Goal: Task Accomplishment & Management: Complete application form

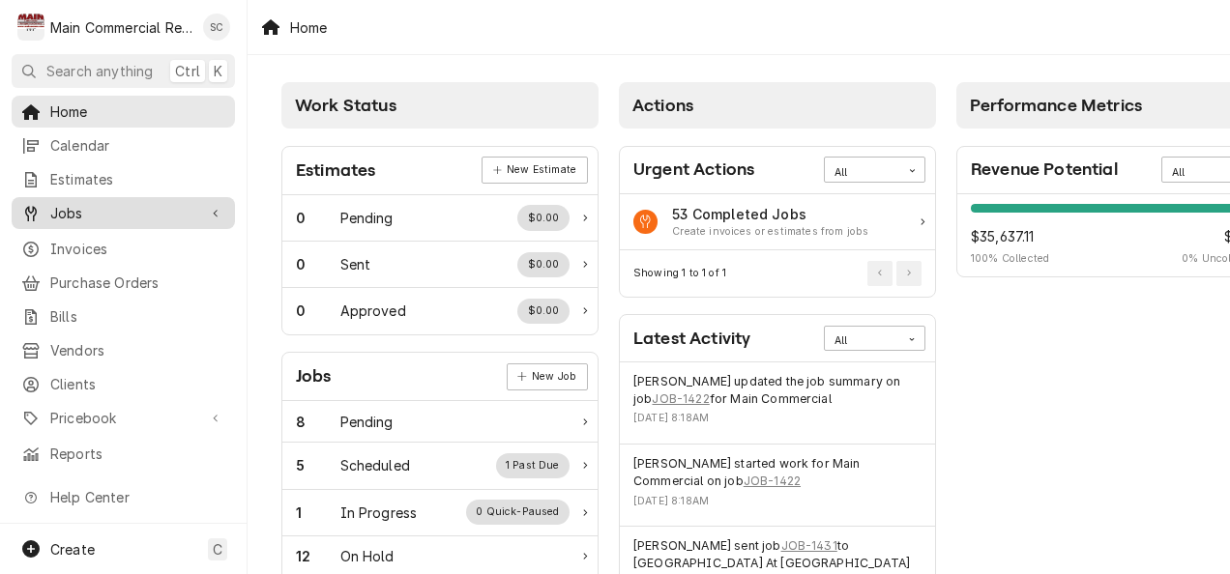
click at [65, 208] on span "Jobs" at bounding box center [123, 213] width 146 height 20
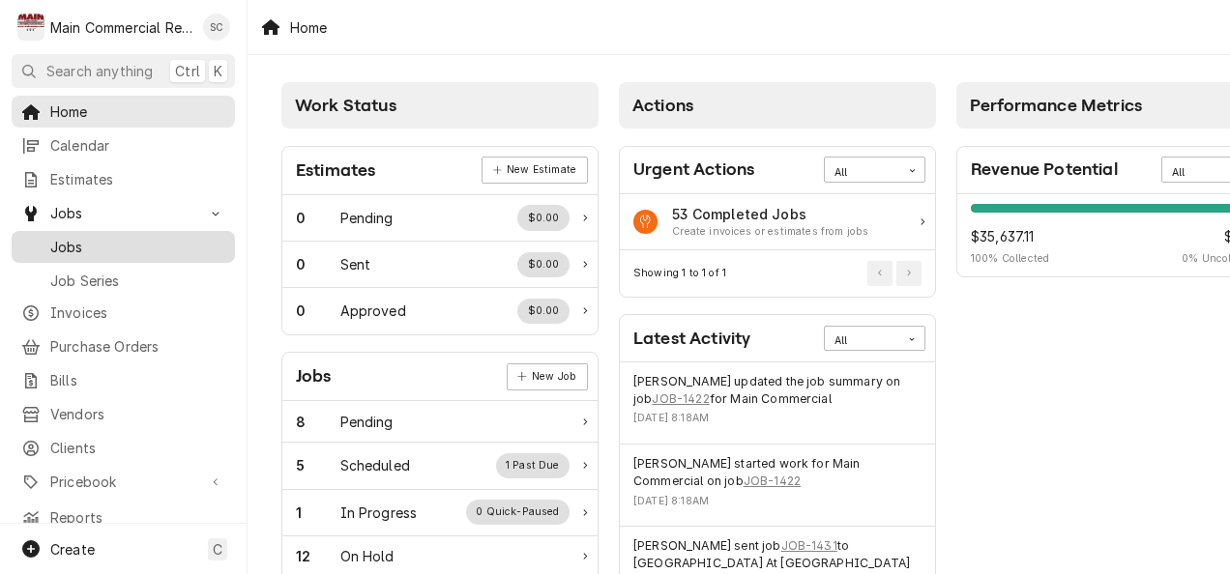
click at [62, 237] on span "Jobs" at bounding box center [137, 247] width 175 height 20
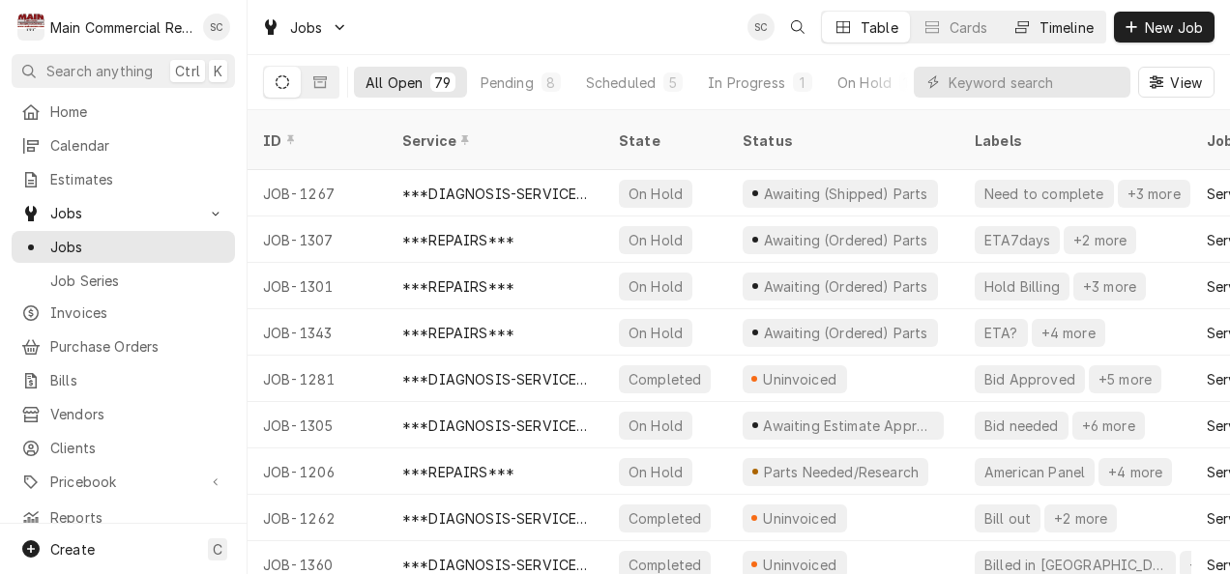
click at [1047, 16] on button "Timeline" at bounding box center [1052, 27] width 104 height 31
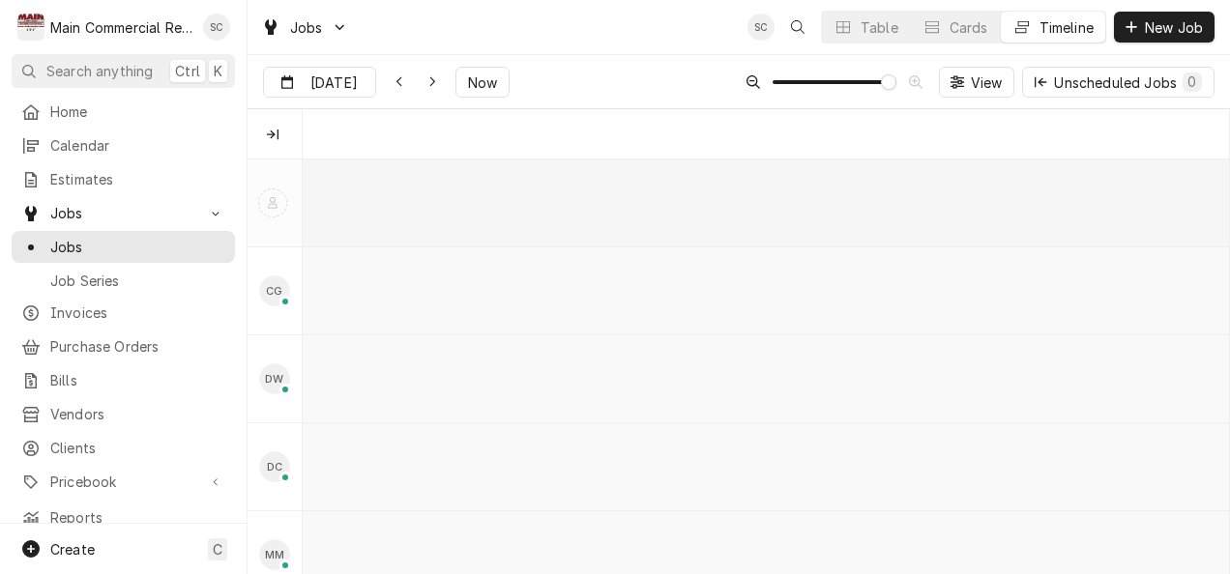
scroll to position [0, 18367]
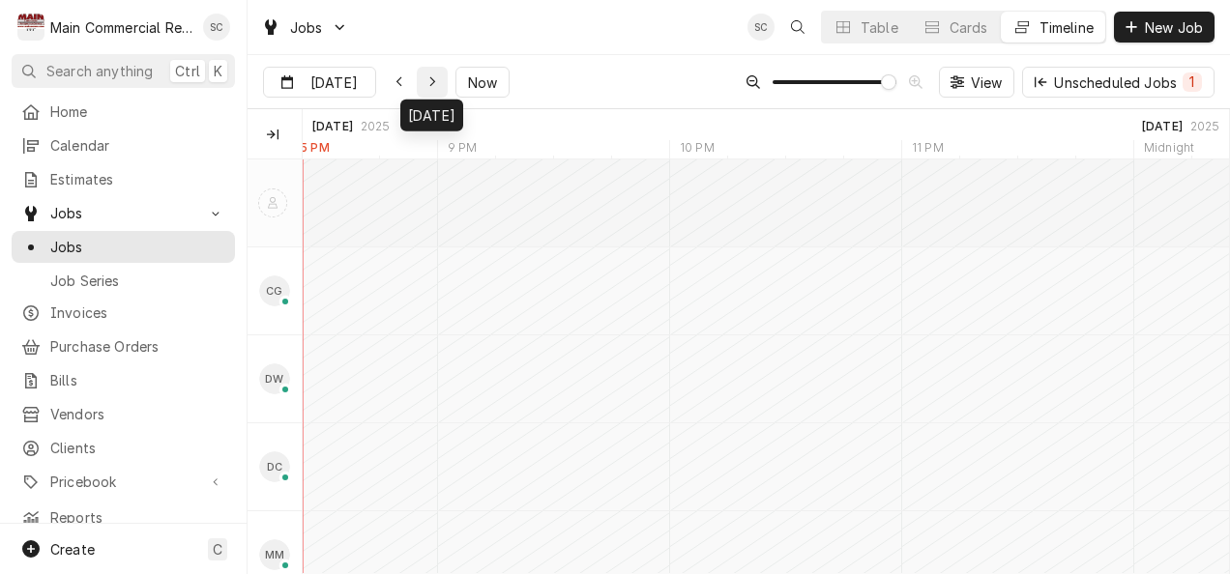
click at [433, 89] on div "Dynamic Content Wrapper" at bounding box center [431, 81] width 19 height 19
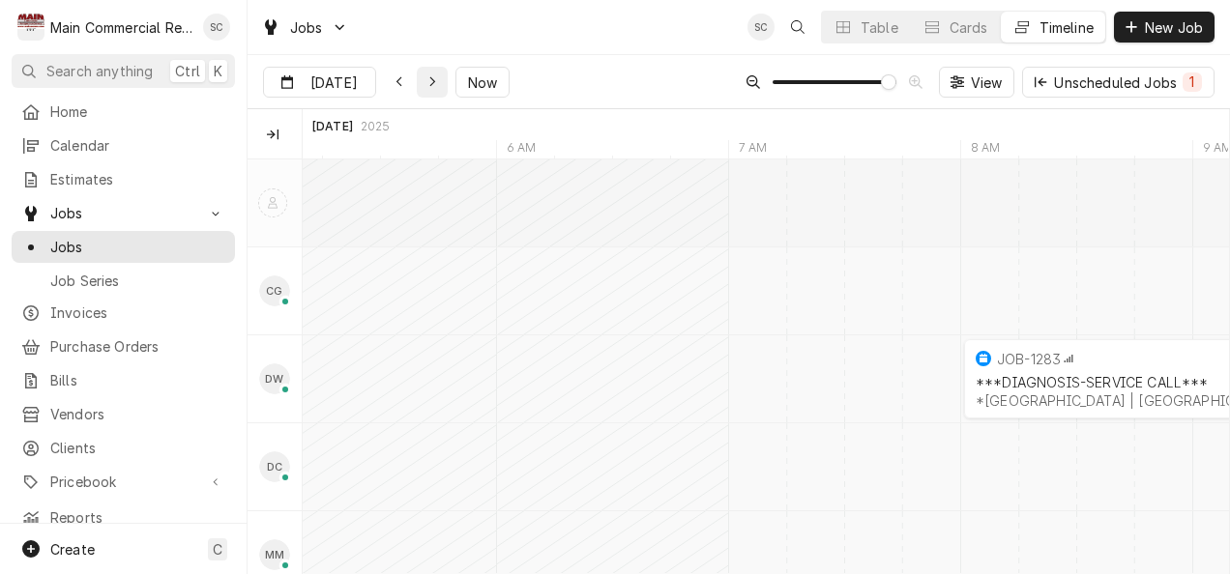
type input "Sep 22"
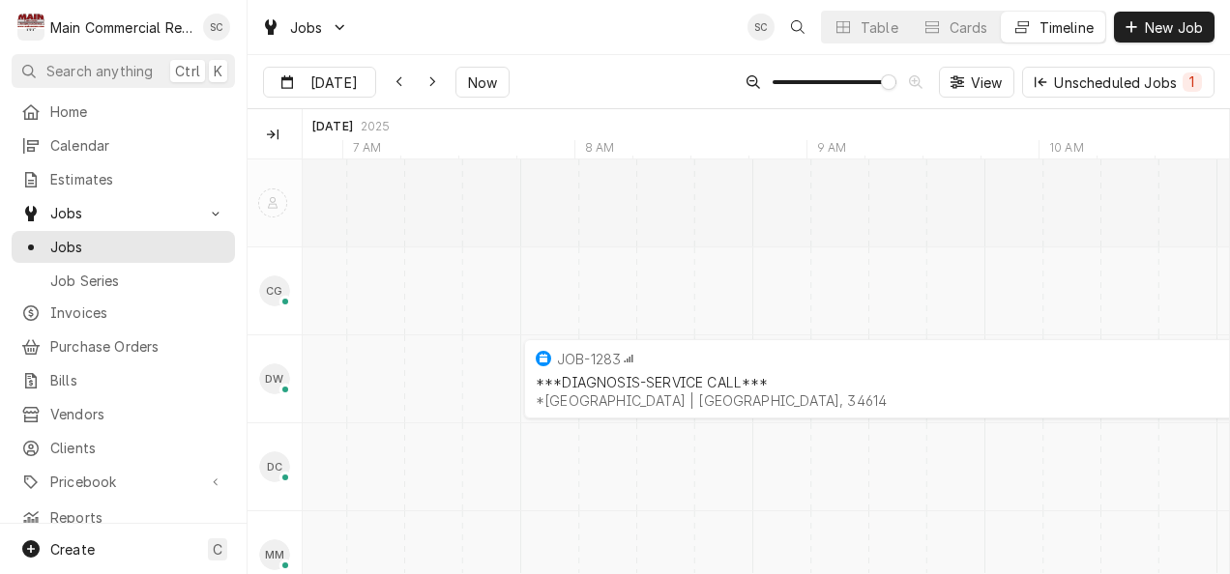
scroll to position [0, 20782]
click at [777, 365] on div "JOB-1283" at bounding box center [1142, 358] width 1112 height 23
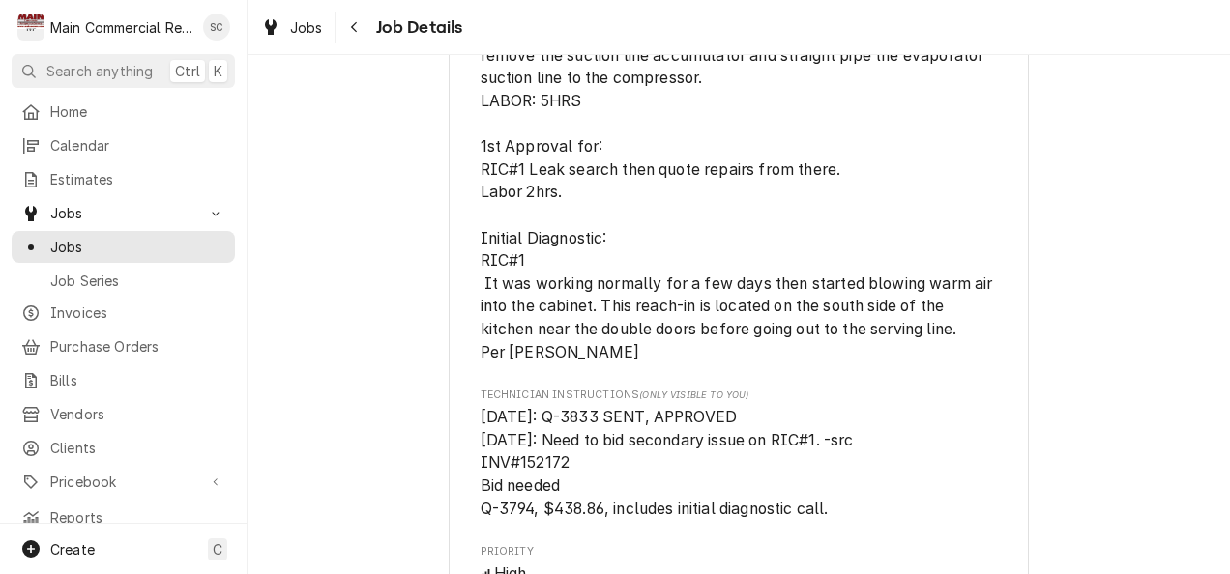
scroll to position [1983, 0]
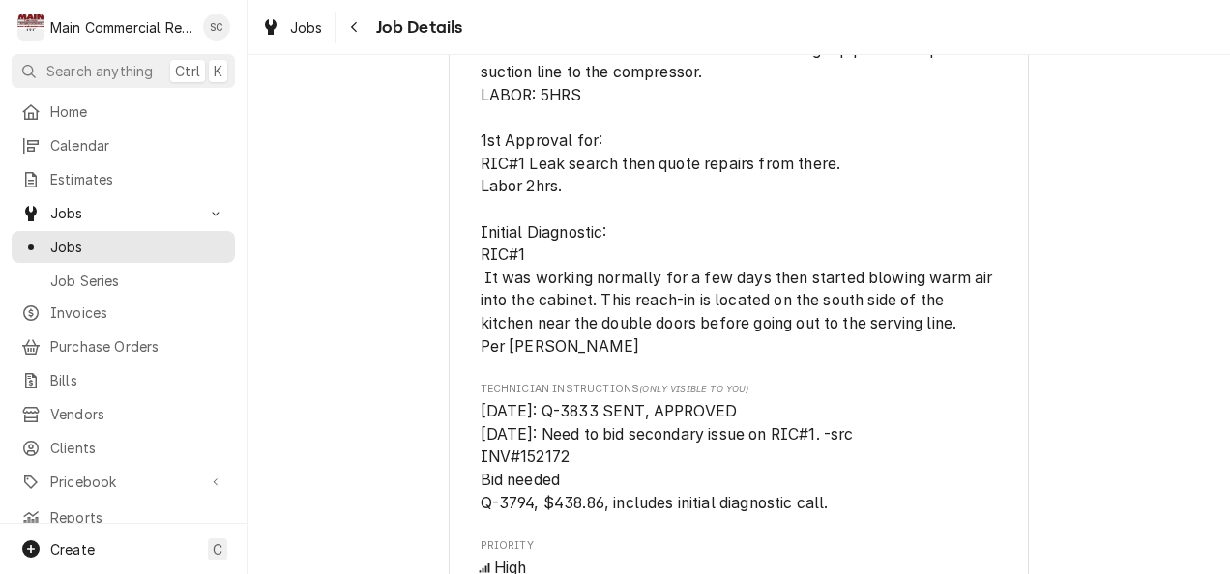
drag, startPoint x: 1223, startPoint y: 342, endPoint x: 1097, endPoint y: 116, distance: 258.8
click at [354, 24] on icon "Navigate back" at bounding box center [354, 27] width 6 height 11
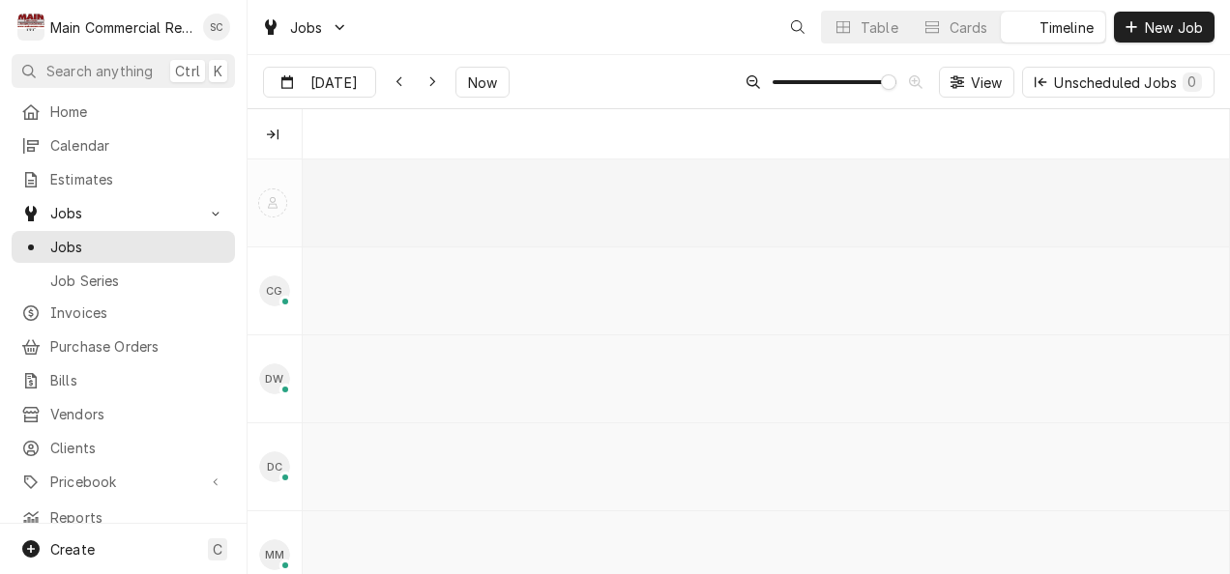
scroll to position [0, 18404]
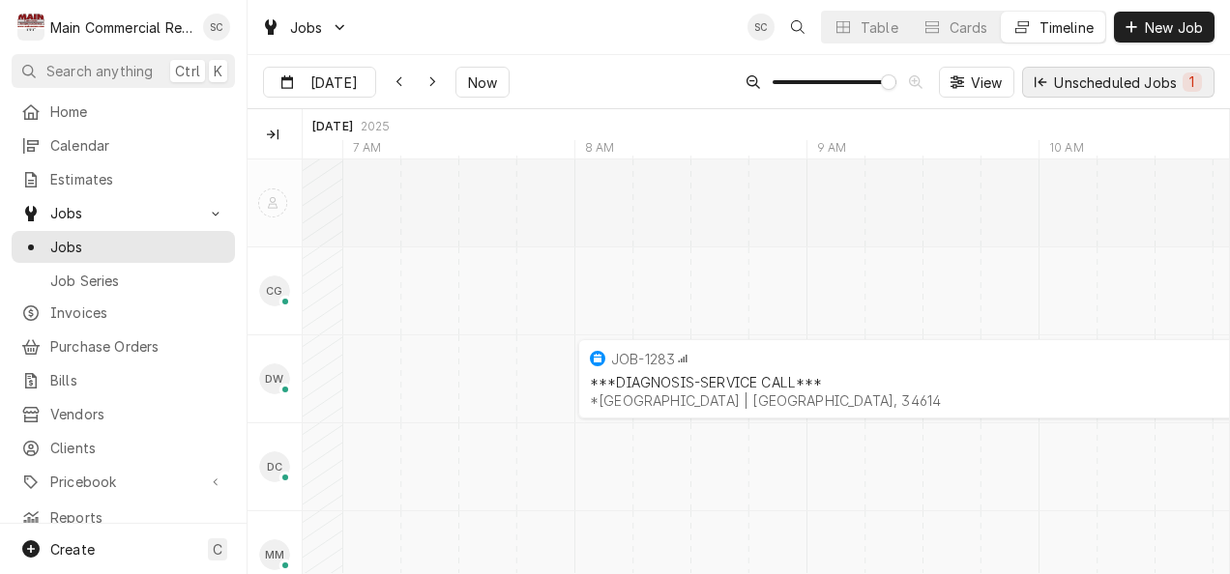
click at [1067, 82] on div "Unscheduled Jobs 1" at bounding box center [1128, 82] width 148 height 20
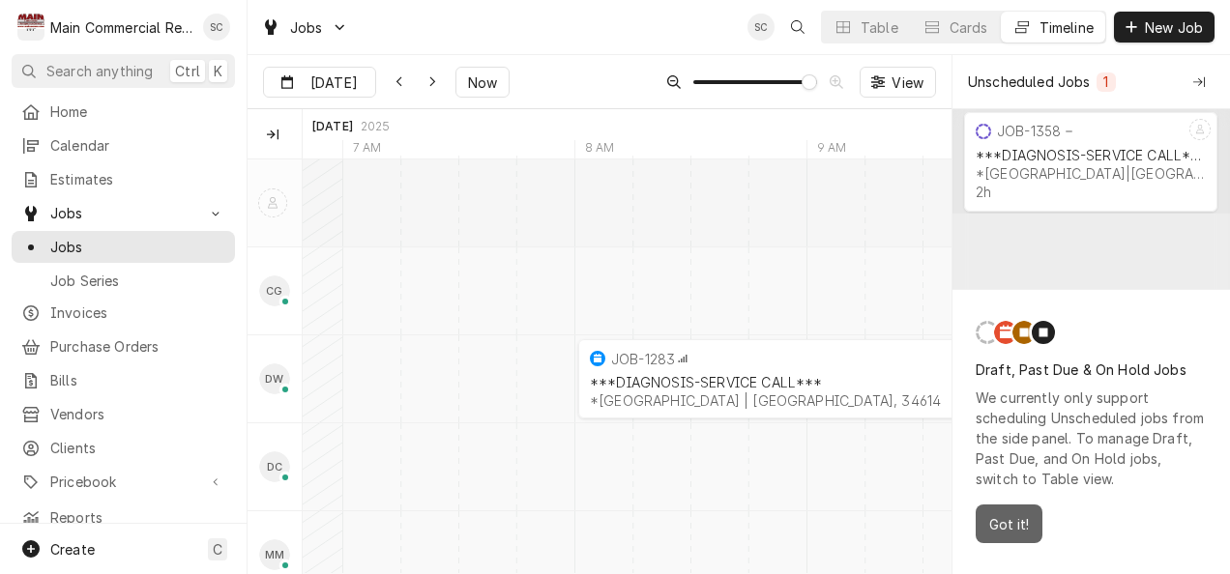
click at [999, 532] on span "Got it!" at bounding box center [1008, 524] width 47 height 20
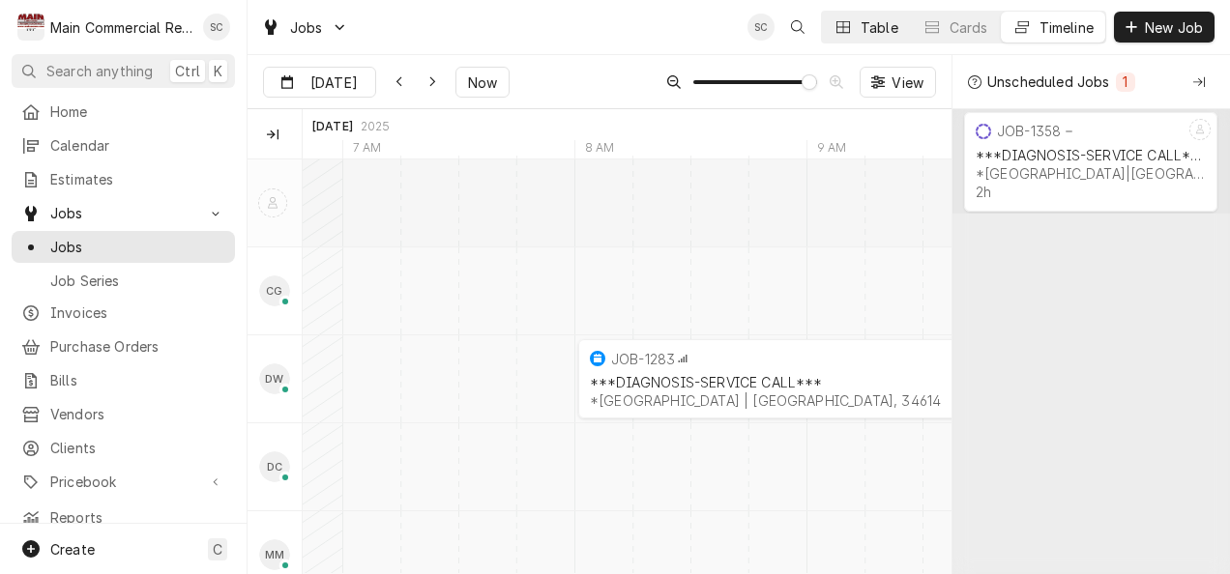
click at [855, 25] on button "Table" at bounding box center [866, 27] width 88 height 31
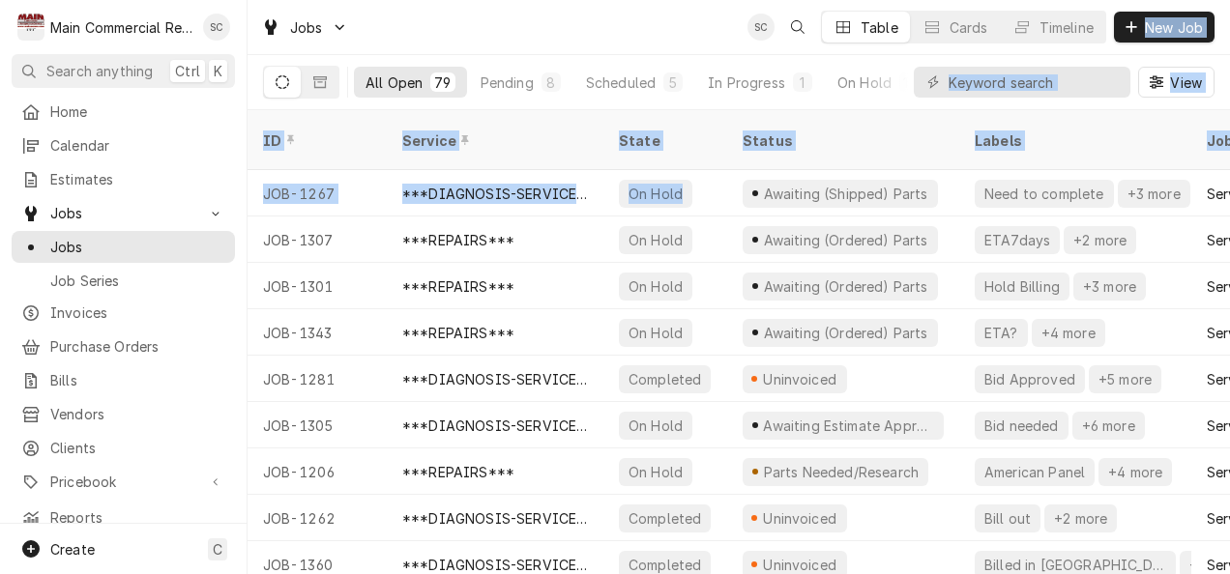
drag, startPoint x: 692, startPoint y: 183, endPoint x: 681, endPoint y: 34, distance: 149.2
click at [681, 34] on div "Jobs SC Table Cards Timeline New Job All Open 79 Pending 8 Scheduled 5 In Progr…" at bounding box center [738, 287] width 982 height 574
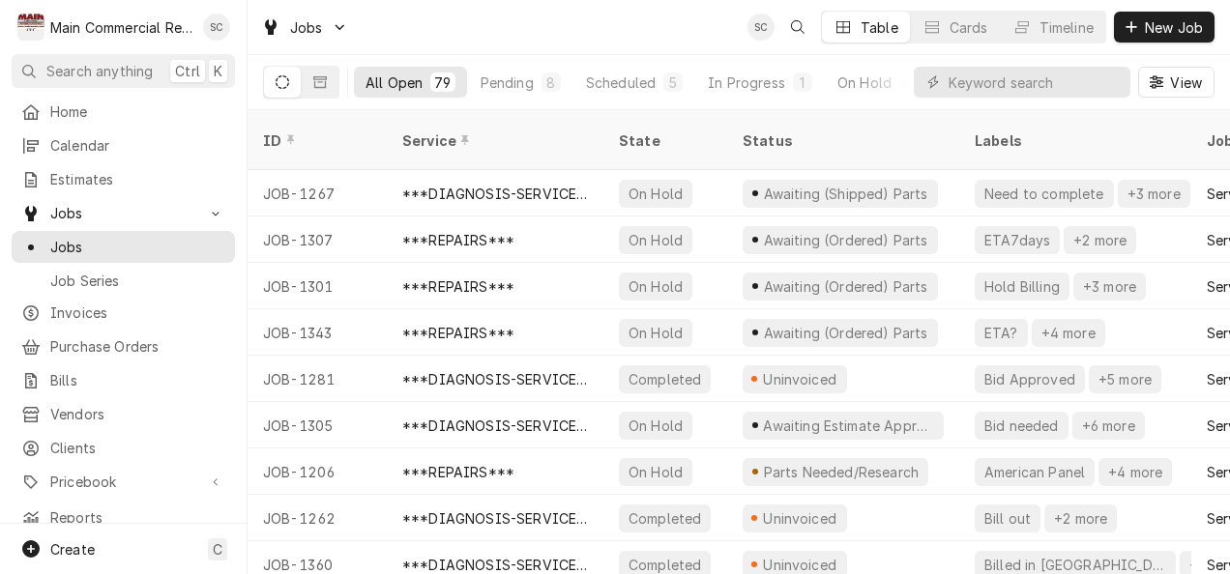
click at [681, 34] on div "Jobs SC Table Cards Timeline New Job" at bounding box center [738, 27] width 982 height 54
click at [741, 81] on div "In Progress" at bounding box center [746, 82] width 77 height 20
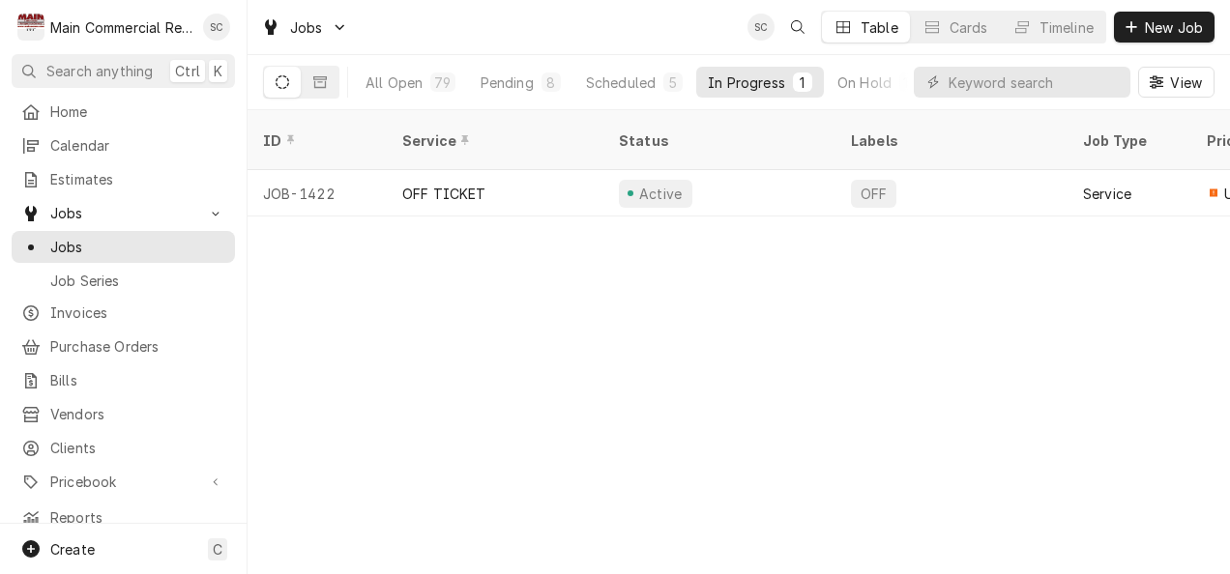
scroll to position [0, 858]
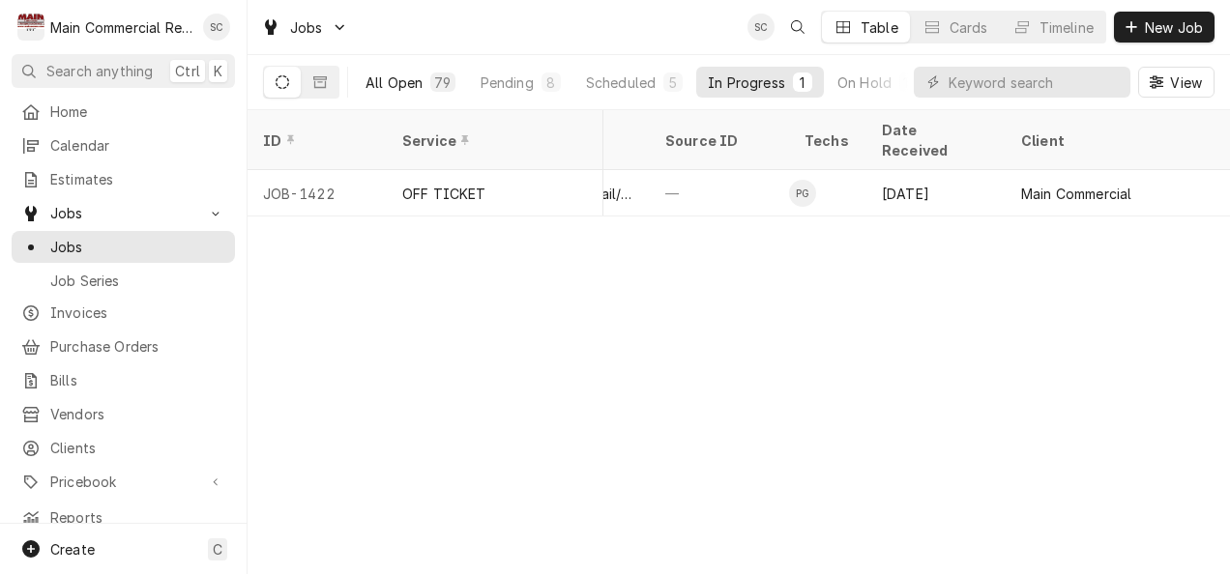
click at [419, 68] on button "All Open 79" at bounding box center [410, 82] width 113 height 31
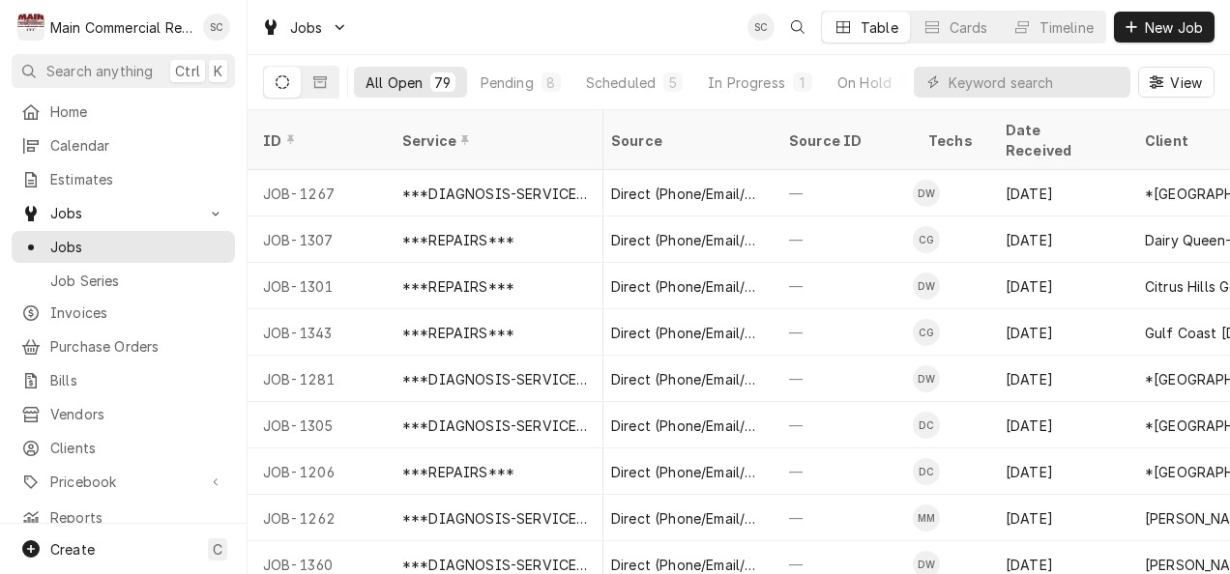
scroll to position [0, 1705]
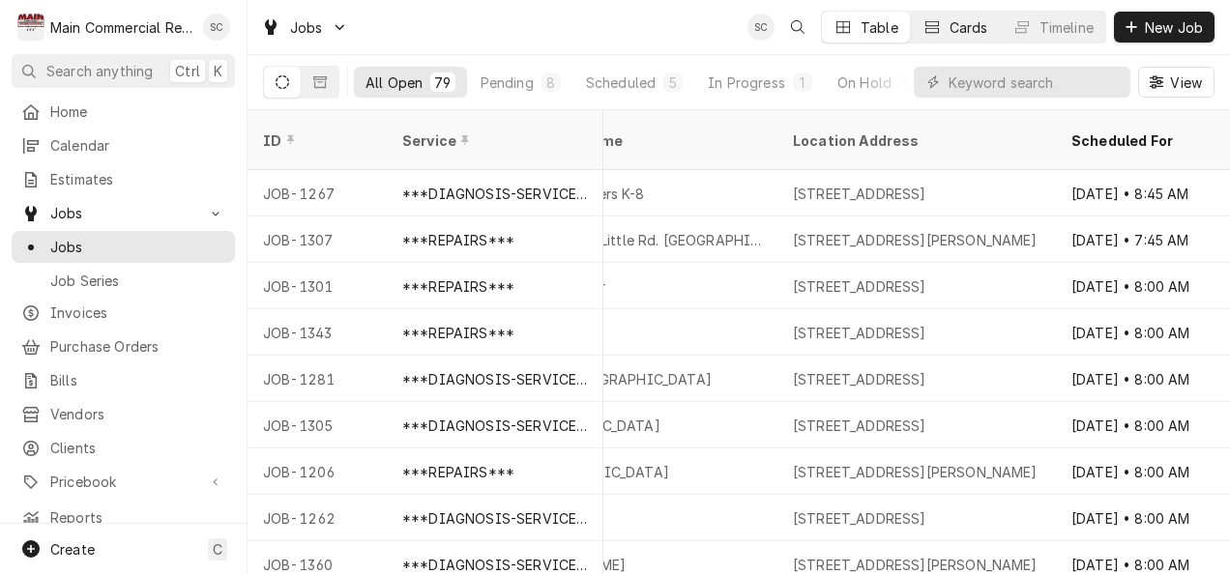
click at [932, 27] on icon "Dynamic Content Wrapper" at bounding box center [932, 27] width 14 height 14
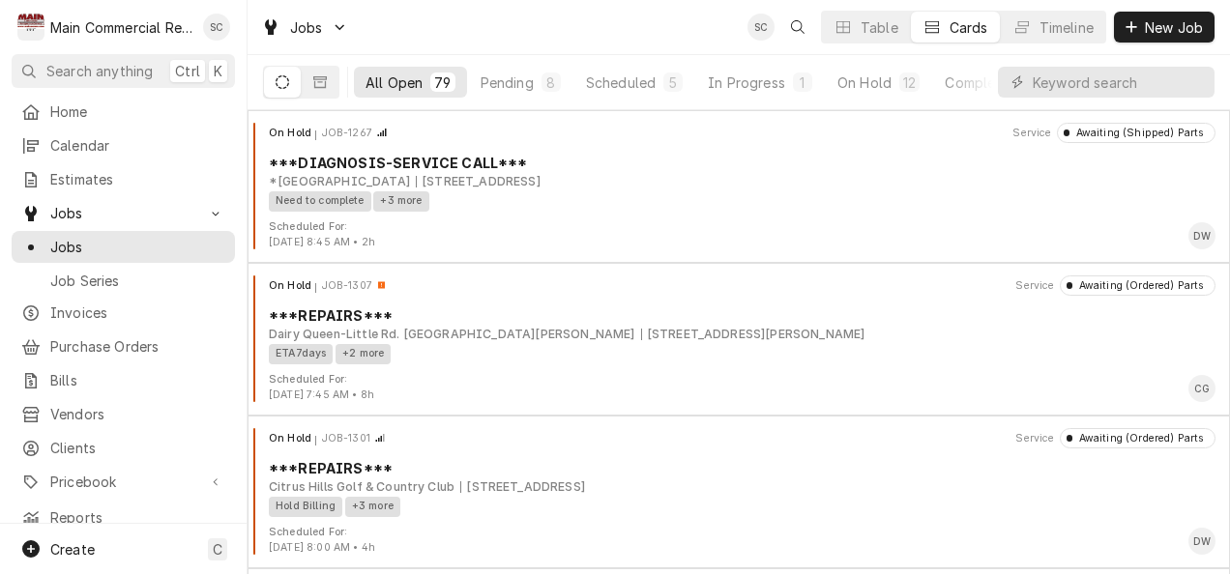
drag, startPoint x: 1223, startPoint y: 173, endPoint x: 623, endPoint y: 31, distance: 616.9
click at [623, 31] on div "Jobs SC Table Cards Timeline New Job" at bounding box center [738, 27] width 982 height 54
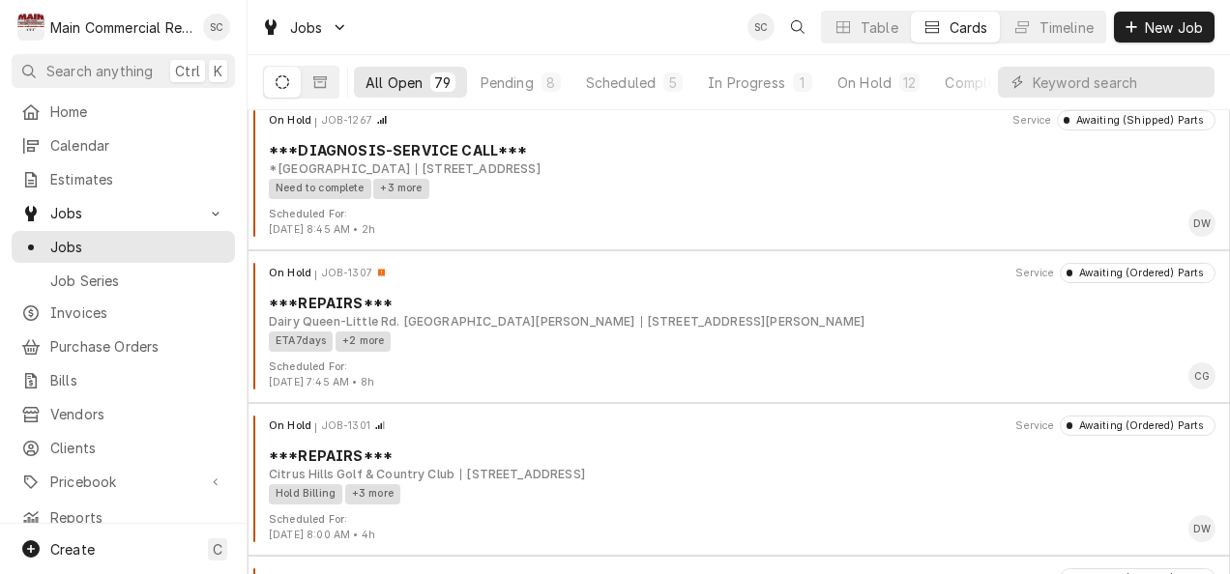
scroll to position [0, 0]
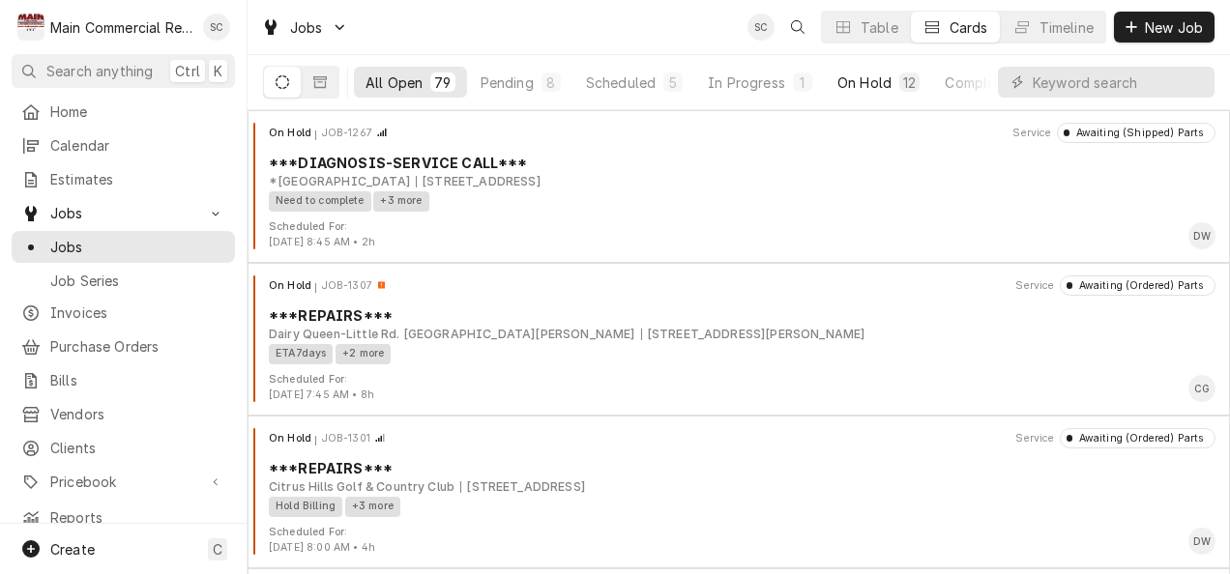
click at [861, 75] on div "On Hold" at bounding box center [864, 82] width 54 height 20
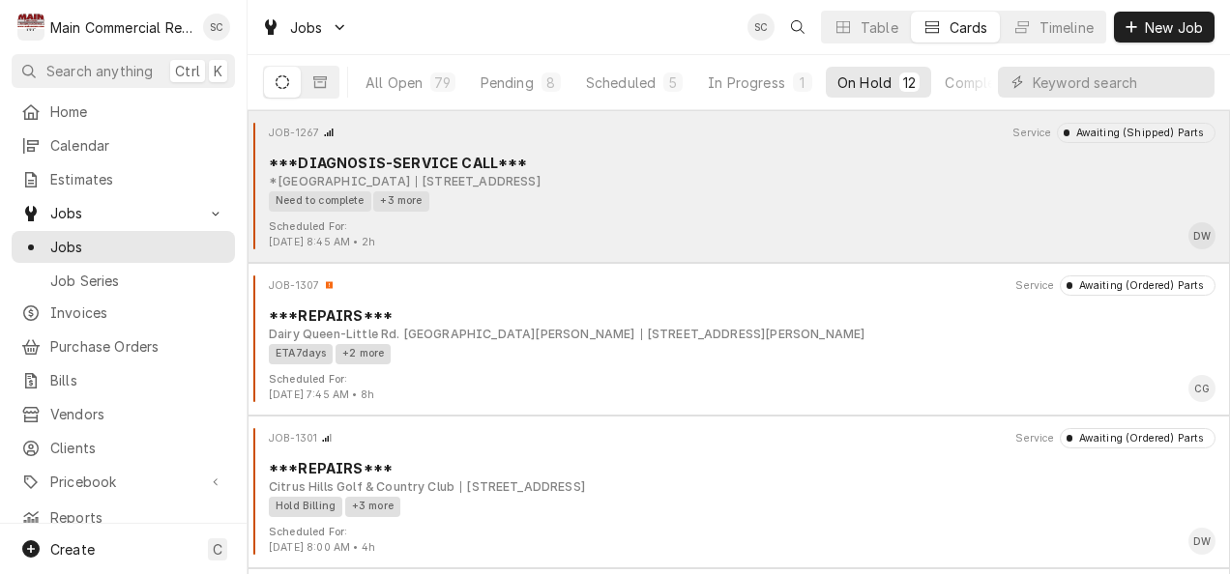
click at [408, 198] on div "+3 more" at bounding box center [400, 201] width 55 height 20
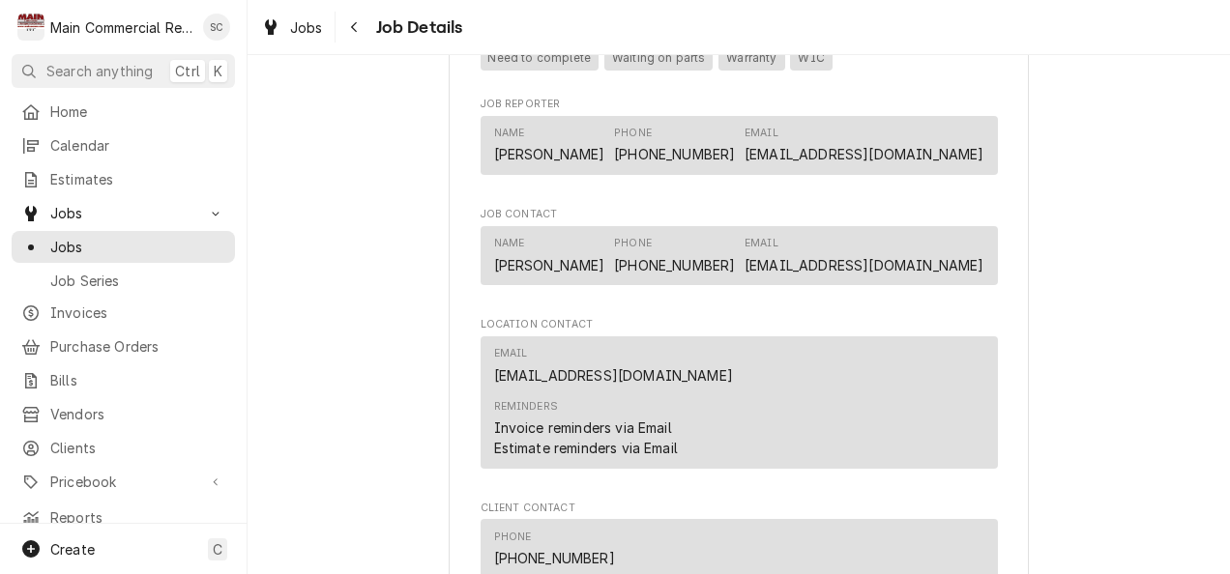
scroll to position [2586, 0]
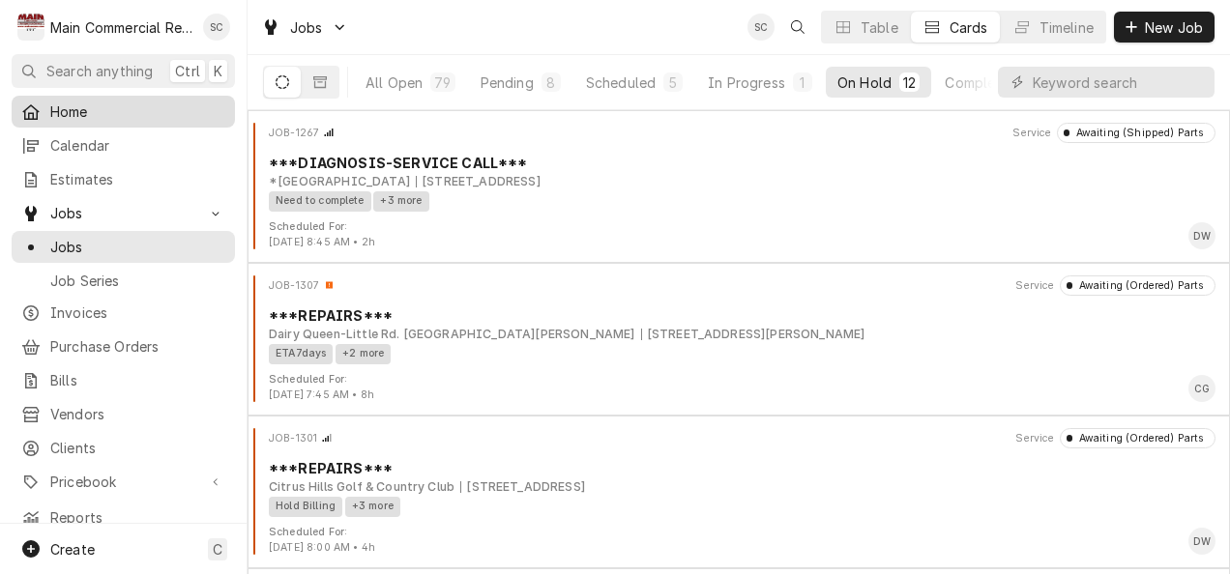
click at [62, 106] on span "Home" at bounding box center [137, 111] width 175 height 20
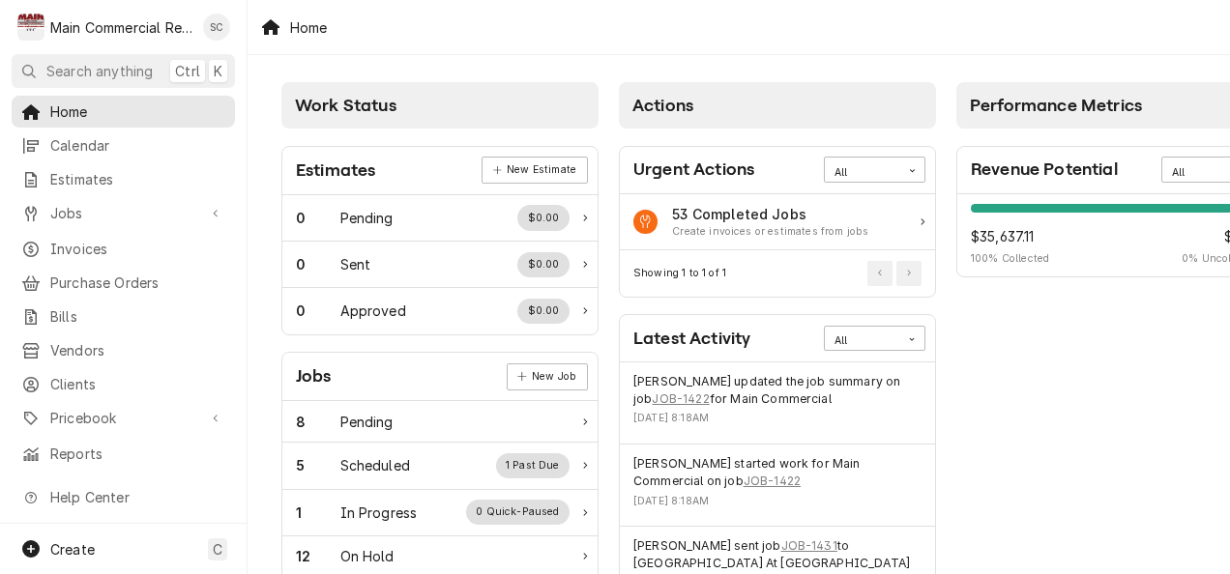
scroll to position [2, 0]
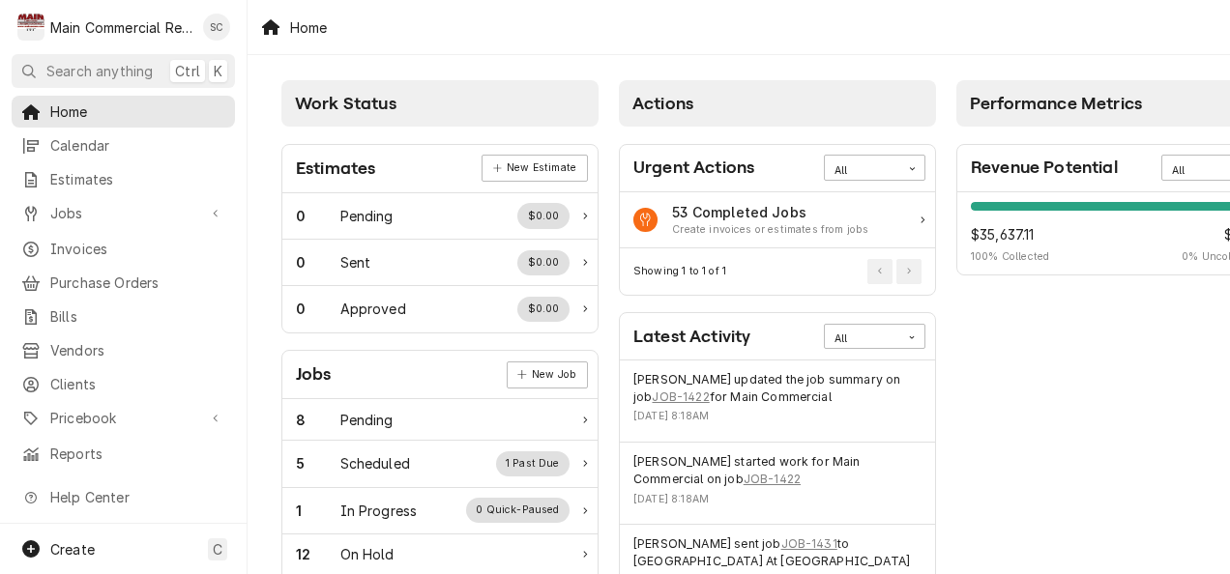
drag, startPoint x: 1224, startPoint y: 174, endPoint x: 982, endPoint y: 8, distance: 293.3
click at [982, 8] on div "Home" at bounding box center [738, 27] width 982 height 54
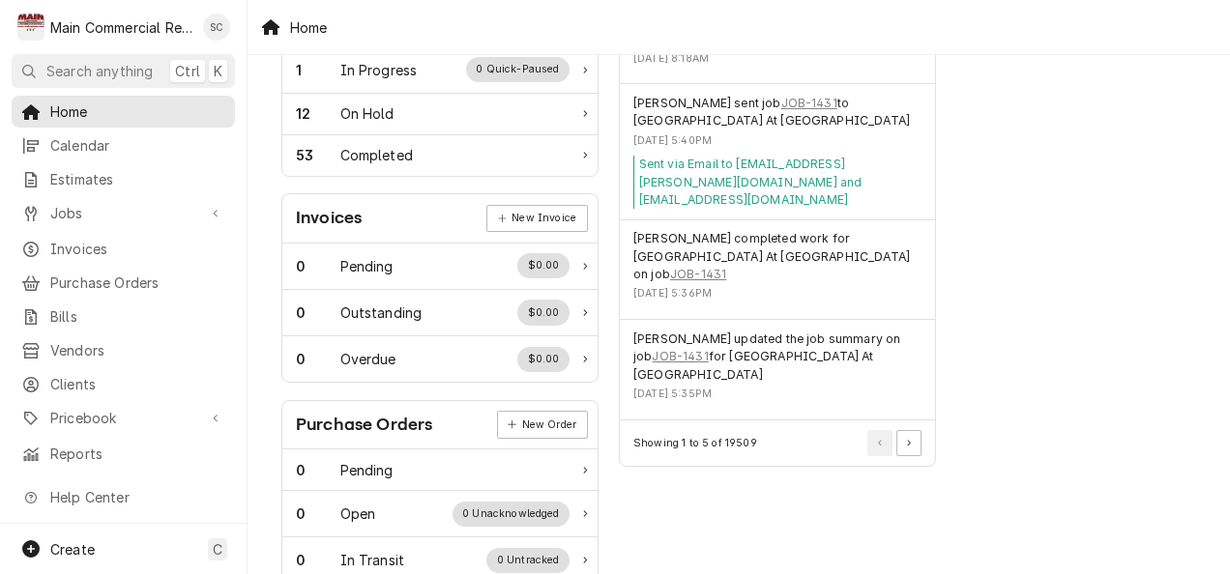
drag, startPoint x: 1222, startPoint y: 346, endPoint x: 1033, endPoint y: 490, distance: 237.2
click at [1033, 490] on div "Performance Metrics Revenue Potential All 100% $35,637.11 100 % Collected $0.00…" at bounding box center [1114, 257] width 337 height 1255
click at [51, 155] on link "Calendar" at bounding box center [123, 146] width 223 height 32
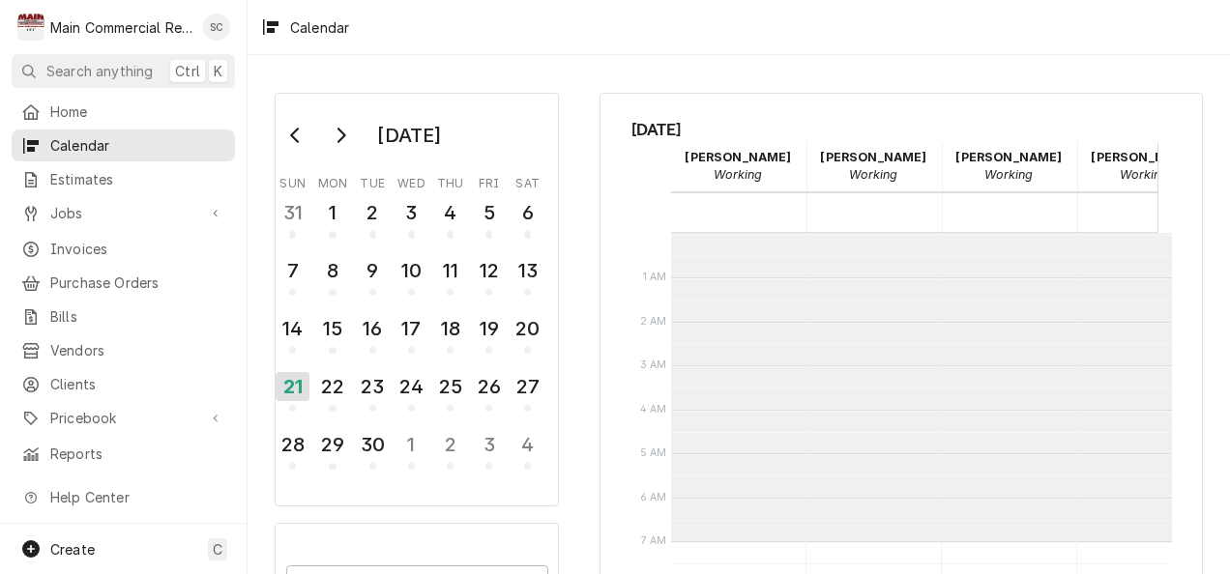
scroll to position [308, 0]
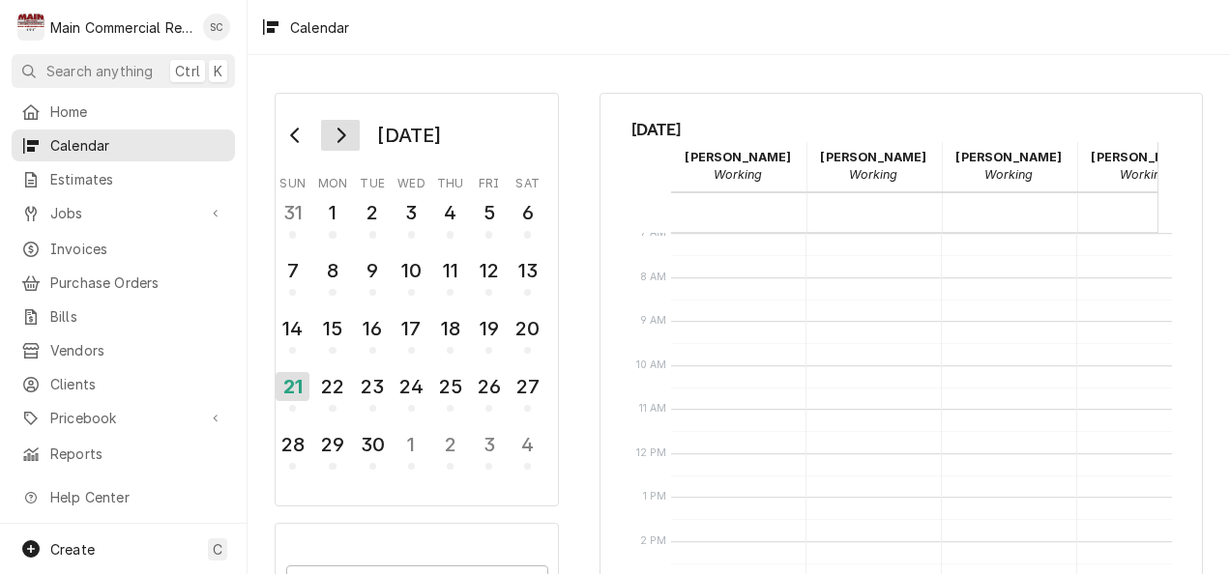
click at [336, 137] on icon "Go to next month" at bounding box center [340, 135] width 15 height 15
click at [295, 143] on button "Go to previous month" at bounding box center [295, 135] width 39 height 31
click at [329, 381] on div "22" at bounding box center [332, 386] width 34 height 33
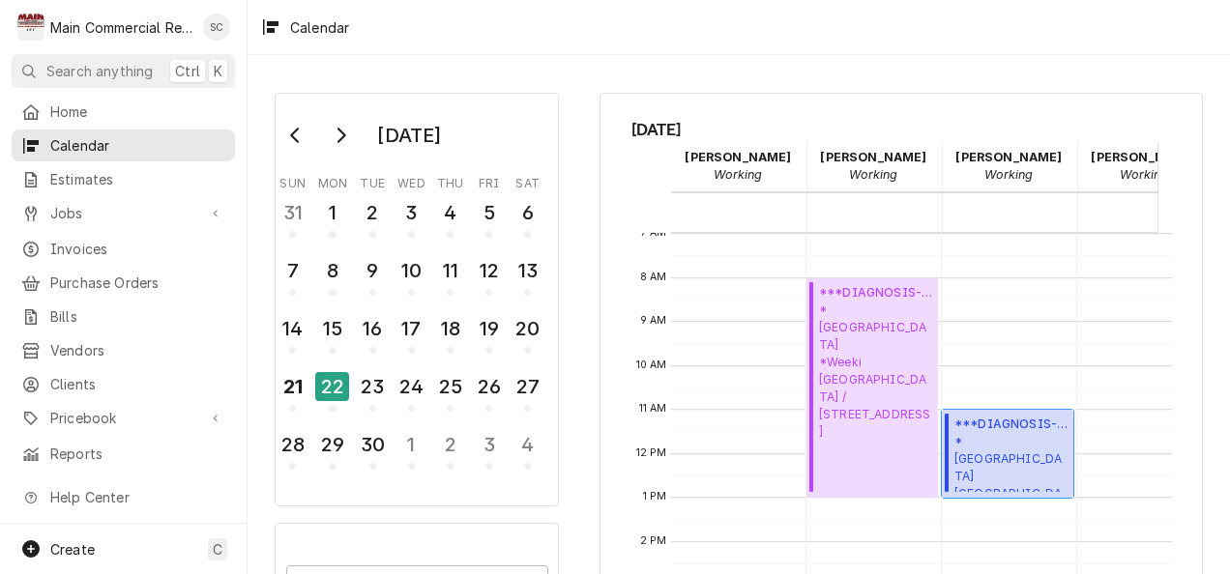
click at [984, 433] on span "*Hernando County Public School Central High School / 14075 Ken Austin Parkway, …" at bounding box center [1010, 462] width 113 height 59
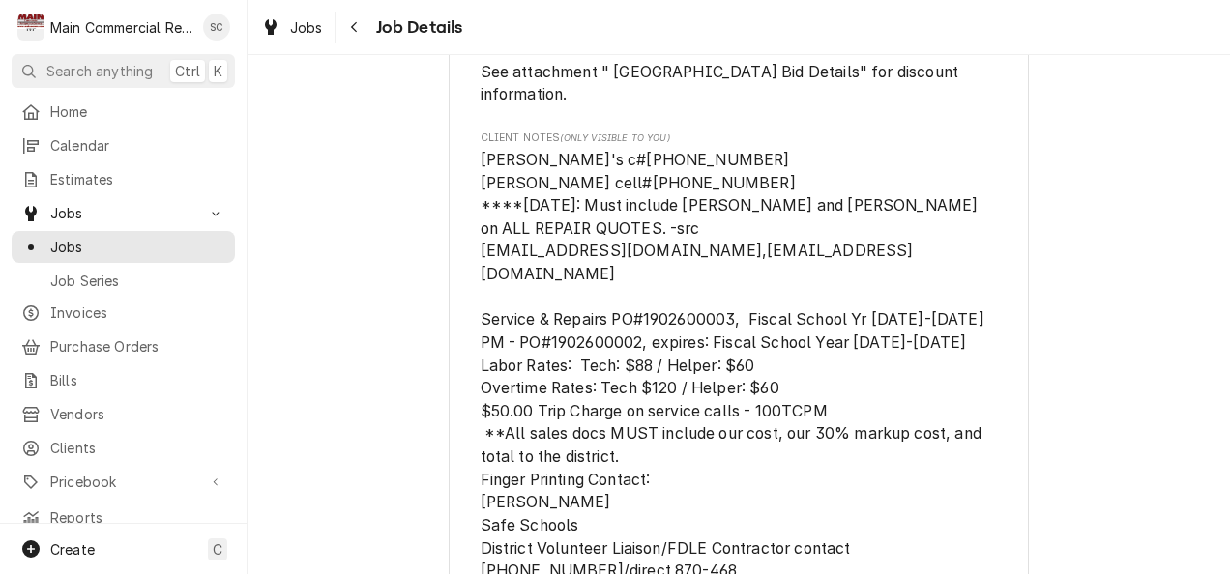
scroll to position [182, 0]
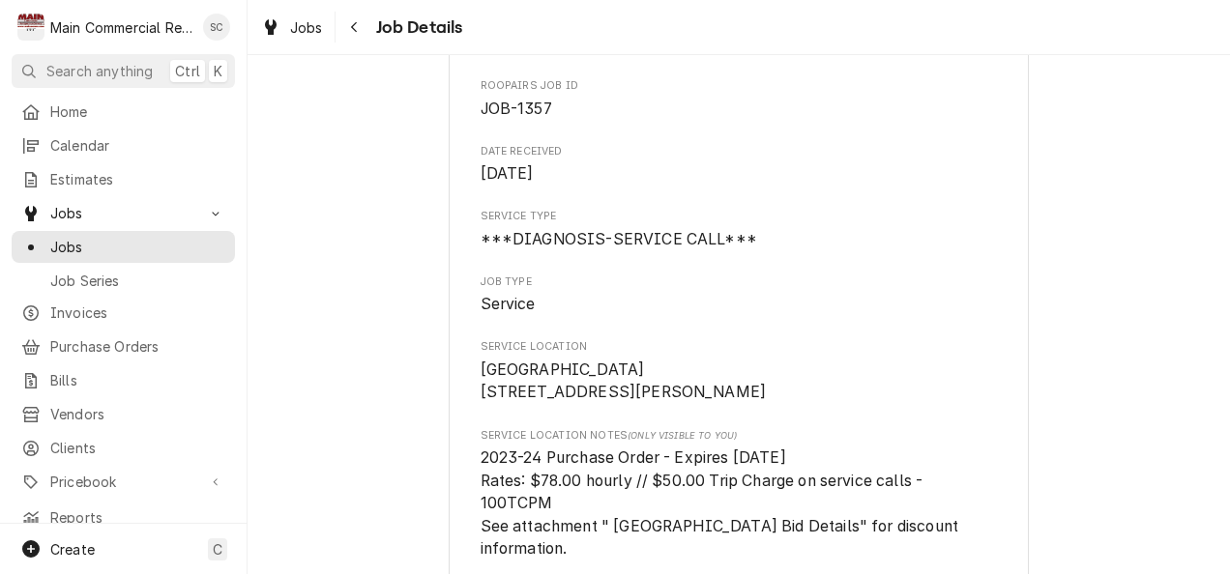
click at [65, 25] on div "Main Commercial Refrigeration Service" at bounding box center [121, 27] width 142 height 20
click at [61, 114] on span "Home" at bounding box center [137, 111] width 175 height 20
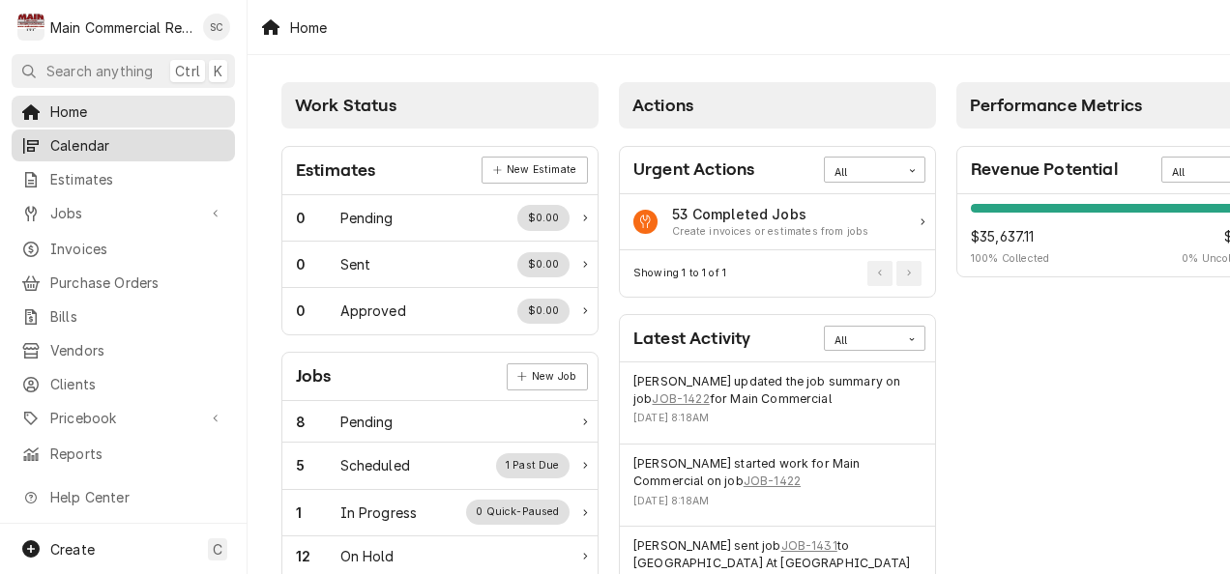
click at [104, 133] on div "Calendar" at bounding box center [123, 145] width 216 height 24
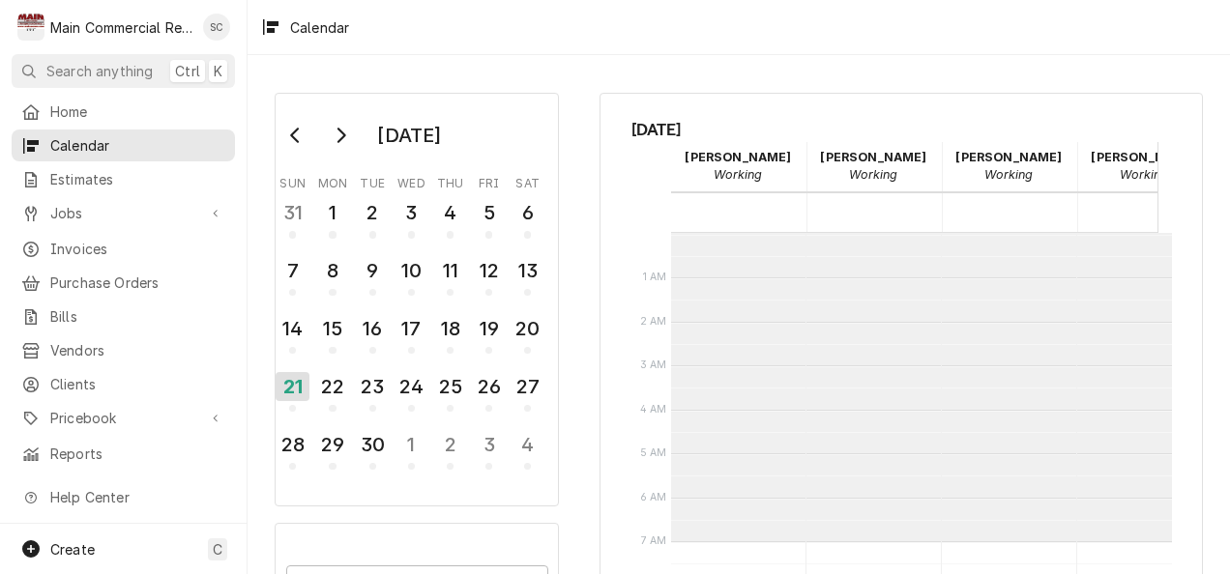
scroll to position [308, 0]
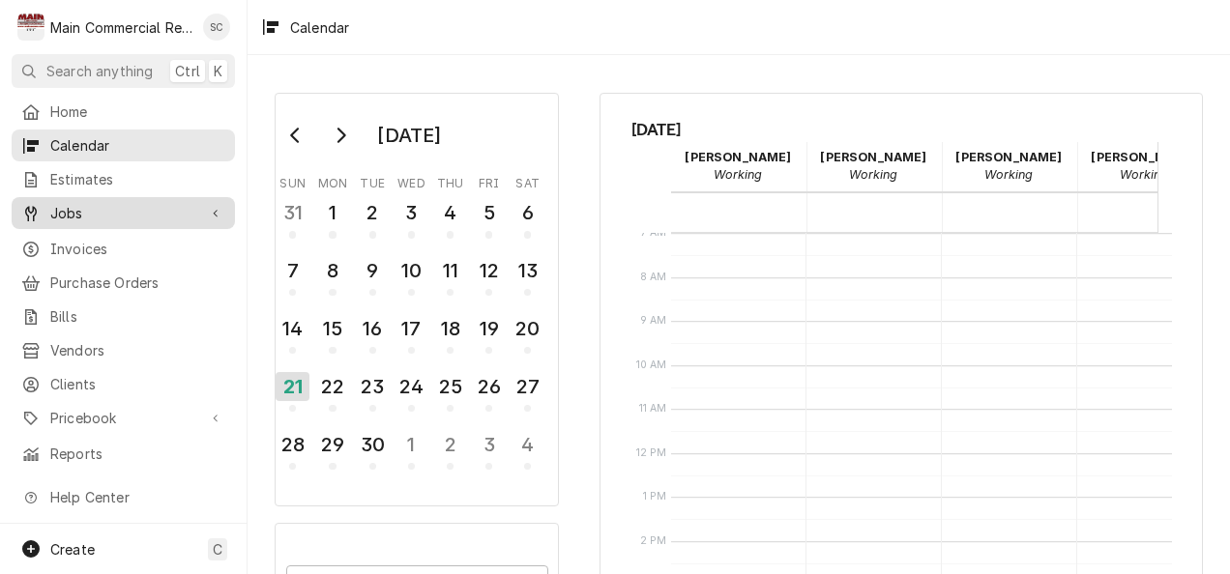
click at [86, 215] on span "Jobs" at bounding box center [123, 213] width 146 height 20
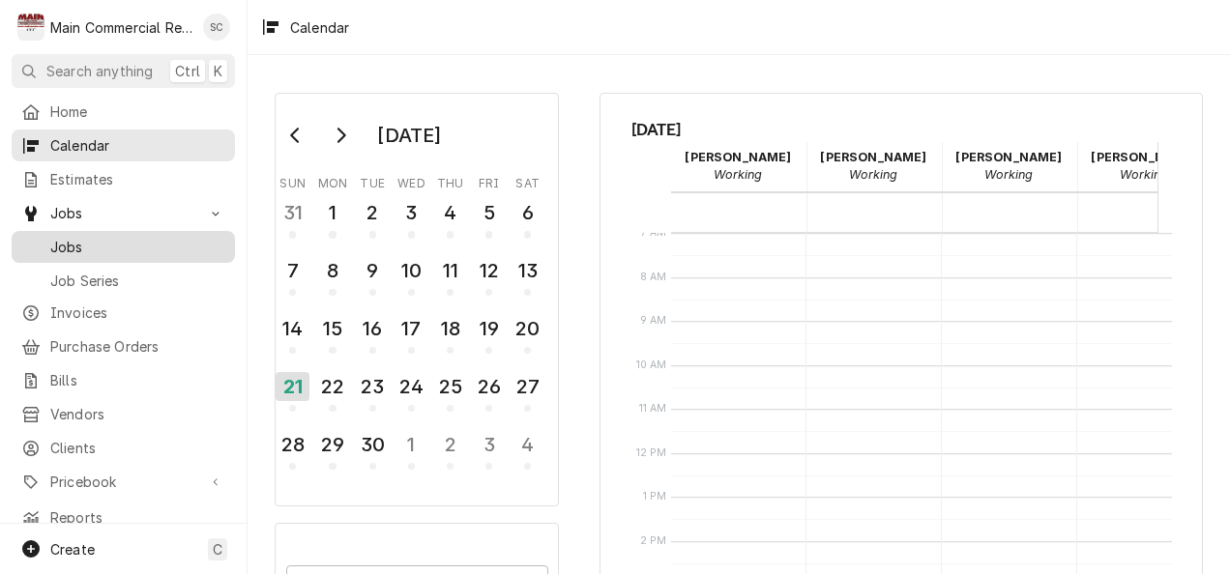
click at [74, 245] on span "Jobs" at bounding box center [137, 247] width 175 height 20
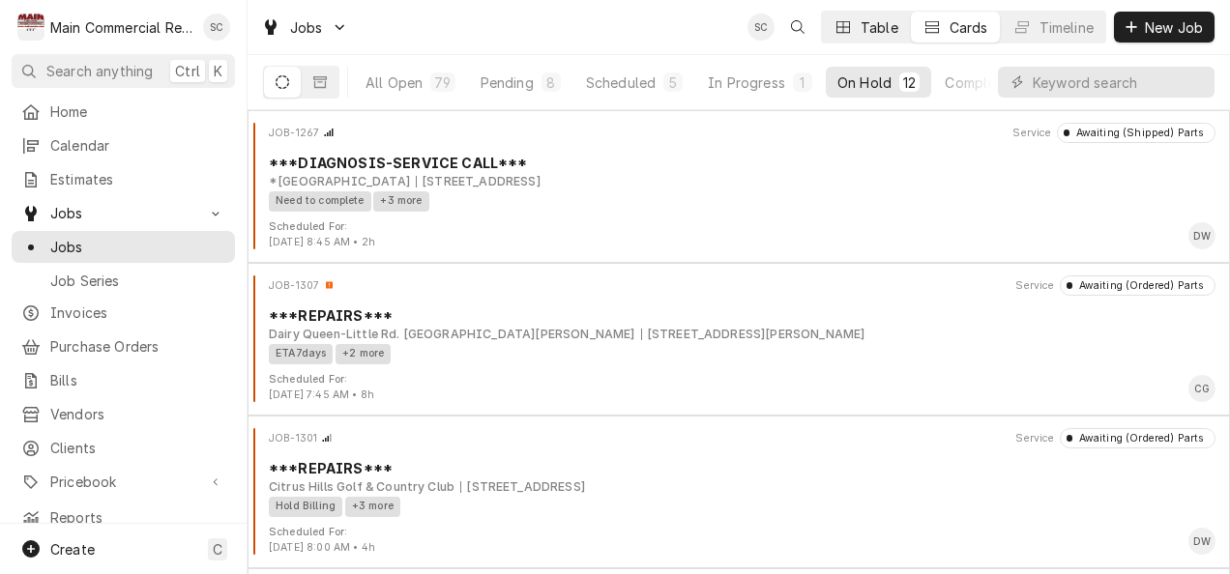
click at [885, 33] on div "Table" at bounding box center [879, 27] width 38 height 20
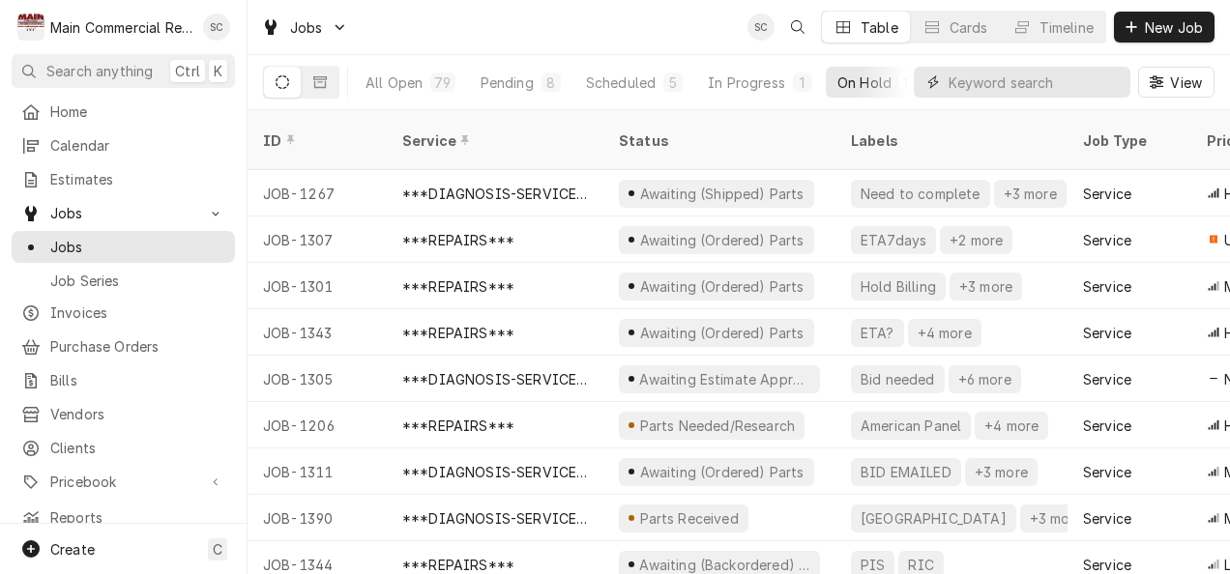
click at [982, 76] on input "Dynamic Content Wrapper" at bounding box center [1034, 82] width 172 height 31
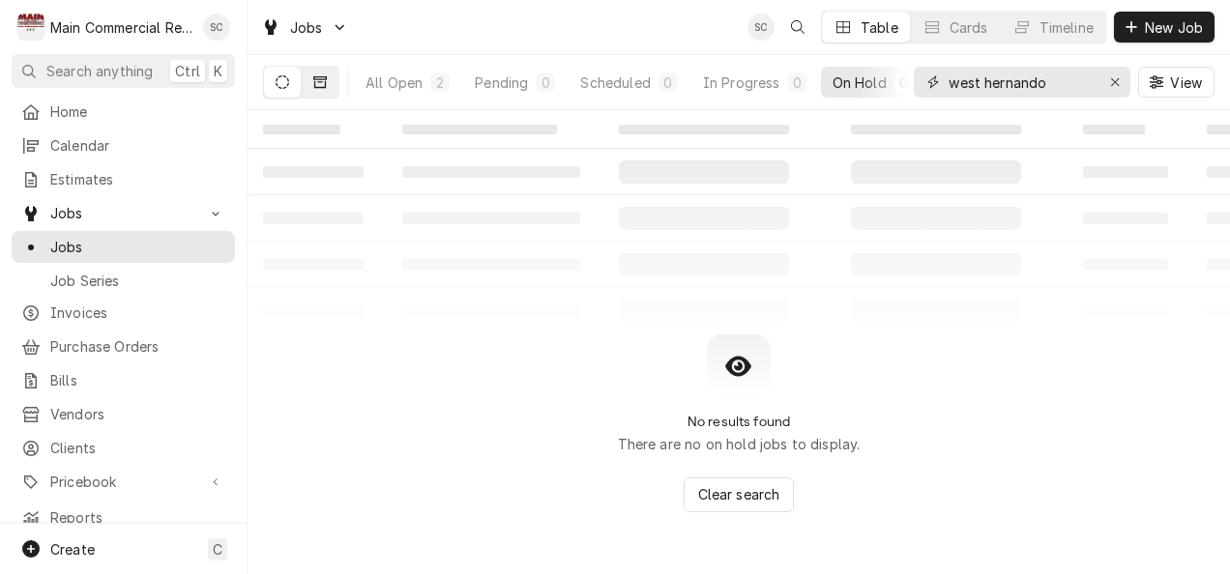
type input "west hernando"
click at [325, 75] on icon "Dynamic Content Wrapper" at bounding box center [320, 82] width 14 height 14
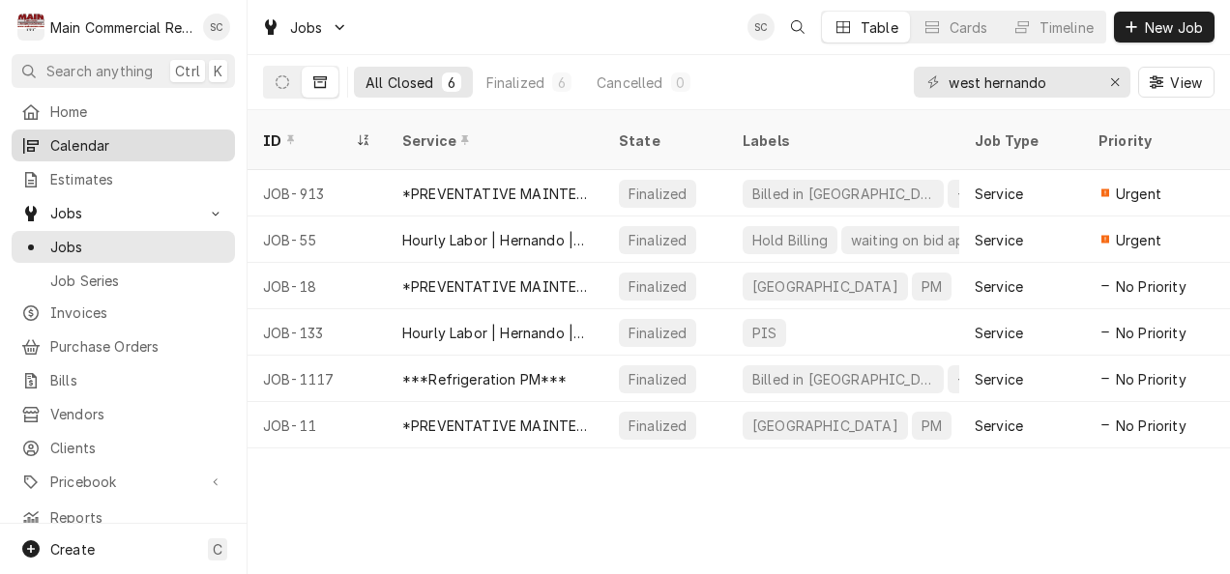
click at [82, 133] on div "Calendar" at bounding box center [123, 145] width 216 height 24
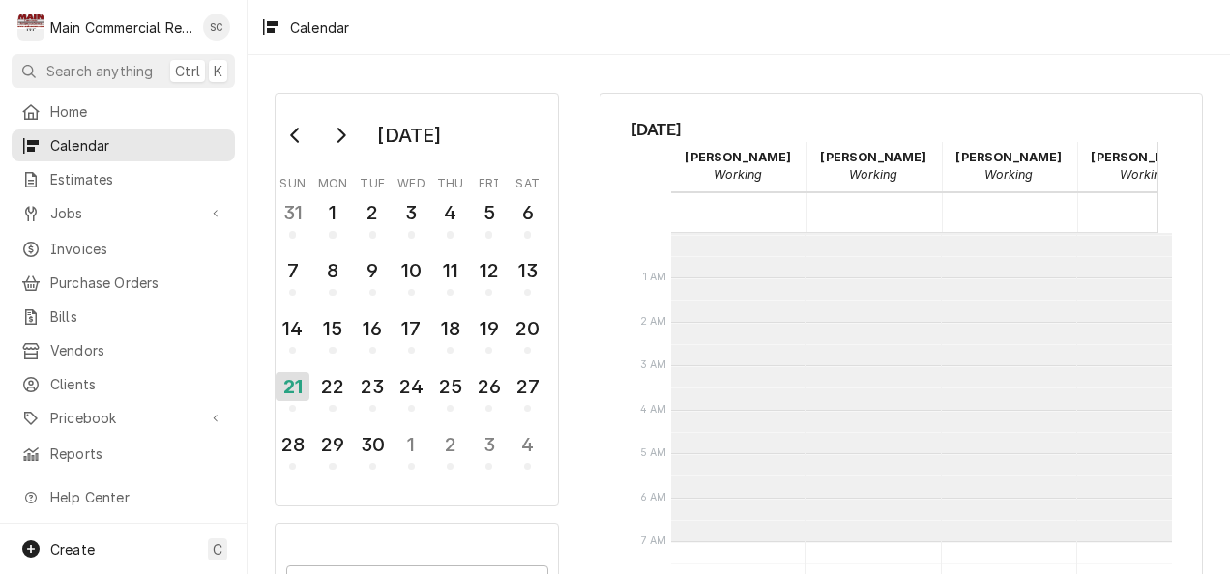
scroll to position [308, 0]
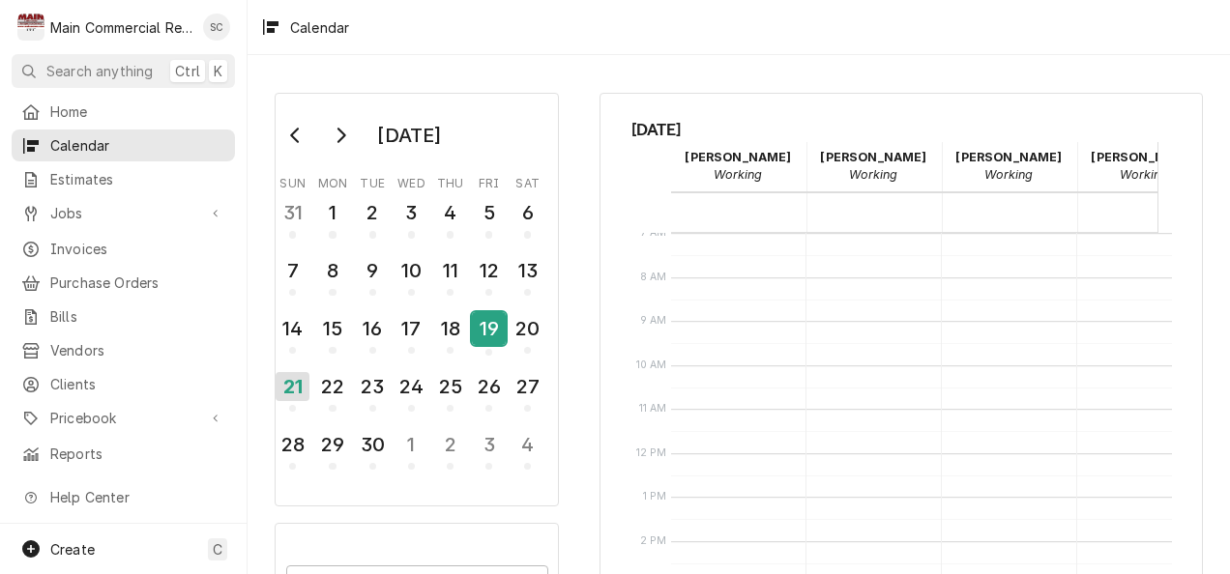
click at [485, 327] on div "19" at bounding box center [489, 328] width 34 height 33
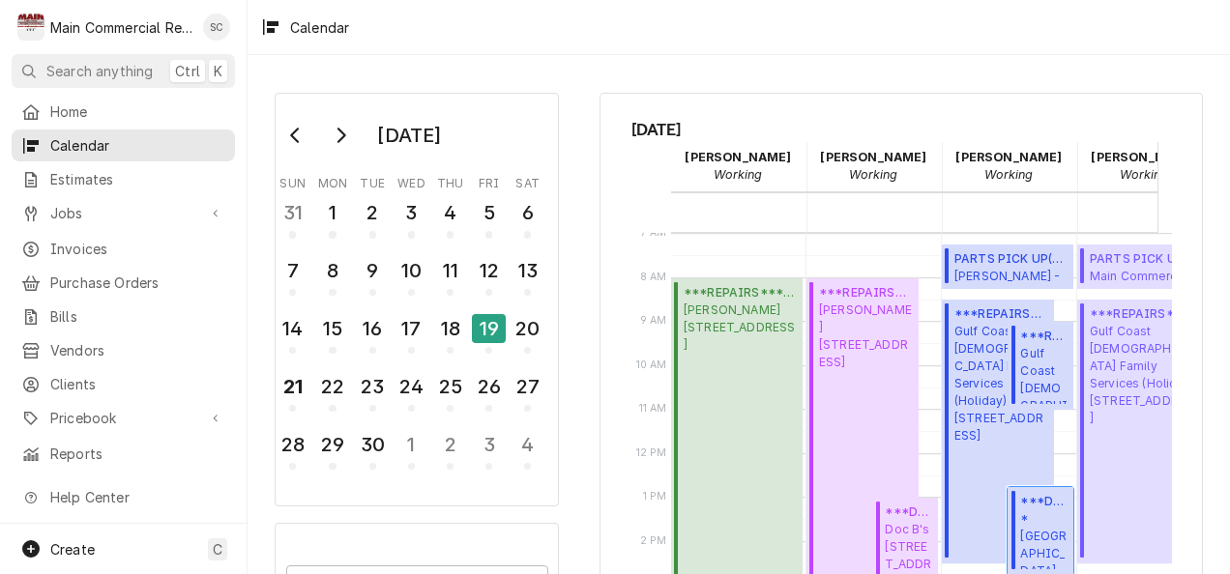
click at [1045, 536] on span "*[GEOGRAPHIC_DATA] *[GEOGRAPHIC_DATA] / [STREET_ADDRESS][PERSON_NAME]" at bounding box center [1043, 539] width 47 height 59
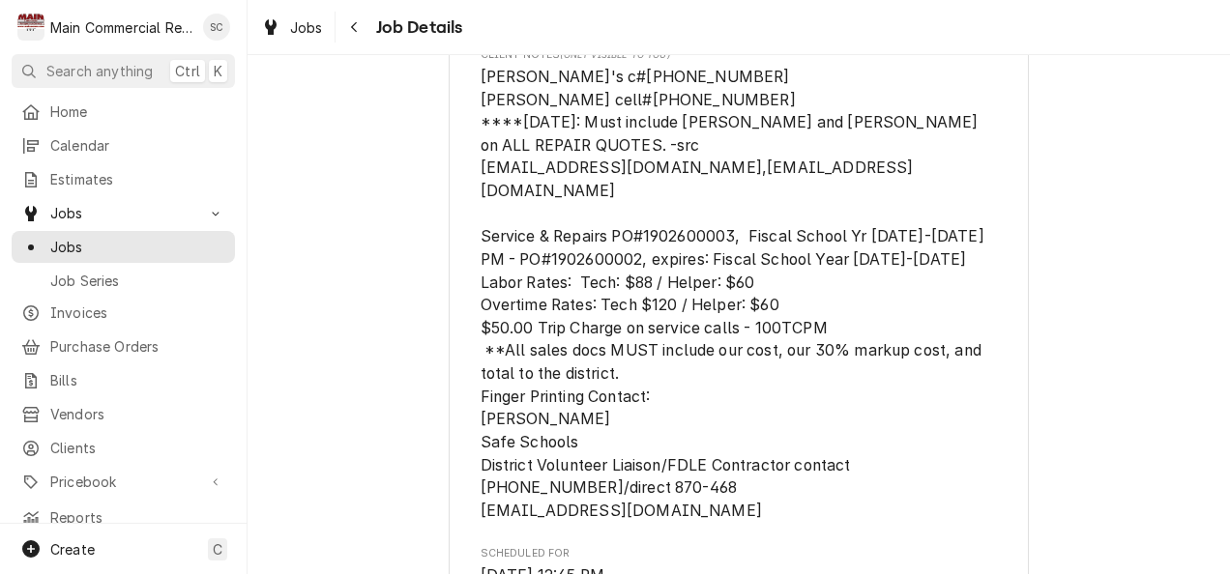
scroll to position [718, 0]
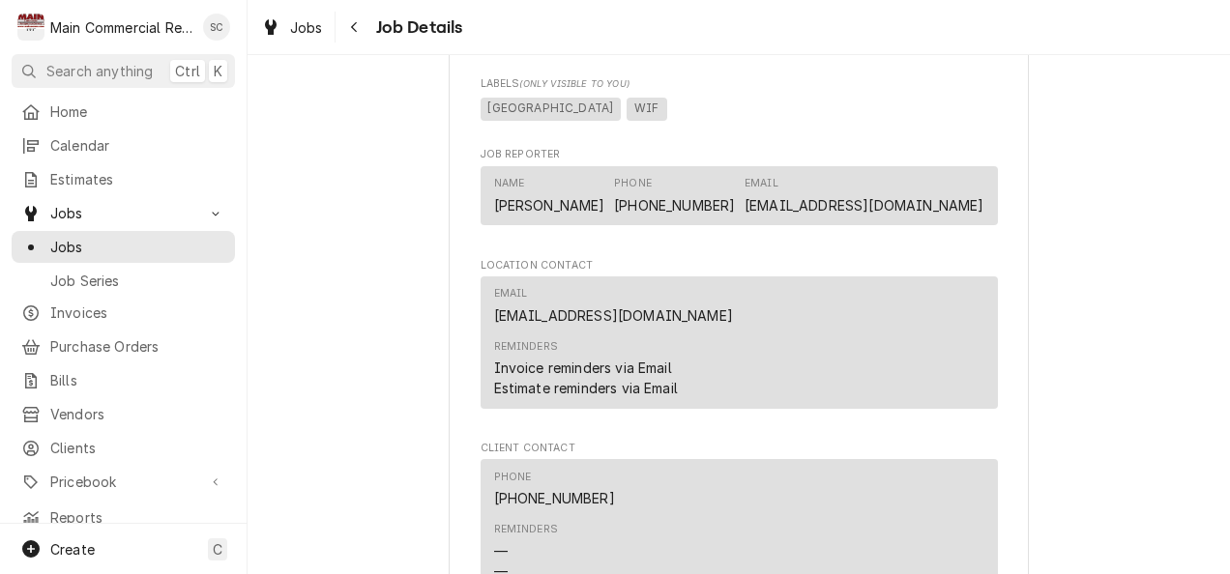
scroll to position [1730, 0]
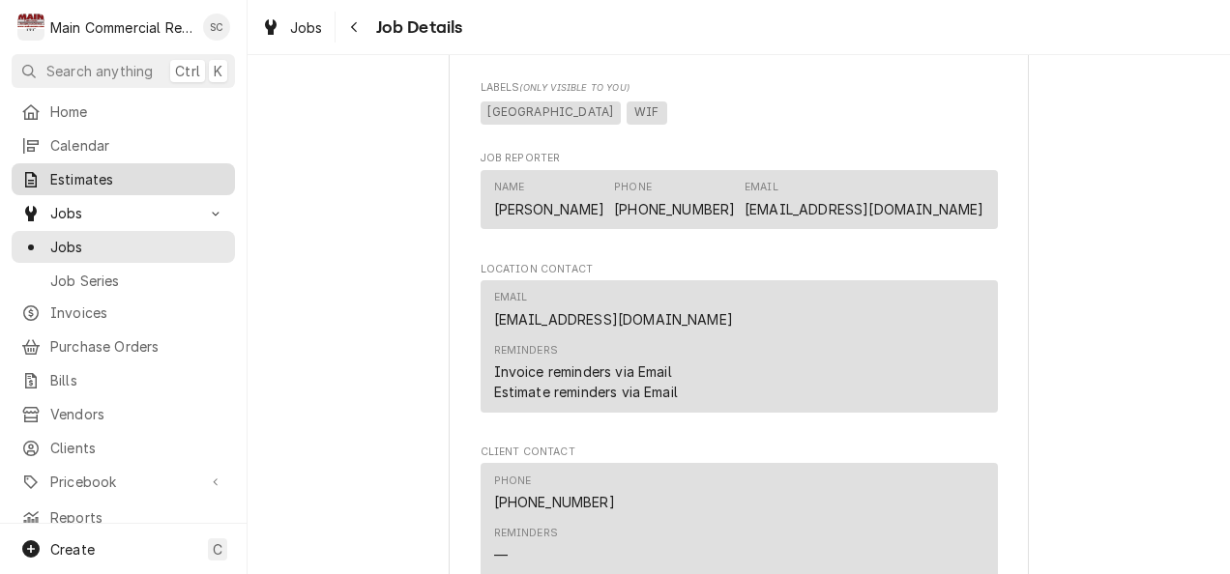
click at [83, 163] on link "Estimates" at bounding box center [123, 179] width 223 height 32
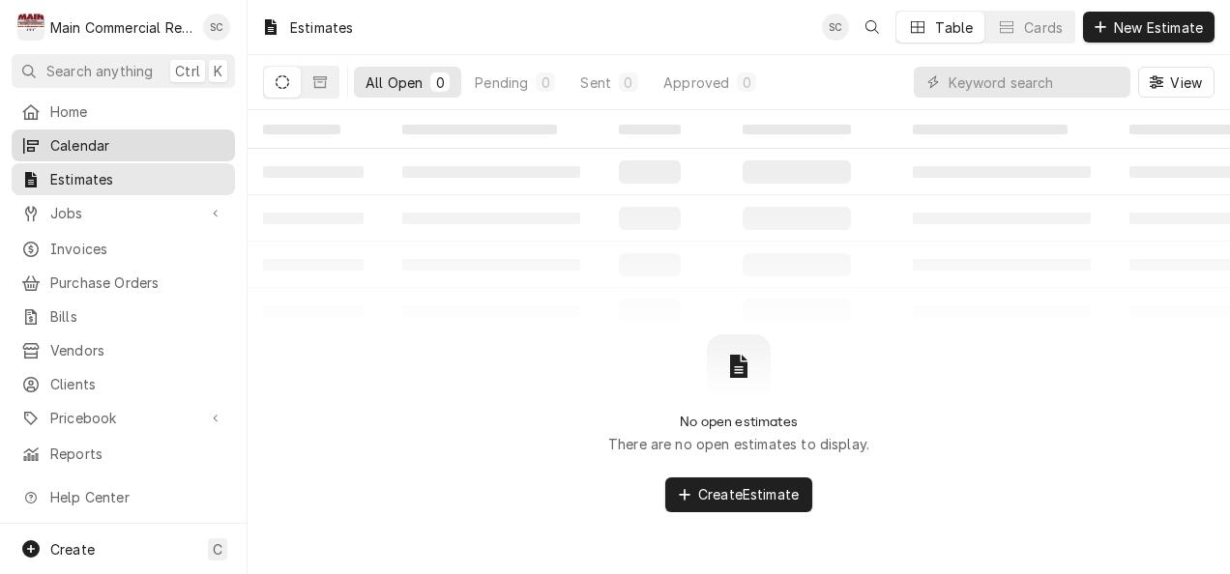
click at [75, 139] on span "Calendar" at bounding box center [137, 145] width 175 height 20
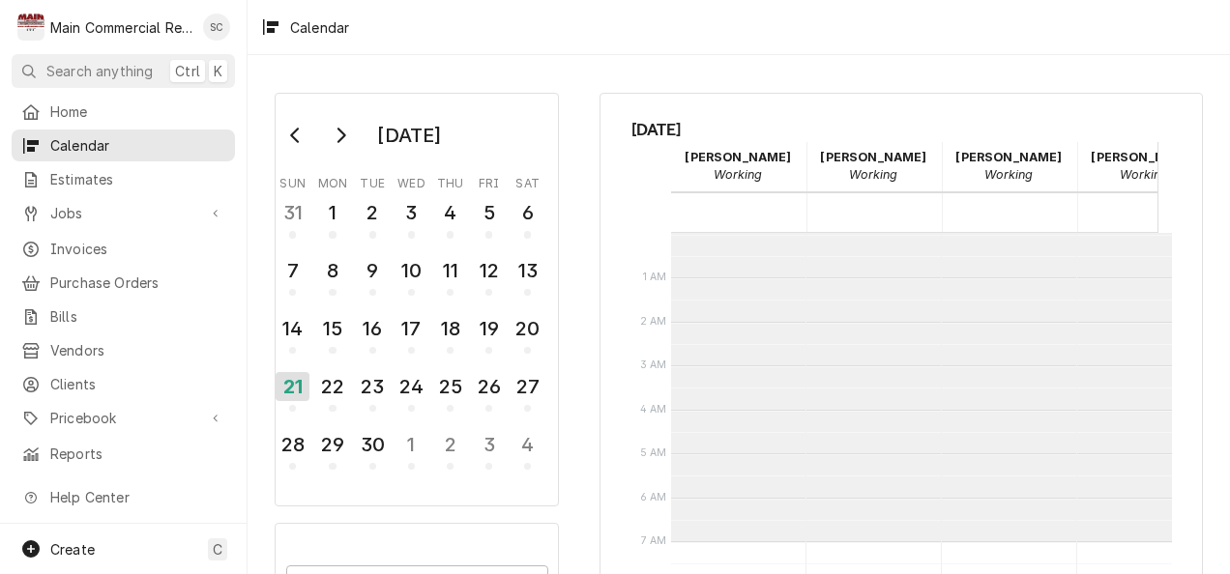
scroll to position [308, 0]
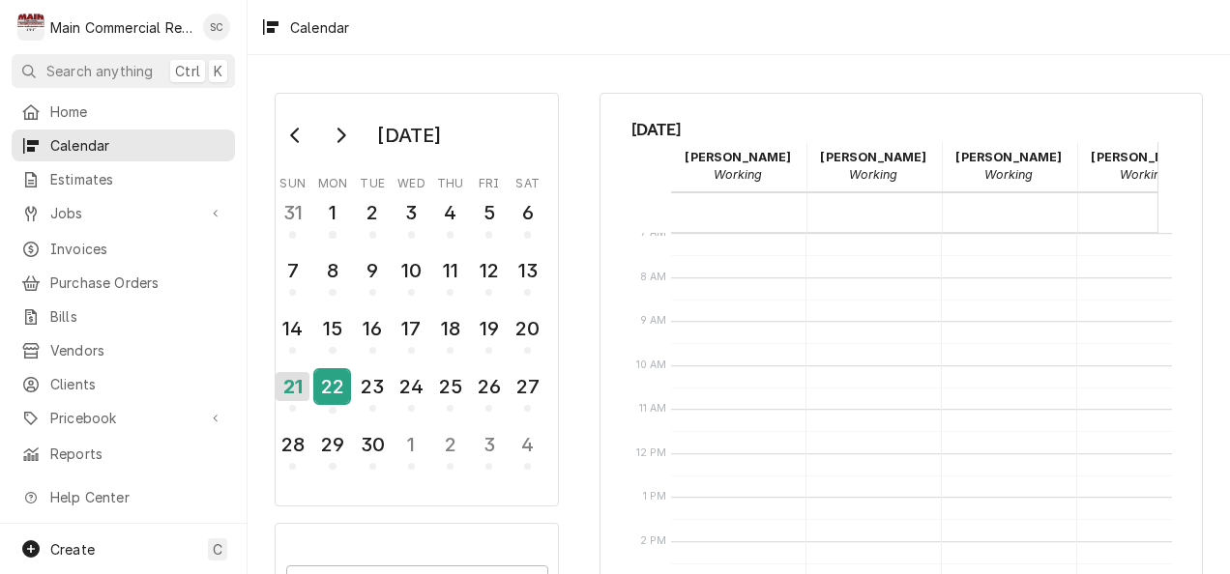
click at [337, 378] on div "22" at bounding box center [332, 386] width 34 height 33
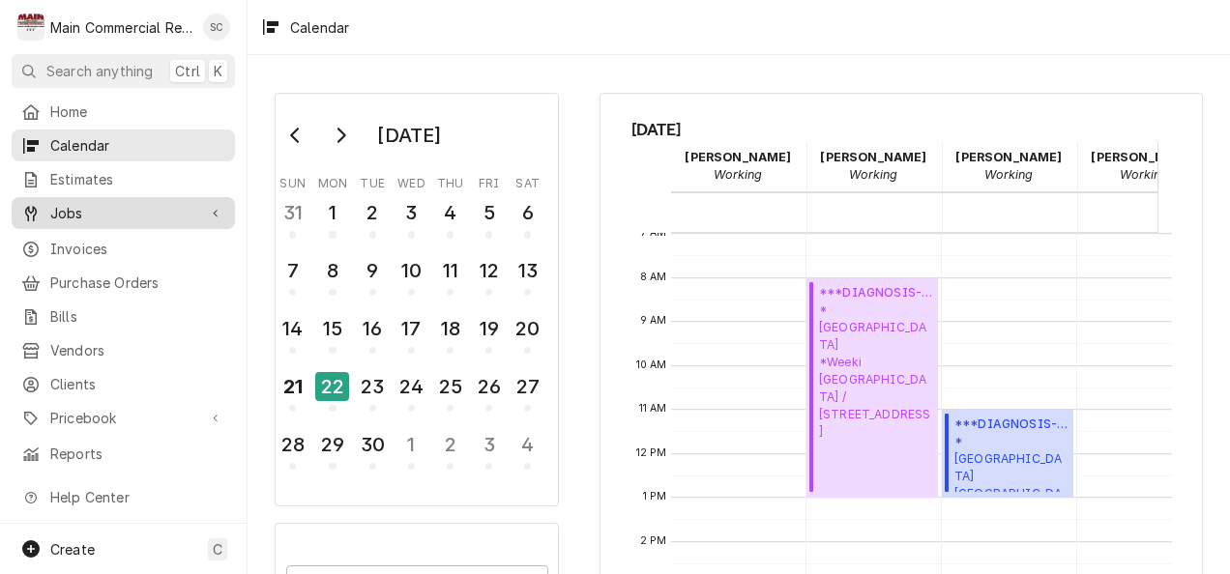
click at [70, 209] on span "Jobs" at bounding box center [123, 213] width 146 height 20
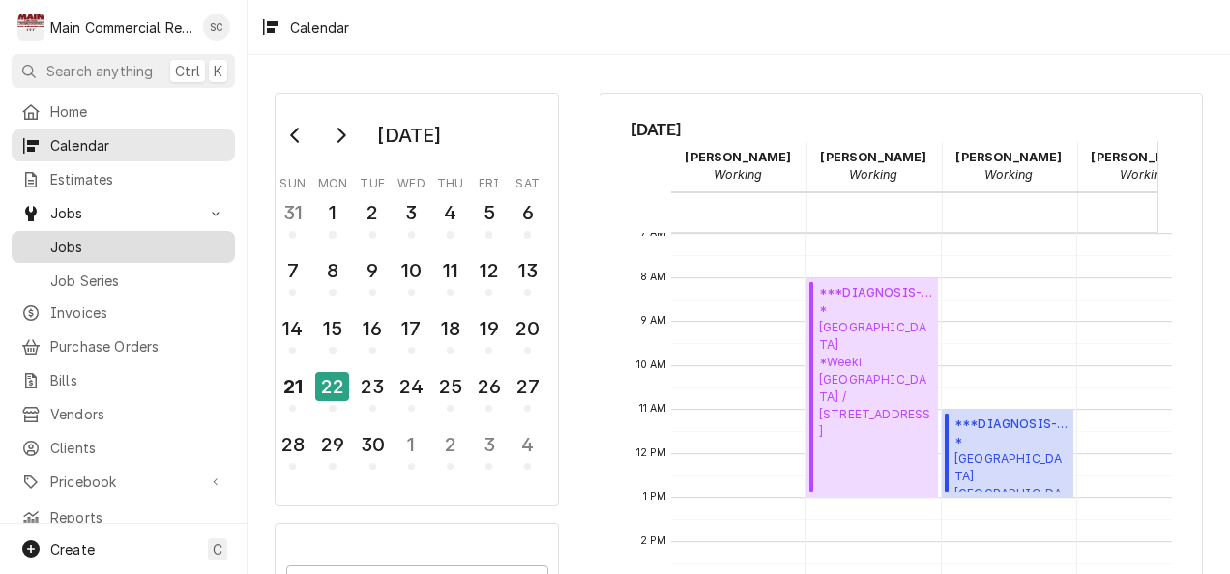
click at [55, 242] on span "Jobs" at bounding box center [137, 247] width 175 height 20
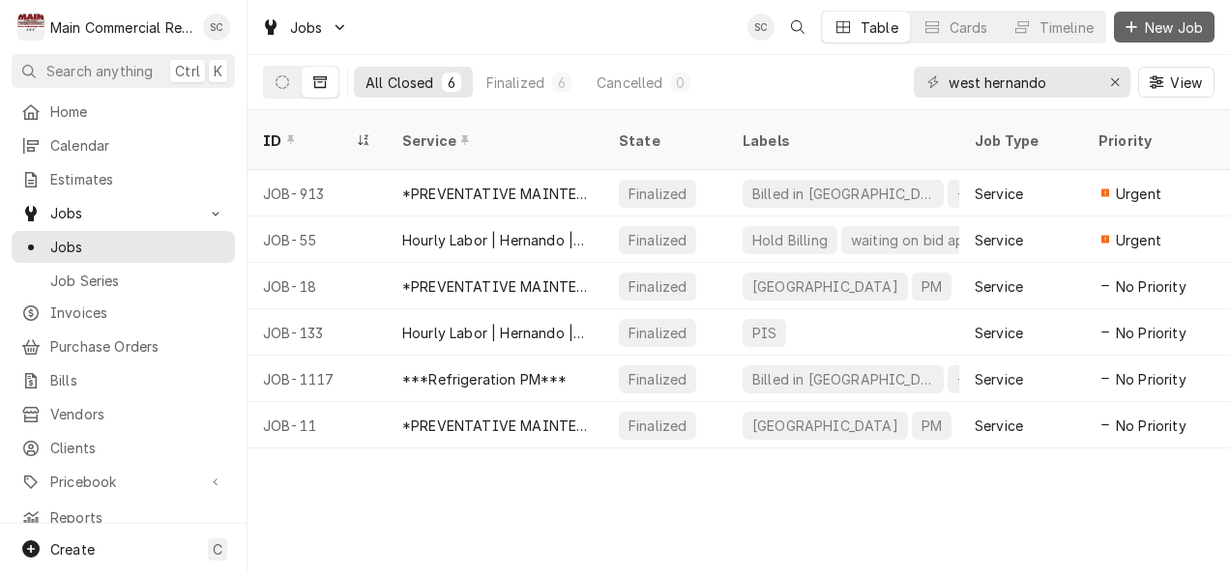
click at [1144, 31] on span "New Job" at bounding box center [1174, 27] width 66 height 20
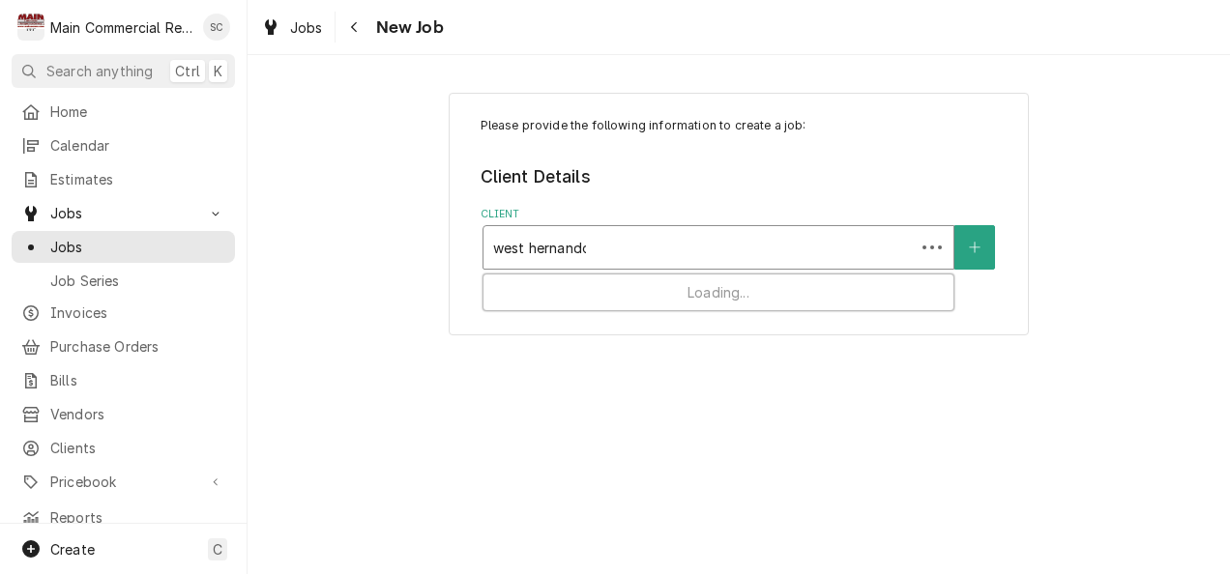
type input "west hernando"
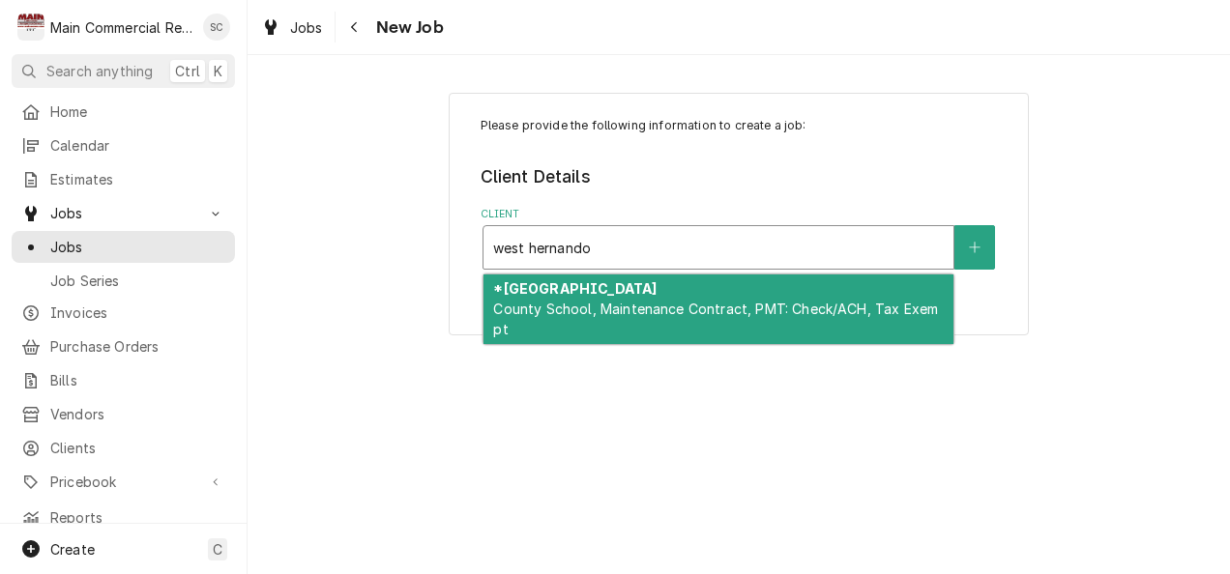
click at [611, 322] on div "*Hernando County Public School County School, Maintenance Contract, PMT: Check/…" at bounding box center [718, 310] width 470 height 71
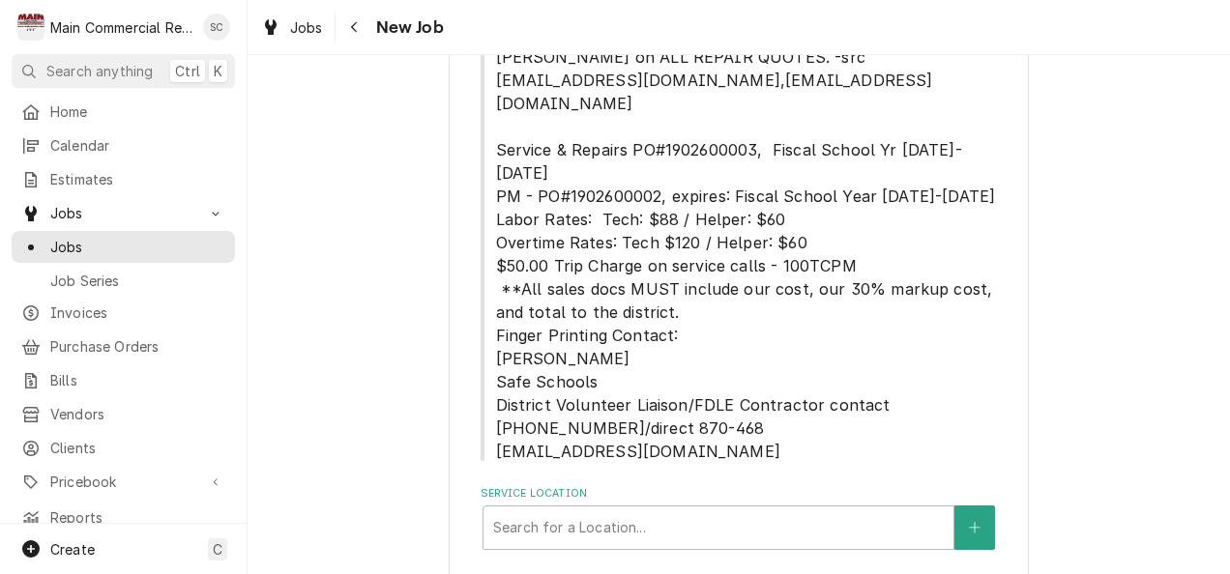
scroll to position [381, 0]
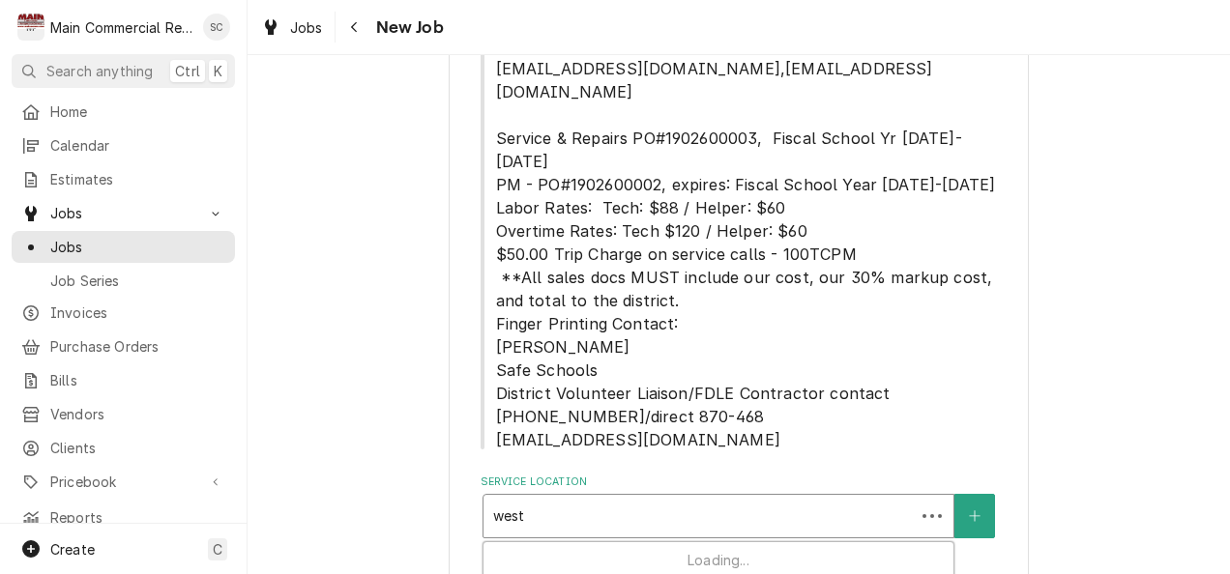
type input "west"
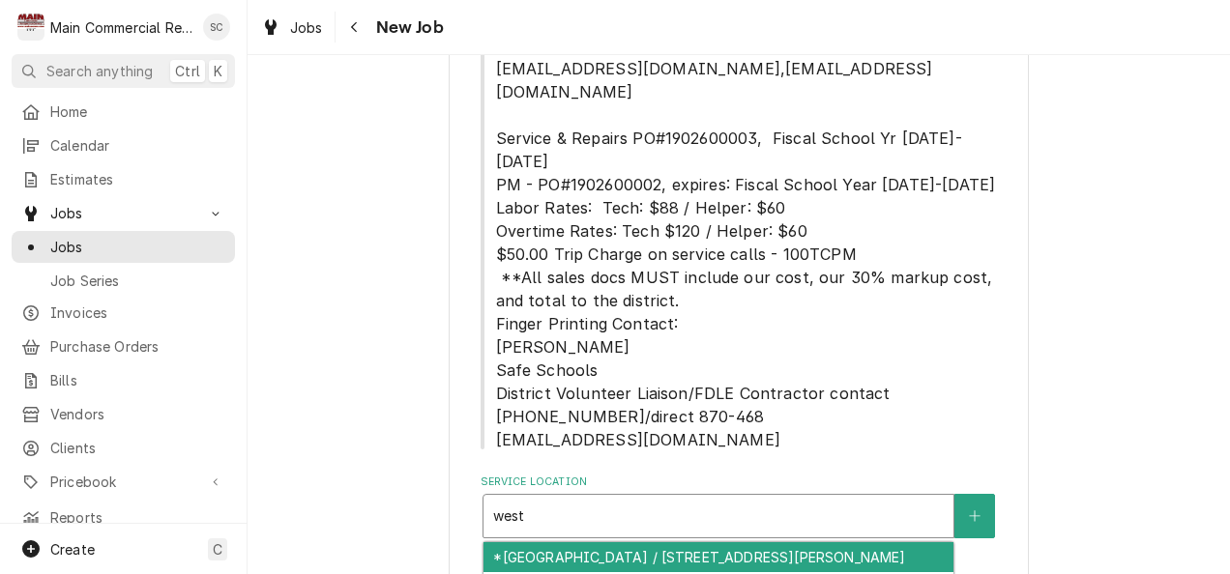
click at [629, 542] on div "*West Hernando Middle School / 14325 Ken Austin Parkway, Spring Hill, FL 34613" at bounding box center [718, 557] width 470 height 30
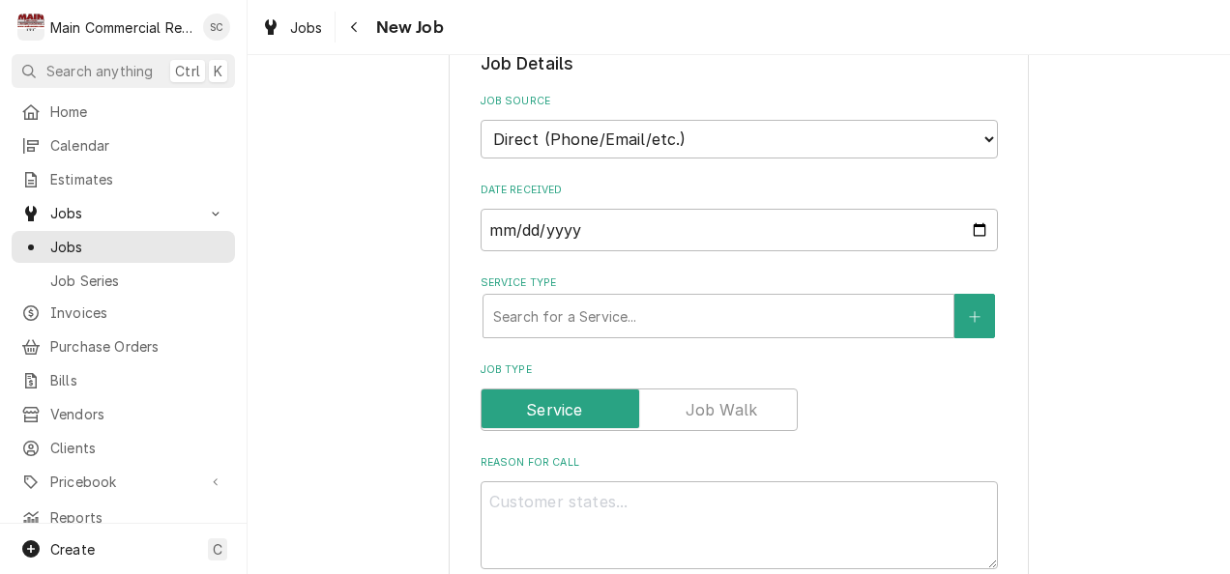
scroll to position [1115, 0]
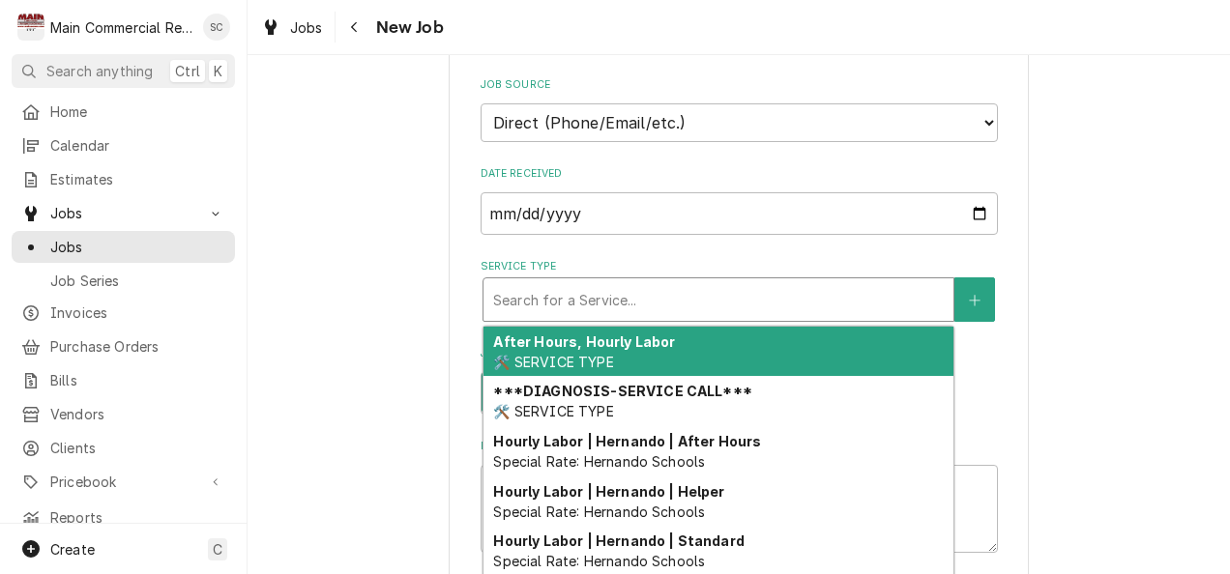
type textarea "x"
type input "r"
type textarea "x"
type input "re"
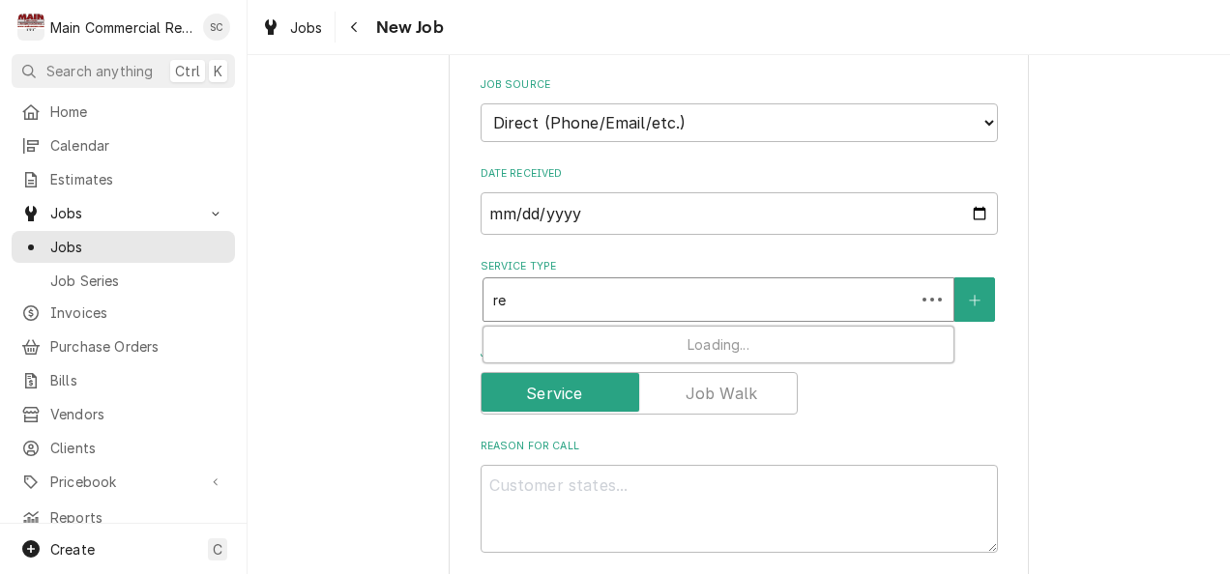
type textarea "x"
type input "rep"
type textarea "x"
type input "repa"
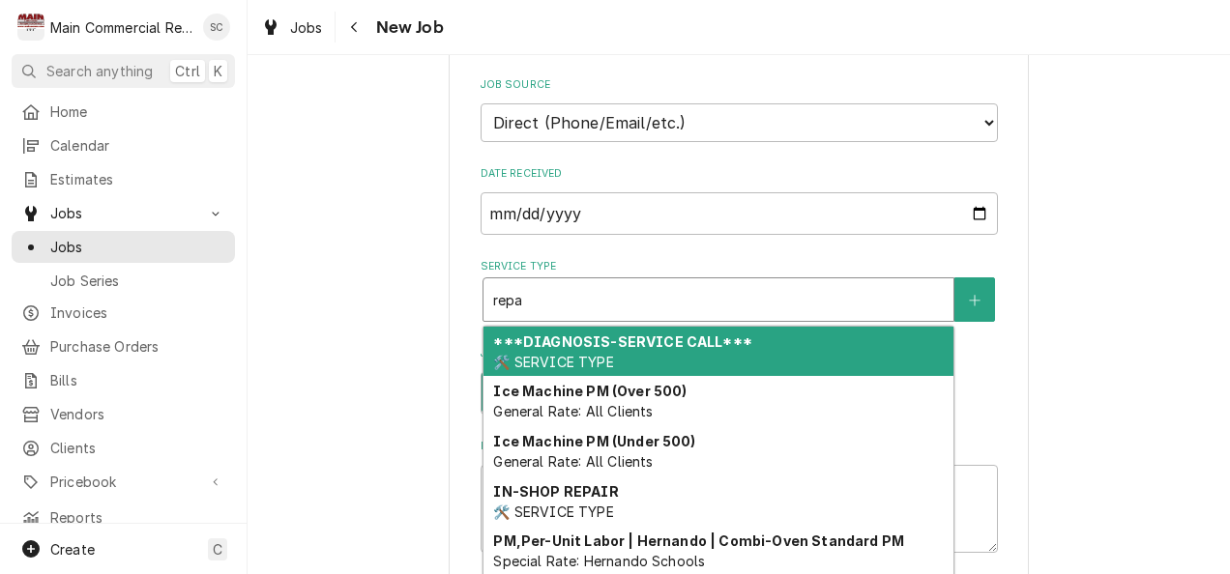
type textarea "x"
type input "repai"
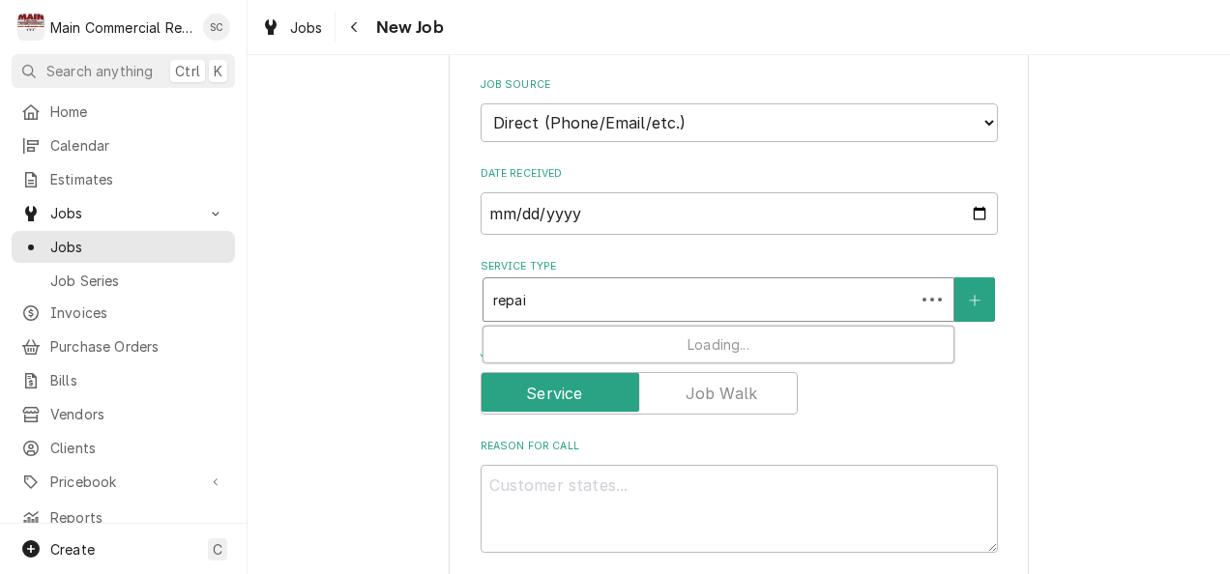
type textarea "x"
type input "repair"
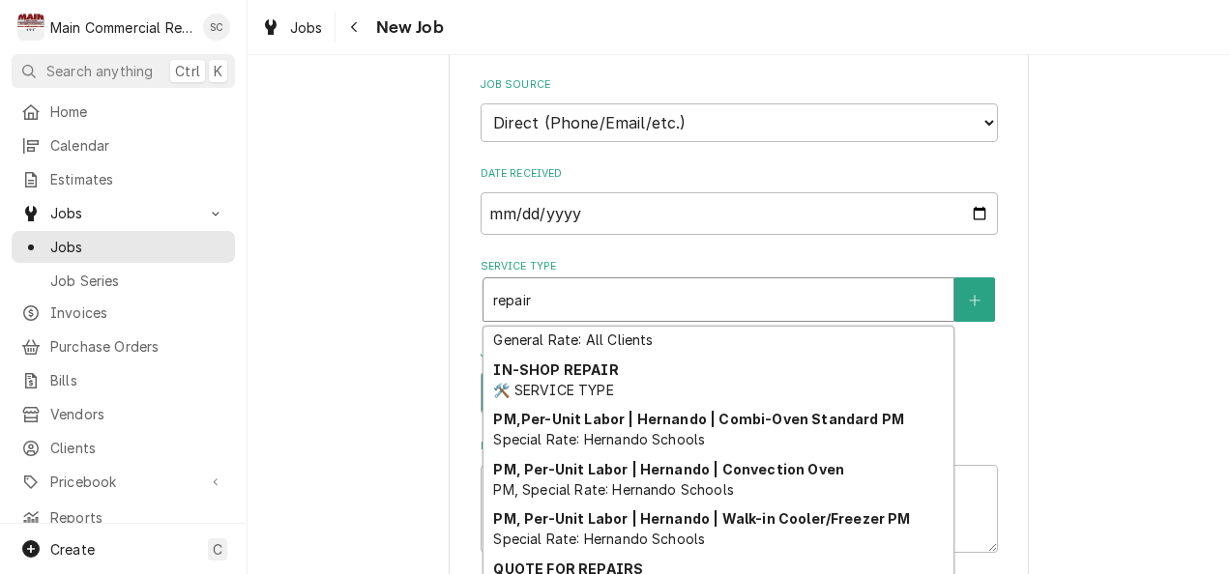
scroll to position [209, 0]
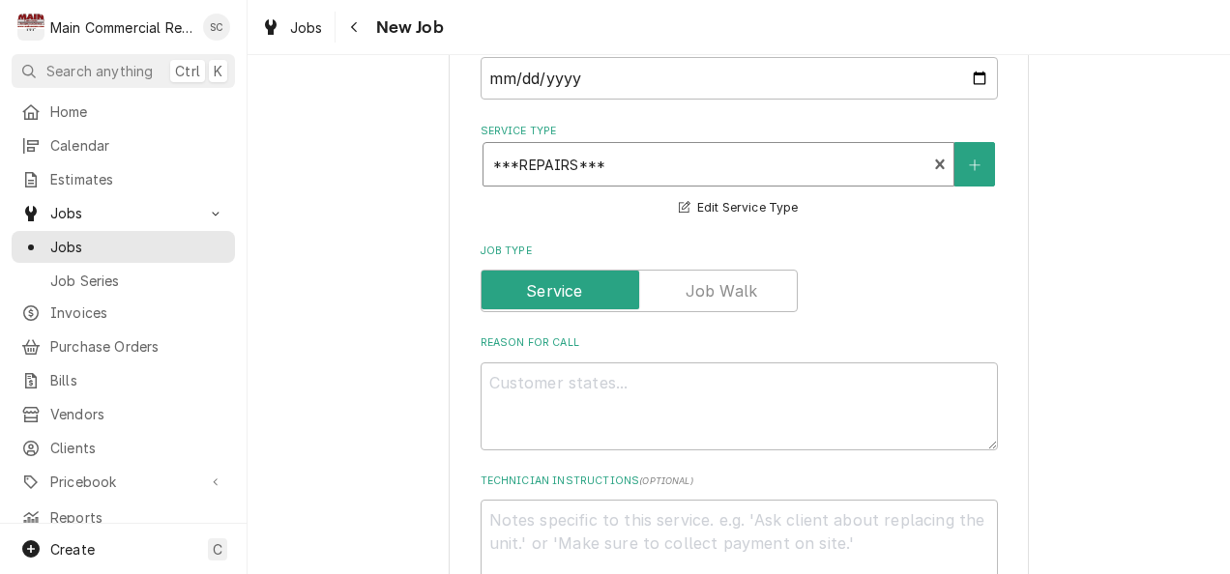
scroll to position [1260, 0]
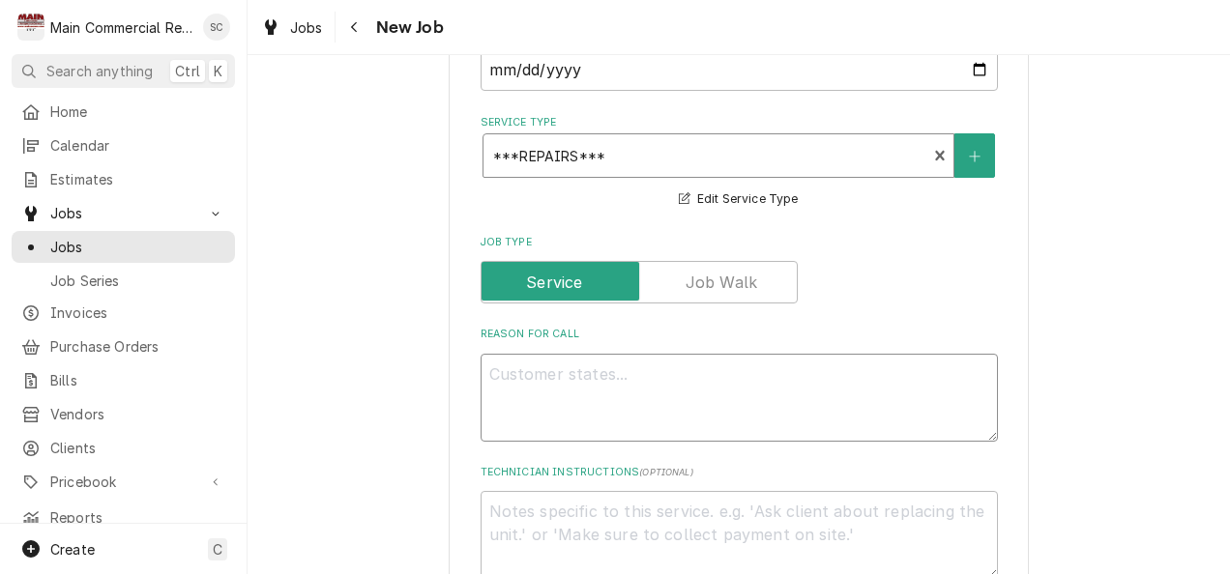
click at [740, 354] on textarea "Reason For Call" at bounding box center [738, 398] width 517 height 88
type textarea "x"
type textarea "k"
type textarea "x"
type textarea "kk"
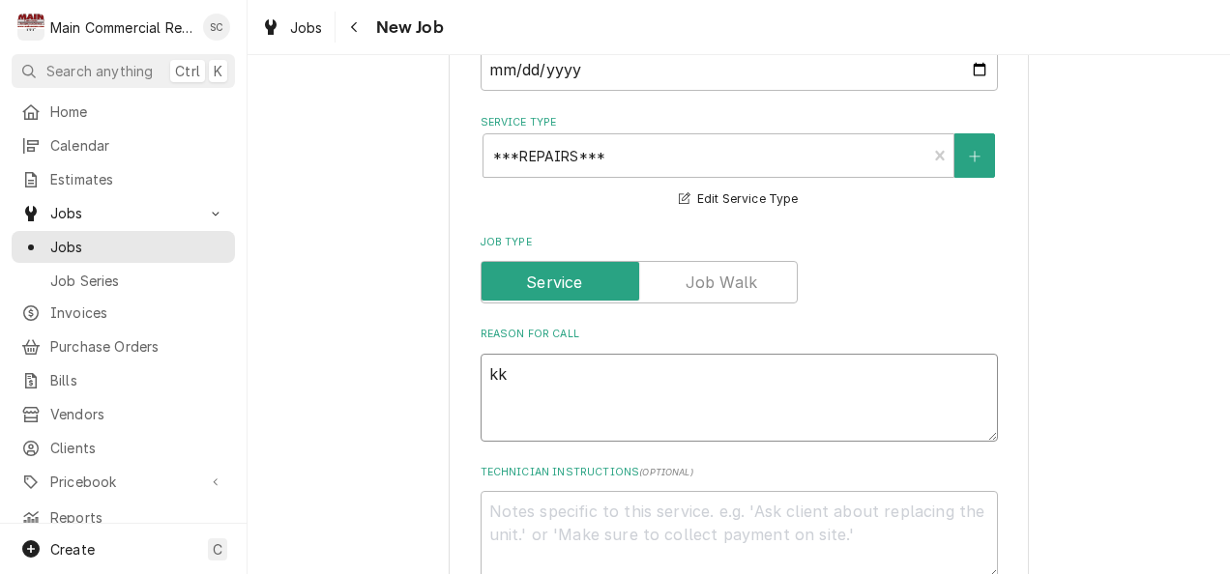
type textarea "x"
type textarea "k"
type textarea "x"
type textarea "W"
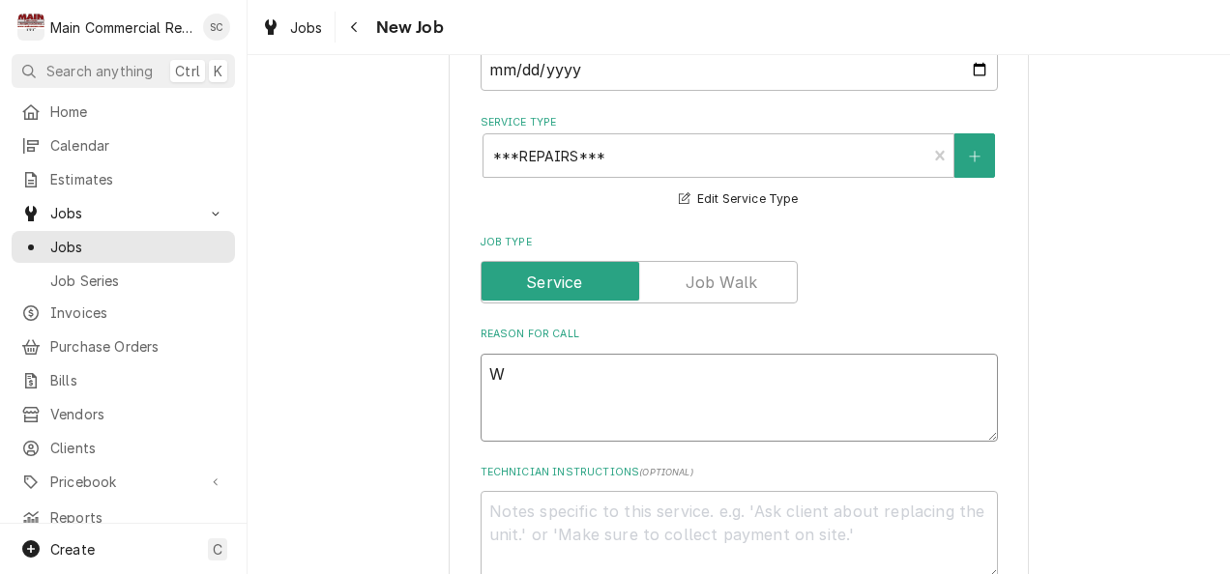
type textarea "x"
type textarea "WI"
type textarea "x"
type textarea "WIF"
type textarea "x"
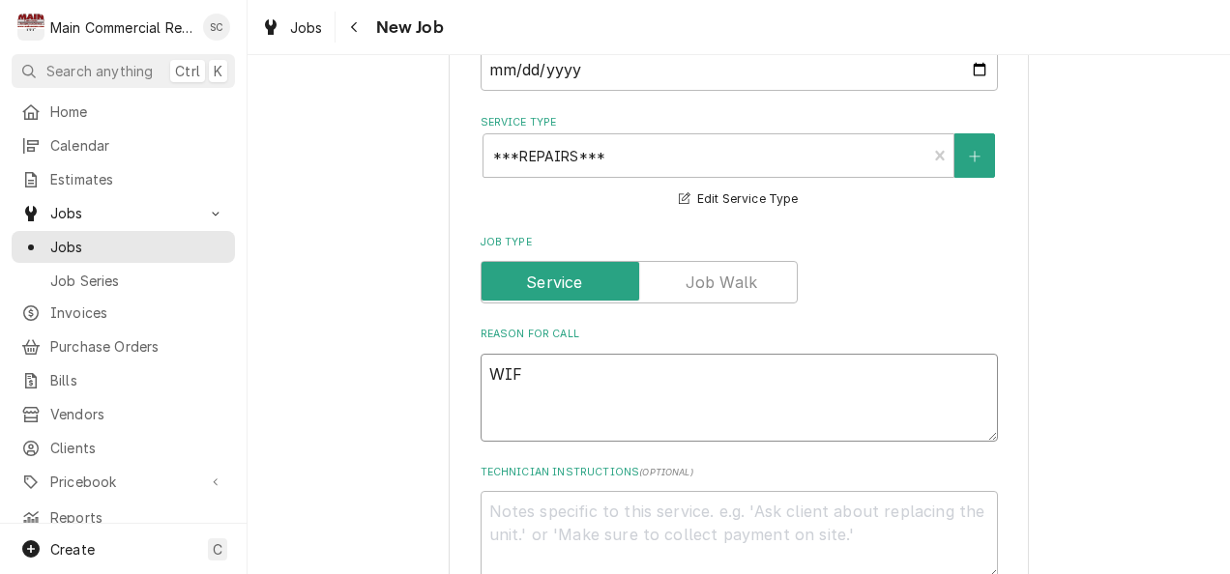
type textarea "WIF"
type textarea "x"
type textarea "WIF -"
type textarea "x"
type textarea "WIF -"
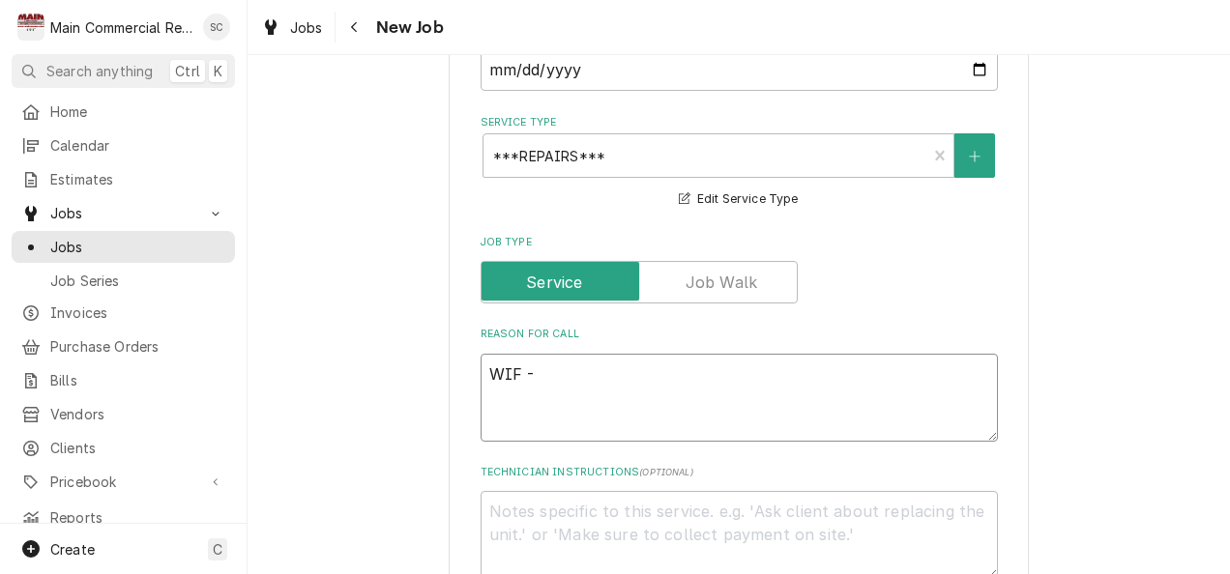
type textarea "x"
type textarea "WIF -"
click at [1045, 536] on div "Please provide the following information to create a job: Client Details Client…" at bounding box center [738, 261] width 982 height 2890
click at [639, 362] on textarea "WIF -" at bounding box center [738, 398] width 517 height 88
type textarea "x"
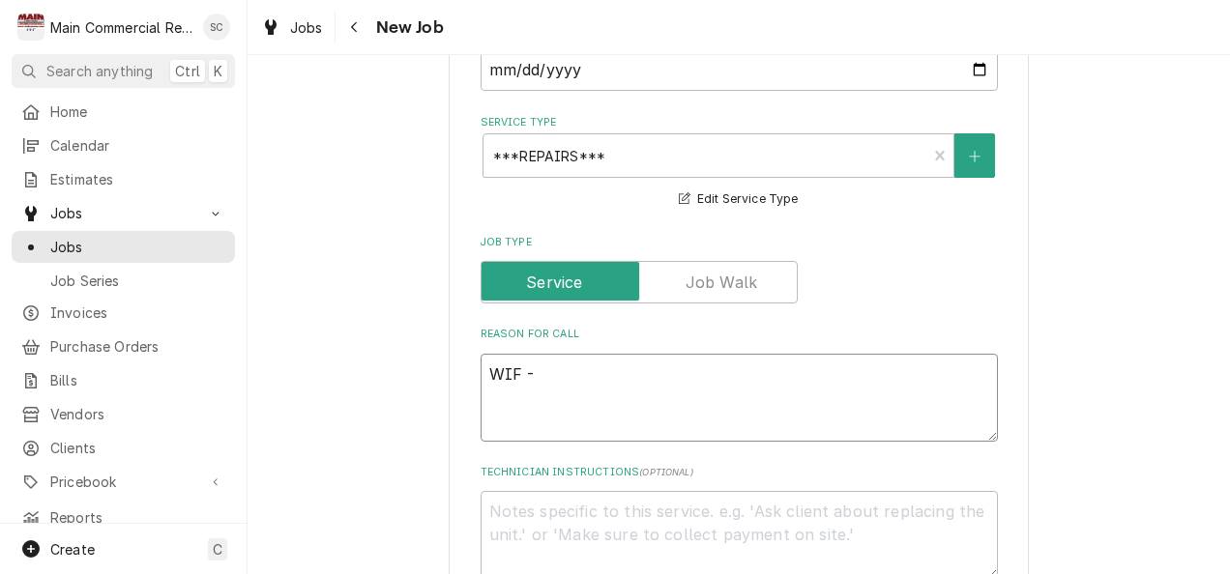
type textarea "WIF - r"
type textarea "x"
type textarea "WIF -"
type textarea "x"
type textarea "WIF - w"
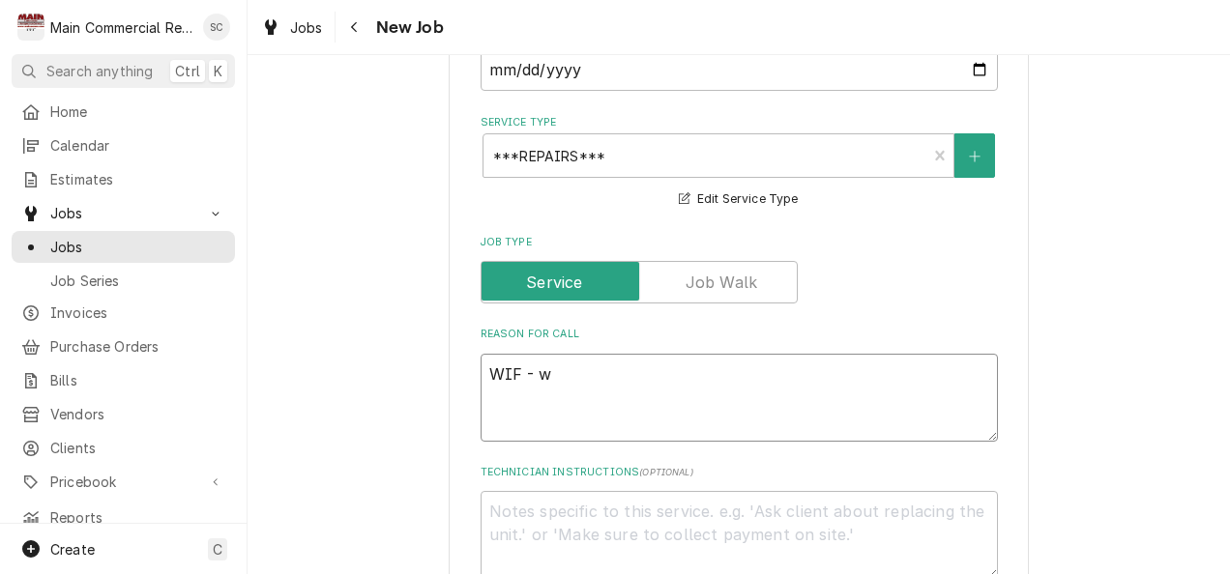
type textarea "x"
type textarea "WIF - wa"
type textarea "x"
type textarea "WIF - war"
type textarea "x"
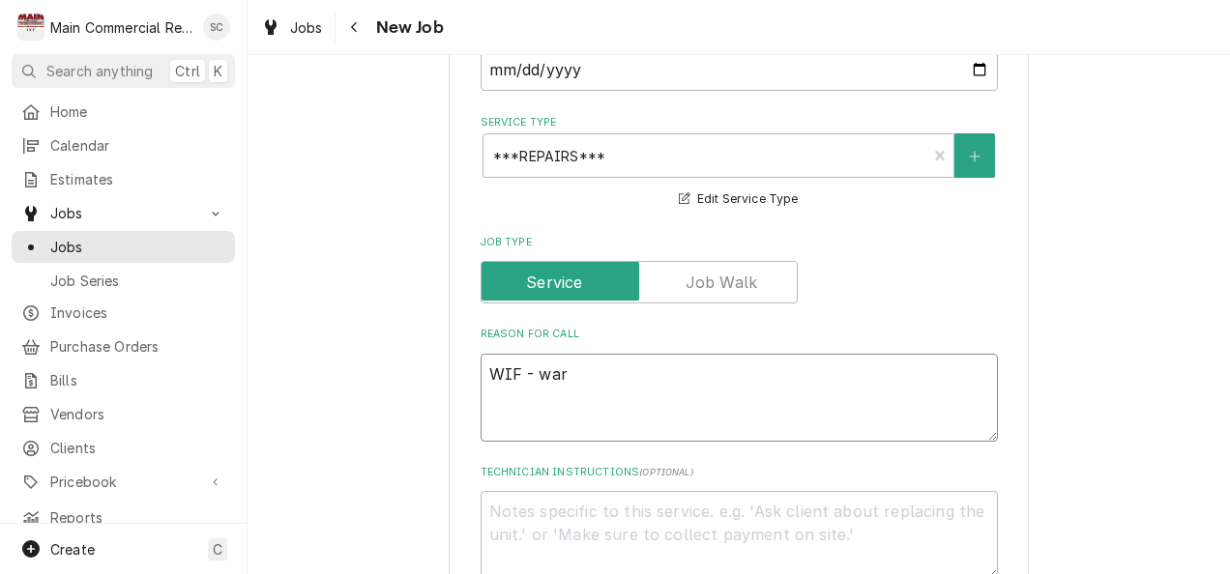
type textarea "WIF - warr"
type textarea "x"
type textarea "WIF - warra"
type textarea "x"
type textarea "WIF - warran"
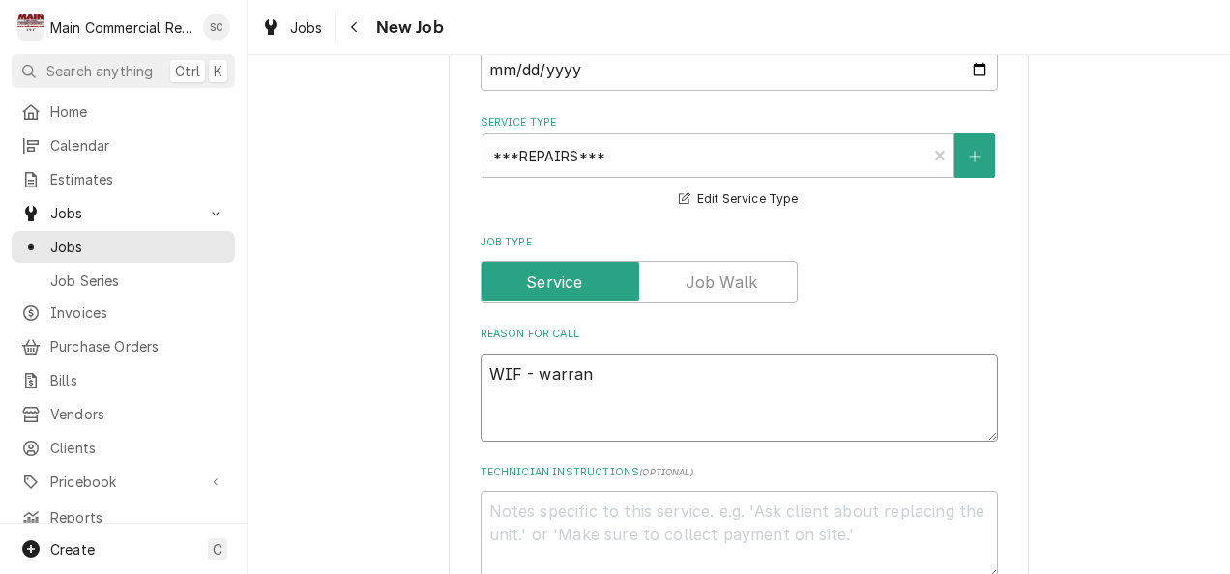
type textarea "x"
type textarea "WIF - warrant"
type textarea "x"
type textarea "WIF - warranty"
type textarea "x"
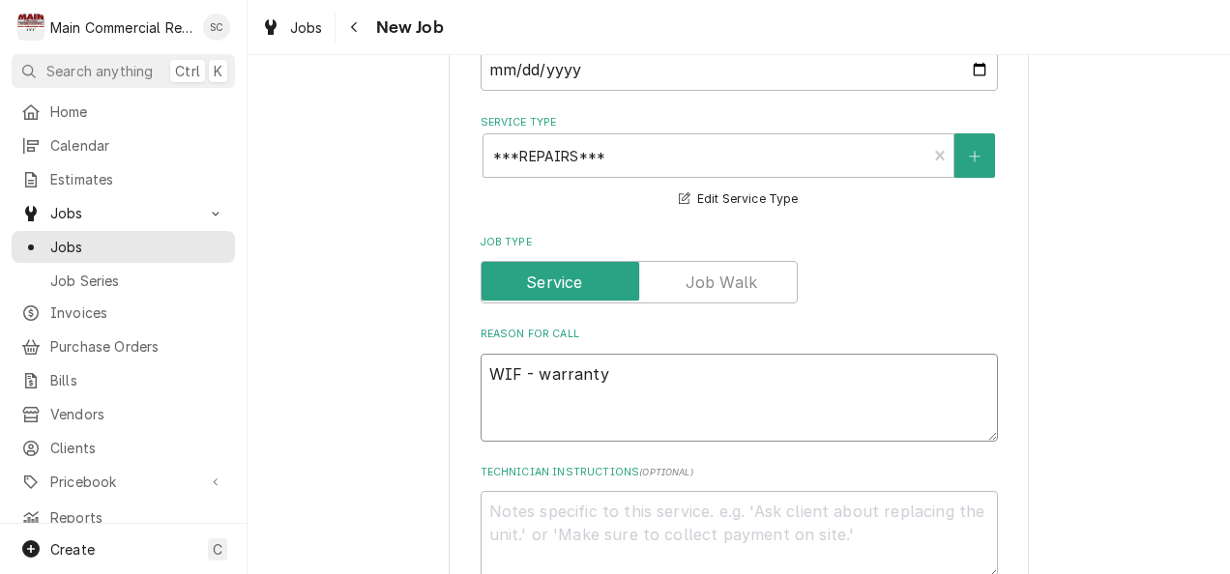
type textarea "WIF - warrant"
type textarea "x"
type textarea "WIF - warran"
type textarea "x"
type textarea "WIF - warr"
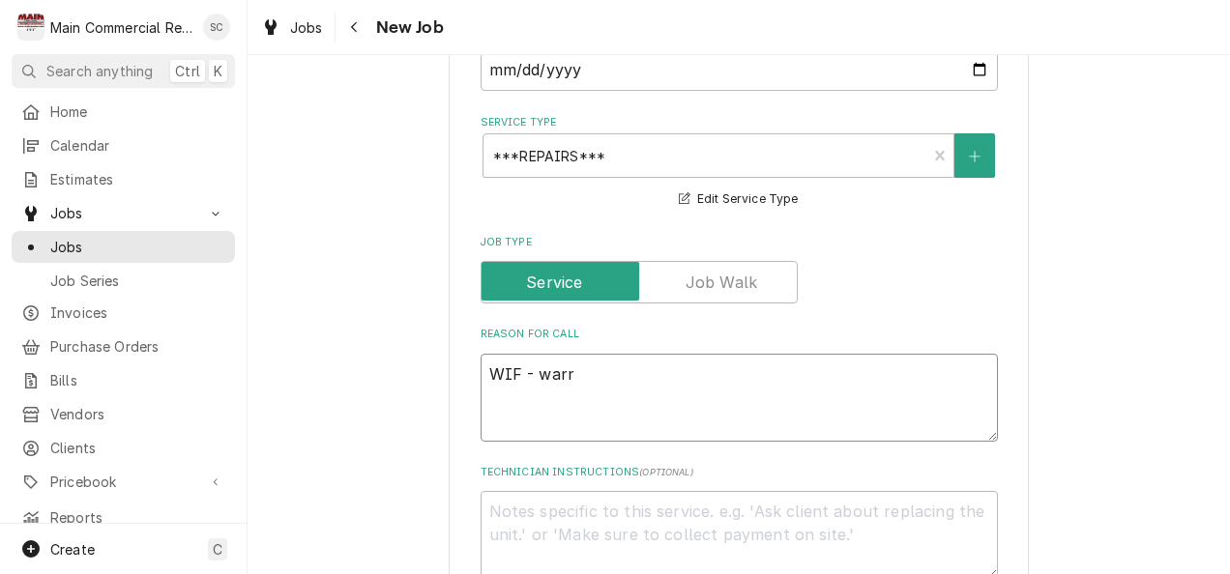
type textarea "x"
type textarea "WIF - war"
type textarea "x"
type textarea "WIF - wa"
type textarea "x"
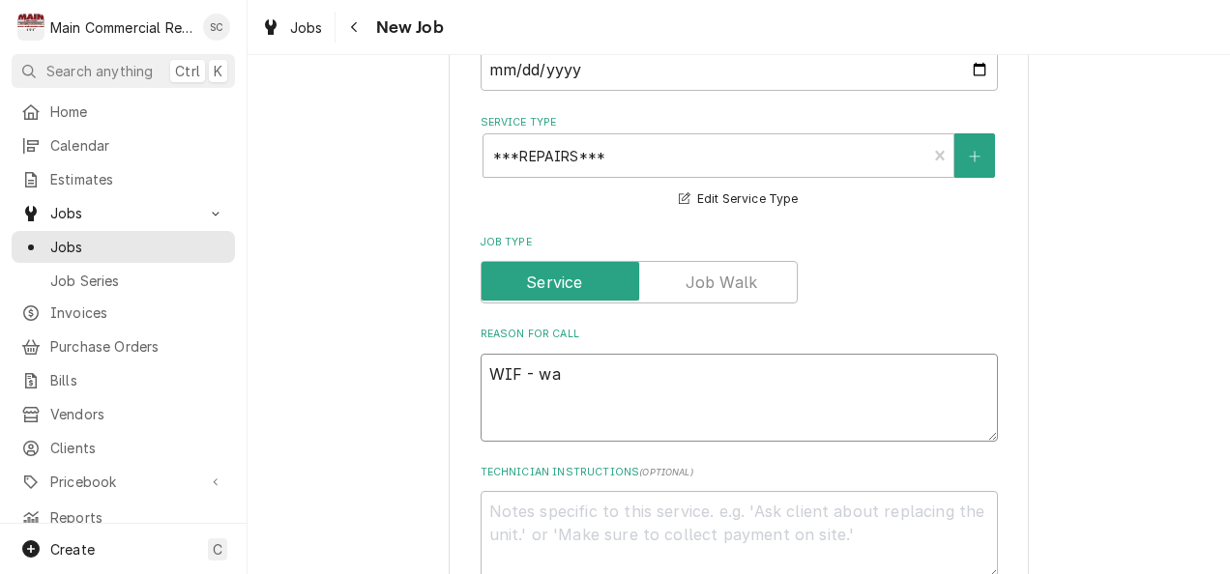
type textarea "WIF - w"
type textarea "x"
type textarea "WIF -"
type textarea "x"
type textarea "WIF - E"
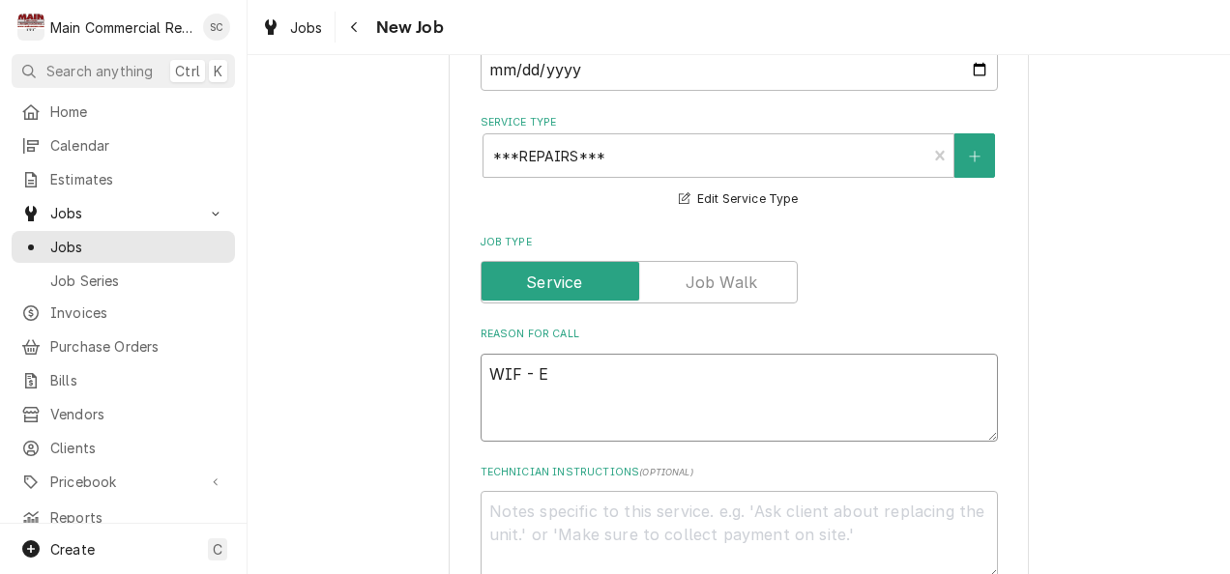
type textarea "x"
type textarea "WIF - EV"
type textarea "x"
type textarea "WIF - EVa"
type textarea "x"
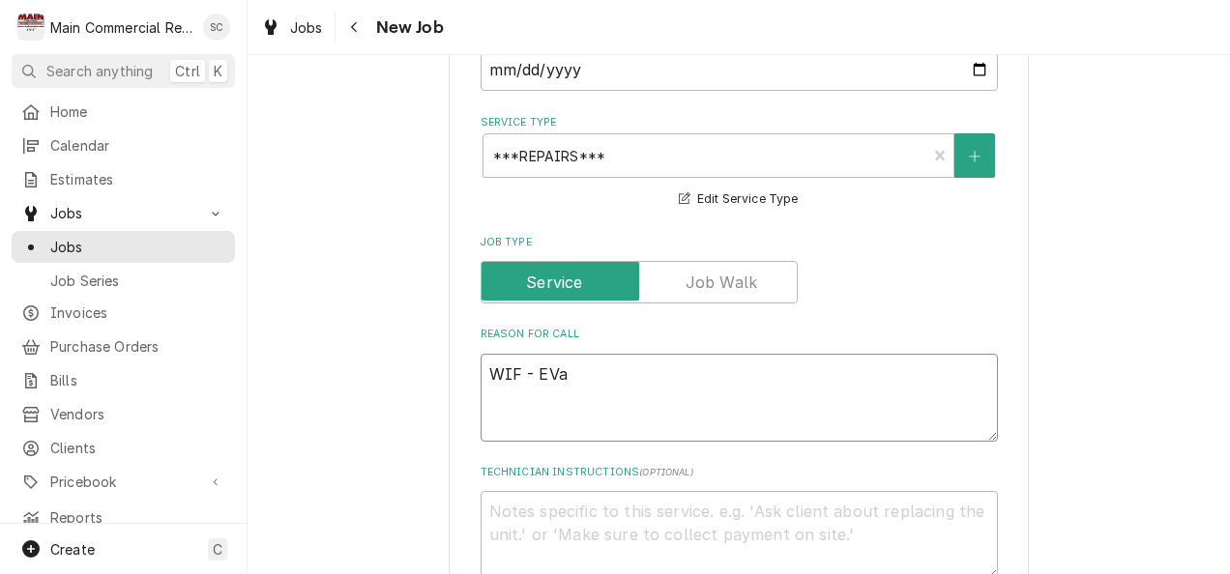
type textarea "WIF - EV"
type textarea "x"
type textarea "WIF - E"
type textarea "x"
type textarea "WIF - Ev"
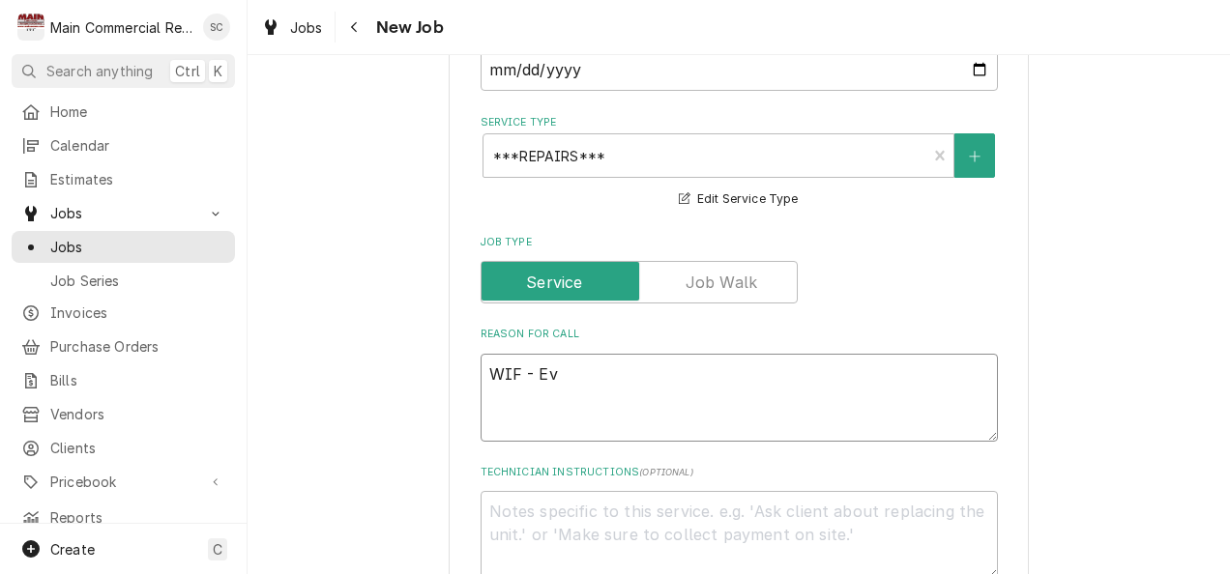
type textarea "x"
type textarea "WIF - Eva"
type textarea "x"
type textarea "WIF - Evap"
type textarea "x"
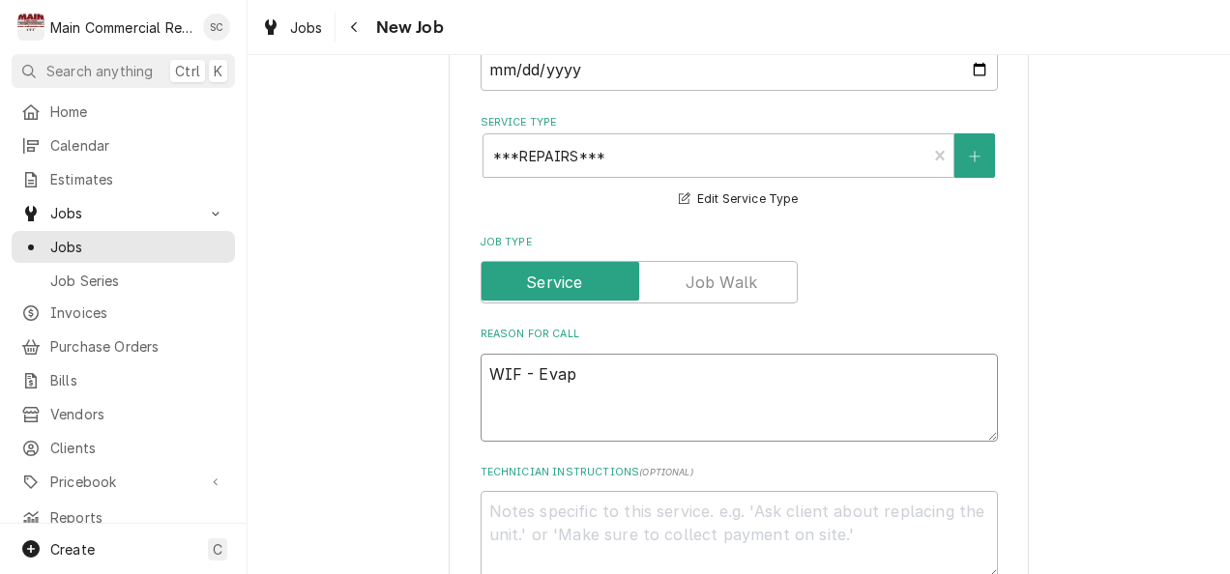
type textarea "WIF - Evap"
type textarea "x"
type textarea "WIF - Evap f"
type textarea "x"
type textarea "WIF - Evap fa"
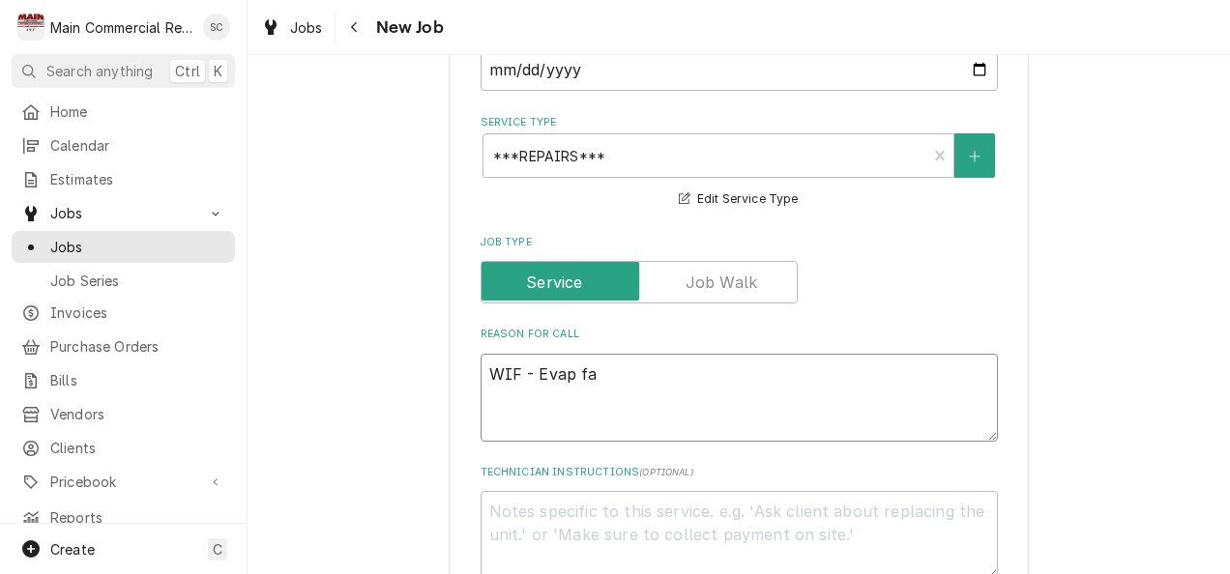
type textarea "x"
type textarea "WIF - Evap fan"
type textarea "x"
type textarea "WIF - Evap fan"
type textarea "x"
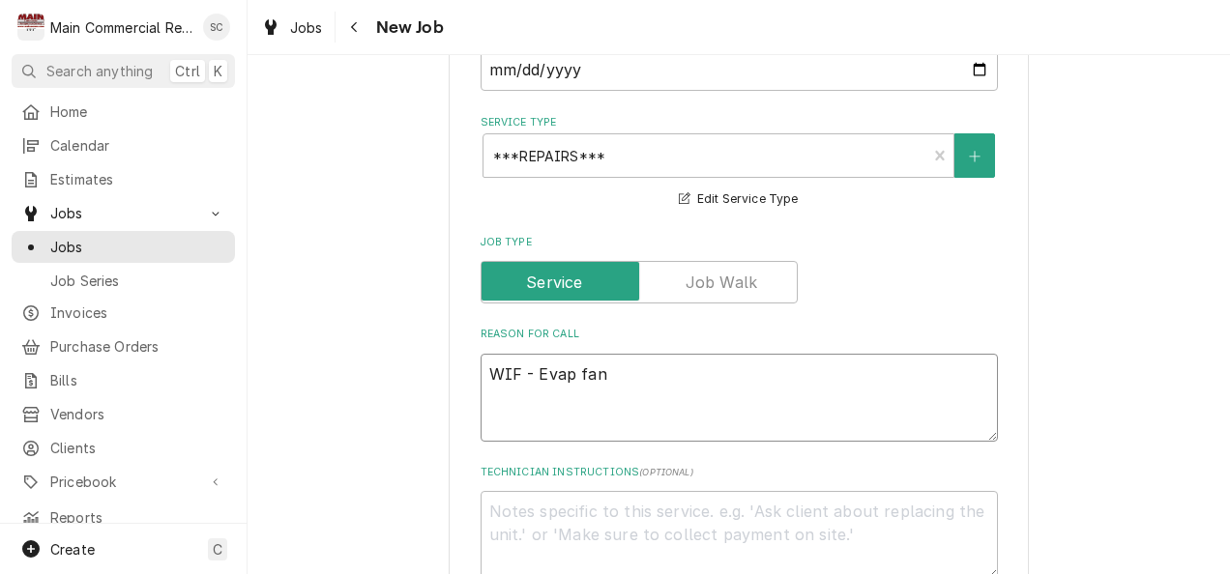
type textarea "WIF - Evap fan b"
type textarea "x"
type textarea "WIF - Evap fan br"
type textarea "x"
type textarea "WIF - Evap fan bra"
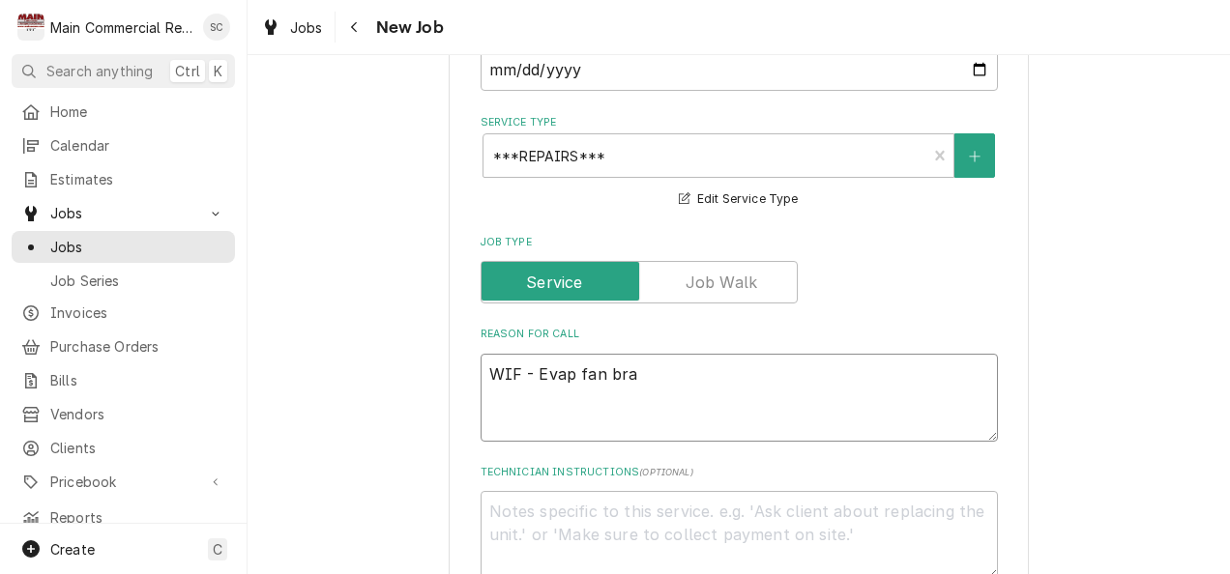
type textarea "x"
type textarea "WIF - Evap fan brac"
type textarea "x"
type textarea "WIF - Evap fan brack"
type textarea "x"
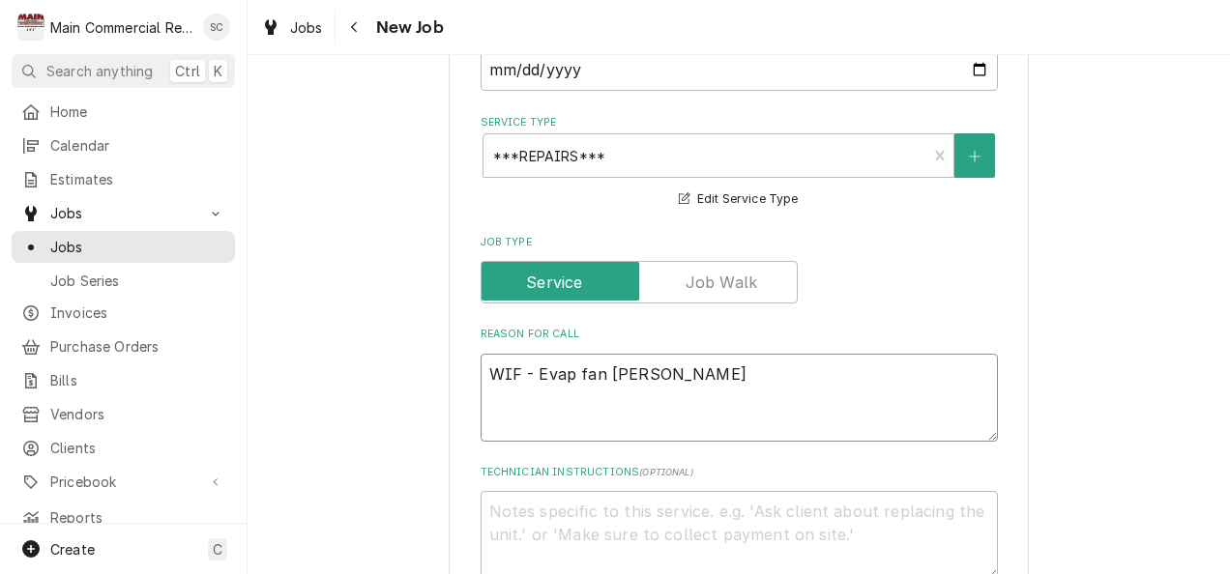
type textarea "WIF - Evap fan bracke"
type textarea "x"
type textarea "WIF - Evap fan bracket"
type textarea "x"
type textarea "WIF - Evap fan bracket"
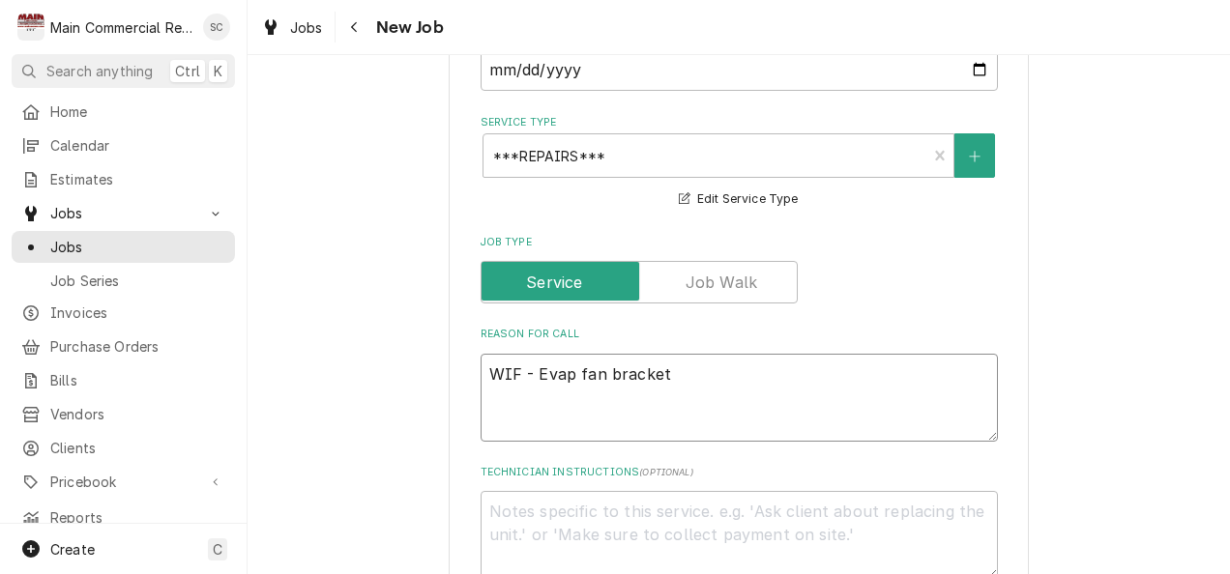
type textarea "x"
type textarea "WIF - Evap fan bracket b"
type textarea "x"
type textarea "WIF - Evap fan bracket"
type textarea "x"
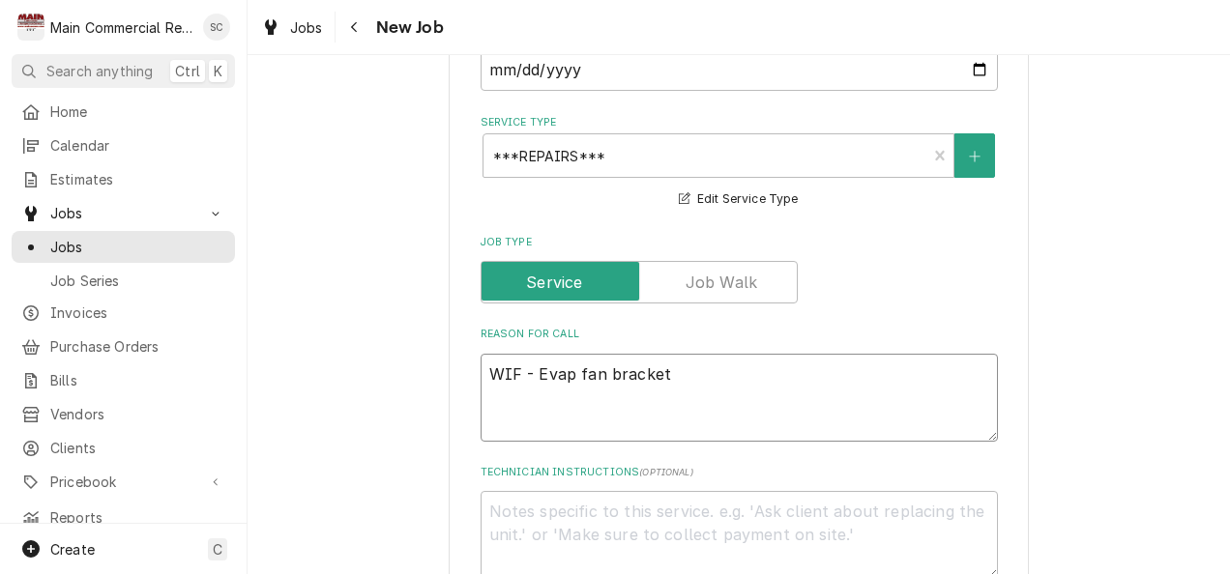
type textarea "WIF - Evap fan bracket r"
type textarea "x"
type textarea "WIF - Evap fan bracket ro"
type textarea "x"
type textarea "WIF - Evap fan bracket r"
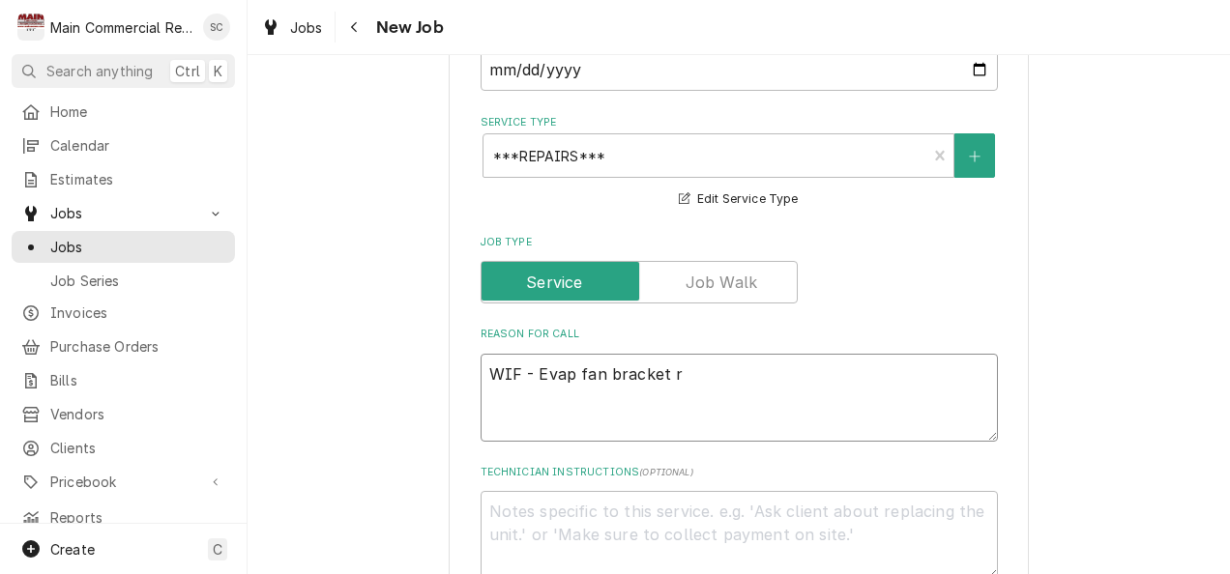
type textarea "x"
type textarea "WIF - Evap fan bracket"
type textarea "x"
type textarea "WIF - Evap fan bracket"
type textarea "x"
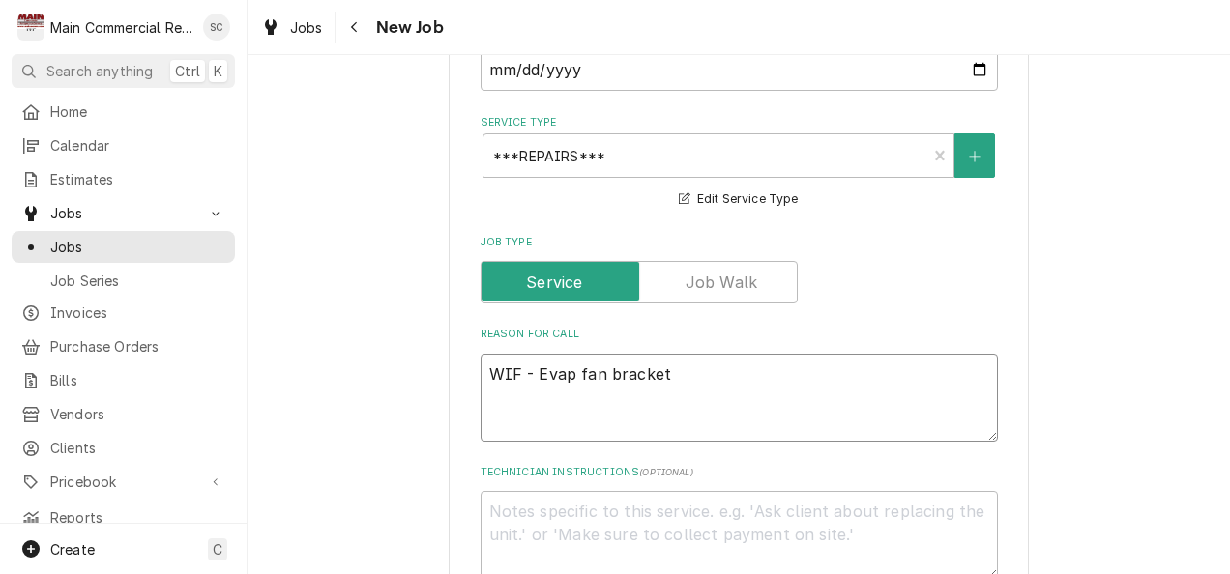
type textarea "WIF - Evap fan bracketb"
type textarea "x"
type textarea "WIF - Evap fan bracket"
type textarea "x"
type textarea "WIF - Evap fan bracket"
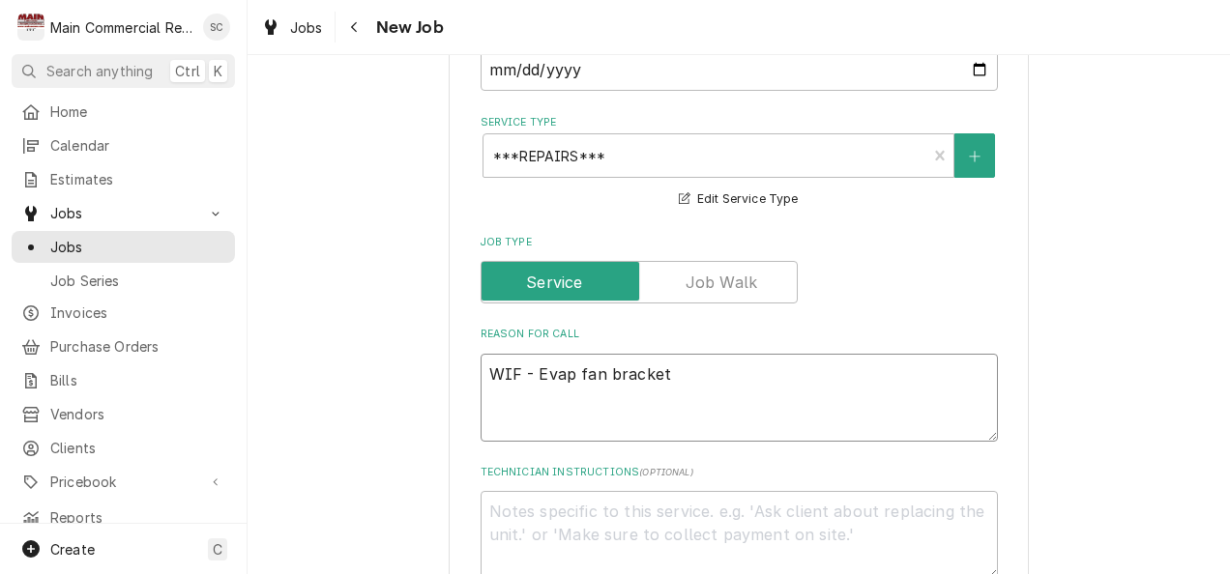
type textarea "x"
type textarea "WIF - Evap fan bracket b"
type textarea "x"
type textarea "WIF - Evap fan bracket br"
type textarea "x"
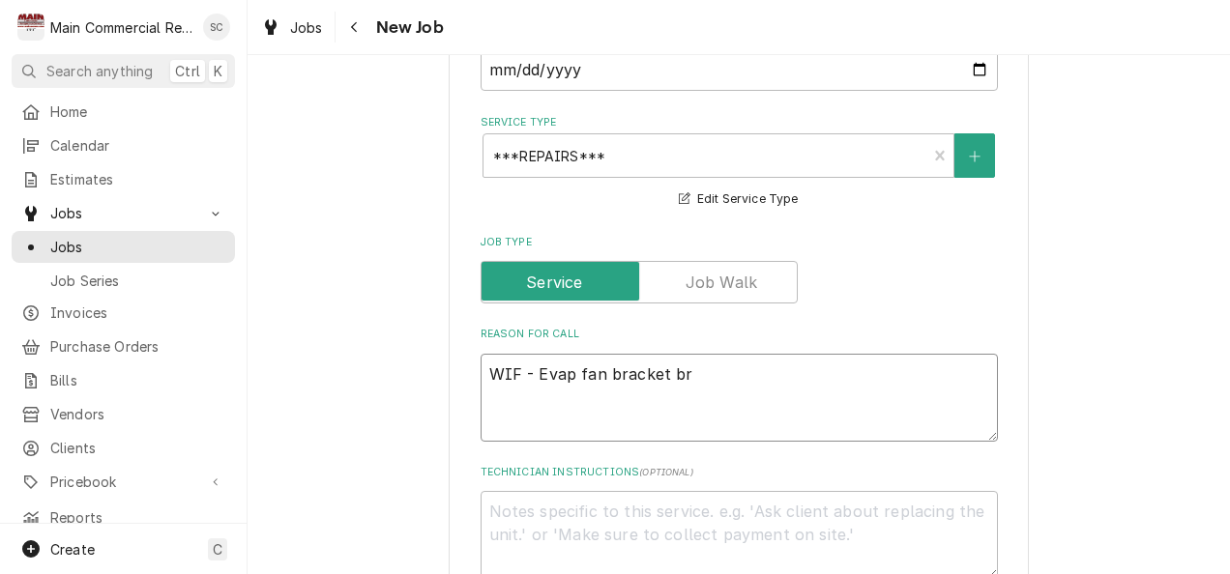
type textarea "WIF - Evap fan bracket bro"
type textarea "x"
type textarea "WIF - Evap fan bracket brok"
type textarea "x"
type textarea "WIF - Evap fan bracket broke"
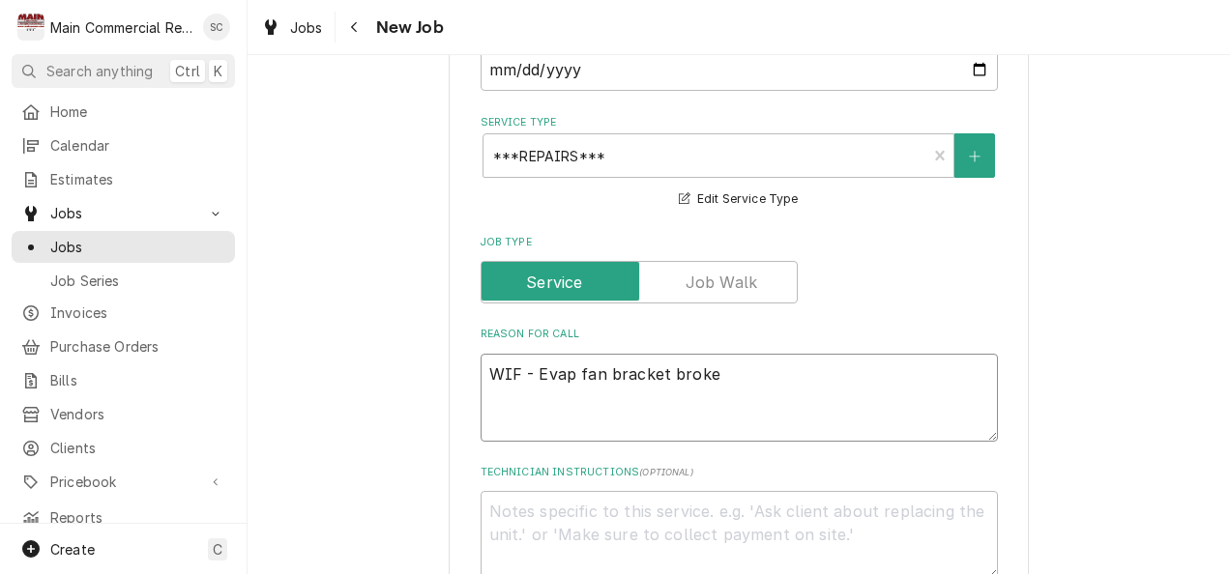
type textarea "x"
type textarea "WIF - Evap fan bracket broke."
type textarea "x"
type textarea "WIF - Evap fan bracket broke. R"
type textarea "x"
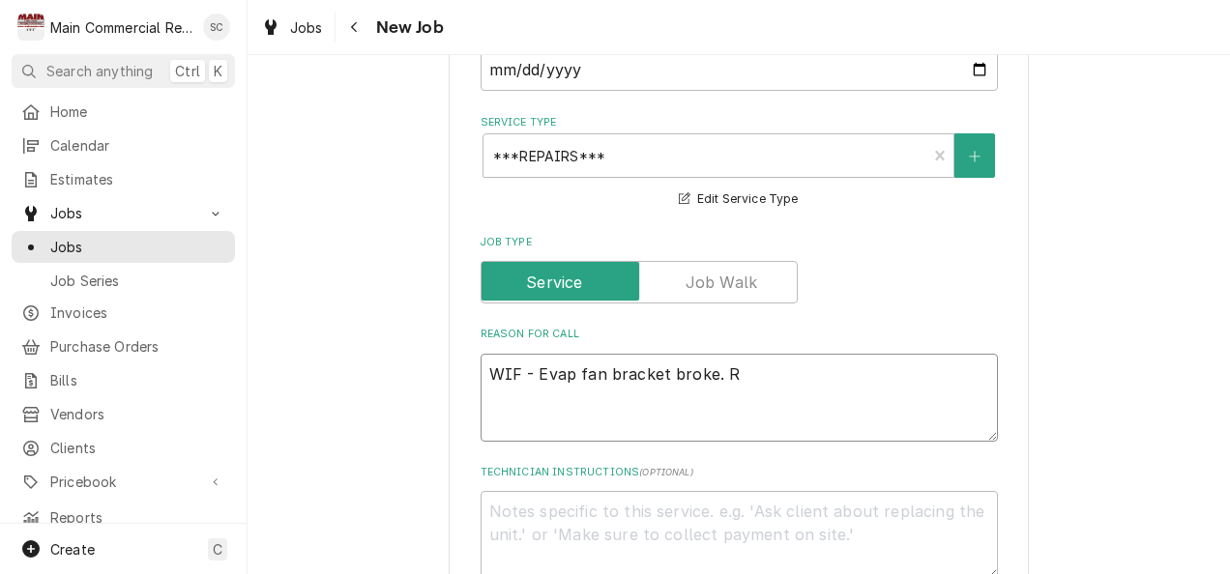
type textarea "WIF - Evap fan bracket broke. Re"
type textarea "x"
type textarea "WIF - Evap fan bracket broke. Ret"
type textarea "x"
type textarea "WIF - Evap fan bracket broke. Retu"
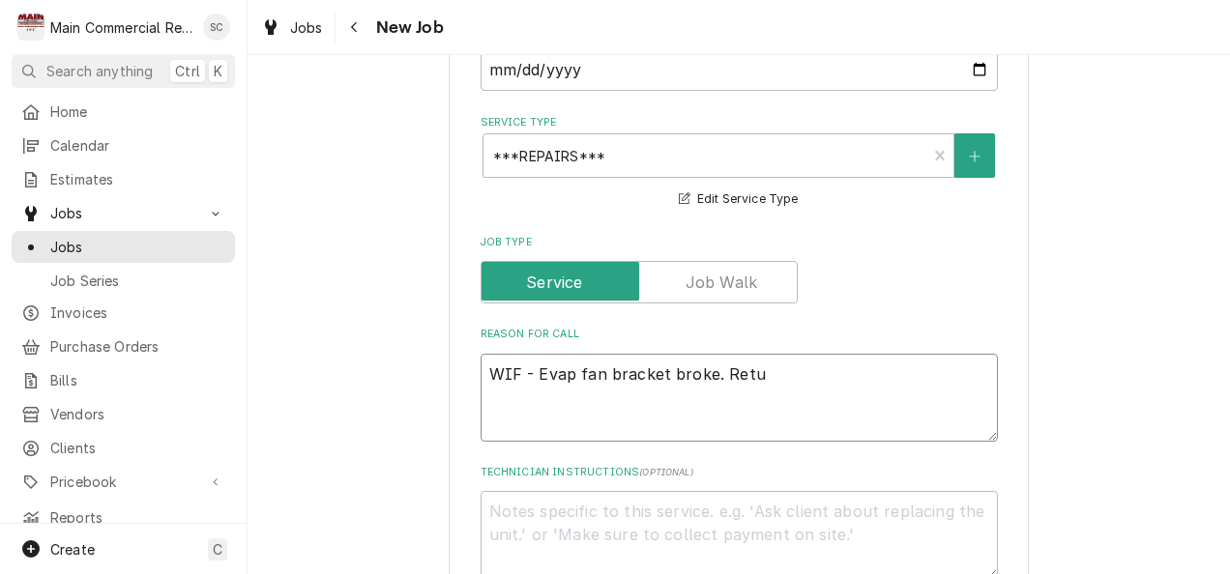
type textarea "x"
type textarea "WIF - Evap fan bracket broke. Retur"
type textarea "x"
type textarea "WIF - Evap fan bracket broke. Return"
type textarea "x"
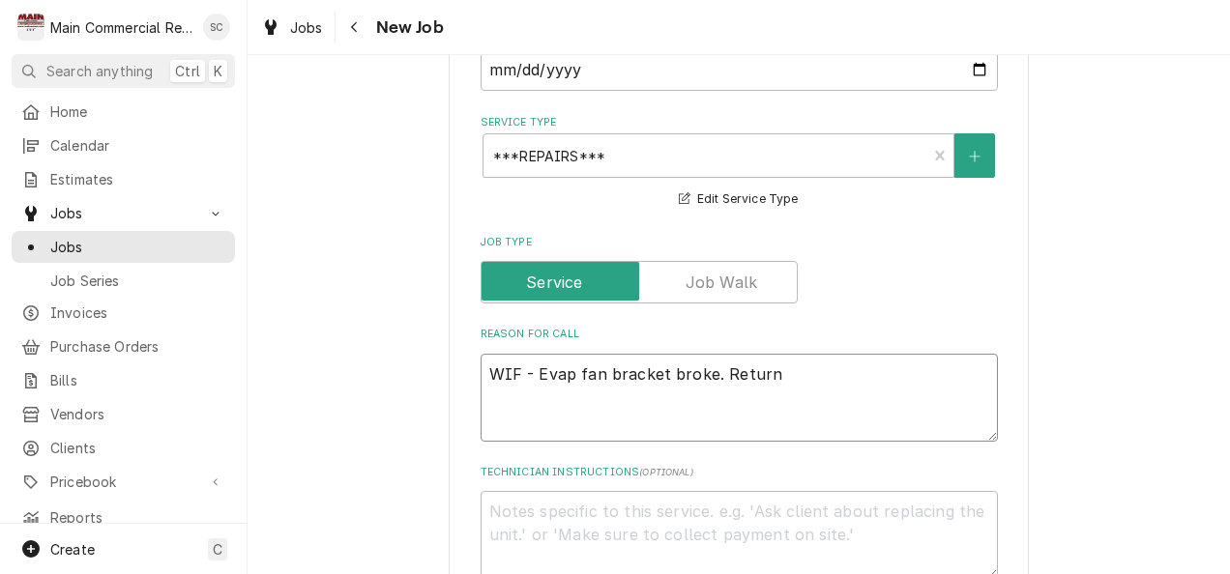
type textarea "WIF - Evap fan bracket broke. Returni"
type textarea "x"
type textarea "WIF - Evap fan bracket broke. Returnin"
type textarea "x"
type textarea "WIF - Evap fan bracket broke. Returning"
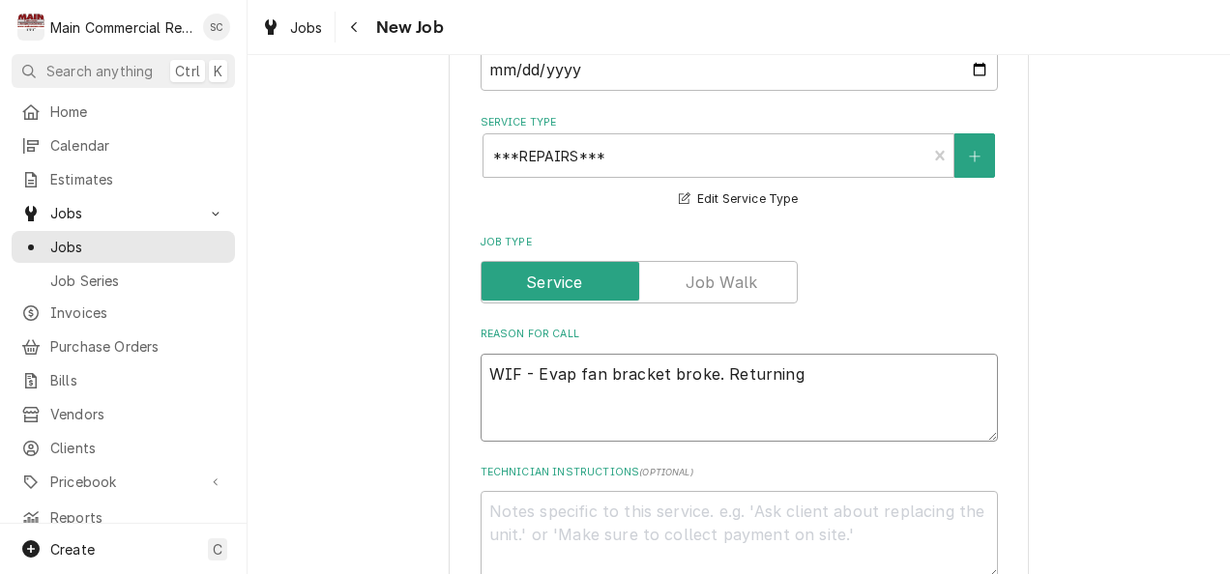
type textarea "x"
type textarea "WIF - Evap fan bracket broke. Returning w"
type textarea "x"
type textarea "WIF - Evap fan bracket broke. Returning wi"
type textarea "x"
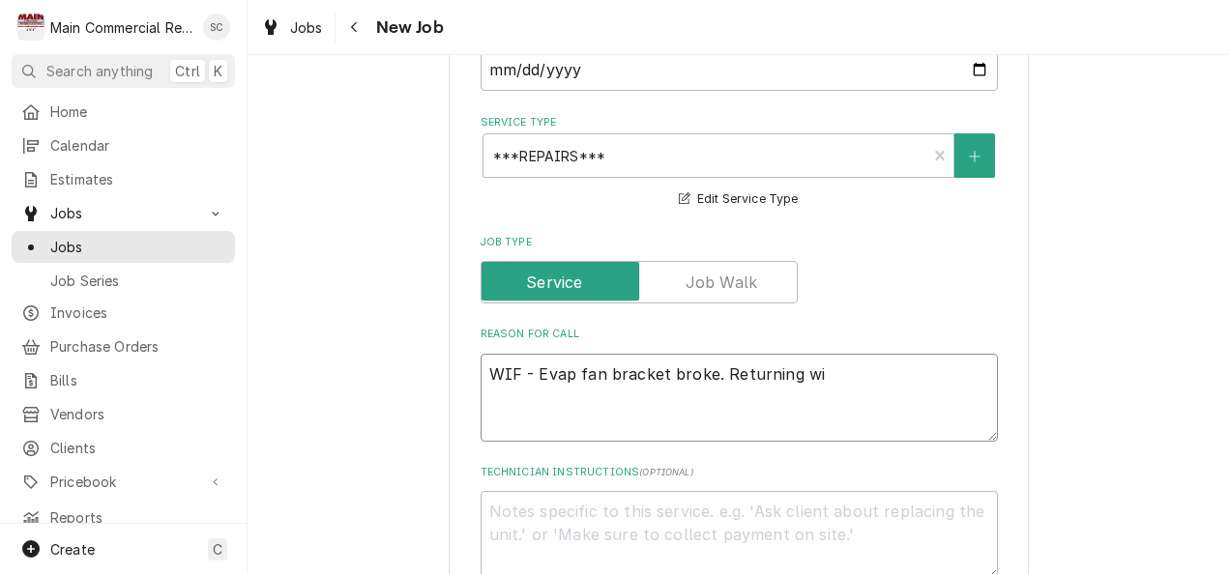
type textarea "WIF - Evap fan bracket broke. Returning wi8"
type textarea "x"
type textarea "WIF - Evap fan bracket broke. Returning wi8t"
type textarea "x"
type textarea "WIF - Evap fan bracket broke. Returning wi8th"
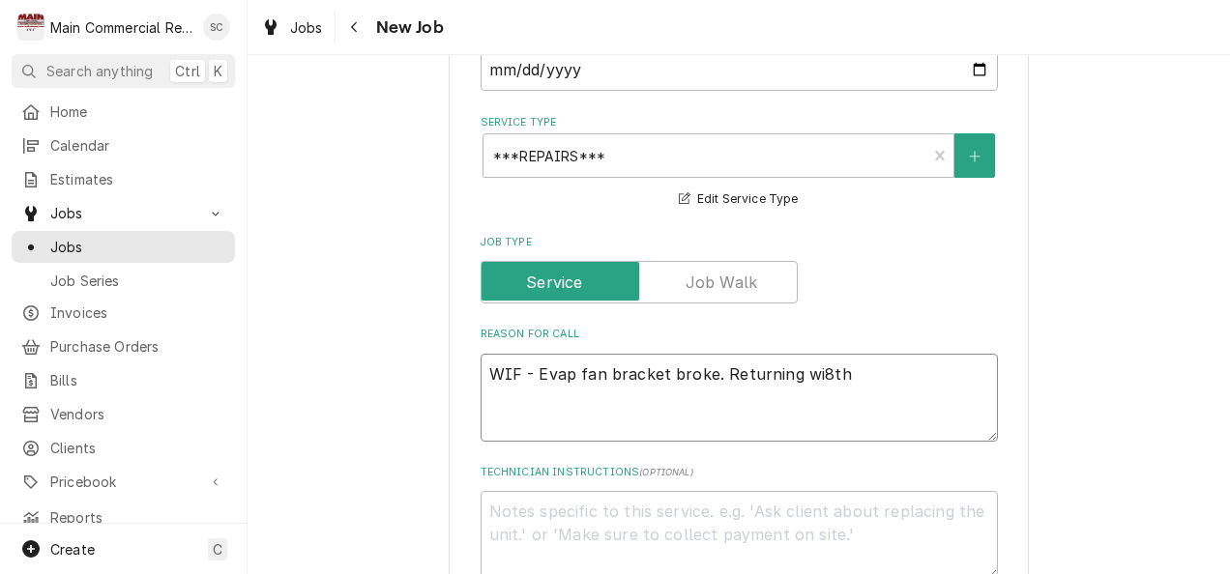
type textarea "x"
type textarea "WIF - Evap fan bracket broke. Returning wi8th"
type textarea "x"
type textarea "WIF - Evap fan bracket broke. Returning wi8th"
type textarea "x"
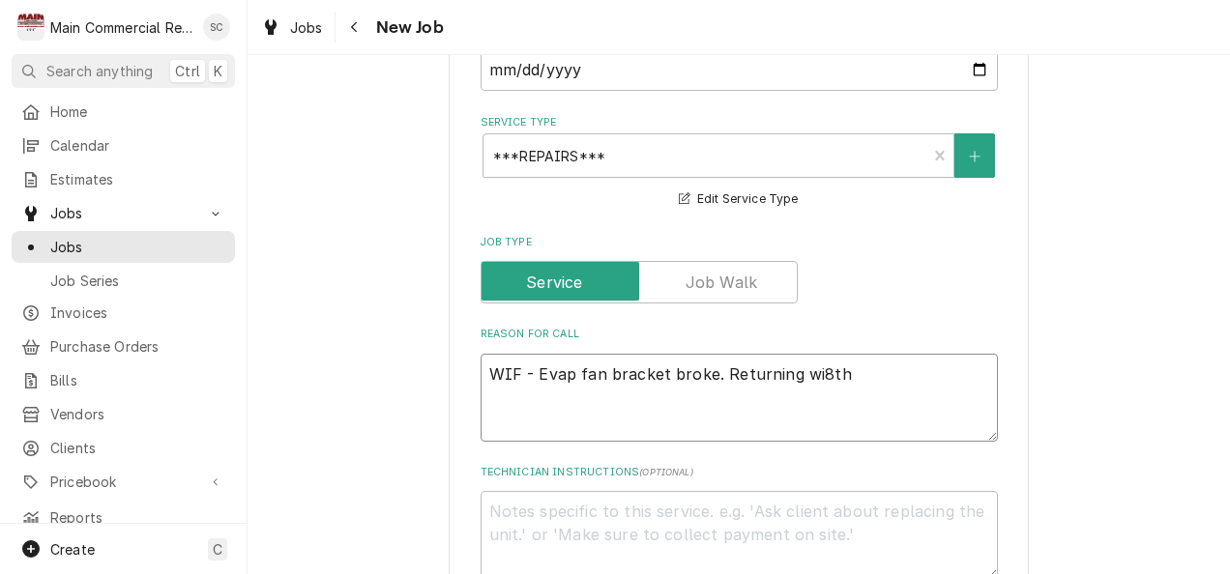
type textarea "WIF - Evap fan bracket broke. Returning wi8t"
type textarea "x"
type textarea "WIF - Evap fan bracket broke. Returning wi8"
type textarea "x"
type textarea "WIF - Evap fan bracket broke. Returning wi"
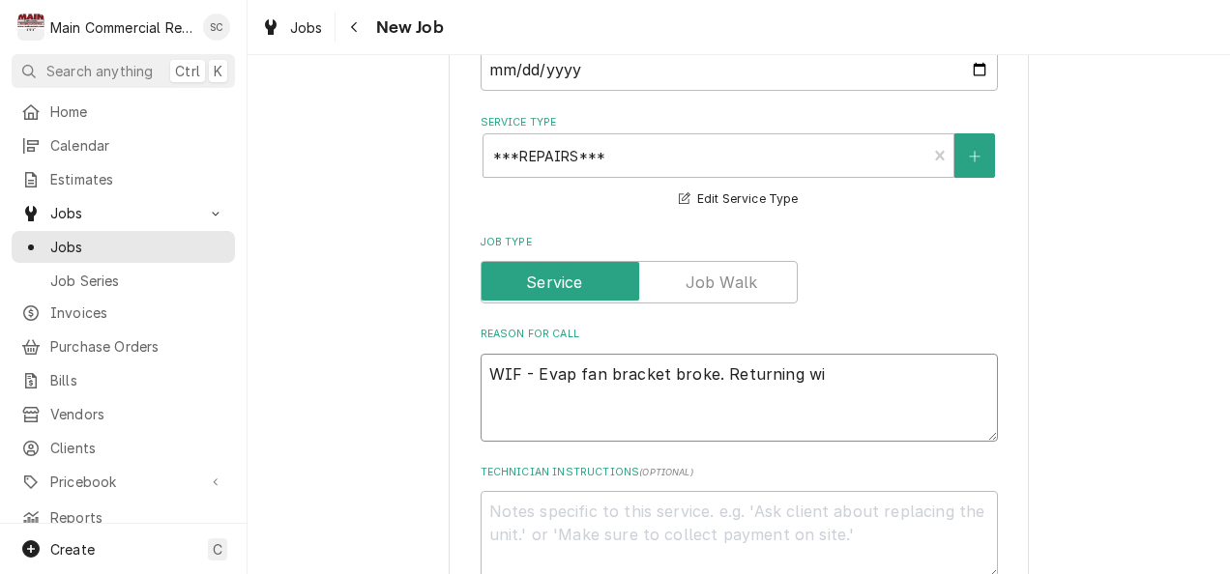
type textarea "x"
type textarea "WIF - Evap fan bracket broke. Returning wit"
type textarea "x"
type textarea "WIF - Evap fan bracket broke. Returning with"
type textarea "x"
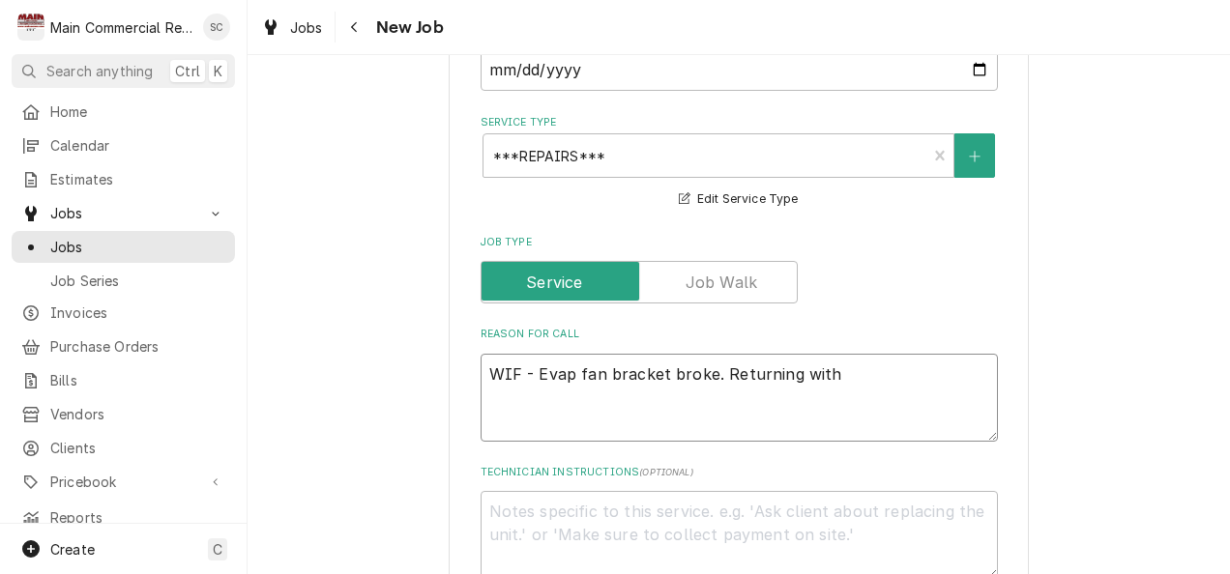
type textarea "WIF - Evap fan bracket broke. Returning with"
type textarea "x"
type textarea "WIF - Evap fan bracket broke. Returning with w"
type textarea "x"
type textarea "WIF - Evap fan bracket broke. Returning with wa"
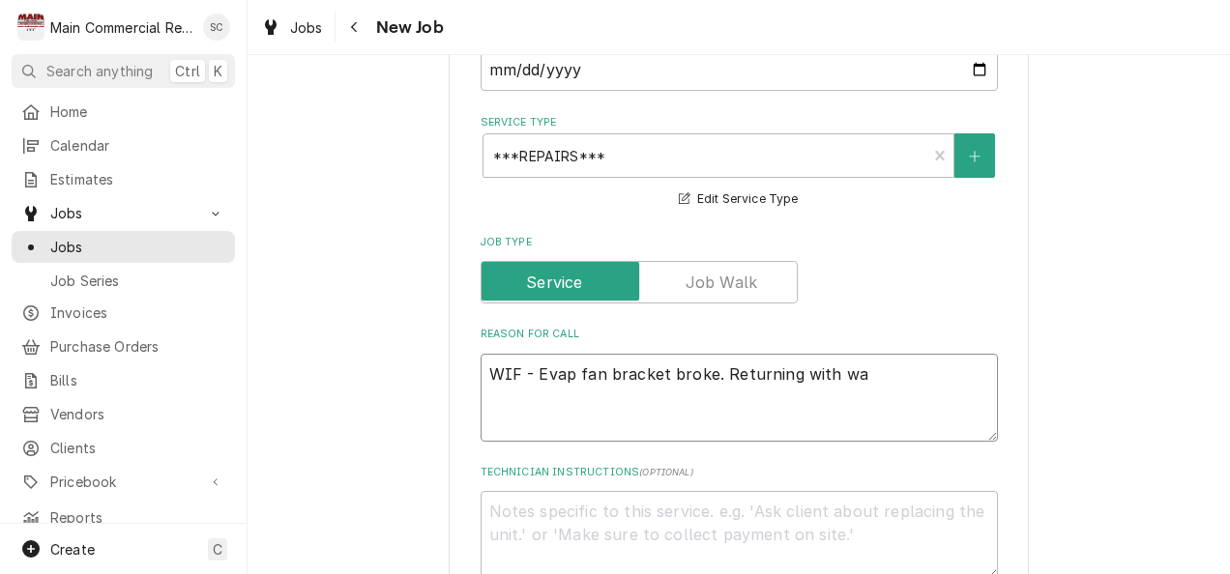
type textarea "x"
type textarea "WIF - Evap fan bracket broke. Returning with war"
type textarea "x"
type textarea "WIF - Evap fan bracket broke. Returning with warr"
type textarea "x"
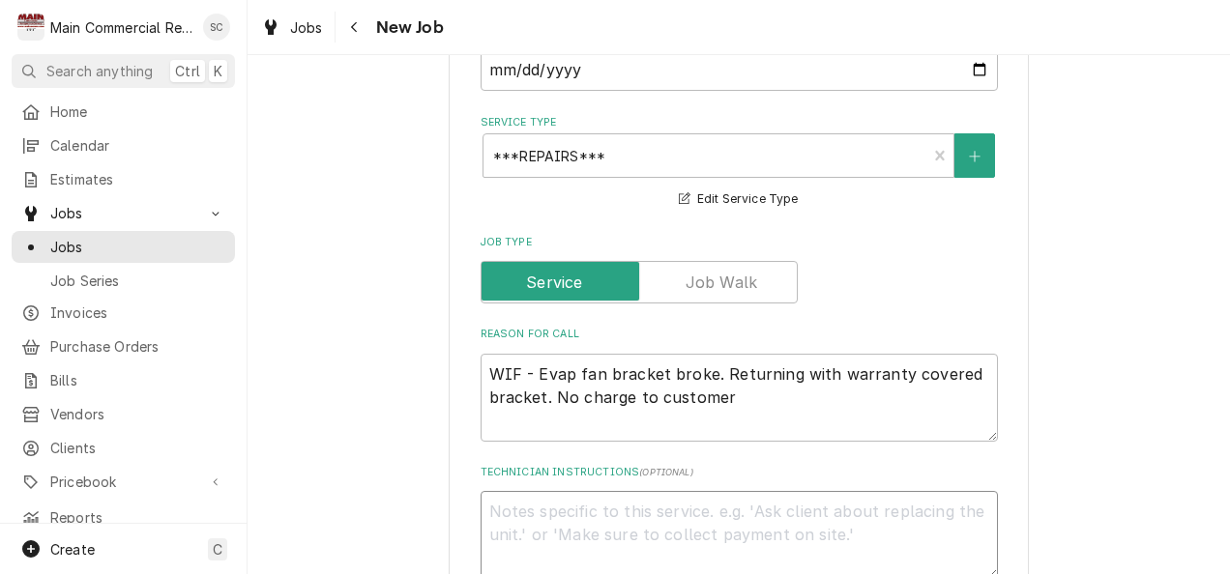
click at [584, 491] on textarea "Technician Instructions ( optional )" at bounding box center [738, 535] width 517 height 88
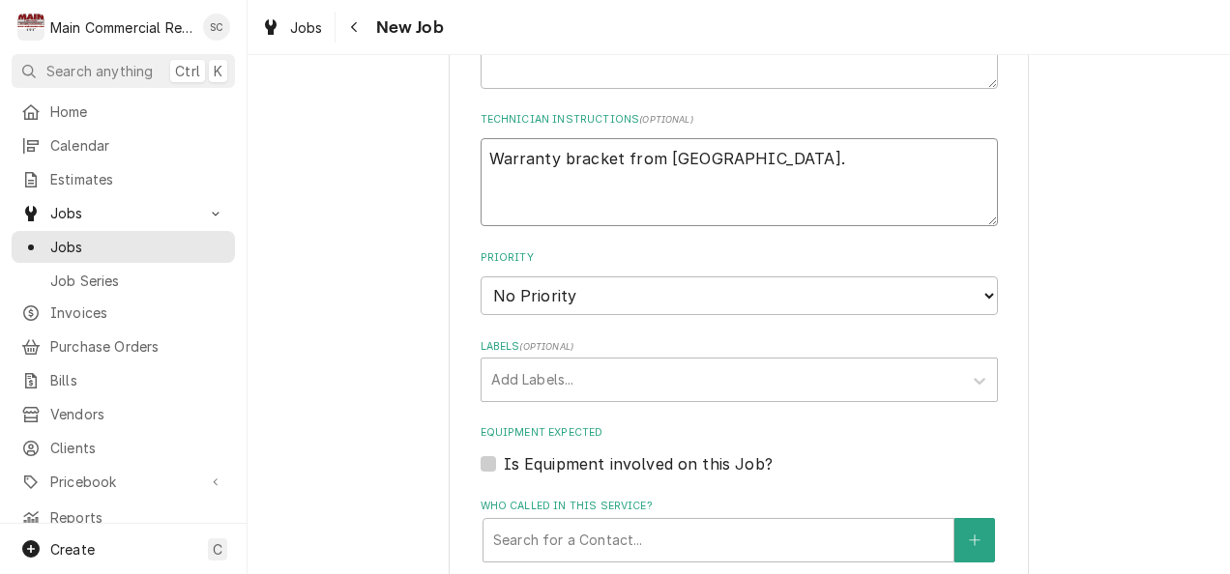
scroll to position [1614, 0]
click at [855, 275] on select "No Priority Urgent High Medium Low" at bounding box center [738, 294] width 517 height 39
click at [480, 275] on select "No Priority Urgent High Medium Low" at bounding box center [738, 294] width 517 height 39
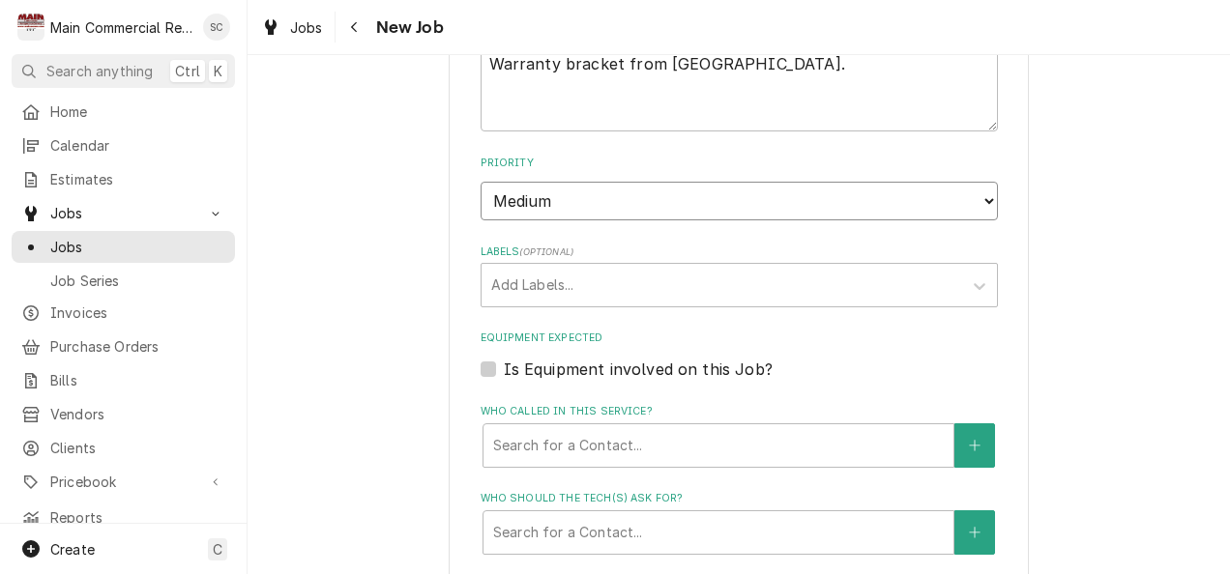
scroll to position [1712, 0]
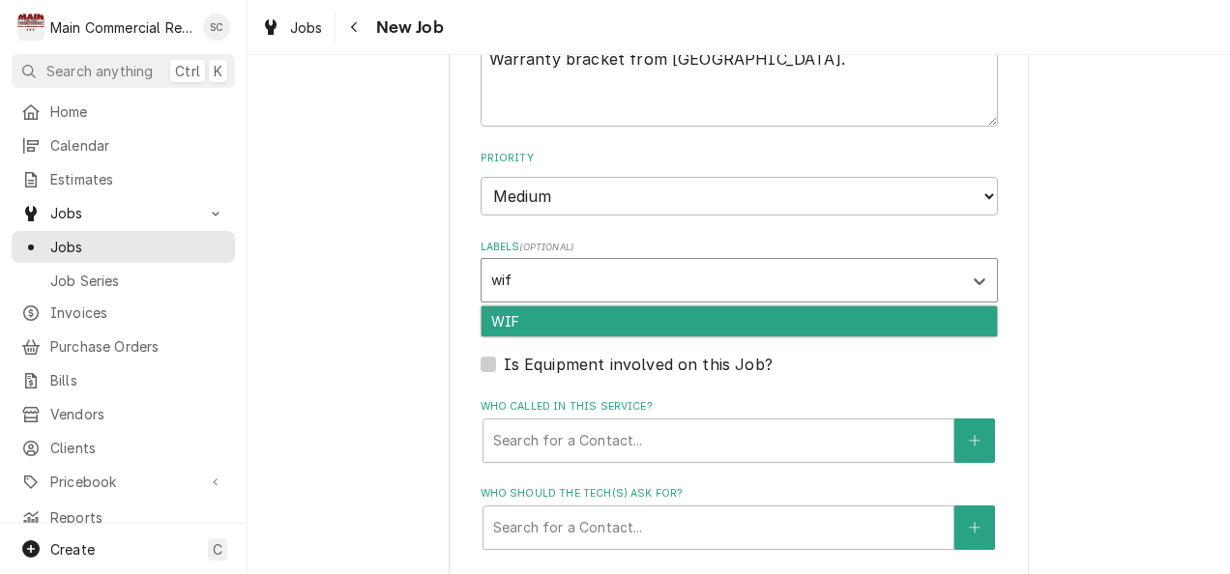
click at [532, 306] on div "WIF" at bounding box center [738, 321] width 515 height 30
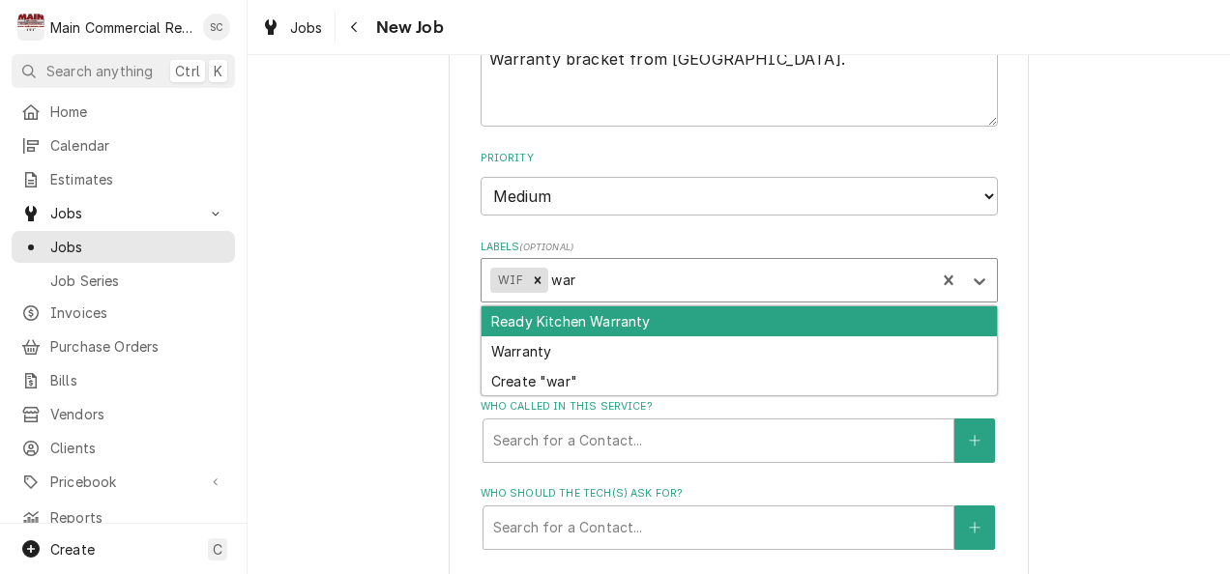
click at [519, 336] on div "Warranty" at bounding box center [738, 351] width 515 height 30
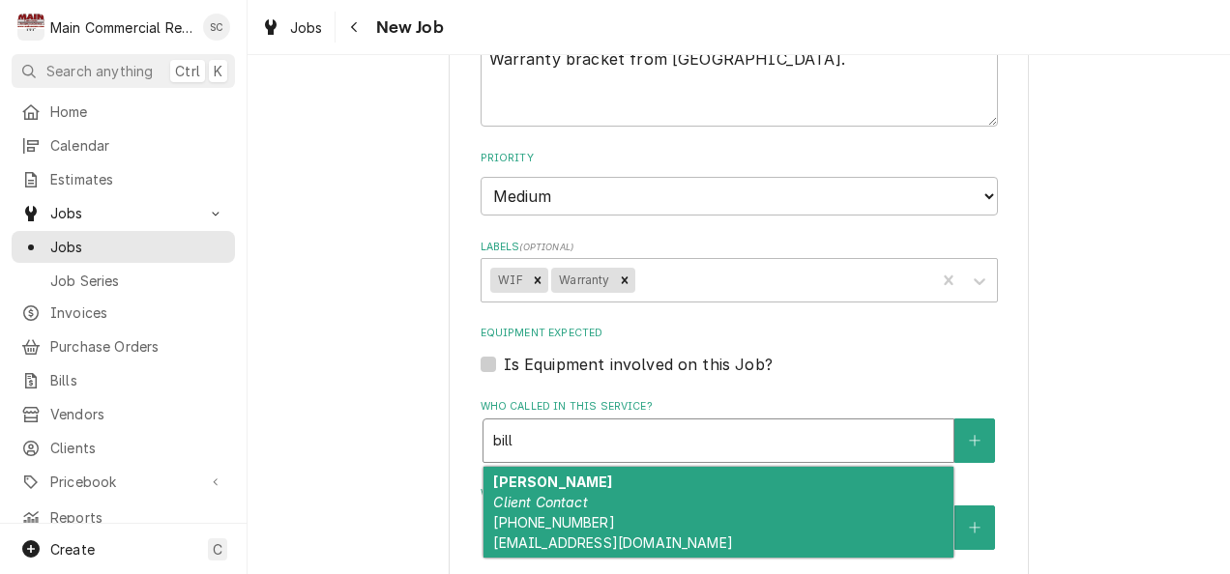
click at [565, 514] on span "(352) 797-7028 x71402 ward_w@hcsb.k12.fl.us" at bounding box center [612, 532] width 239 height 37
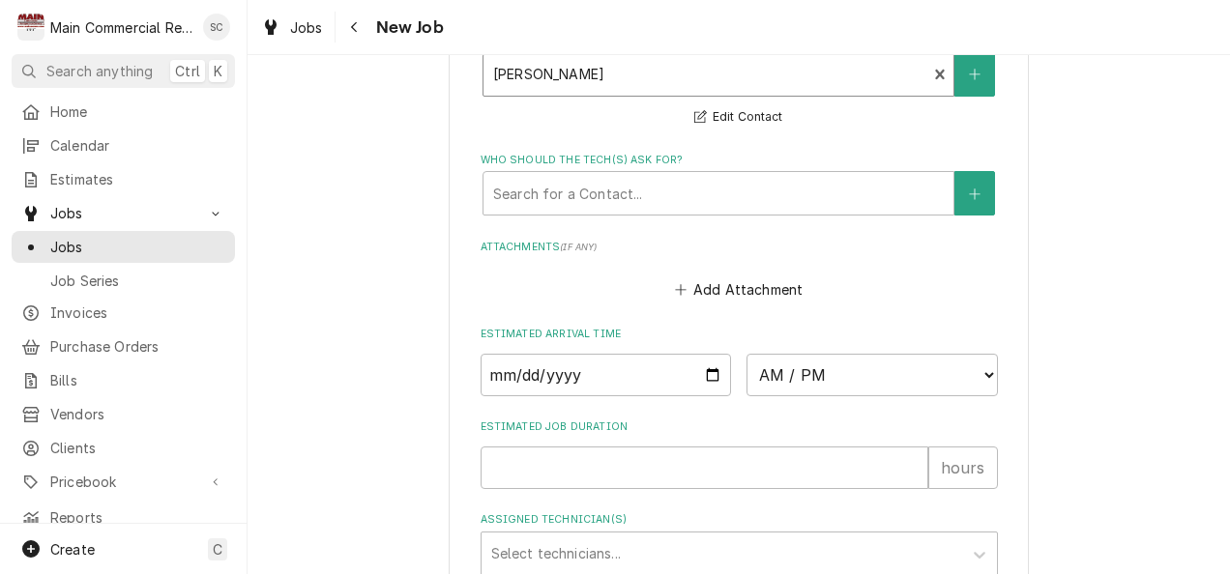
scroll to position [2115, 0]
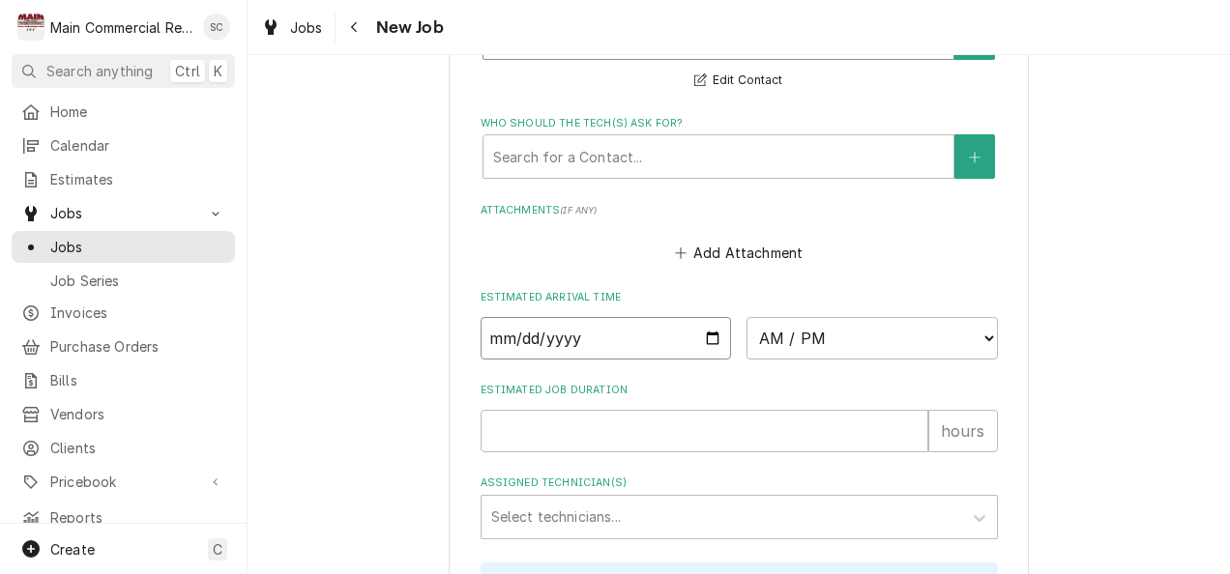
click at [655, 317] on input "Date" at bounding box center [605, 338] width 251 height 43
click at [711, 317] on input "Date" at bounding box center [605, 338] width 251 height 43
click at [907, 317] on select "AM / PM 6:00 AM 6:15 AM 6:30 AM 6:45 AM 7:00 AM 7:15 AM 7:30 AM 7:45 AM 8:00 AM…" at bounding box center [871, 338] width 251 height 43
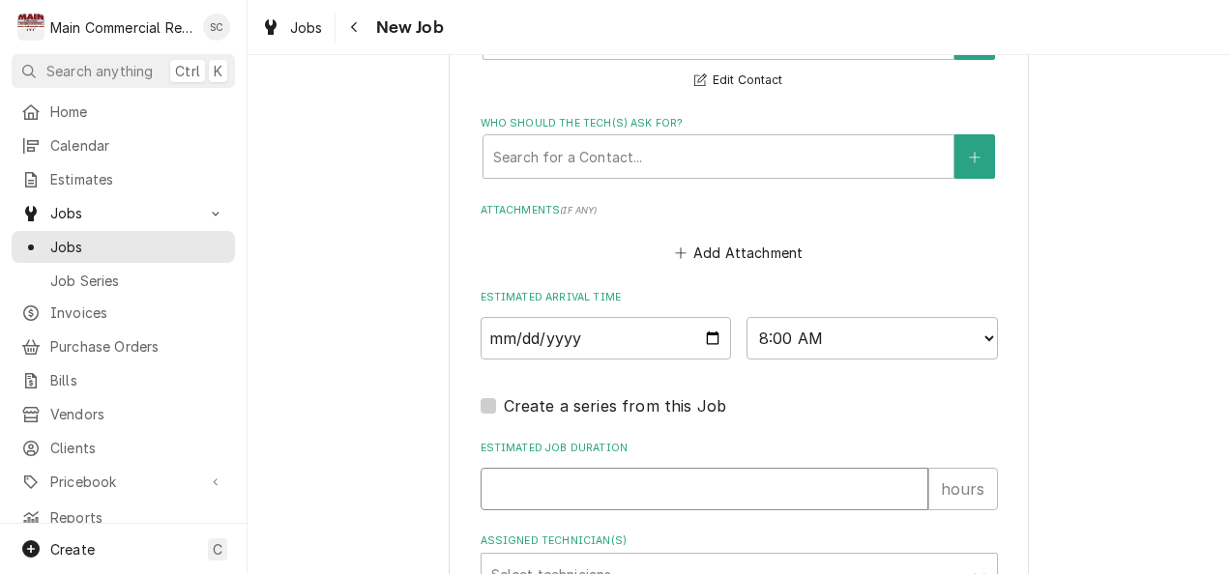
click at [681, 468] on input "Estimated Job Duration" at bounding box center [704, 489] width 448 height 43
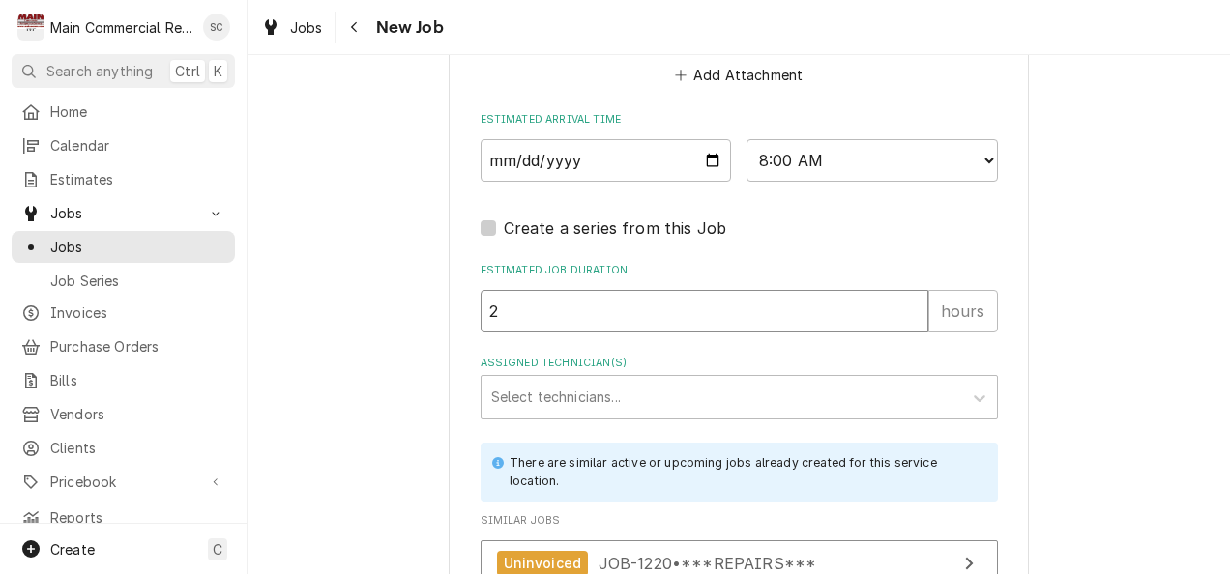
scroll to position [2295, 0]
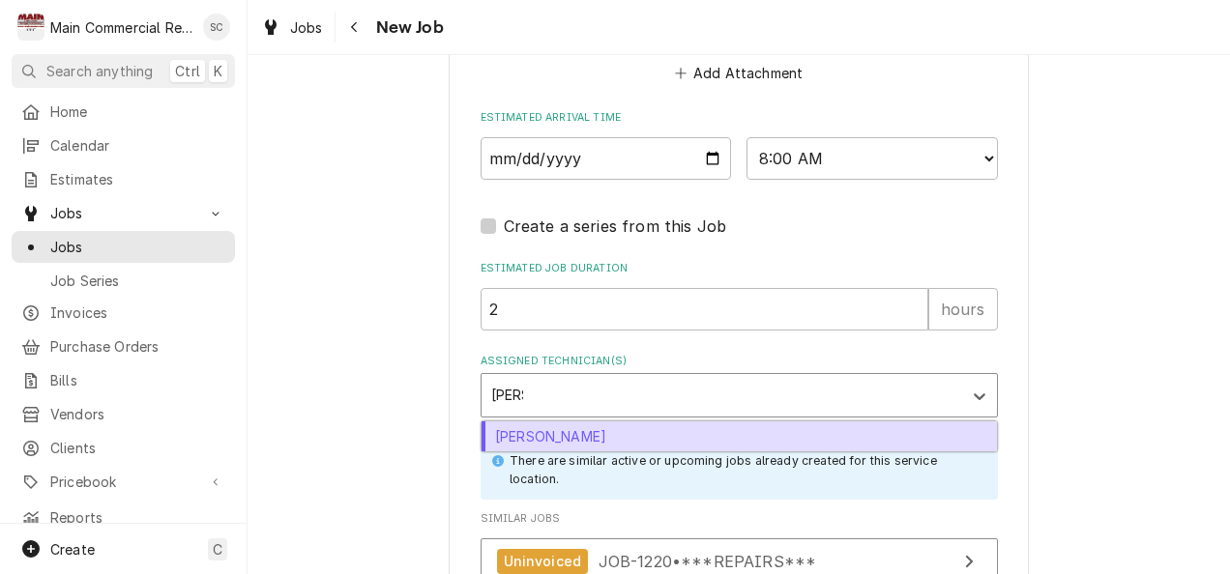
click at [612, 421] on div "[PERSON_NAME]" at bounding box center [738, 436] width 515 height 30
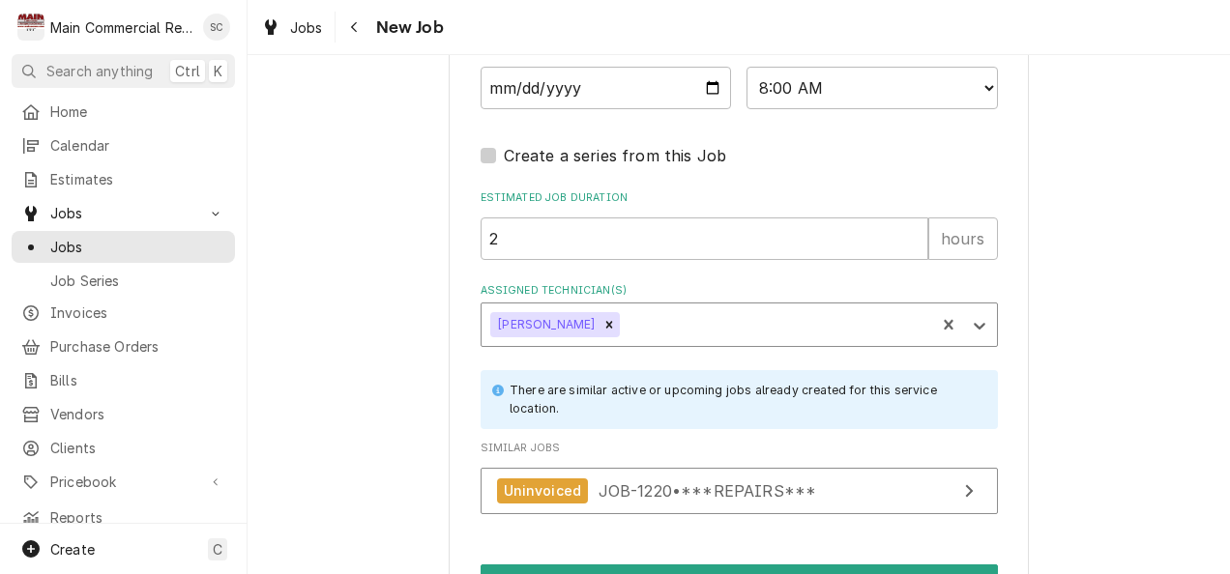
scroll to position [2440, 0]
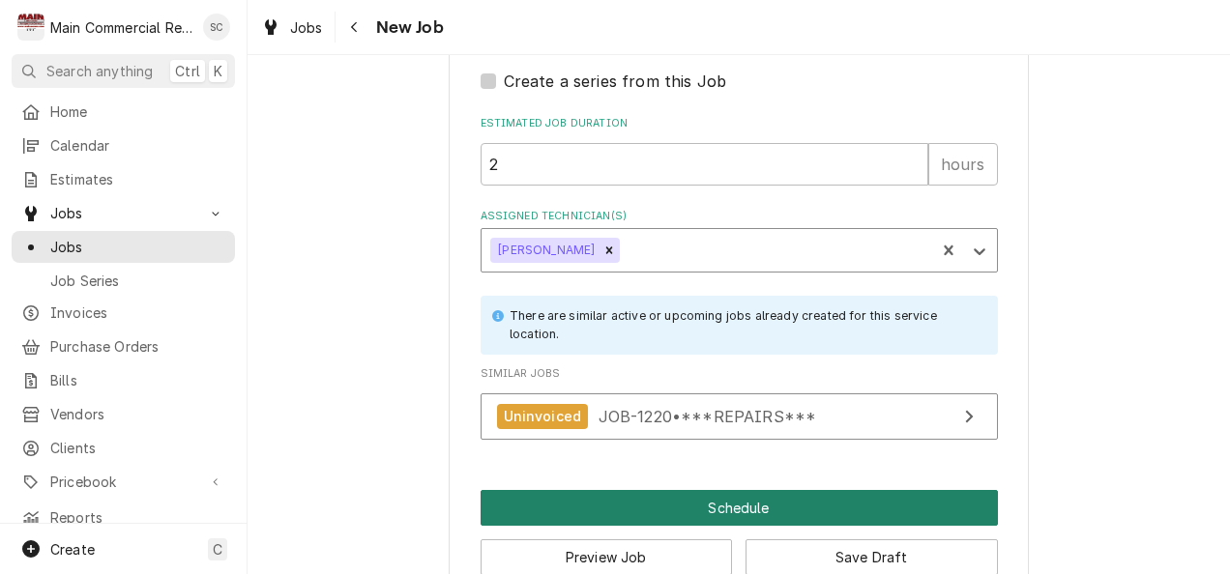
click at [715, 490] on button "Schedule" at bounding box center [738, 508] width 517 height 36
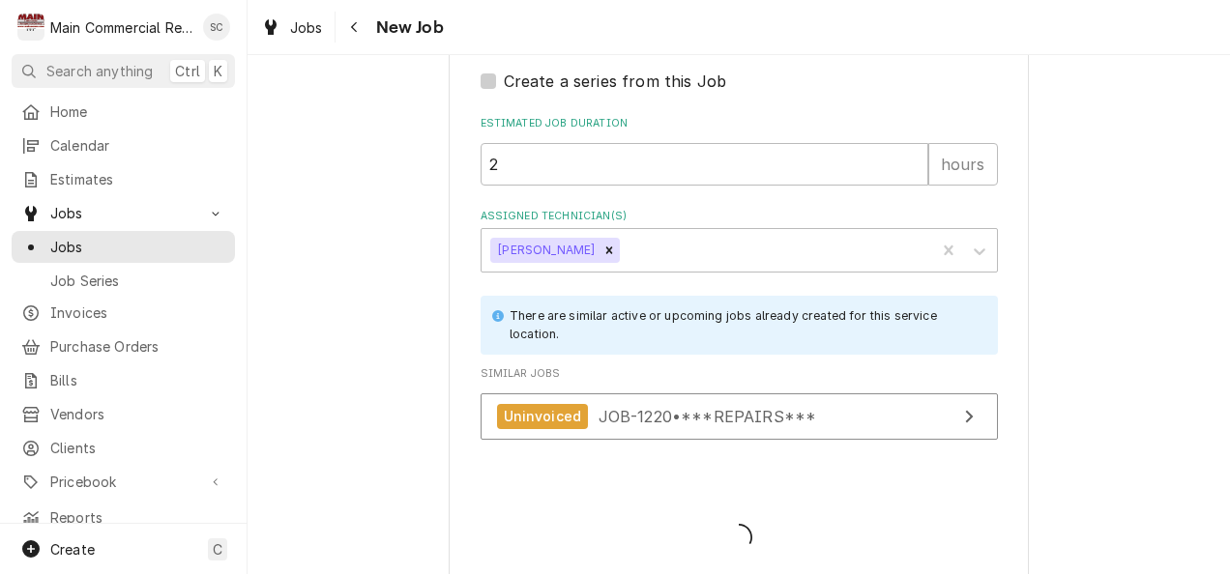
scroll to position [2421, 0]
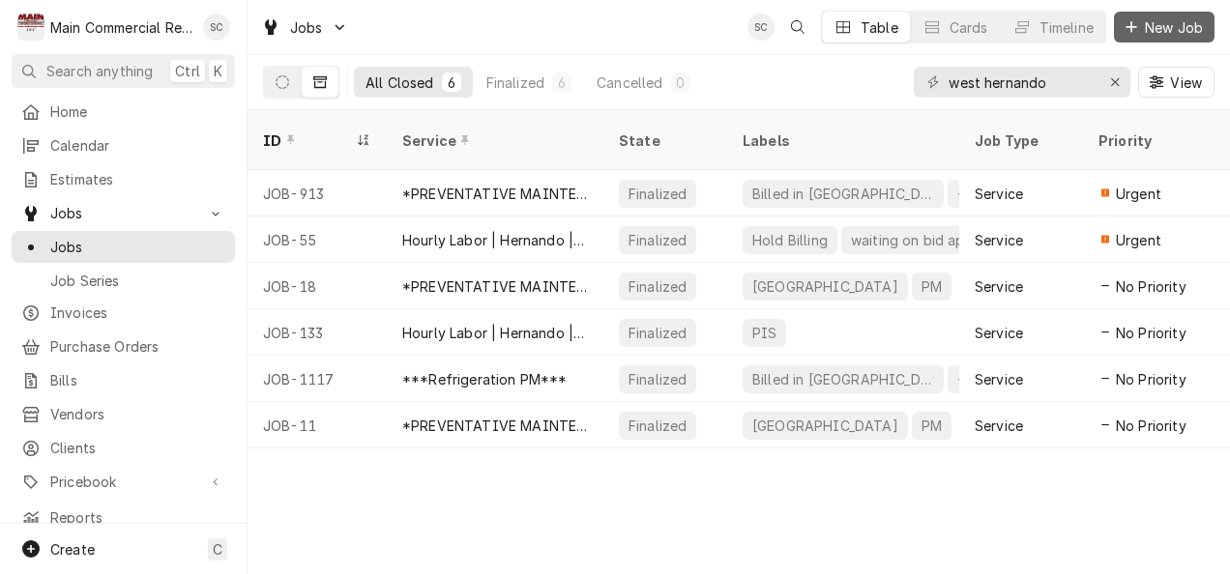
click at [1159, 19] on span "New Job" at bounding box center [1174, 27] width 66 height 20
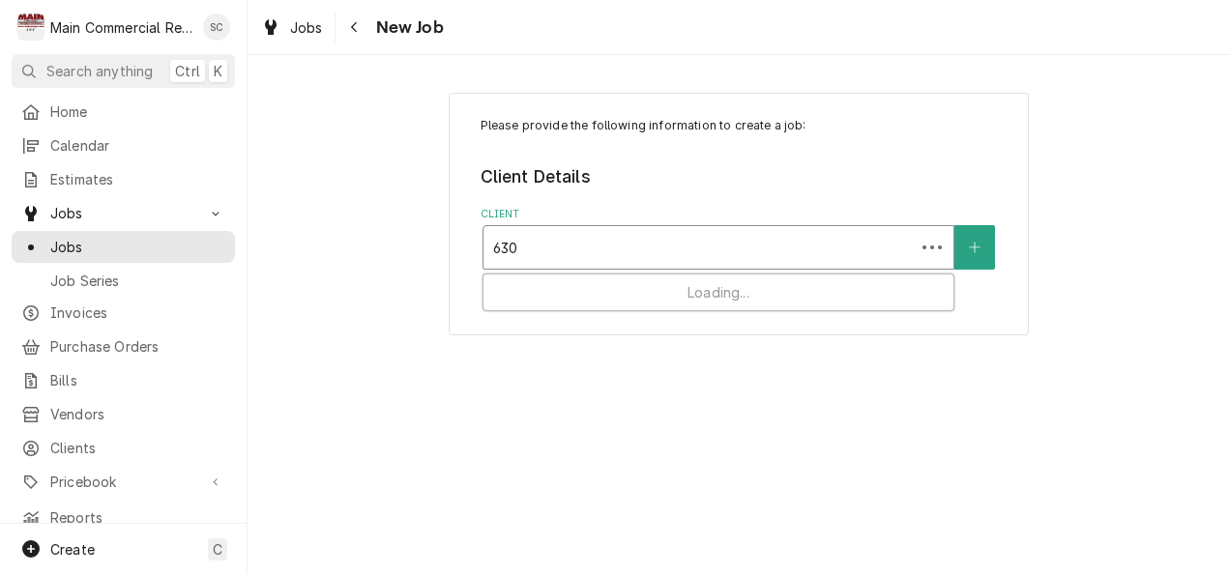
type input "6301"
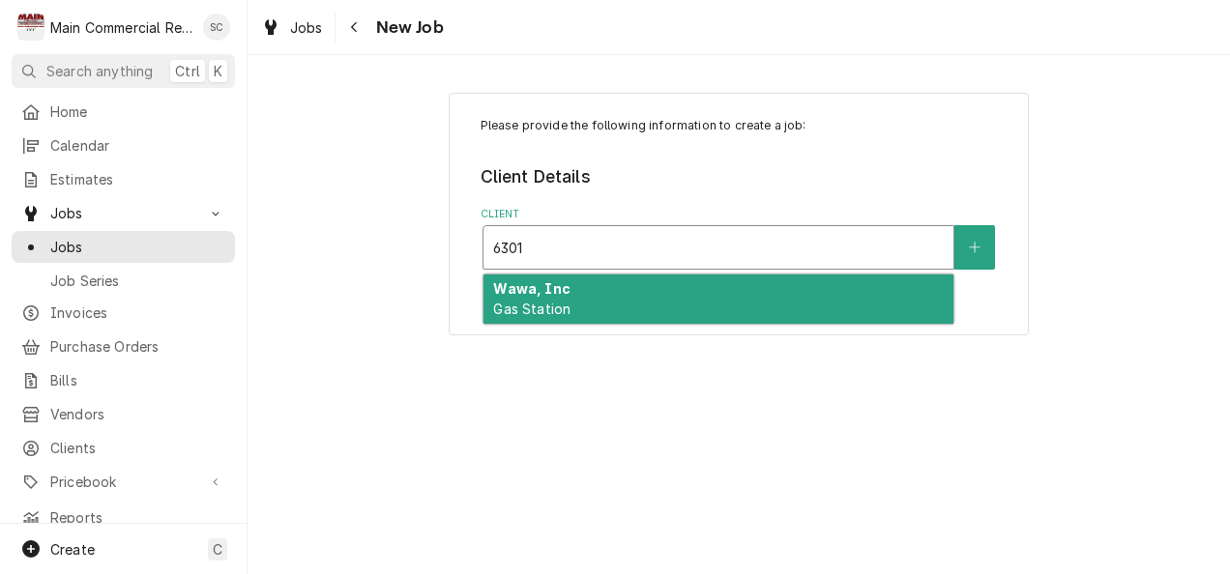
click at [573, 306] on div "Wawa, Inc Gas Station" at bounding box center [718, 300] width 470 height 50
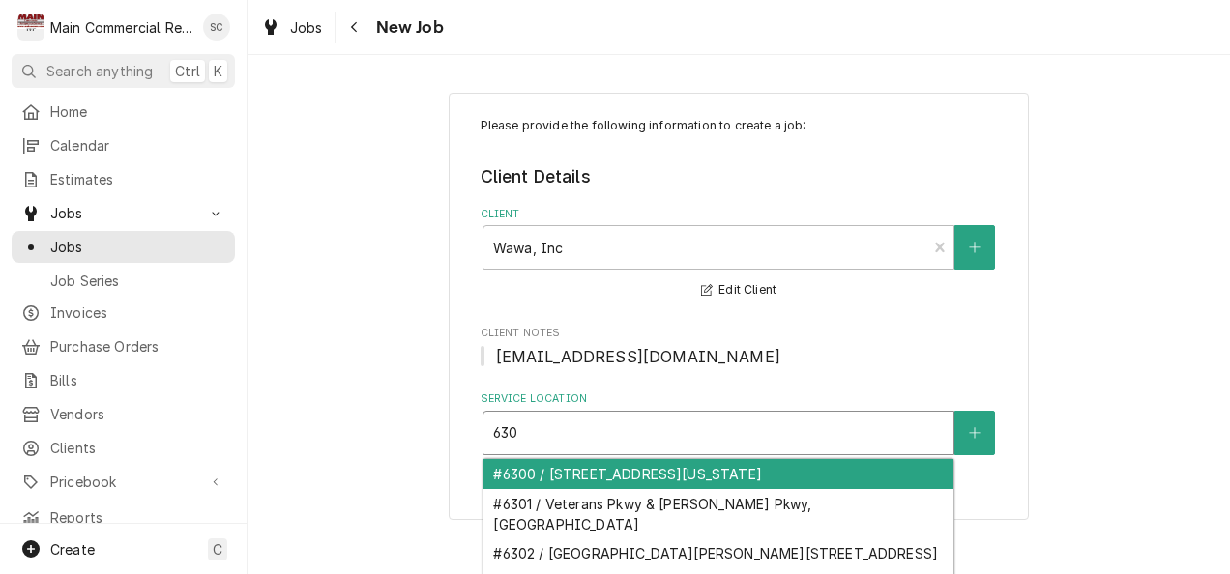
type input "6301"
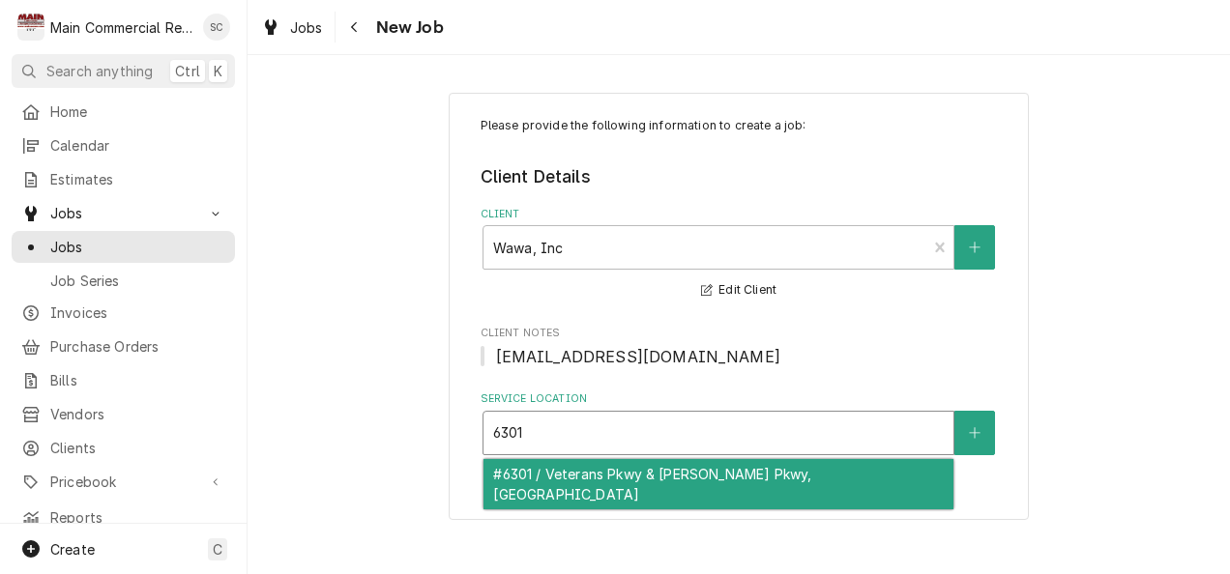
click at [663, 488] on div "#6301 / Veterans Pkwy & Elma G Miles Pkwy, Hinesville, GA 31313" at bounding box center [718, 484] width 470 height 50
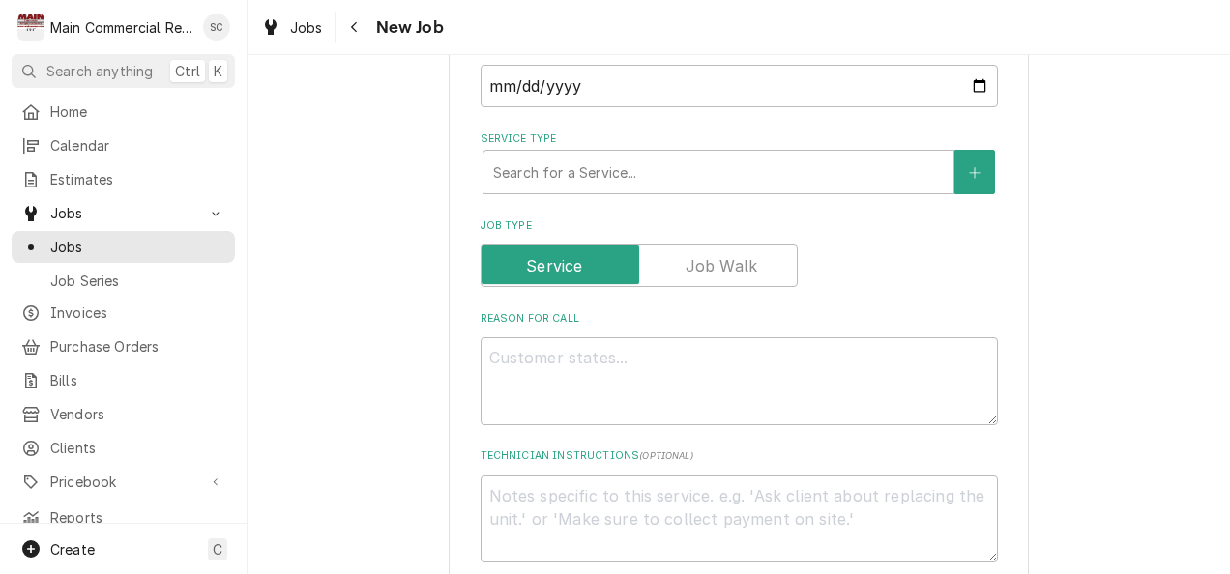
scroll to position [629, 0]
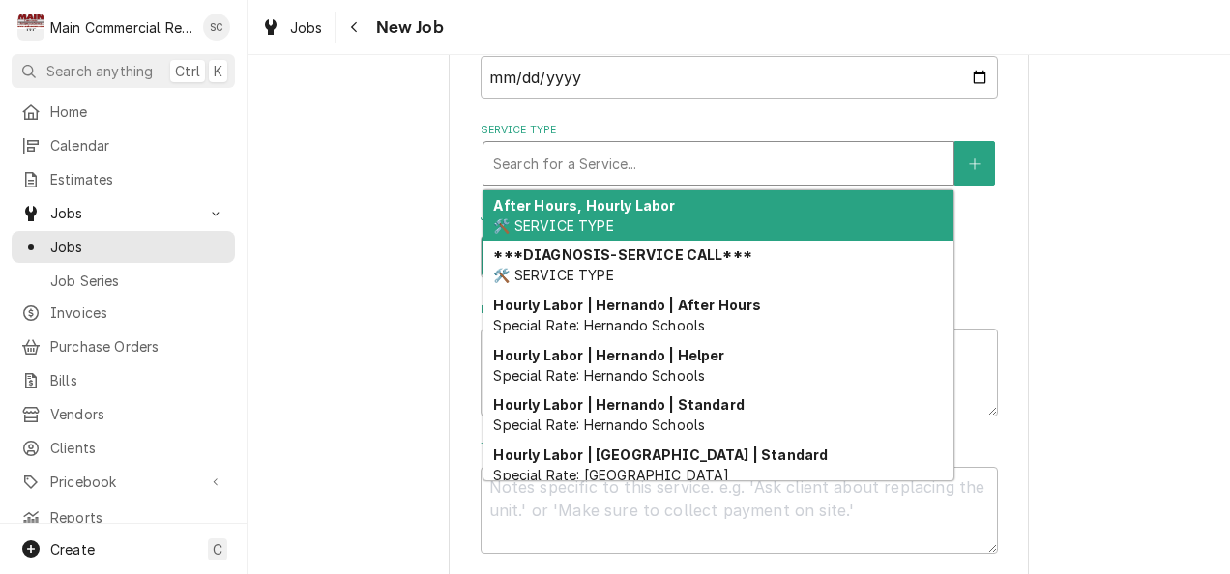
type textarea "x"
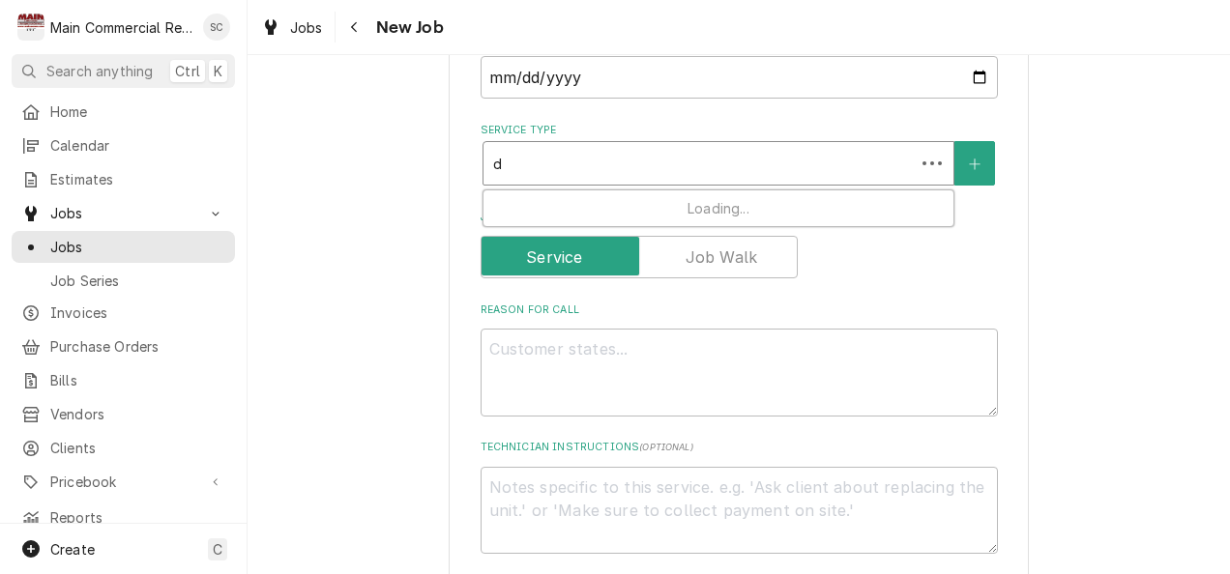
type input "di"
type textarea "x"
type input "dia"
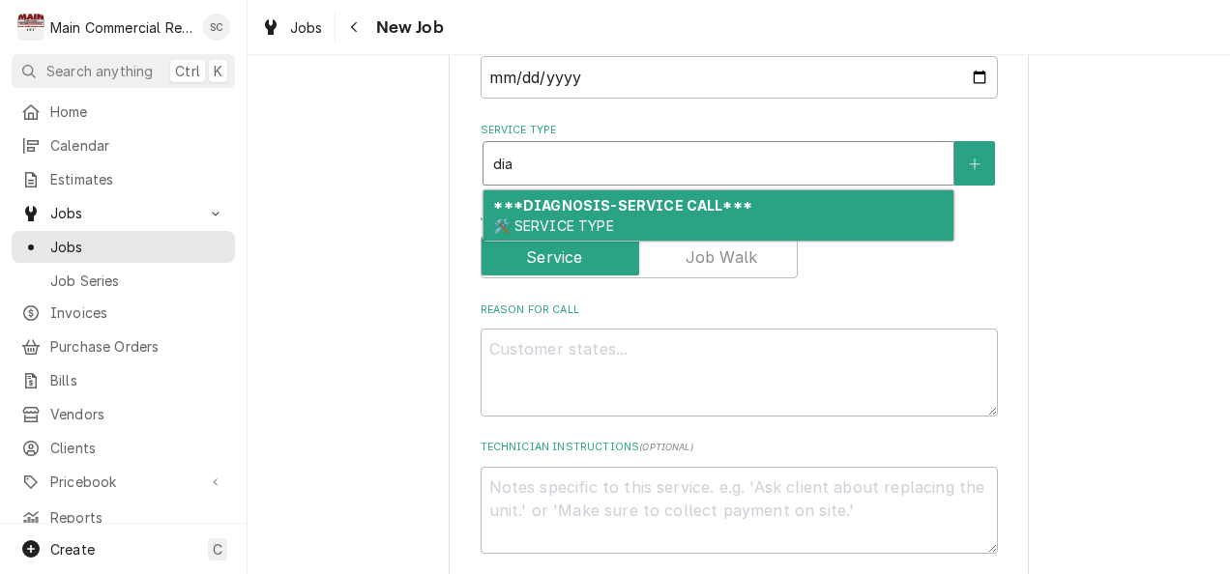
click at [652, 220] on div "***DIAGNOSIS-SERVICE CALL*** 🛠️ SERVICE TYPE" at bounding box center [718, 215] width 470 height 50
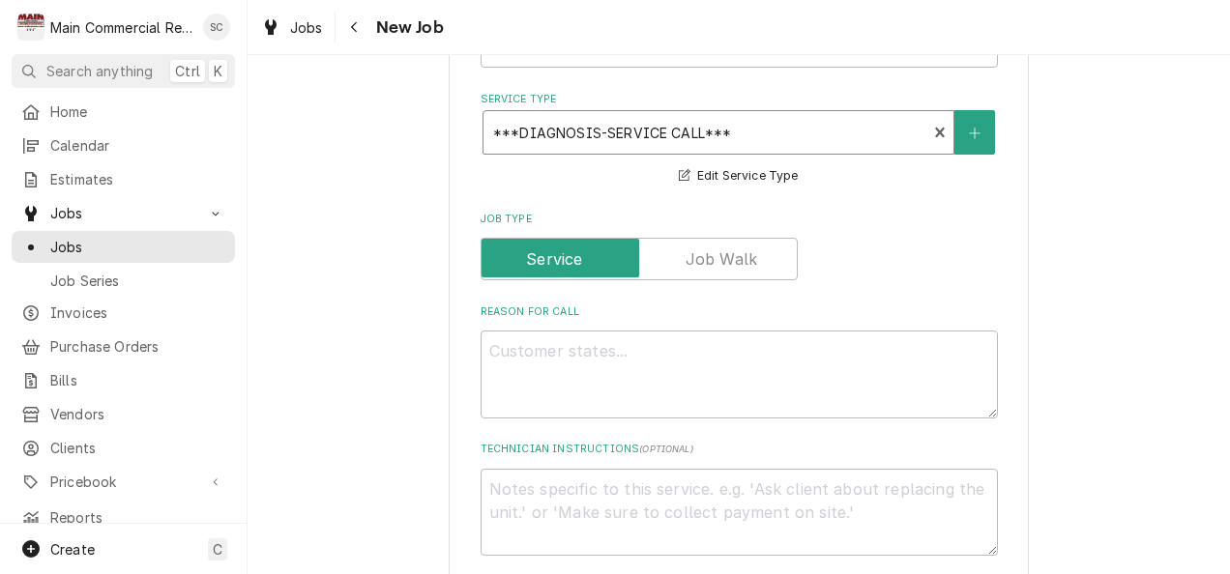
scroll to position [669, 0]
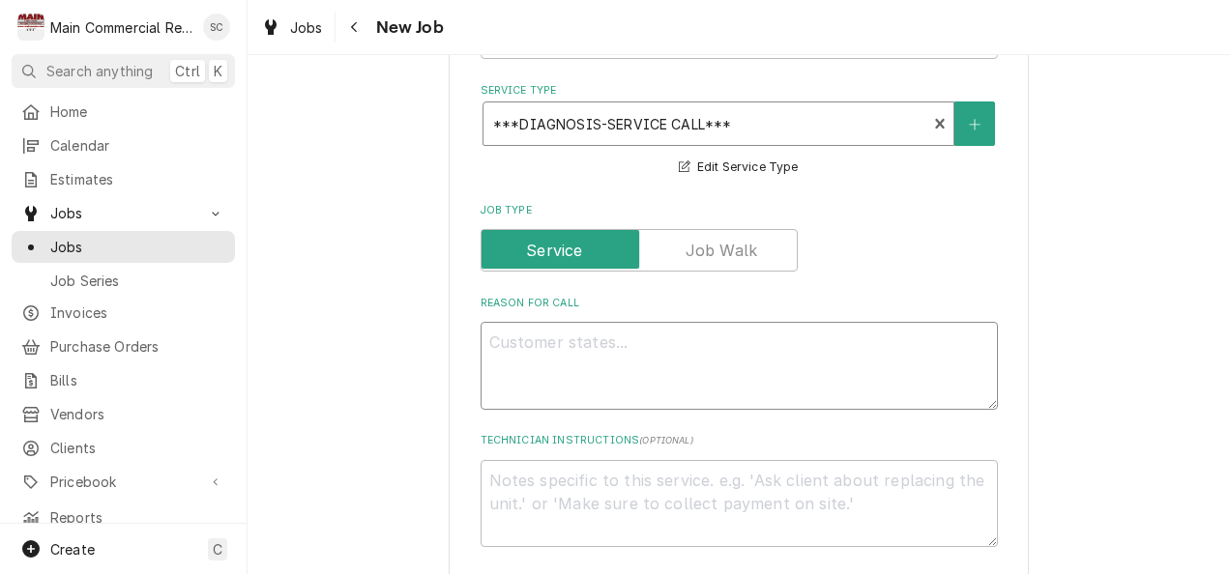
click at [771, 365] on textarea "Reason For Call" at bounding box center [738, 366] width 517 height 88
drag, startPoint x: 771, startPoint y: 365, endPoint x: 1045, endPoint y: 536, distance: 322.1
click at [1045, 536] on div "Please provide the following information to create a job: Client Details Client…" at bounding box center [738, 451] width 982 height 2091
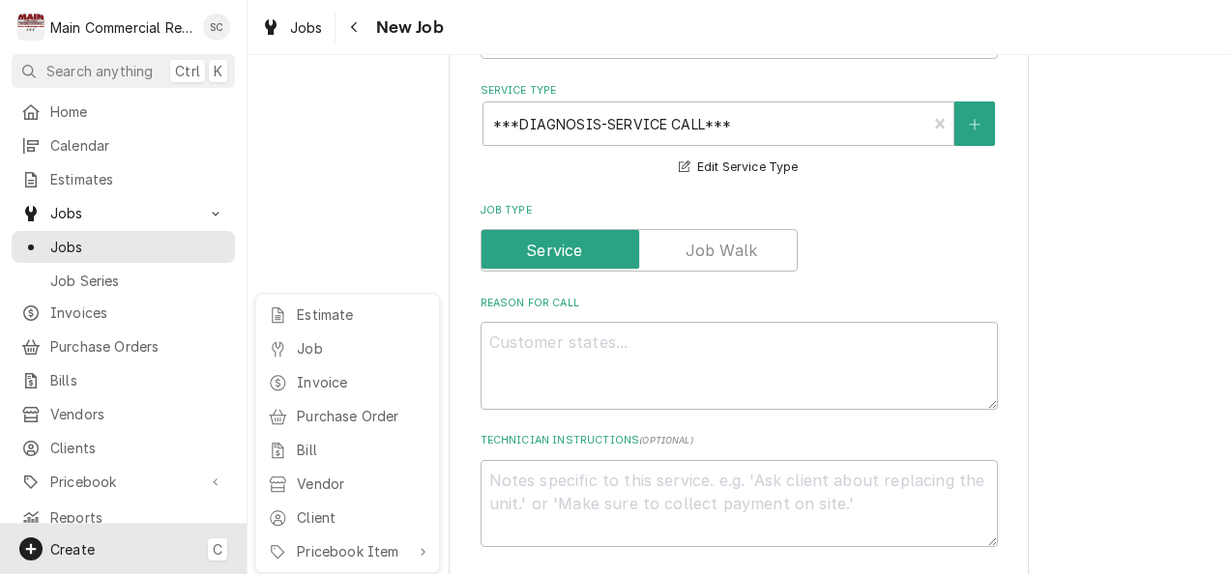
click at [659, 396] on html "M Main Commercial Refrigeration Service SC Search anything Ctrl K Home Calendar…" at bounding box center [615, 287] width 1230 height 574
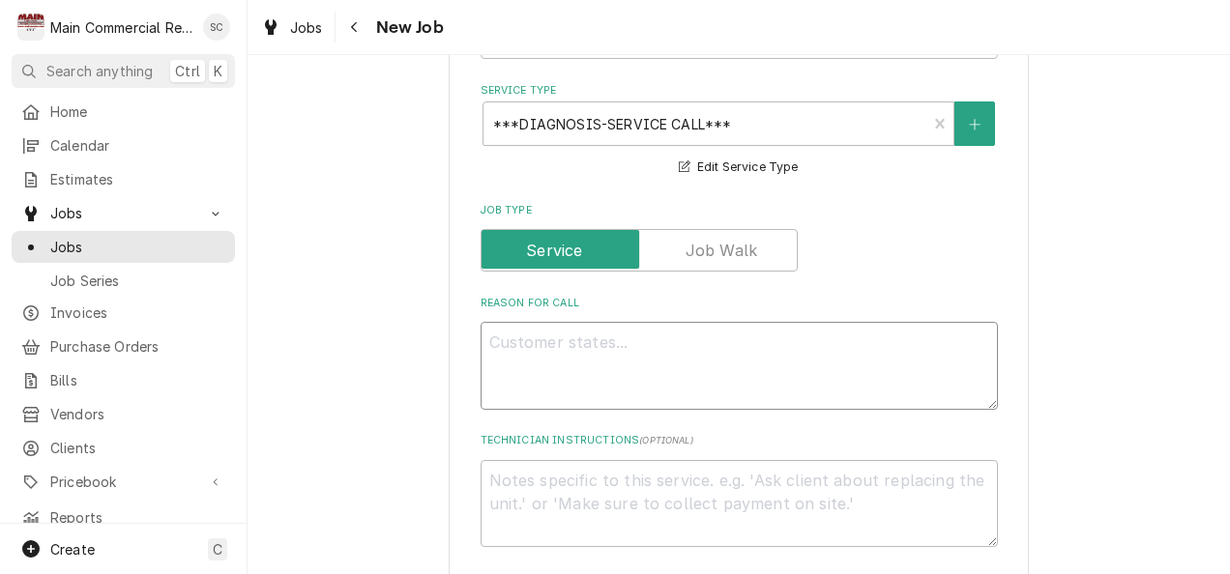
click at [760, 366] on textarea "Reason For Call" at bounding box center [738, 366] width 517 height 88
type textarea "x"
type textarea "I"
type textarea "x"
type textarea "Ic"
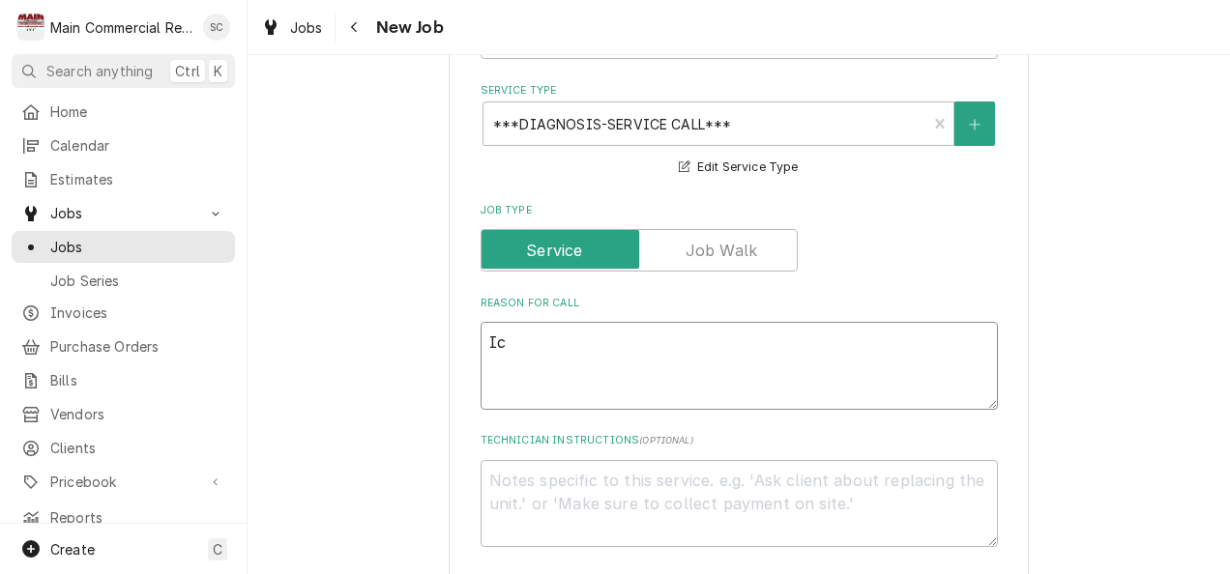
type textarea "x"
type textarea "Ice"
type textarea "x"
type textarea "Ice C"
type textarea "x"
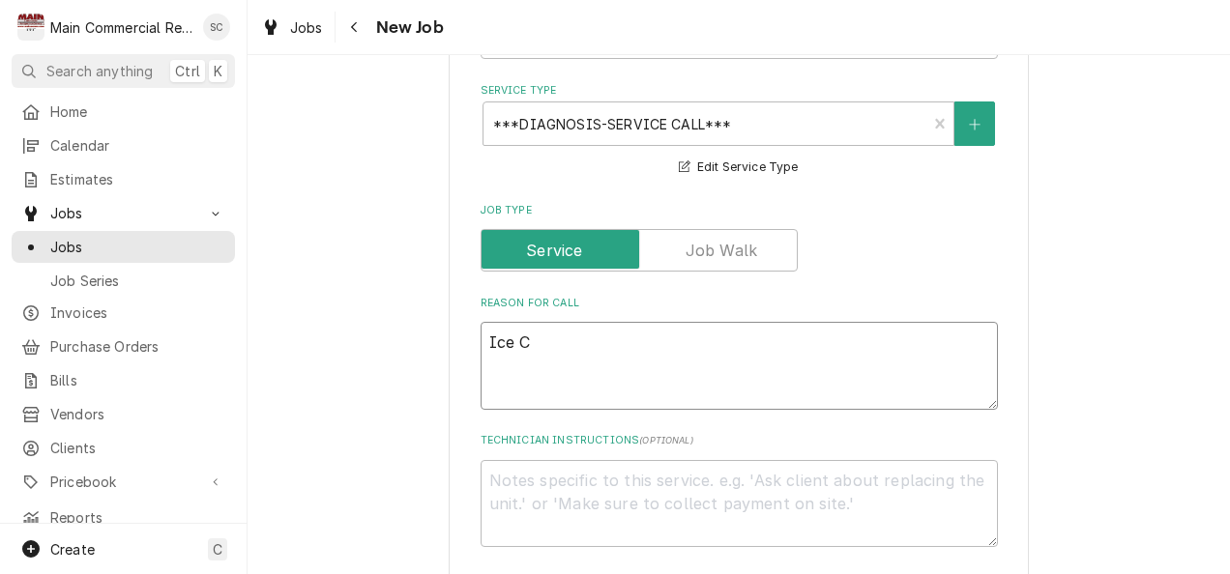
type textarea "Ice Cr"
type textarea "x"
type textarea "Ice Cr4e"
type textarea "x"
type textarea "Ice Cr4ea"
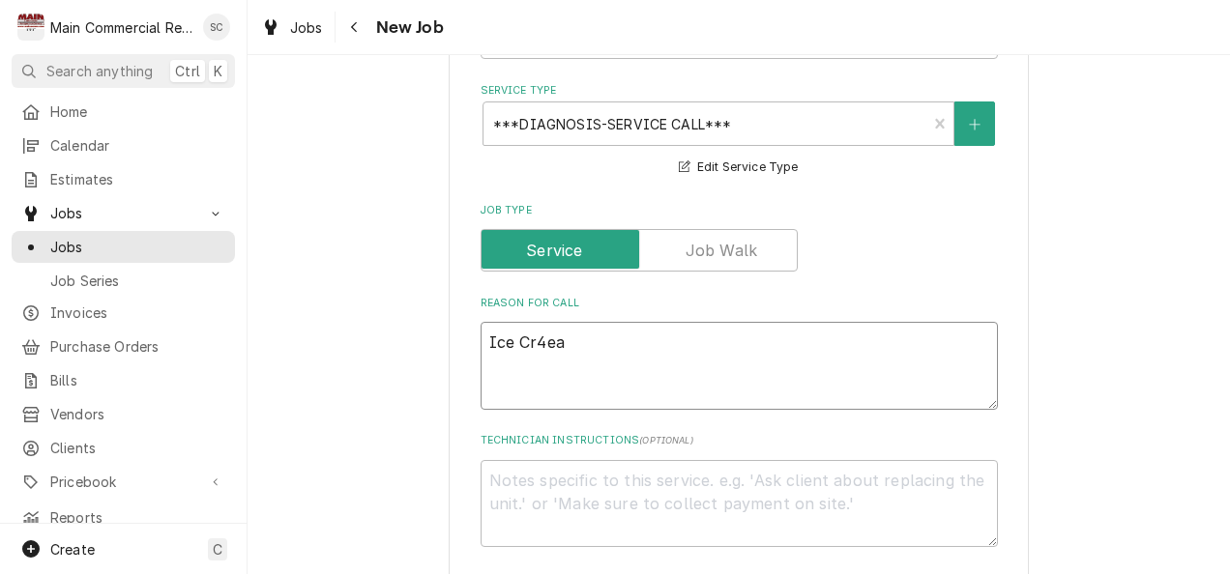
type textarea "x"
type textarea "Ice Cr4eam"
type textarea "x"
type textarea "Ice Cr4ea"
type textarea "x"
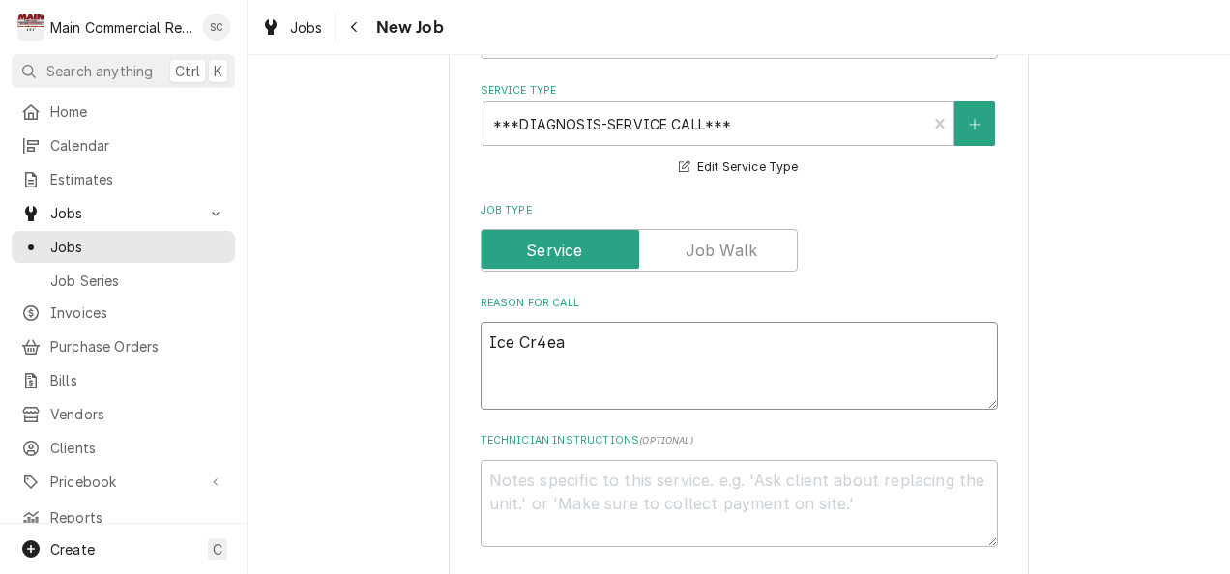
type textarea "Ice Cr4e"
type textarea "x"
type textarea "Ice Cr4"
type textarea "x"
type textarea "Ice Cr"
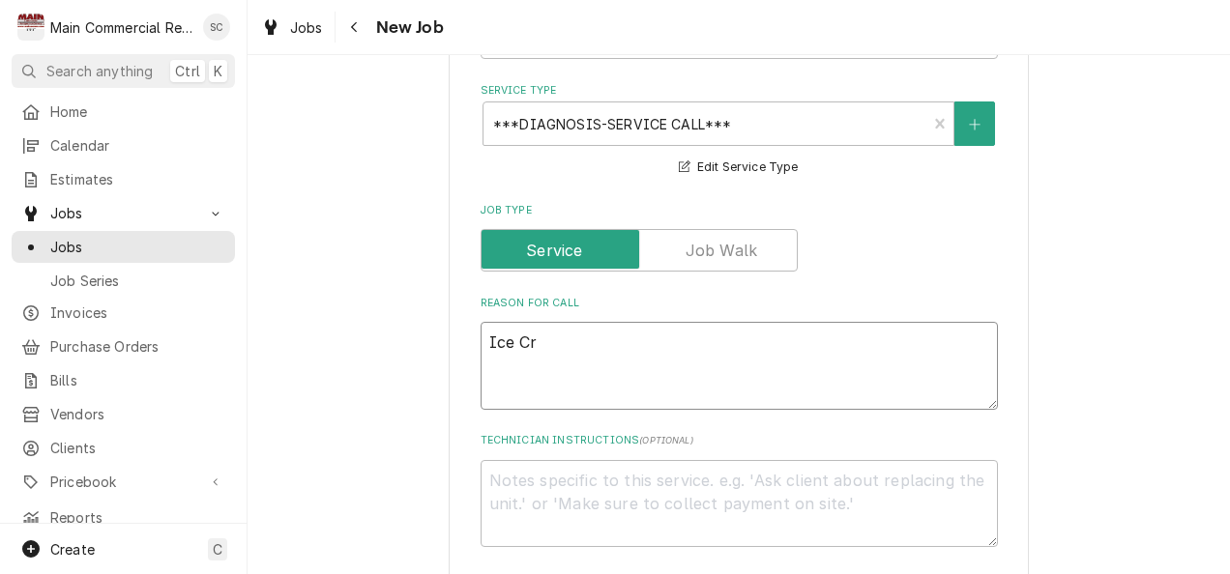
type textarea "x"
type textarea "Ice Cre"
type textarea "x"
type textarea "Ice Crea"
type textarea "x"
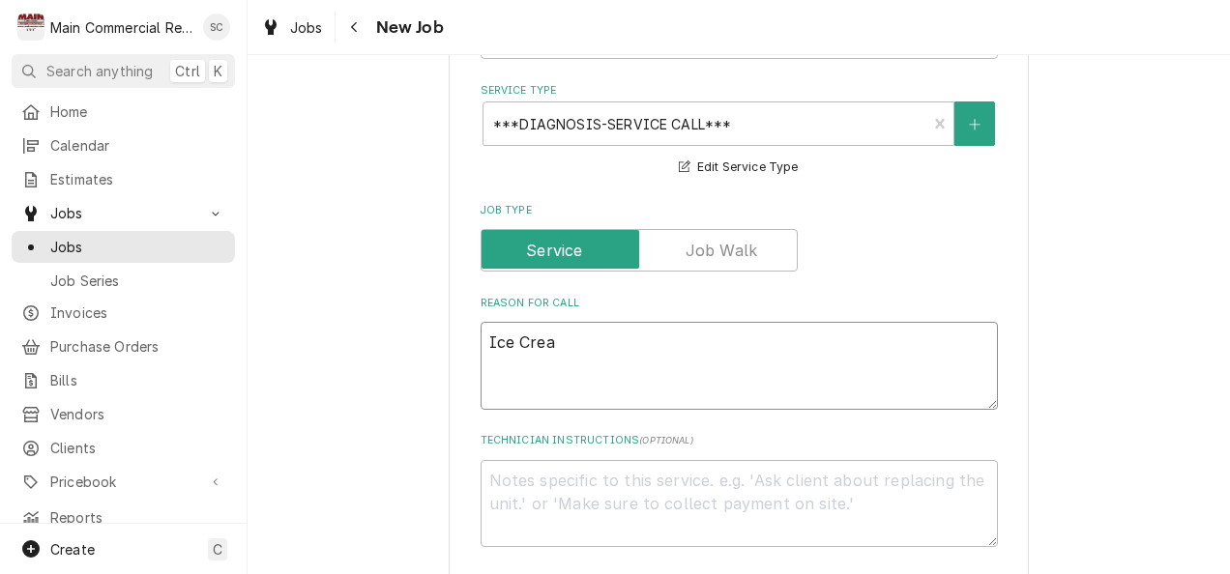
type textarea "Ice Crear"
type textarea "x"
type textarea "Ice Crea"
type textarea "x"
type textarea "Ice Crea,"
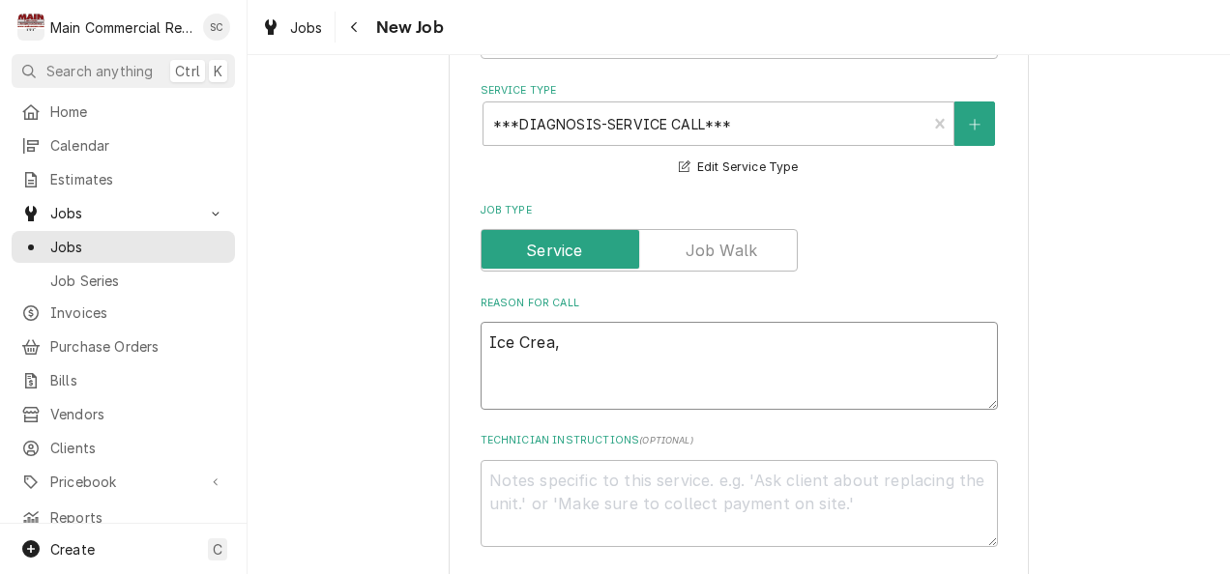
type textarea "x"
type textarea "Ice Crea,m"
type textarea "x"
type textarea "Ice Crea,m"
type textarea "x"
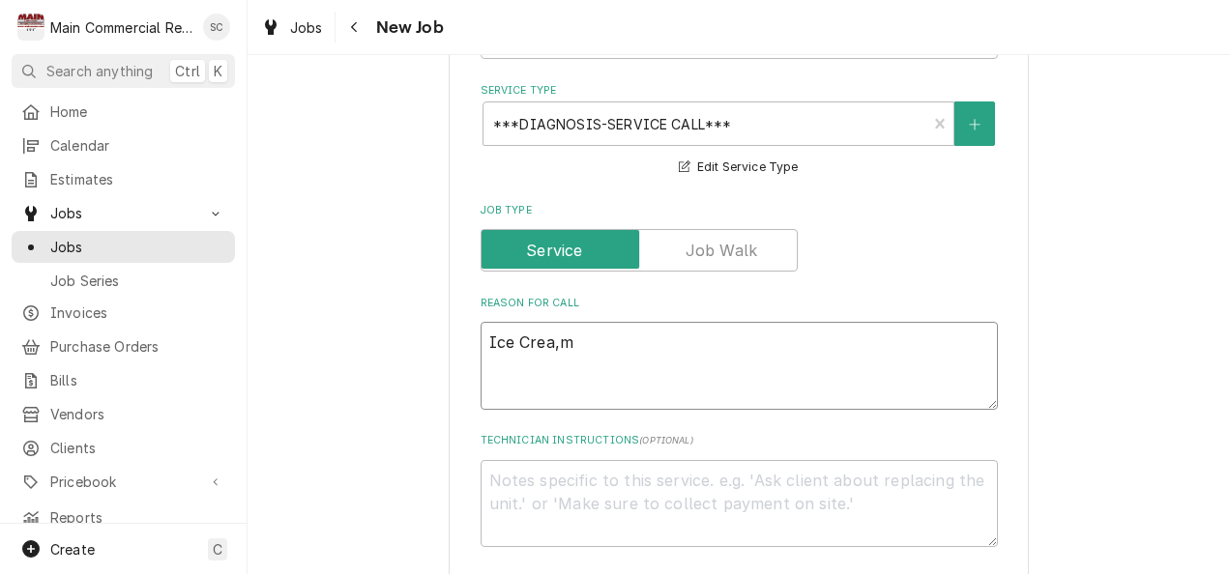
type textarea "Ice Crea,m"
type textarea "x"
type textarea "Ice Crea,"
type textarea "x"
type textarea "Ice Crea"
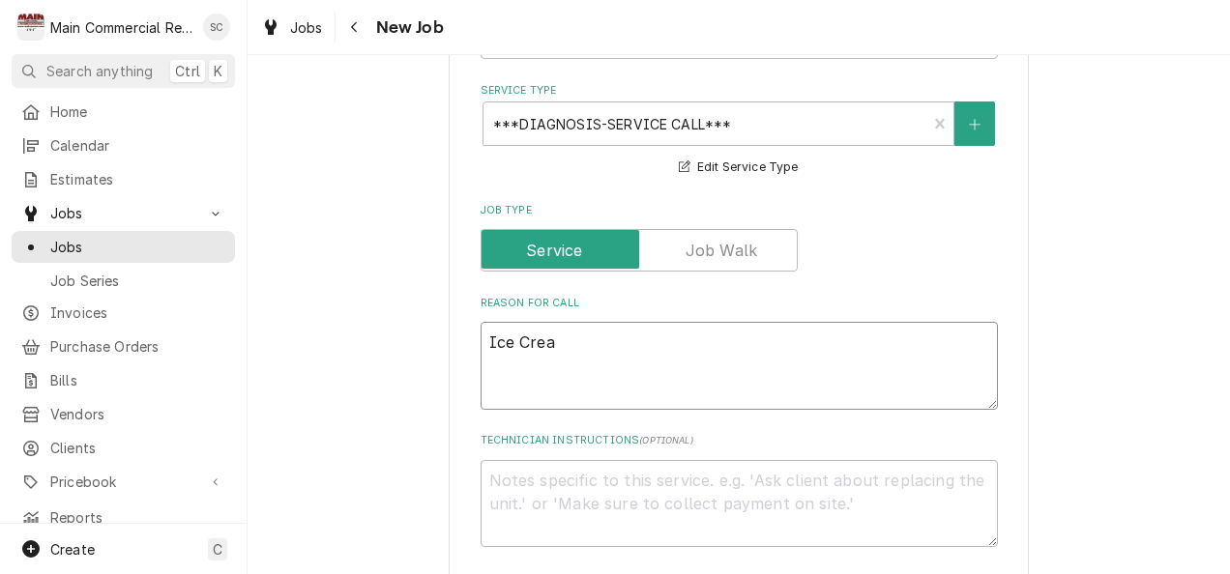
type textarea "x"
type textarea "Ice Cre"
type textarea "x"
type textarea "Ice Crea"
type textarea "x"
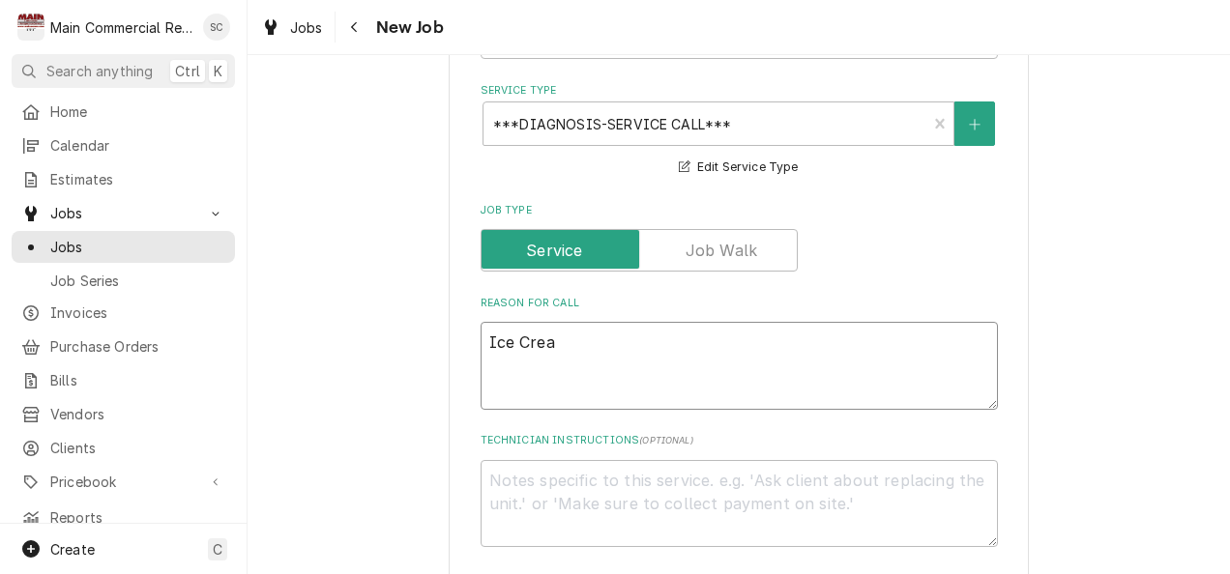
type textarea "Ice Cream"
type textarea "x"
type textarea "Ice Cream"
type textarea "x"
type textarea "Ice Cream F"
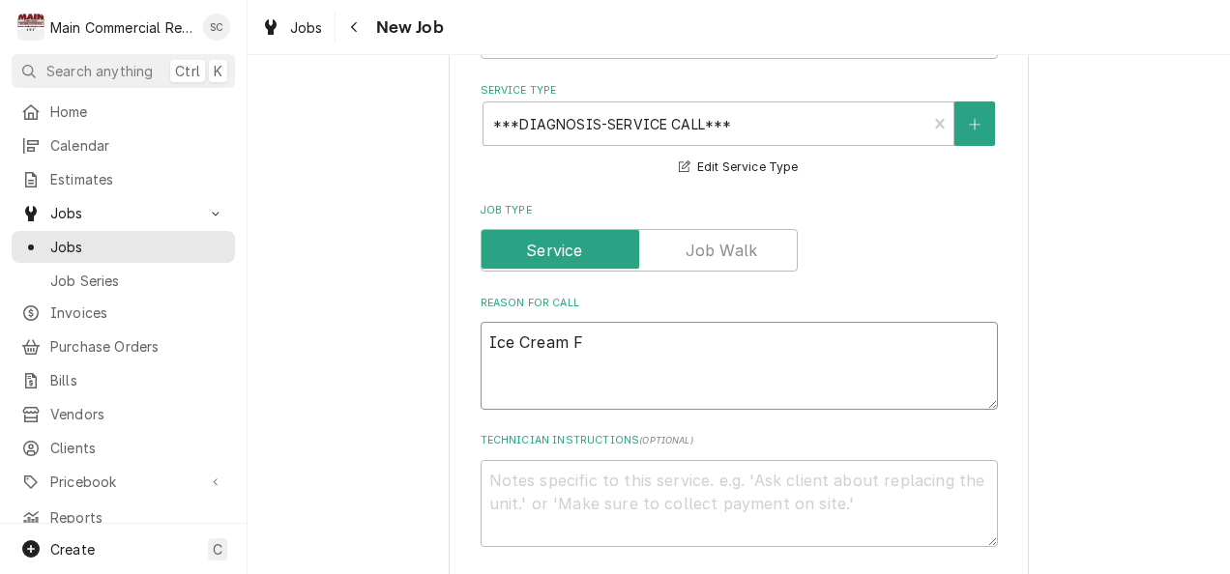
type textarea "x"
type textarea "Ice Cream Fr"
type textarea "x"
type textarea "Ice Cream Fre"
type textarea "x"
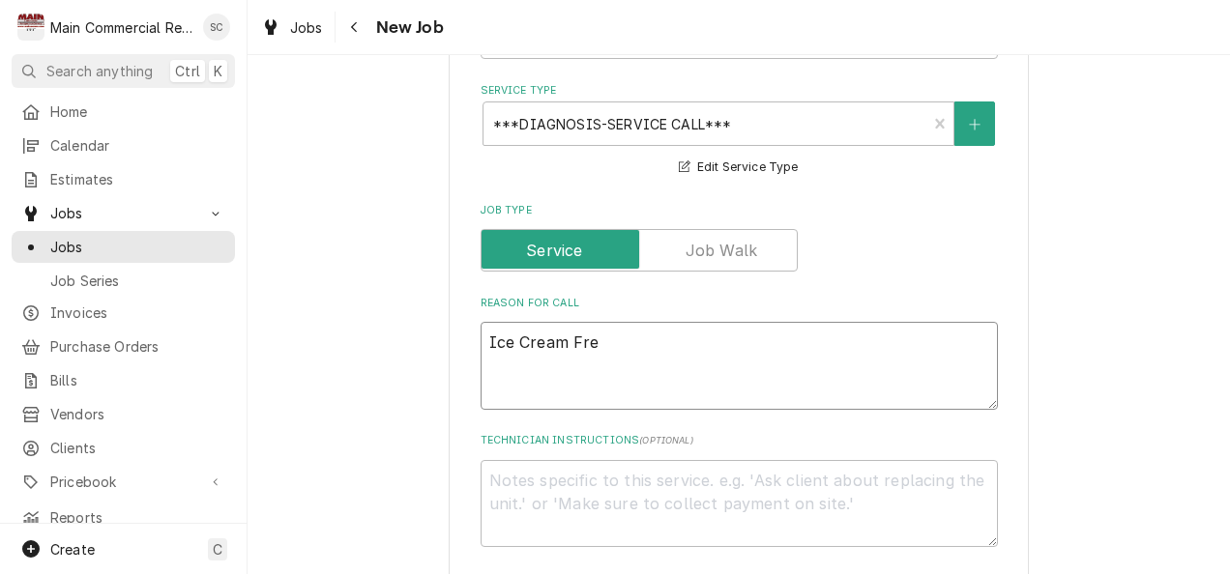
type textarea "Ice Cream Free"
type textarea "x"
type textarea "Ice Cream Freez"
type textarea "x"
type textarea "Ice Cream Freeze"
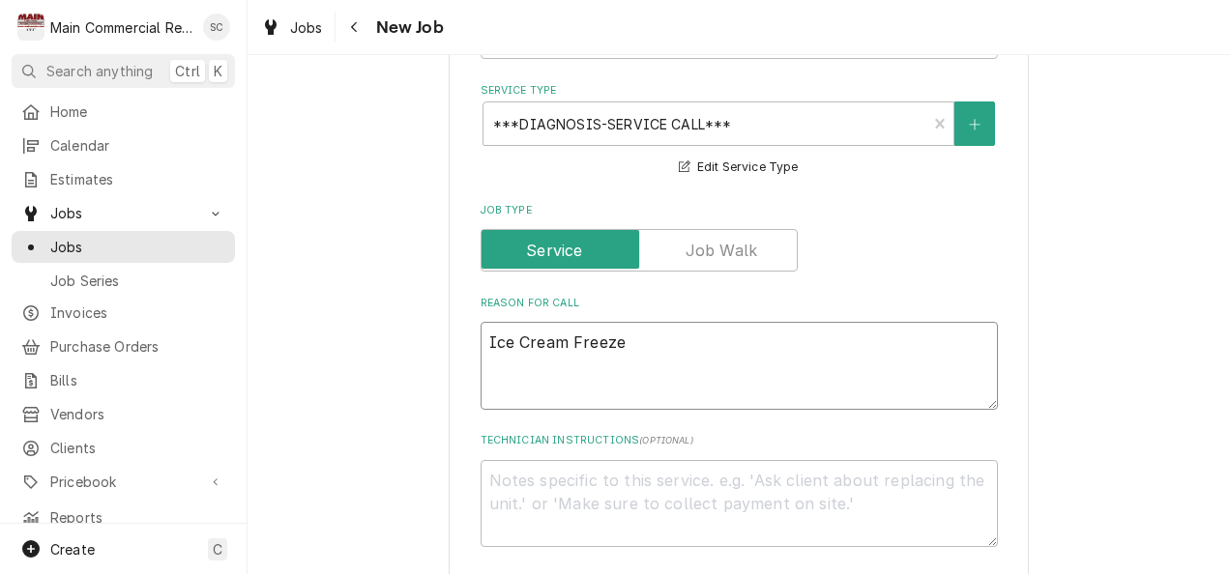
type textarea "x"
type textarea "Ice Cream Freezer"
type textarea "x"
type textarea "Ice Cream Freezer"
type textarea "x"
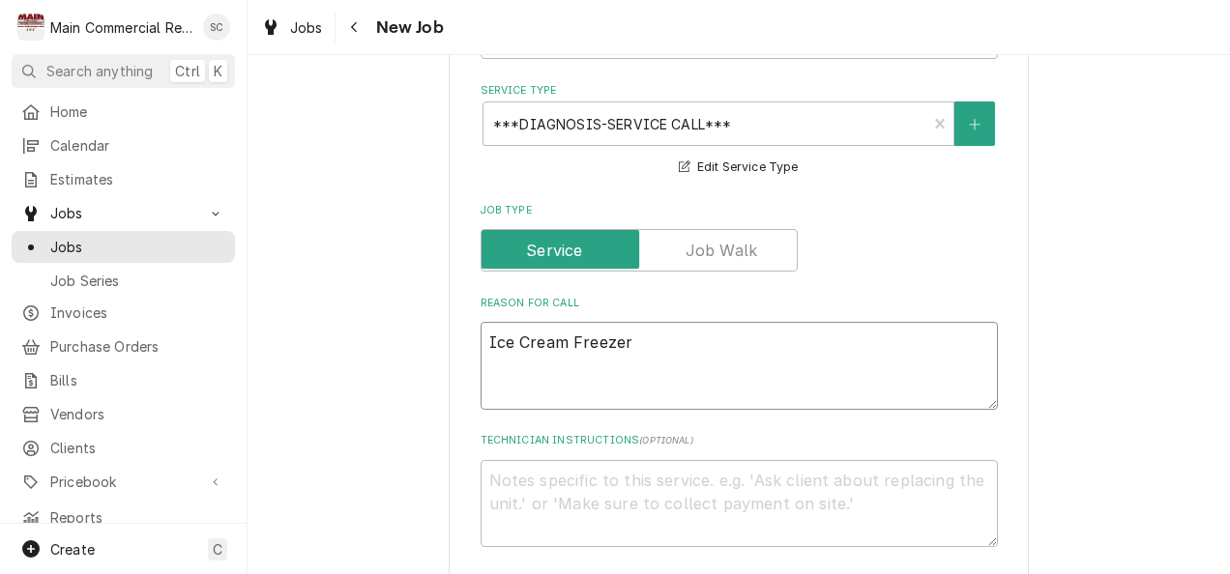
type textarea "Ice Cream Freezer c"
type textarea "x"
type textarea "Ice Cream Freezer co"
type textarea "x"
type textarea "Ice Cream Freezer con"
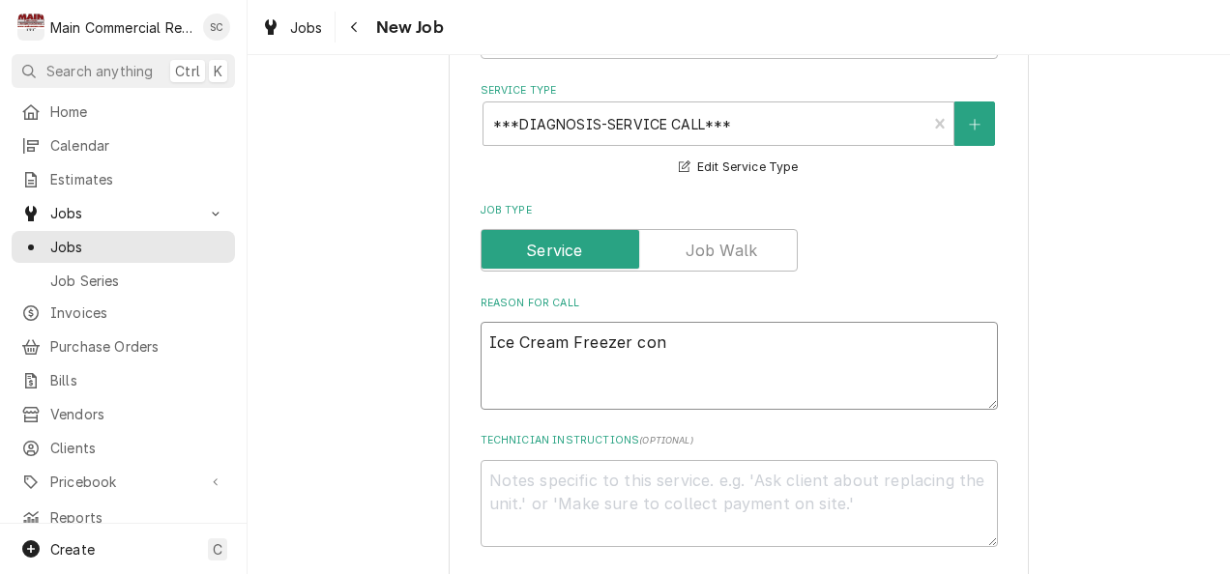
type textarea "x"
type textarea "Ice Cream Freezer cont"
type textarea "x"
type textarea "Ice Cream Freezer conti"
type textarea "x"
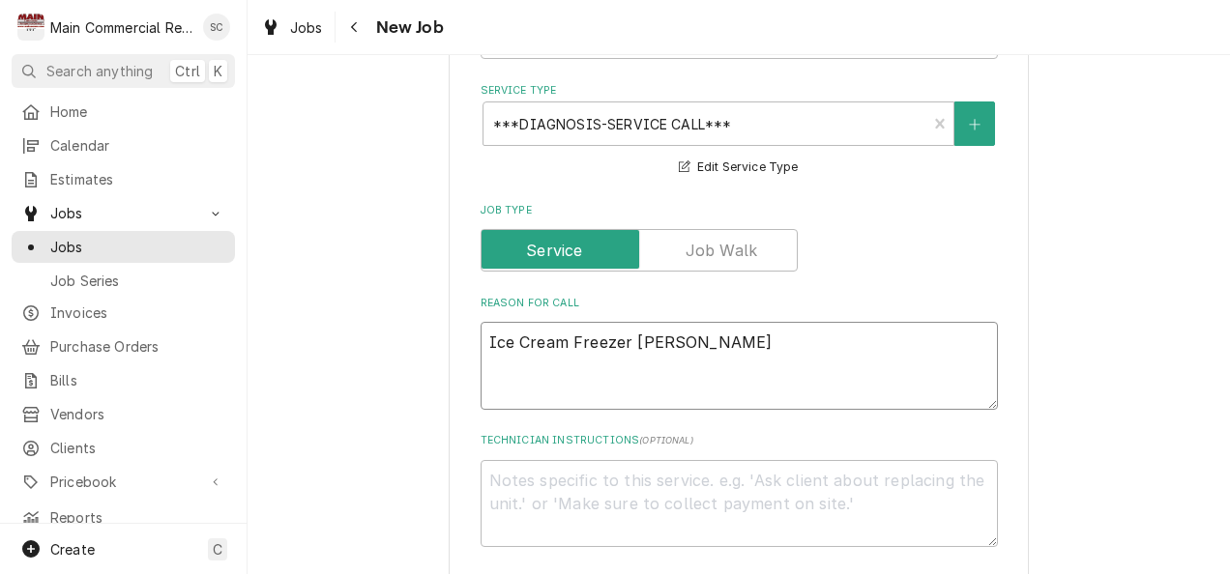
type textarea "Ice Cream Freezer contin"
type textarea "x"
type textarea "Ice Cream Freezer continu"
type textarea "x"
type textarea "Ice Cream Freezer continue"
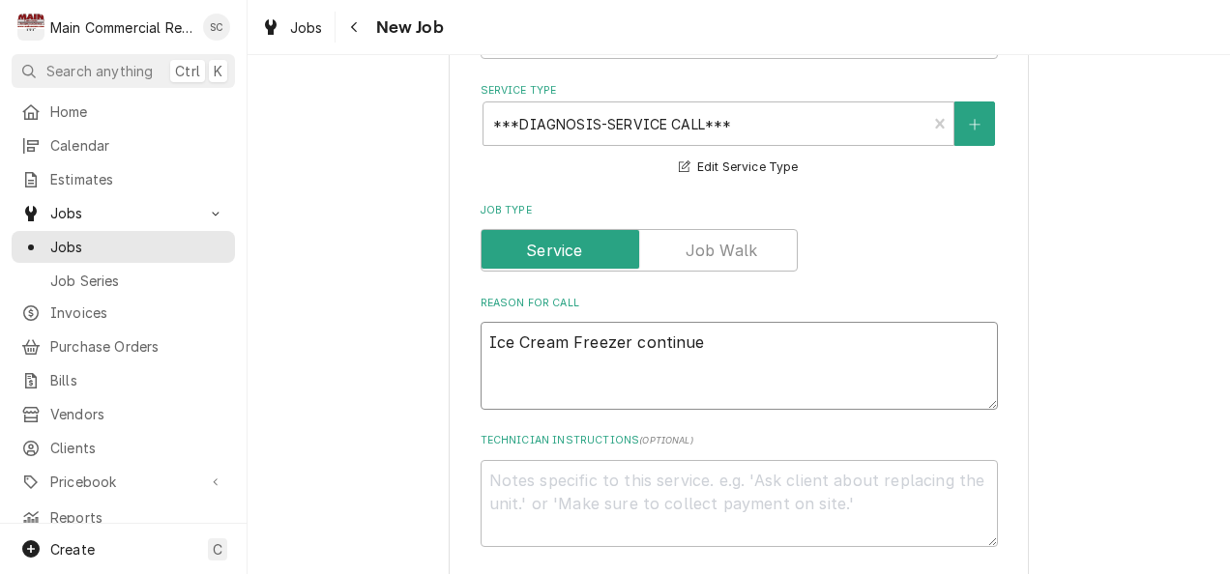
type textarea "x"
type textarea "Ice Cream Freezer continues"
type textarea "x"
type textarea "Ice Cream Freezer continues"
type textarea "x"
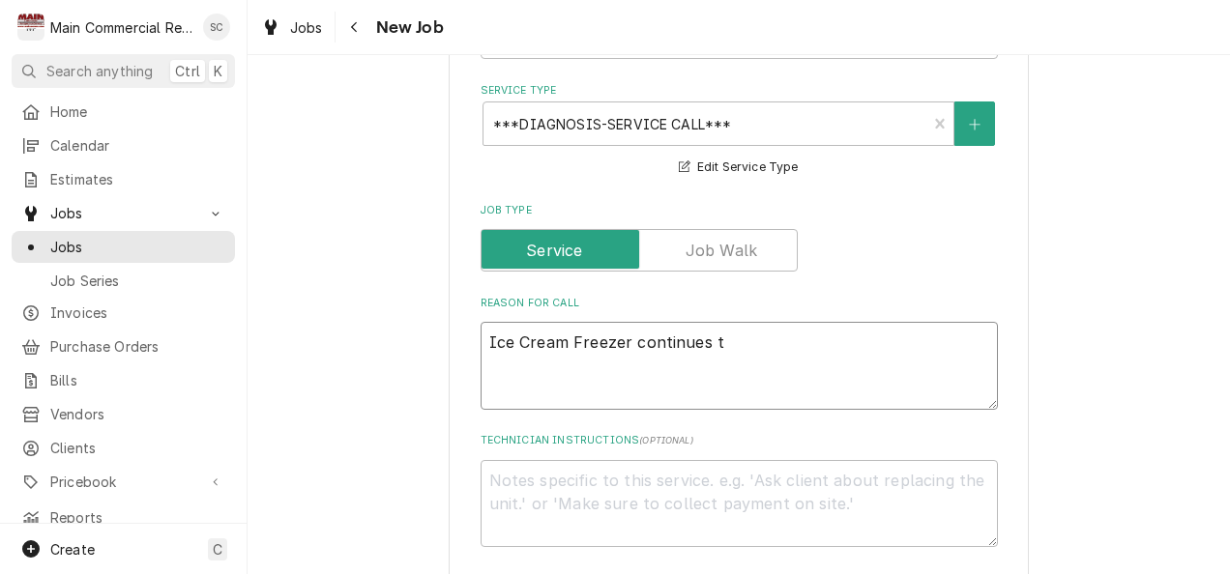
type textarea "Ice Cream Freezer continues to"
type textarea "x"
type textarea "Ice Cream Freezer continues to"
type textarea "x"
type textarea "Ice Cream Freezer continues to ic"
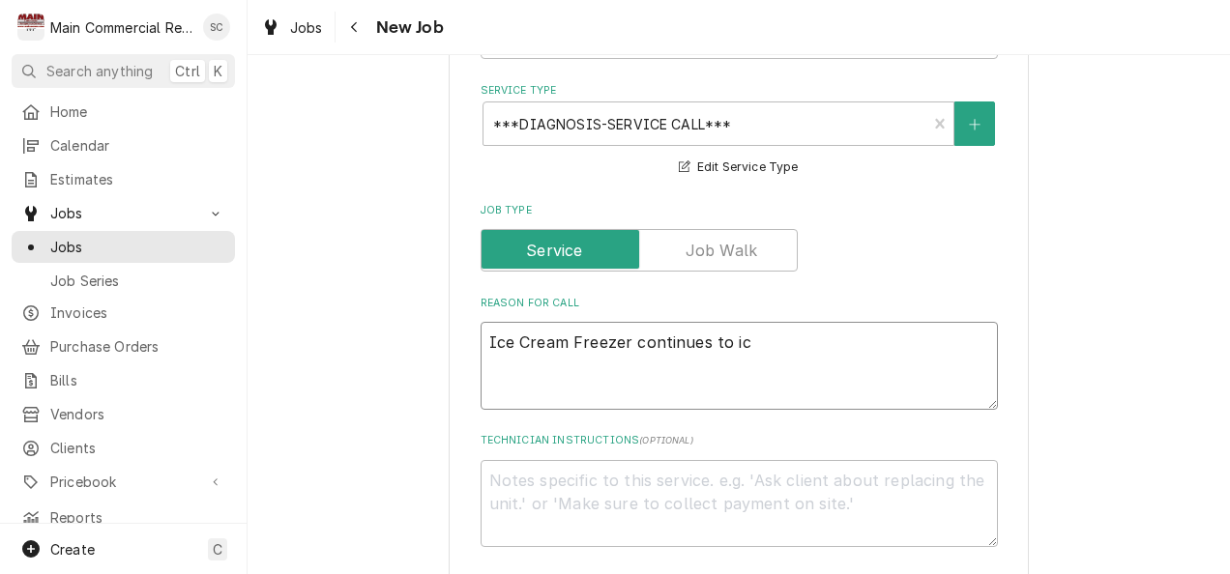
type textarea "x"
type textarea "Ice Cream Freezer continues to ice"
type textarea "x"
type textarea "Ice Cream Freezer continues to ice u"
type textarea "x"
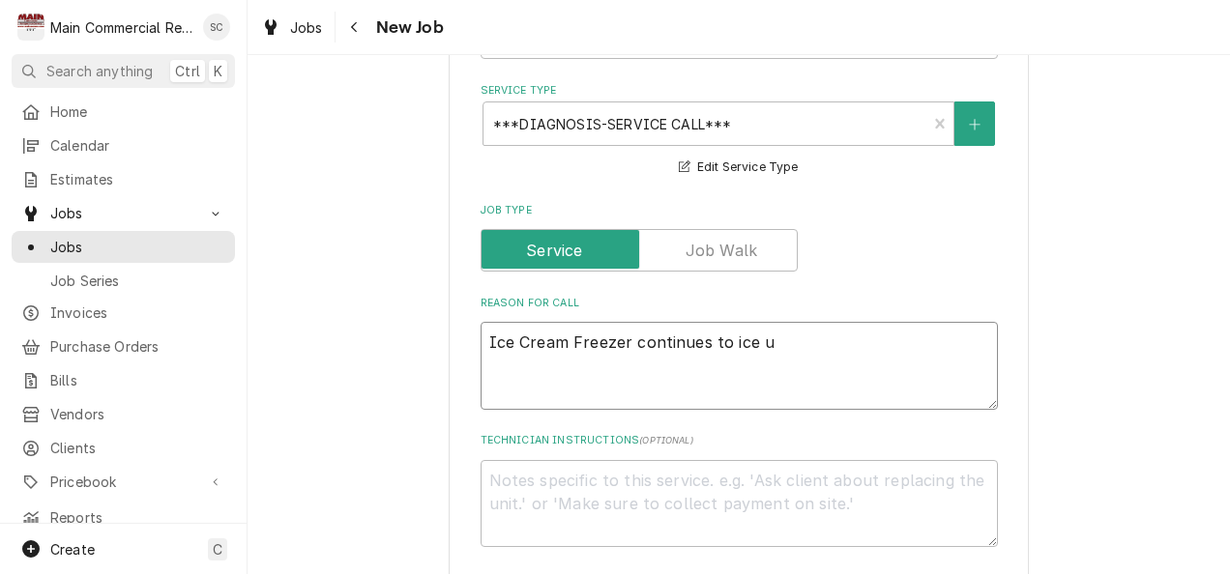
type textarea "Ice Cream Freezer continues to ice up"
type textarea "x"
type textarea "Ice Cream Freezer continues to ice up"
type textarea "x"
type textarea "Ice Cream Freezer continues to ice up ."
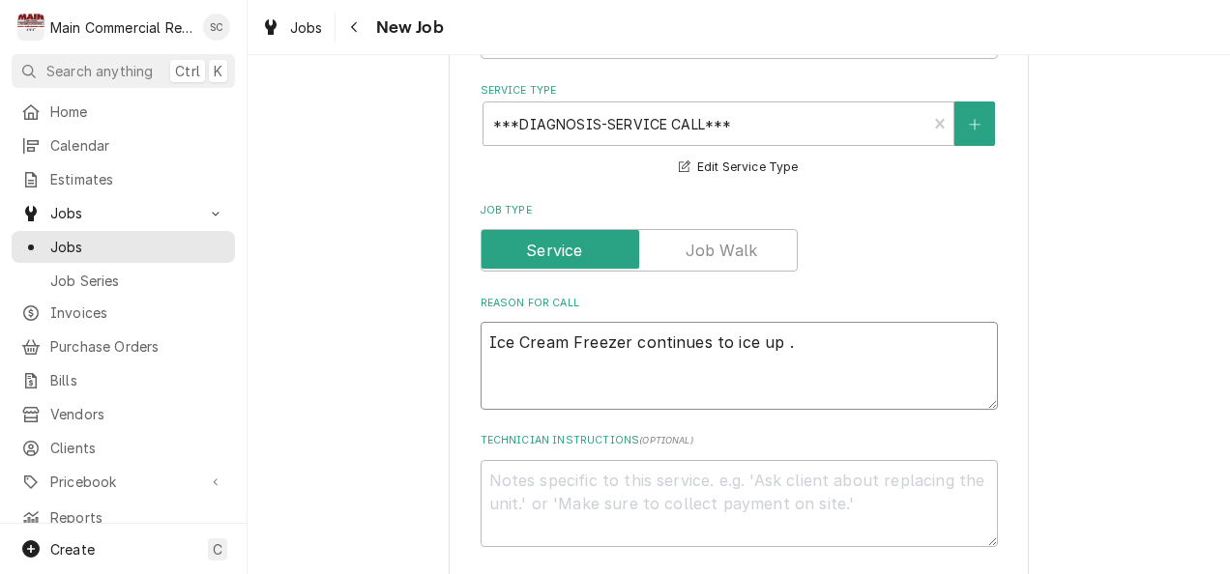
type textarea "x"
type textarea "Ice Cream Freezer continues to ice up"
type textarea "x"
type textarea "Ice Cream Freezer continues to ice up"
type textarea "x"
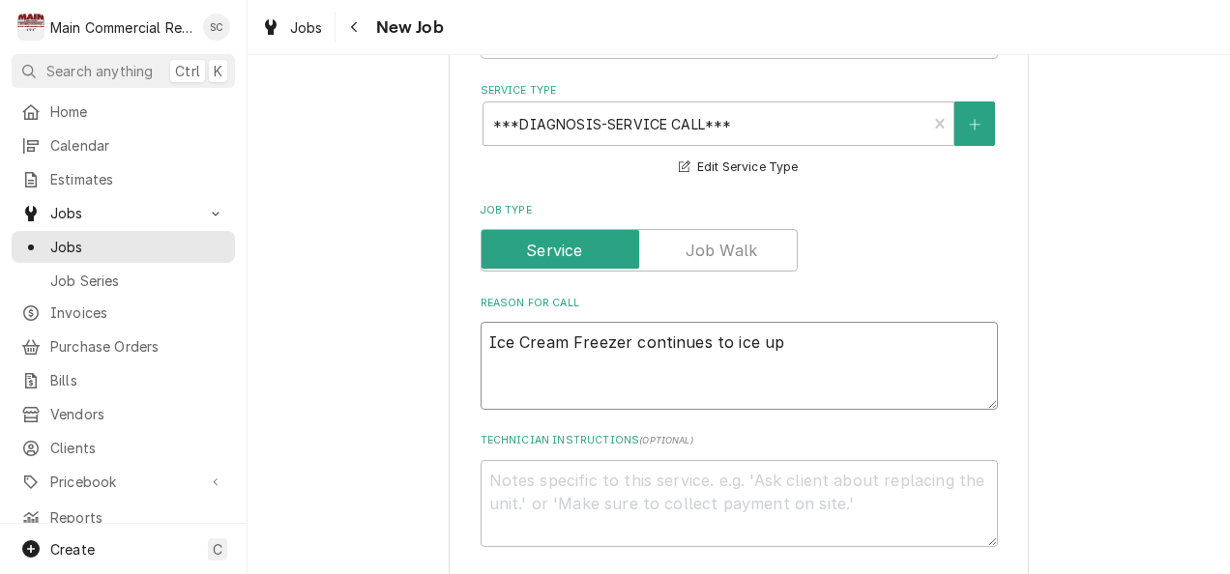
type textarea "Ice Cream Freezer continues to ice up."
type textarea "x"
type textarea "Ice Cream Freezer continues to ice up."
type textarea "x"
type textarea "Ice Cream Freezer continues to ice up. S"
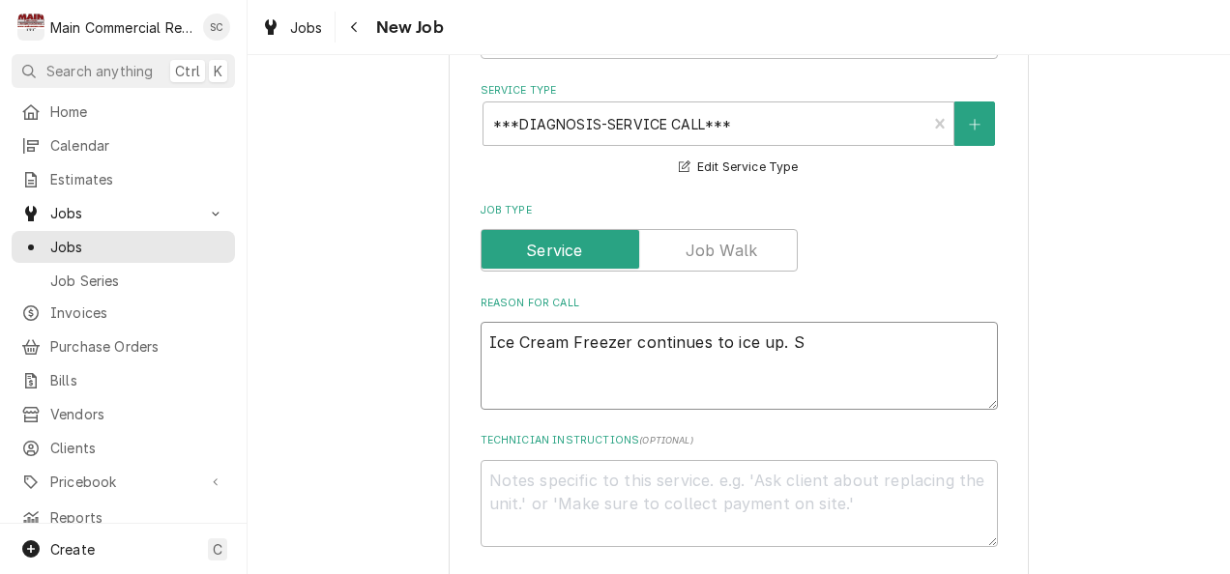
type textarea "x"
type textarea "Ice Cream Freezer continues to ice up. Se"
type textarea "x"
type textarea "Ice Cream Freezer continues to ice up. See"
type textarea "x"
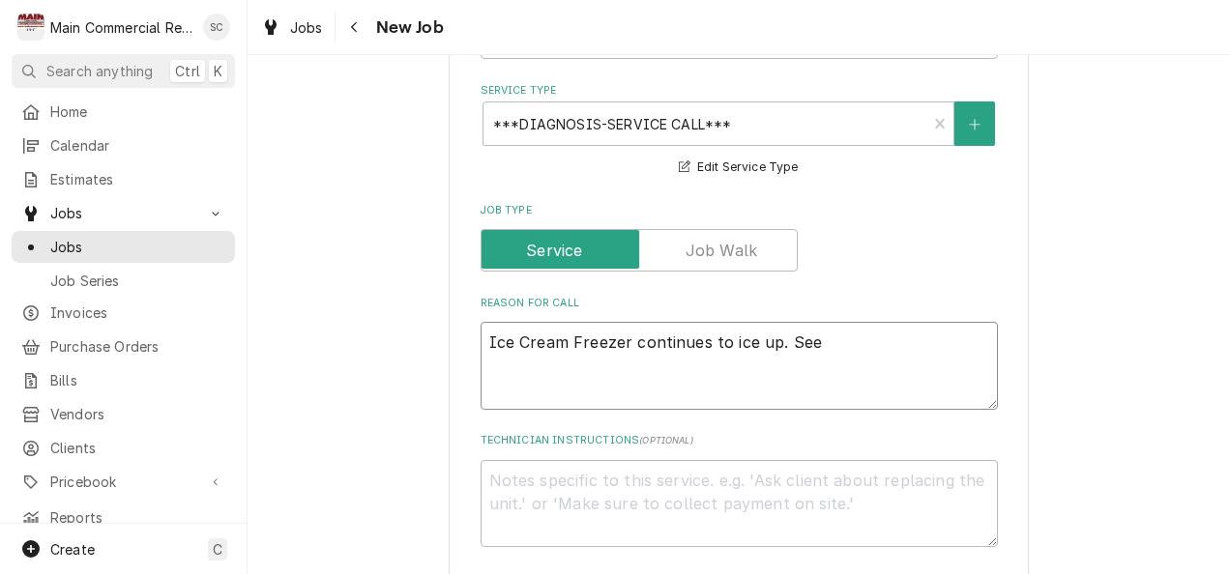
type textarea "Ice Cream Freezer continues to ice up. See"
type textarea "x"
type textarea "Ice Cream Freezer continues to ice up. See S"
type textarea "x"
type textarea "Ice Cream Freezer continues to ice up. See Sc"
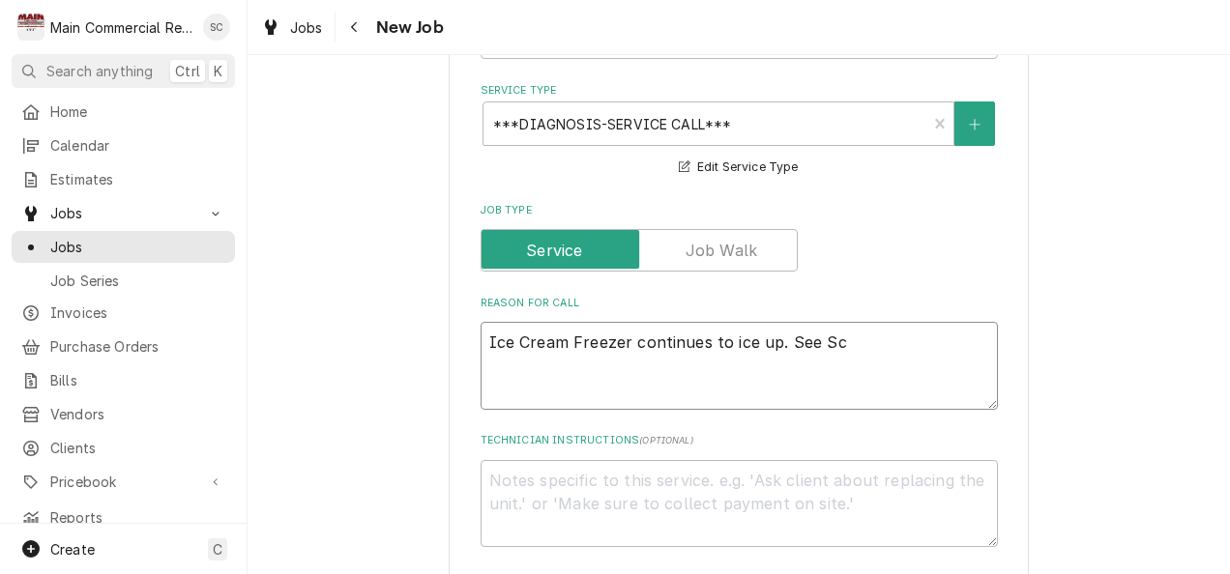
type textarea "x"
type textarea "Ice Cream Freezer continues to ice up. See Sco"
type textarea "x"
type textarea "Ice Cream Freezer continues to ice up. See Scot"
type textarea "x"
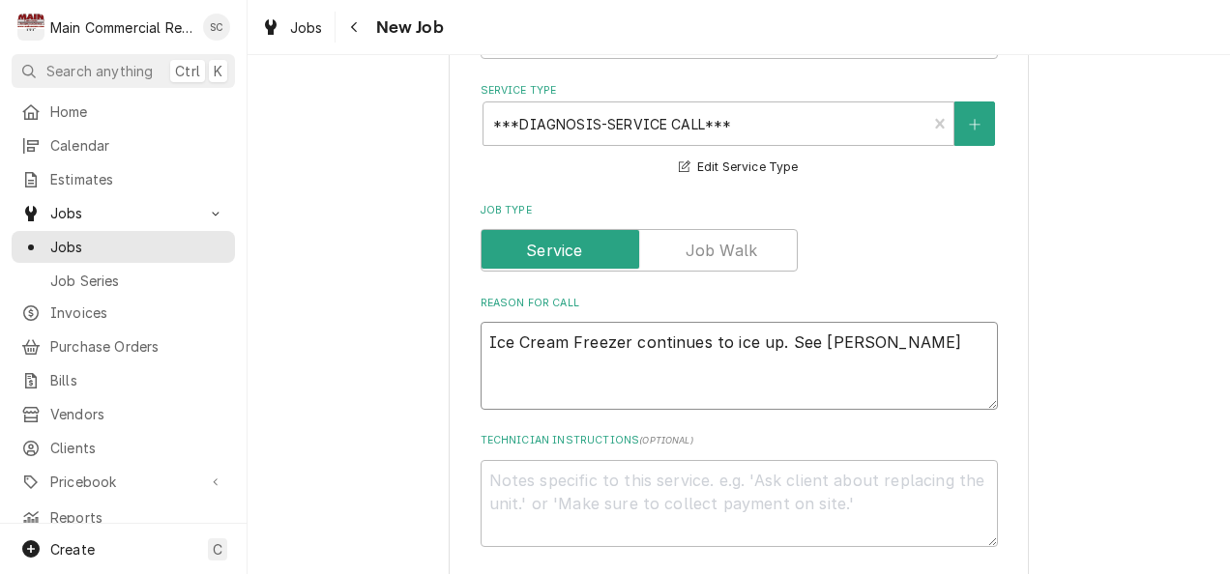
type textarea "Ice Cream Freezer continues to ice up. See Scott"
type textarea "x"
type textarea "Ice Cream Freezer continues to ice up. See Scott f"
type textarea "x"
type textarea "Ice Cream Freezer continues to ice up. See Scott fo"
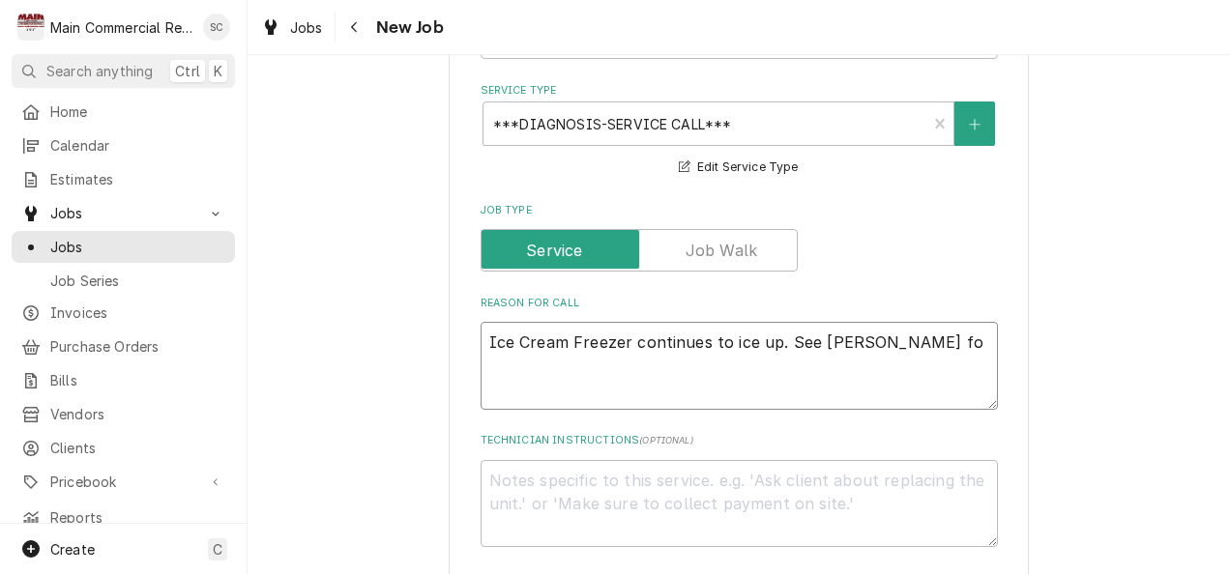
type textarea "x"
type textarea "Ice Cream Freezer continues to ice up. See Scott for"
type textarea "x"
type textarea "Ice Cream Freezer continues to ice up. See Scott for"
type textarea "x"
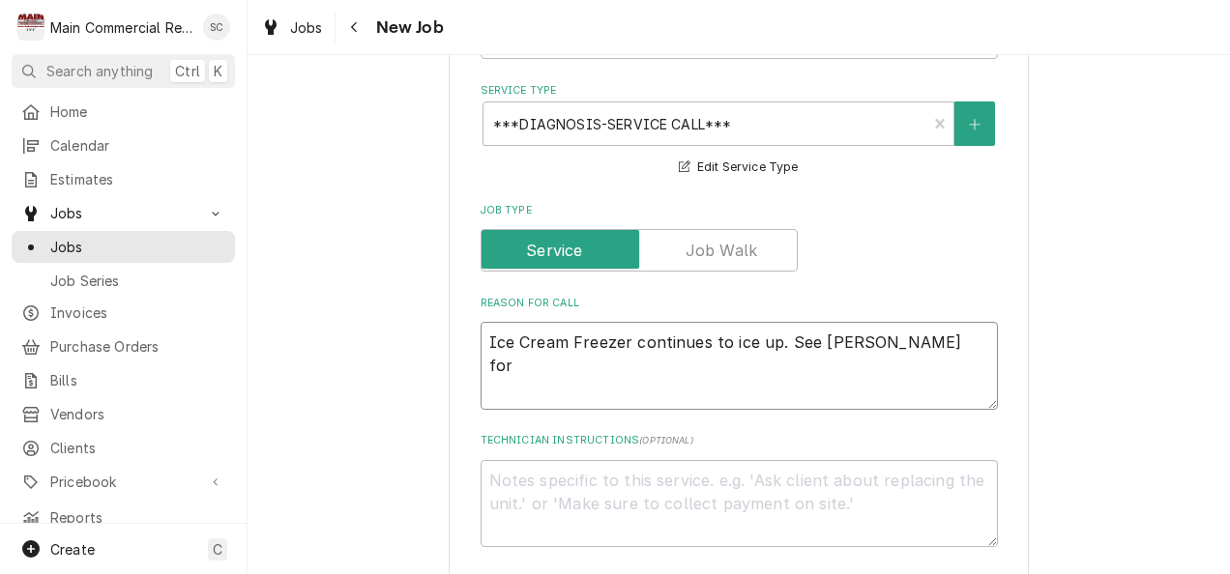
type textarea "Ice Cream Freezer continues to ice up. See Scott for D"
type textarea "x"
type textarea "Ice Cream Freezer continues to ice up. See Scott for De"
type textarea "x"
type textarea "Ice Cream Freezer continues to ice up. See Scott for Det"
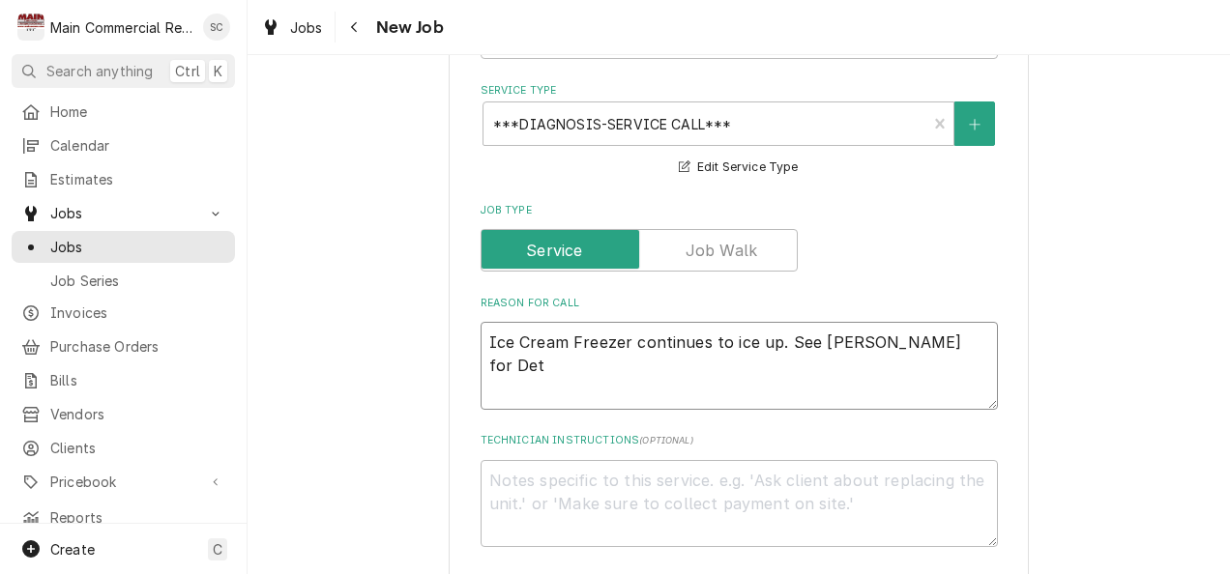
type textarea "x"
type textarea "Ice Cream Freezer continues to ice up. See Scott for Deti"
type textarea "x"
type textarea "Ice Cream Freezer continues to ice up. See Scott for Detia"
type textarea "x"
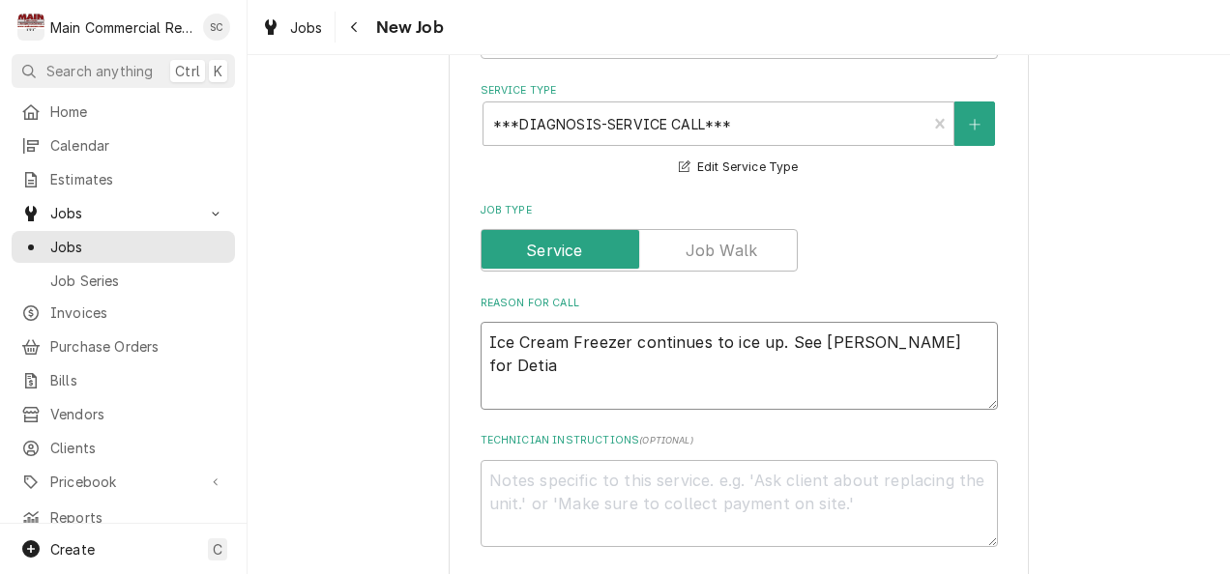
type textarea "Ice Cream Freezer continues to ice up. See Scott for Detial"
type textarea "x"
type textarea "Ice Cream Freezer continues to ice up. See Scott for Detials"
type textarea "x"
type textarea "Ice Cream Freezer continues to ice up. See Scott for Detial"
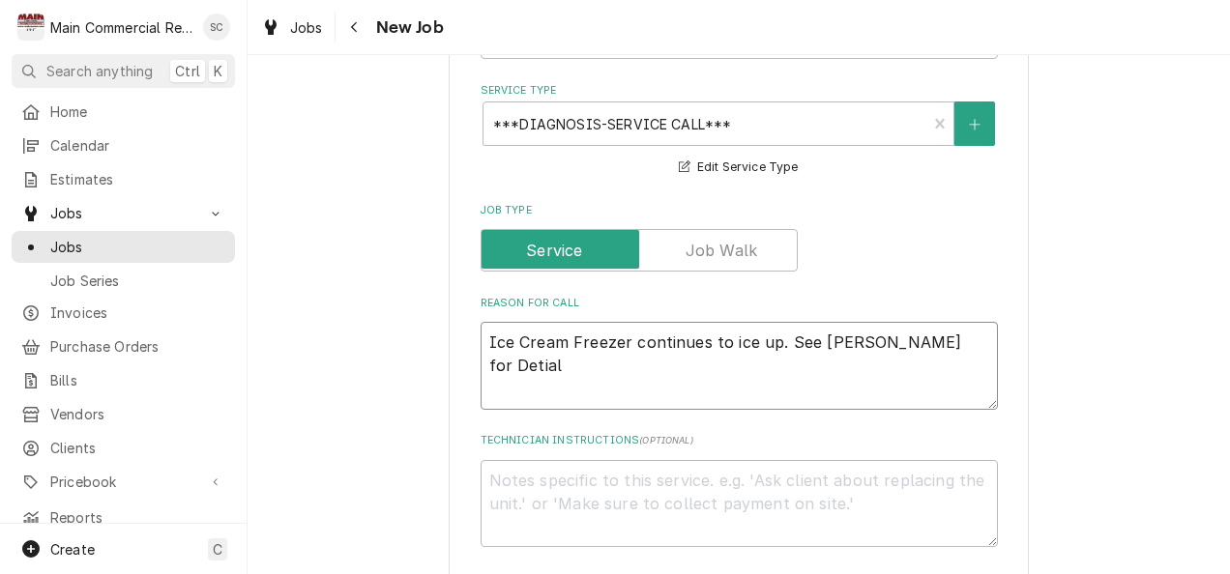
type textarea "x"
type textarea "Ice Cream Freezer continues to ice up. See Scott for Detia"
type textarea "x"
type textarea "Ice Cream Freezer continues to ice up. See Scott for Deti"
type textarea "x"
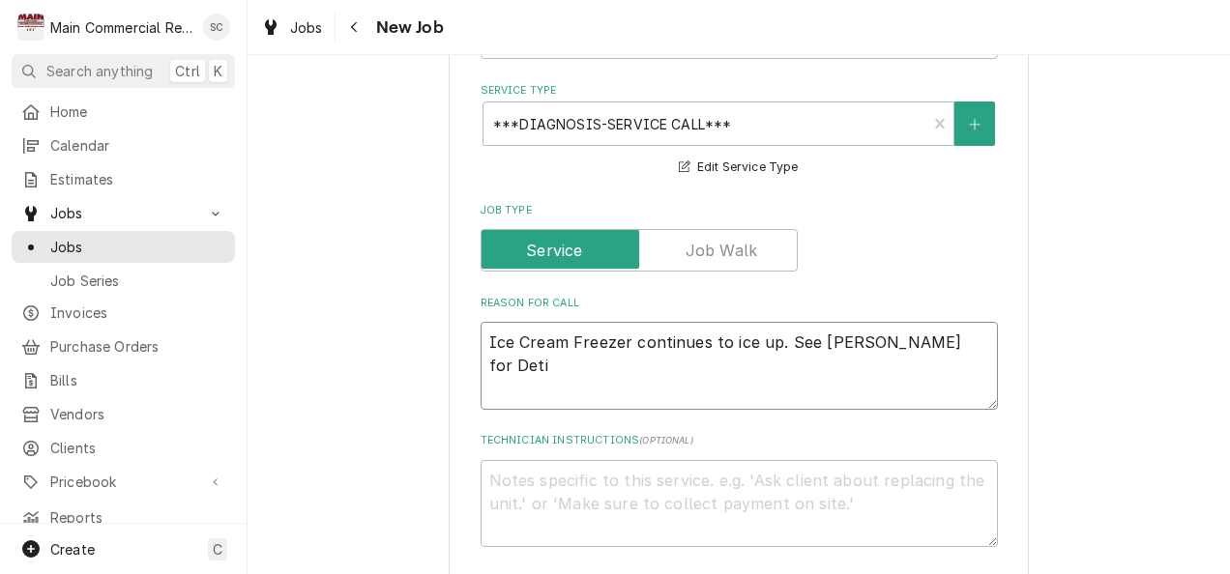
type textarea "Ice Cream Freezer continues to ice up. See Scott for Det"
type textarea "x"
type textarea "Ice Cream Freezer continues to ice up. See Scott for De"
type textarea "x"
type textarea "Ice Cream Freezer continues to ice up. See Scott for D"
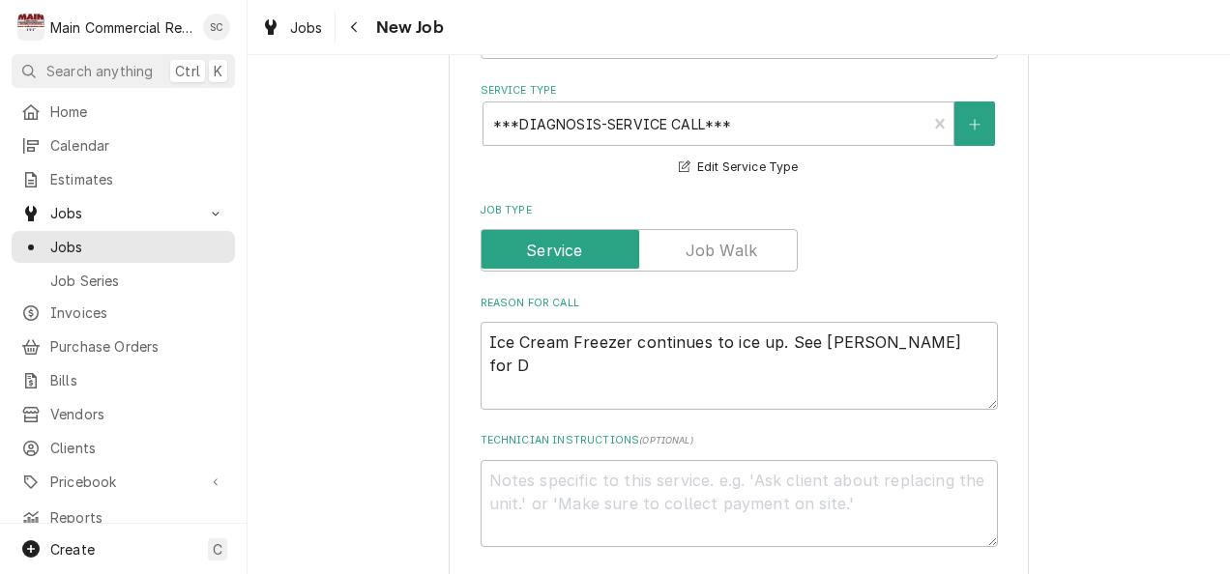
drag, startPoint x: 760, startPoint y: 366, endPoint x: 1045, endPoint y: 536, distance: 331.6
click at [1045, 536] on div "Please provide the following information to create a job: Client Details Client…" at bounding box center [738, 451] width 982 height 2091
click at [941, 350] on textarea "Ice Cream Freezer continues to ice up. See Scott for D" at bounding box center [738, 366] width 517 height 88
type textarea "x"
type textarea "Ice Cream Freezer continues to ice up. See Scott for"
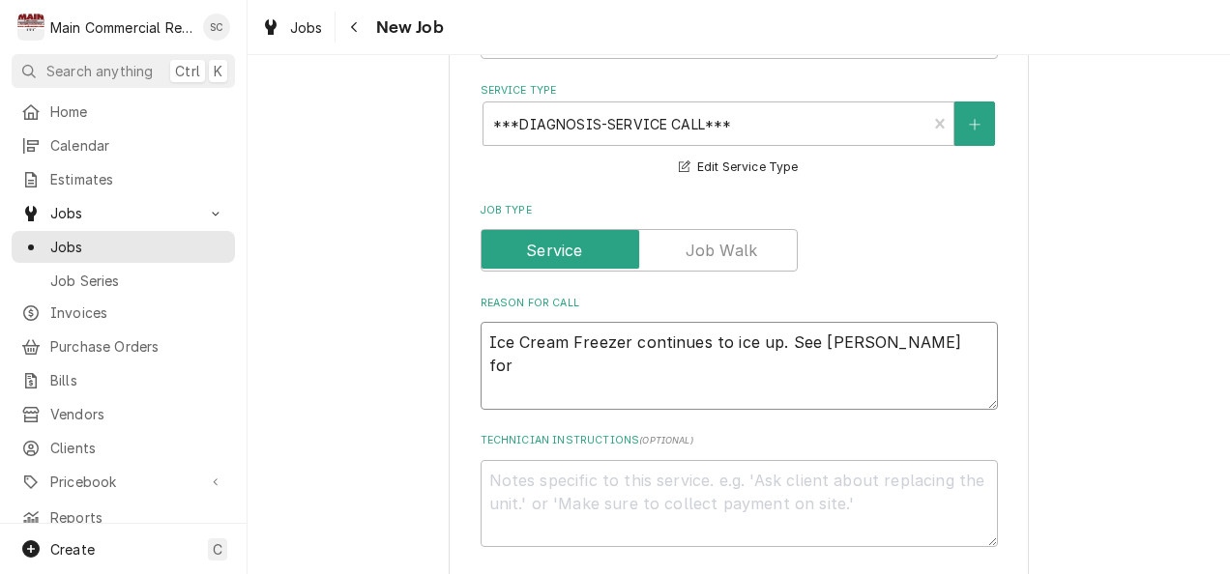
type textarea "x"
type textarea "Ice Cream Freezer continues to ice up. See Scott for d"
type textarea "x"
type textarea "Ice Cream Freezer continues to ice up. See Scott for de"
type textarea "x"
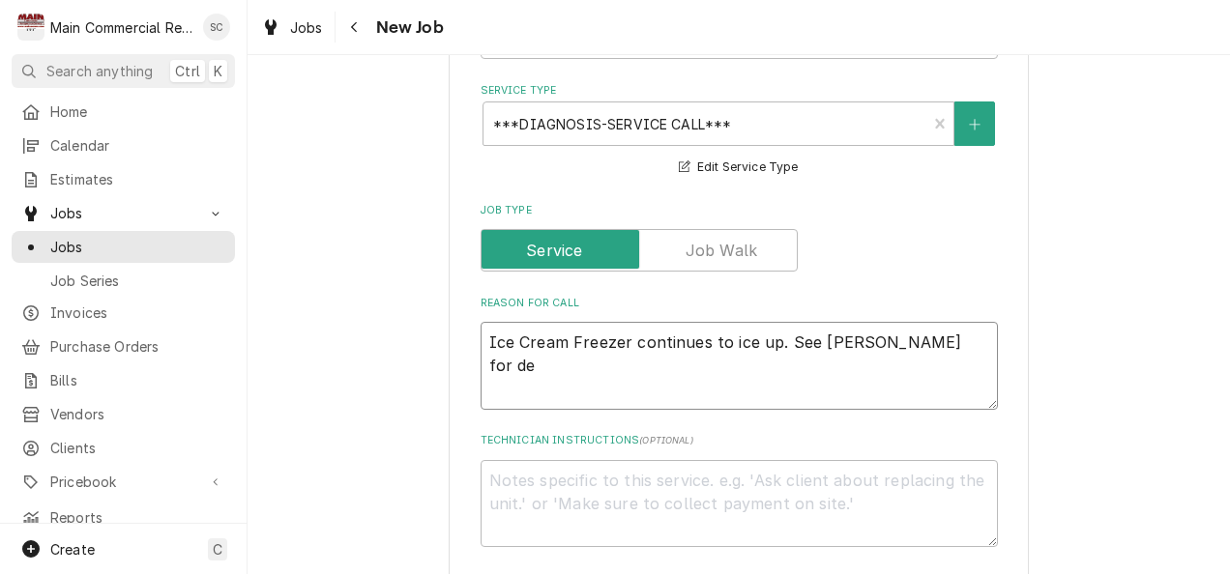
type textarea "Ice Cream Freezer continues to ice up. See Scott for det"
type textarea "x"
type textarea "Ice Cream Freezer continues to ice up. See Scott for deta"
type textarea "x"
type textarea "Ice Cream Freezer continues to ice up. See Scott for detai"
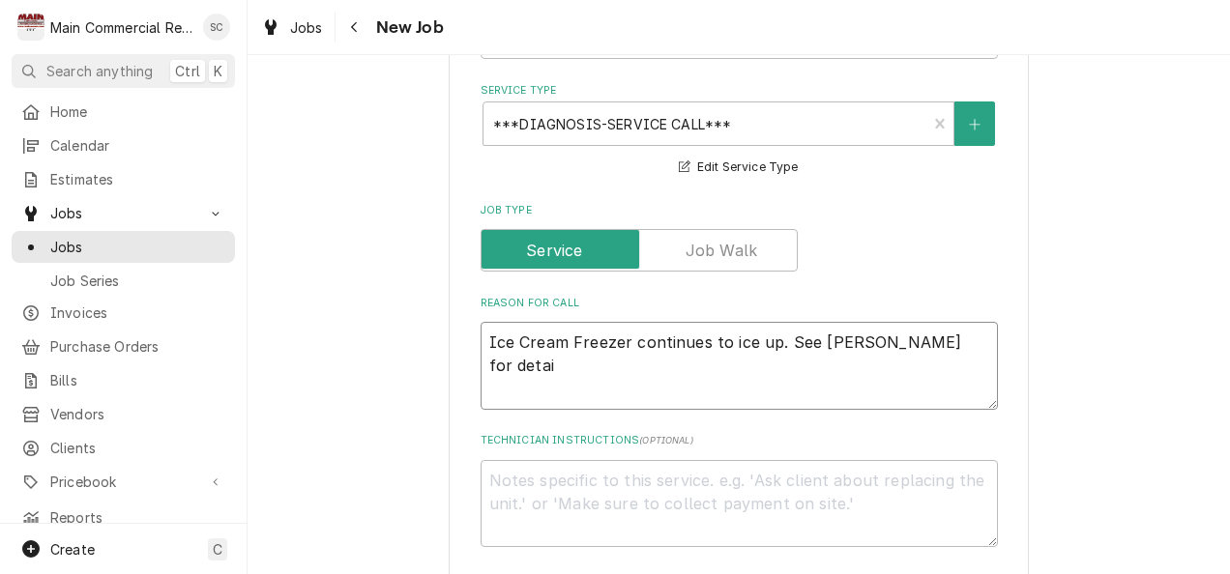
type textarea "x"
type textarea "Ice Cream Freezer continues to ice up. See Scott for detail"
type textarea "x"
type textarea "Ice Cream Freezer continues to ice up. See Scott for details"
type textarea "x"
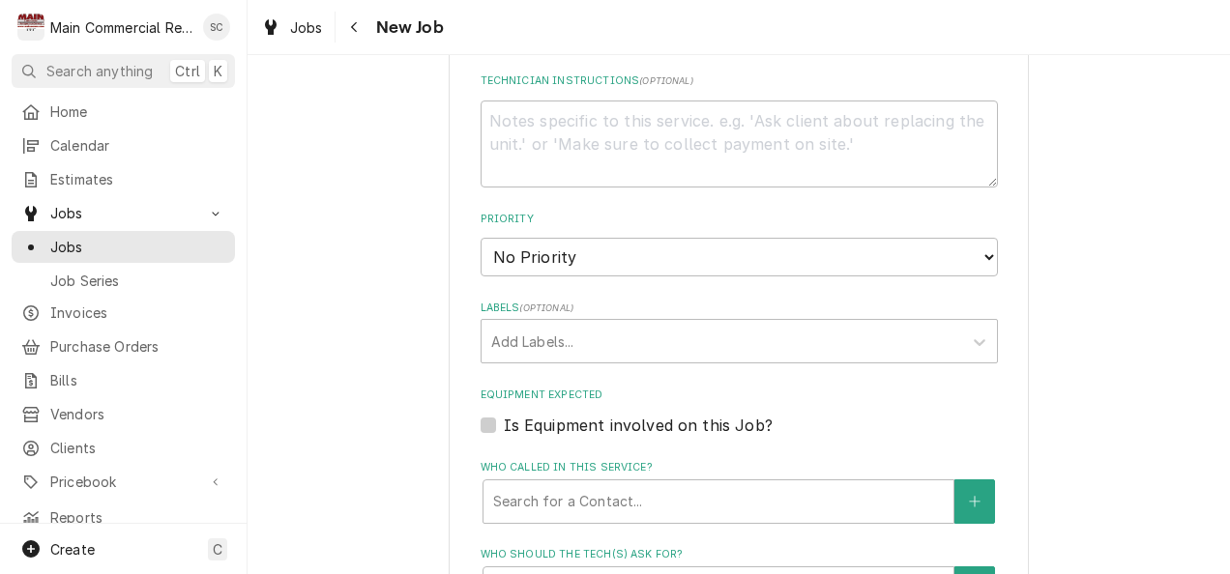
scroll to position [1030, 0]
type textarea "Ice Cream Freezer continues to ice up. See Scott for details"
click at [810, 255] on select "No Priority Urgent High Medium Low" at bounding box center [738, 255] width 517 height 39
select select "1"
click at [480, 236] on select "No Priority Urgent High Medium Low" at bounding box center [738, 255] width 517 height 39
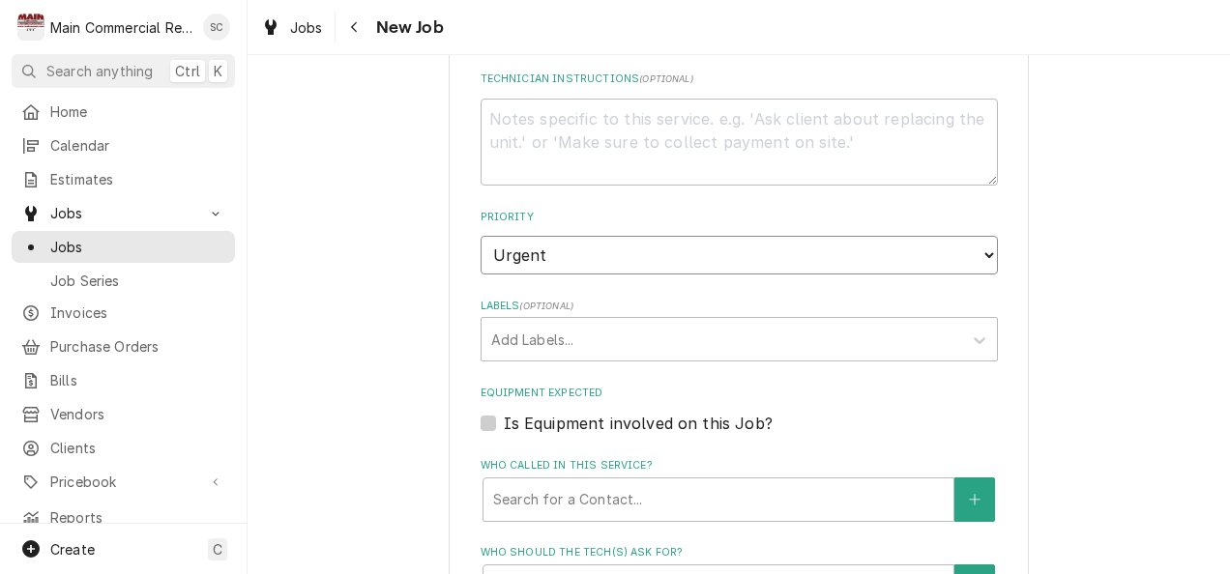
type textarea "x"
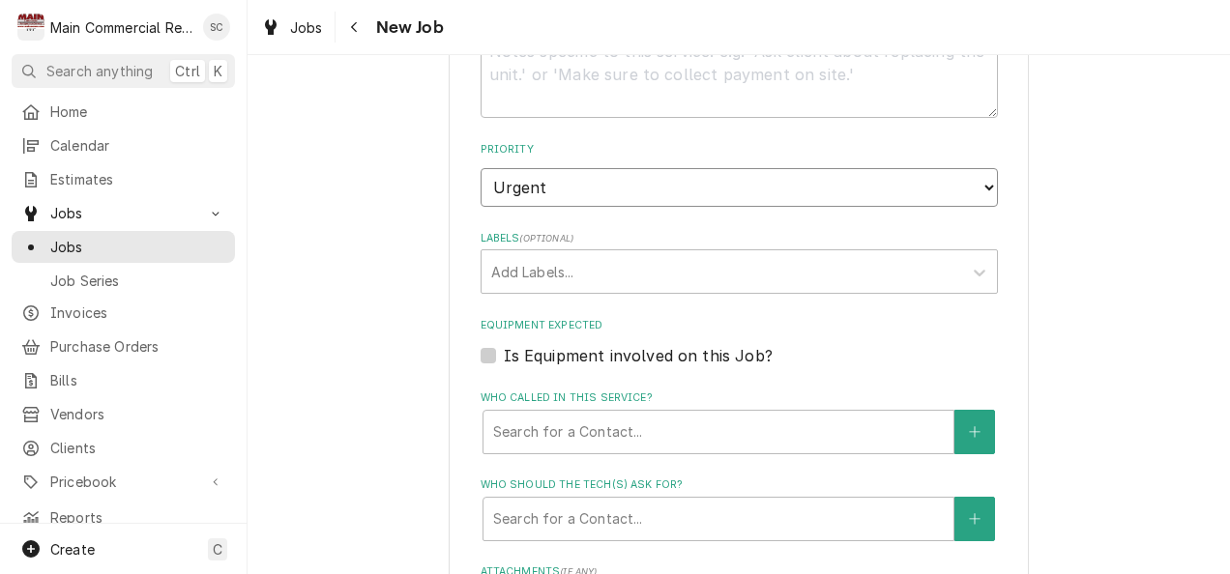
scroll to position [1099, 0]
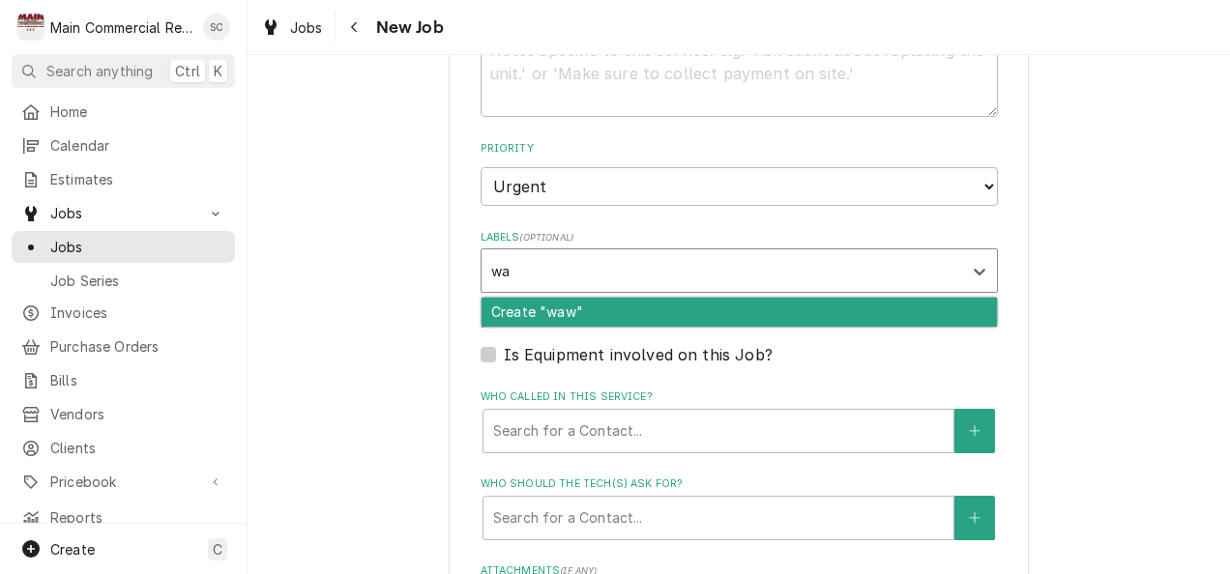
type input "w"
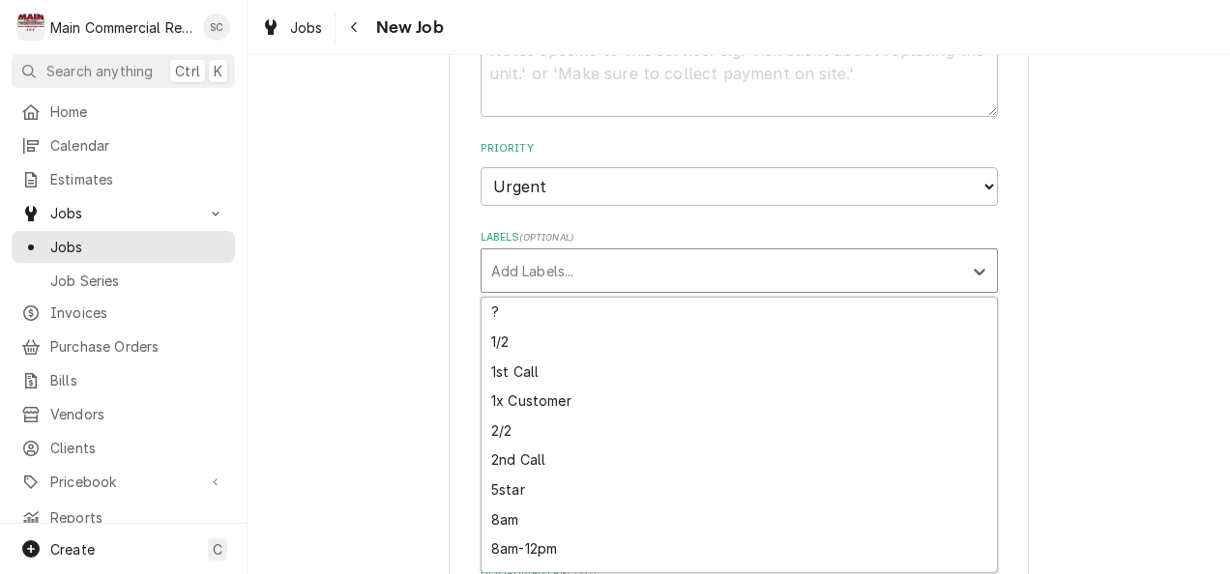
type textarea "x"
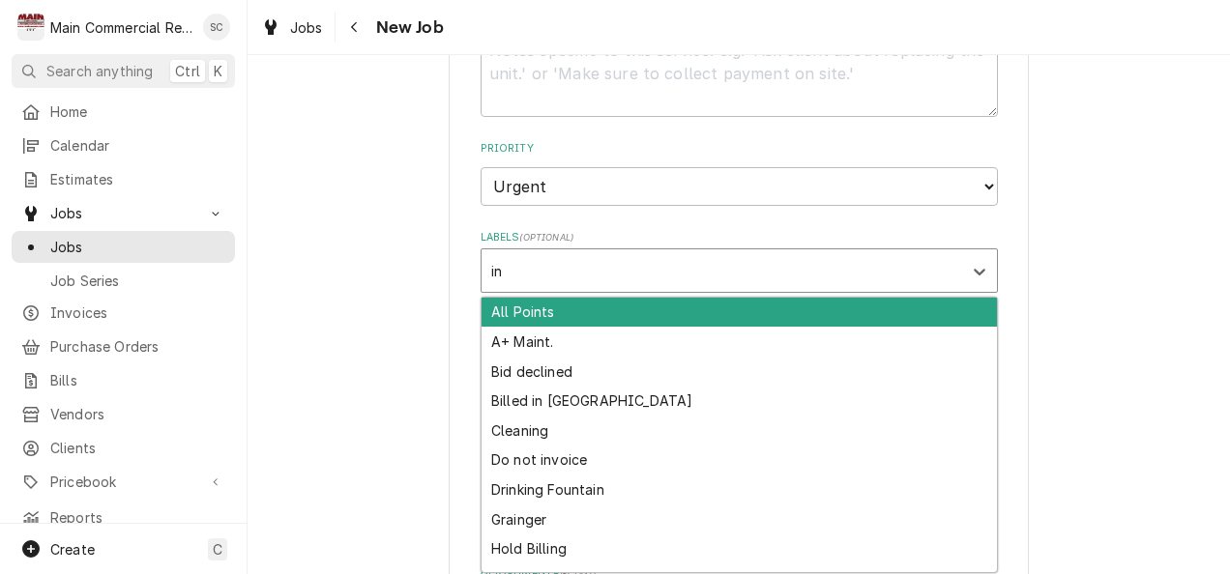
type input "i"
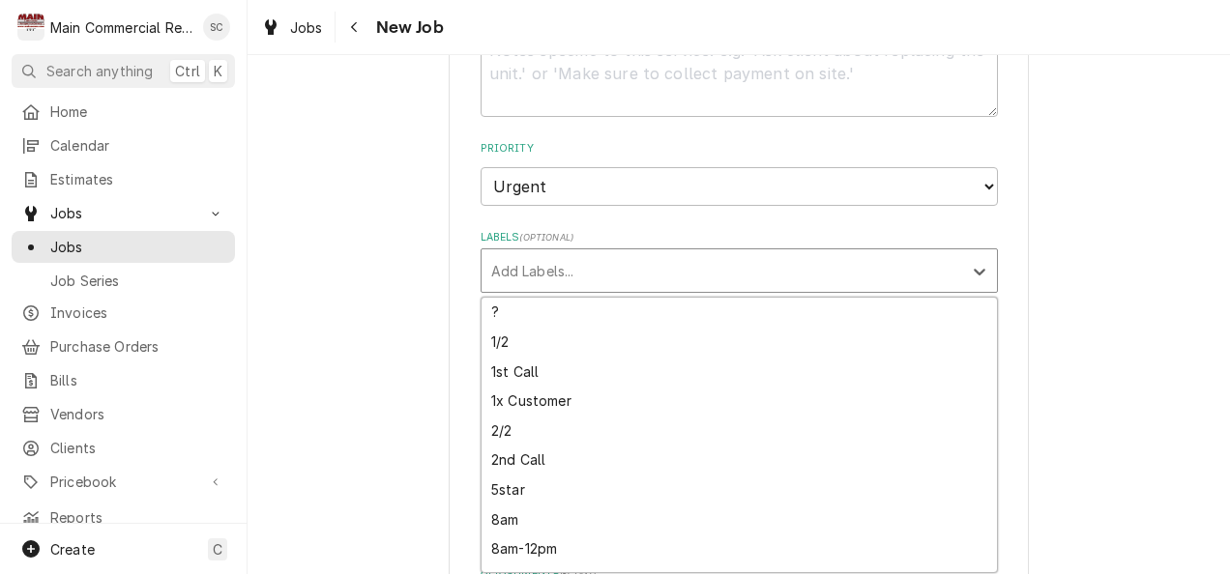
type textarea "x"
type input "wa"
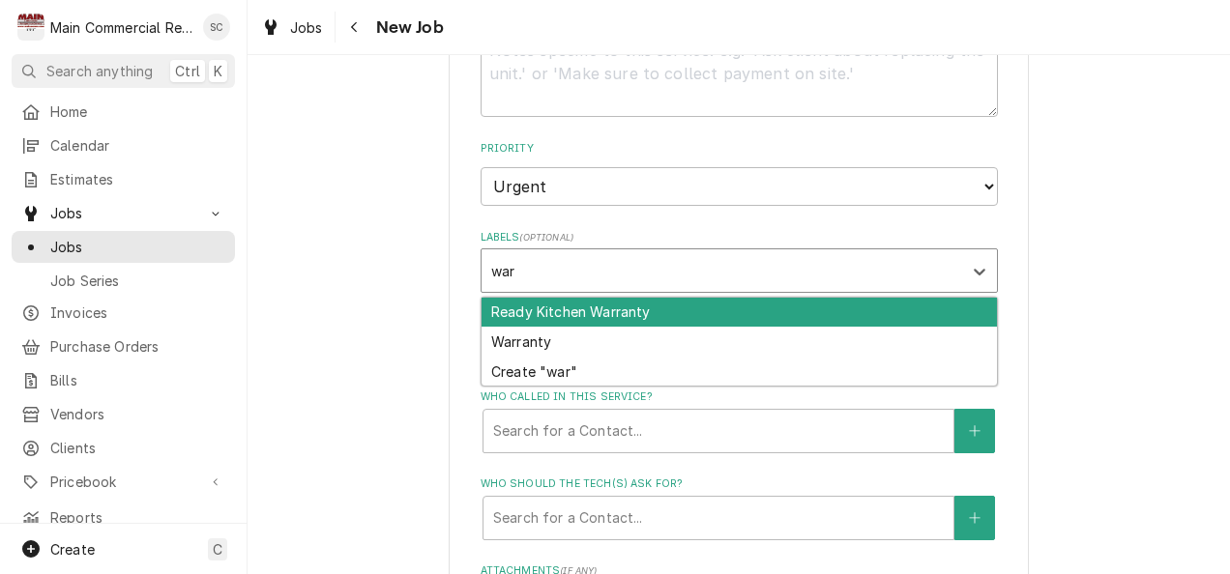
click at [523, 355] on div "Warranty" at bounding box center [738, 342] width 515 height 30
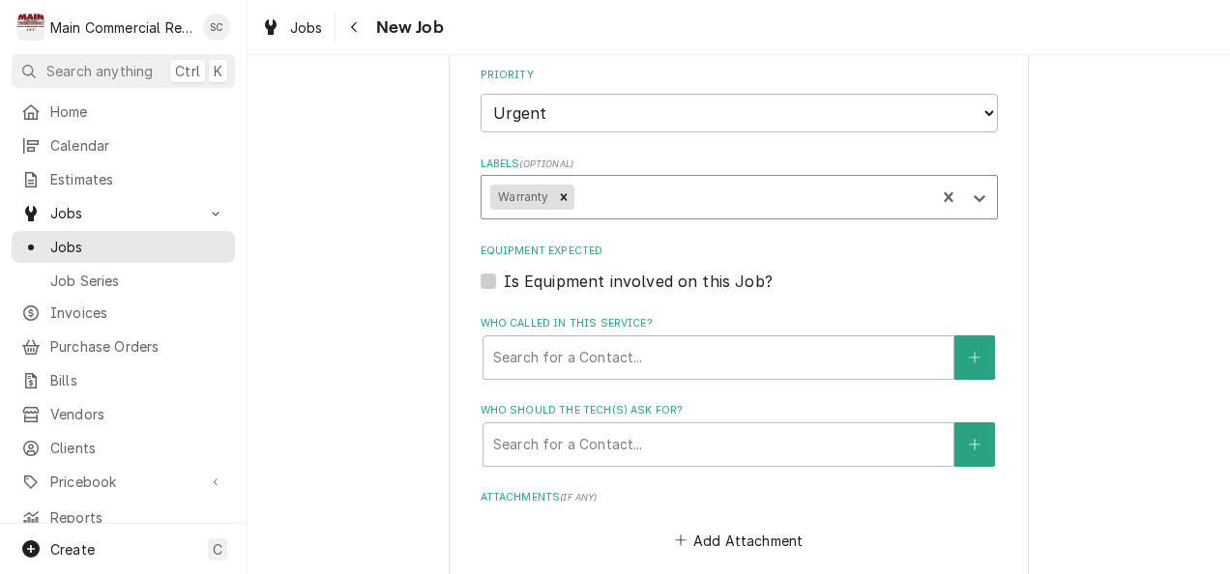
scroll to position [1208, 0]
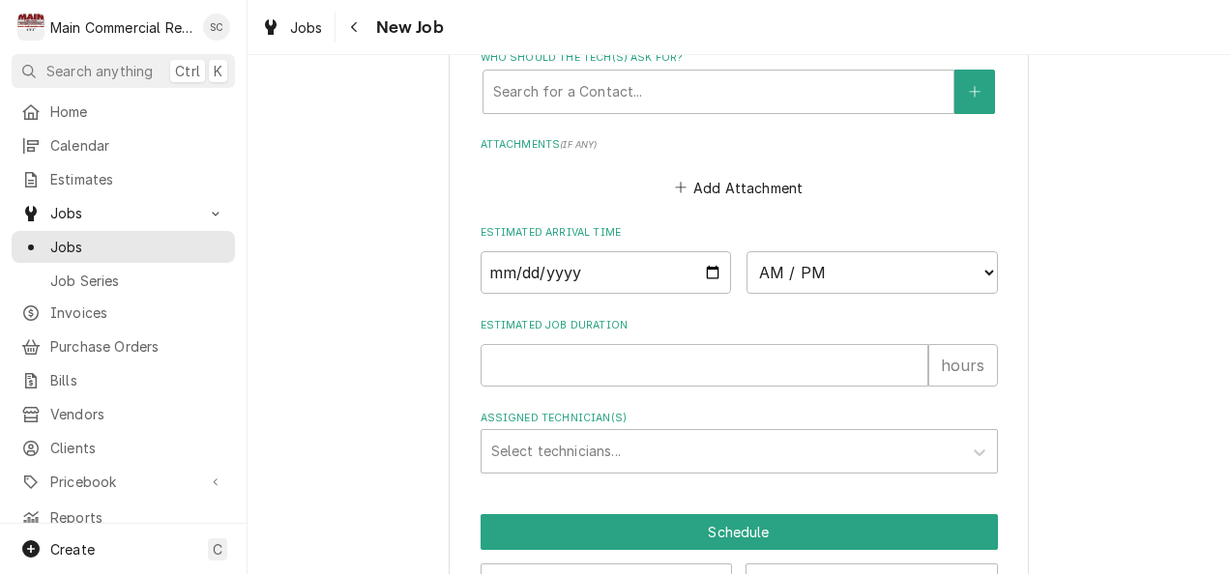
scroll to position [1560, 0]
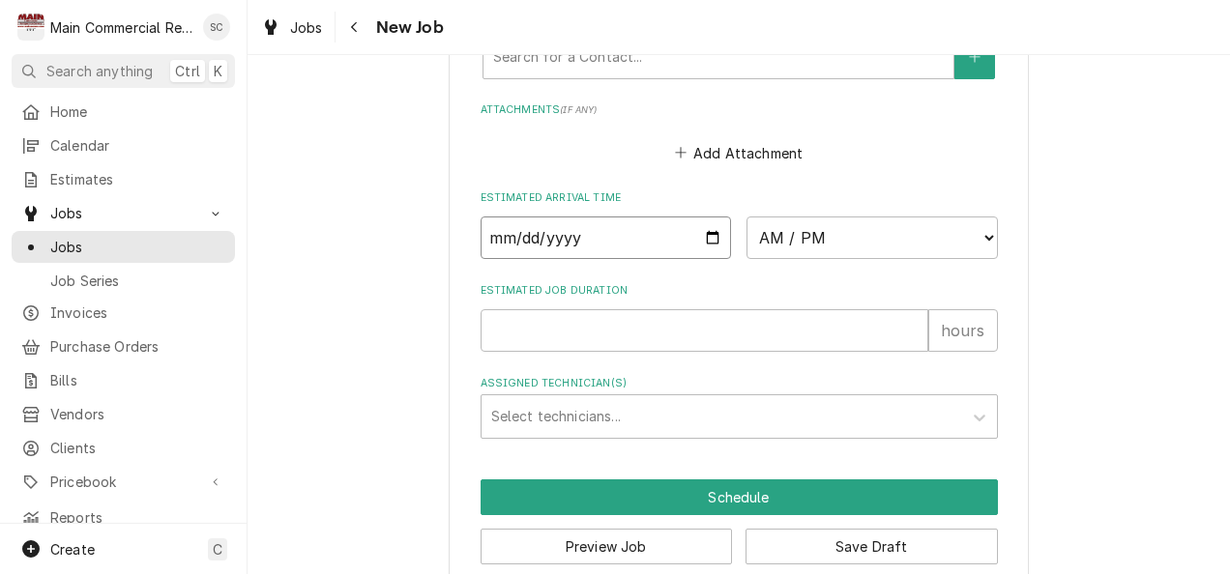
click at [706, 257] on input "Date" at bounding box center [605, 238] width 251 height 43
click at [701, 238] on input "Date" at bounding box center [605, 238] width 251 height 43
click at [975, 247] on select "AM / PM 6:00 AM 6:15 AM 6:30 AM 6:45 AM 7:00 AM 7:15 AM 7:30 AM 7:45 AM 8:00 AM…" at bounding box center [871, 238] width 251 height 43
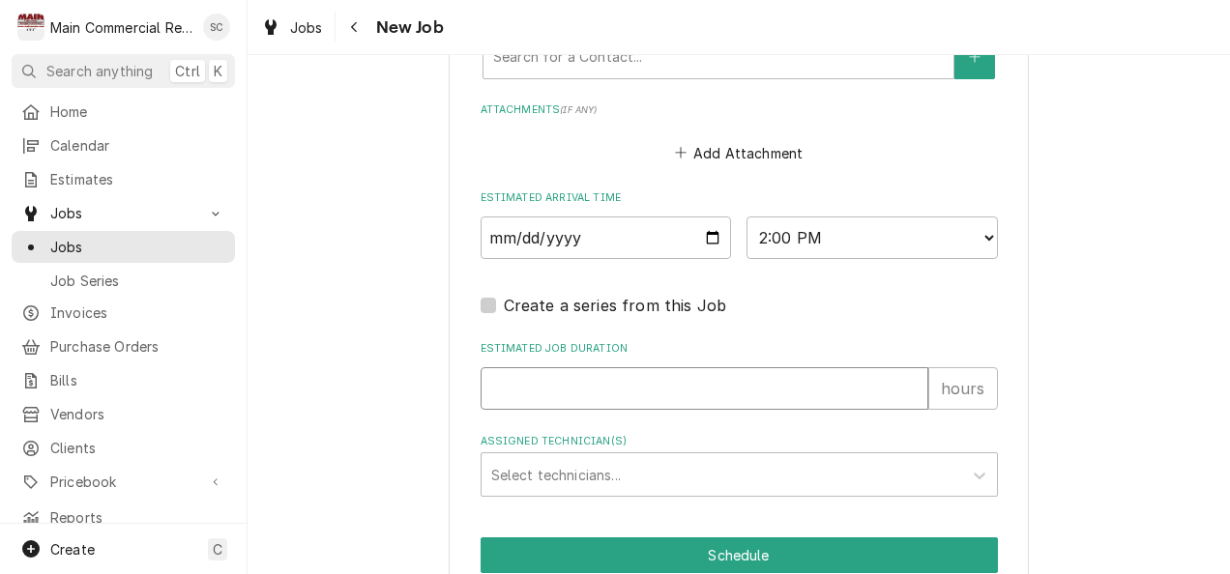
click at [578, 393] on input "Estimated Job Duration" at bounding box center [704, 388] width 448 height 43
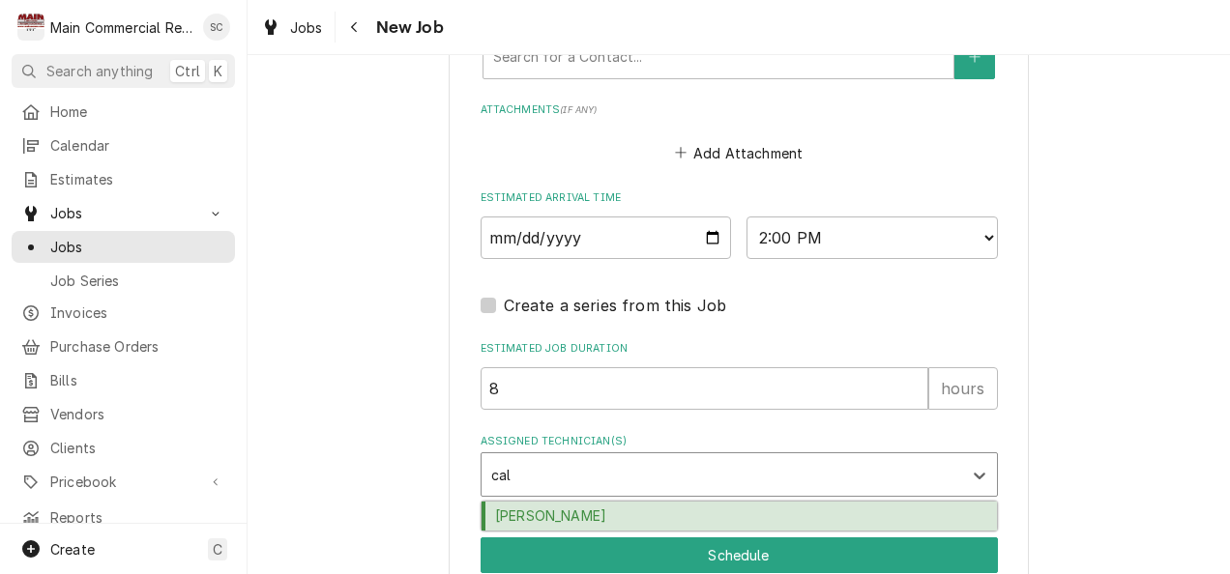
click at [602, 530] on div "[PERSON_NAME]" at bounding box center [738, 517] width 515 height 30
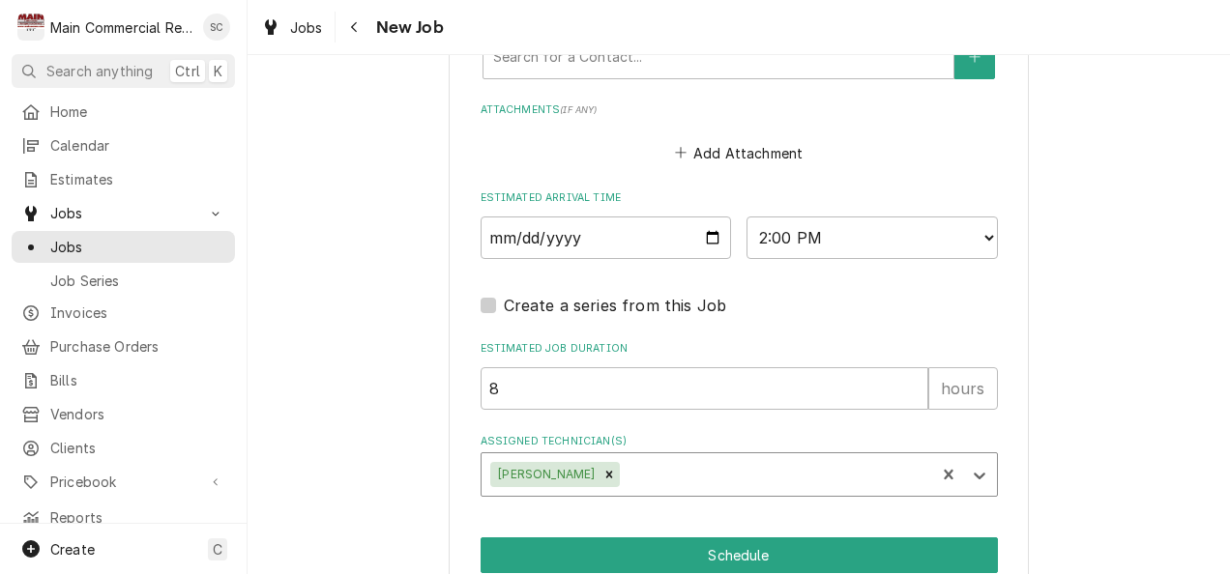
scroll to position [1653, 0]
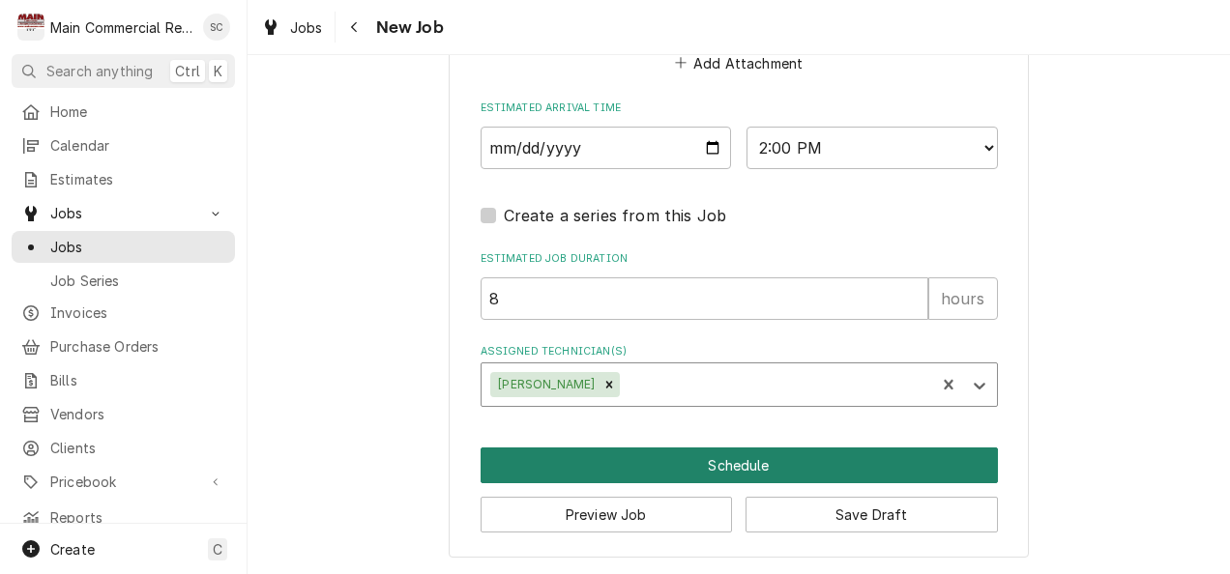
click at [710, 470] on button "Schedule" at bounding box center [738, 466] width 517 height 36
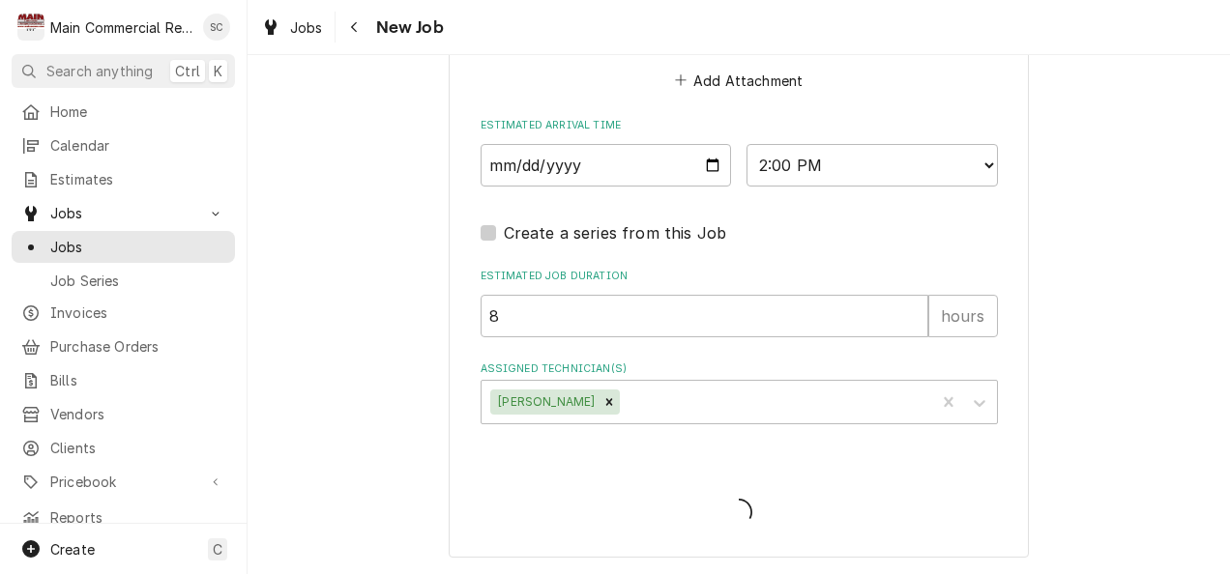
scroll to position [1635, 0]
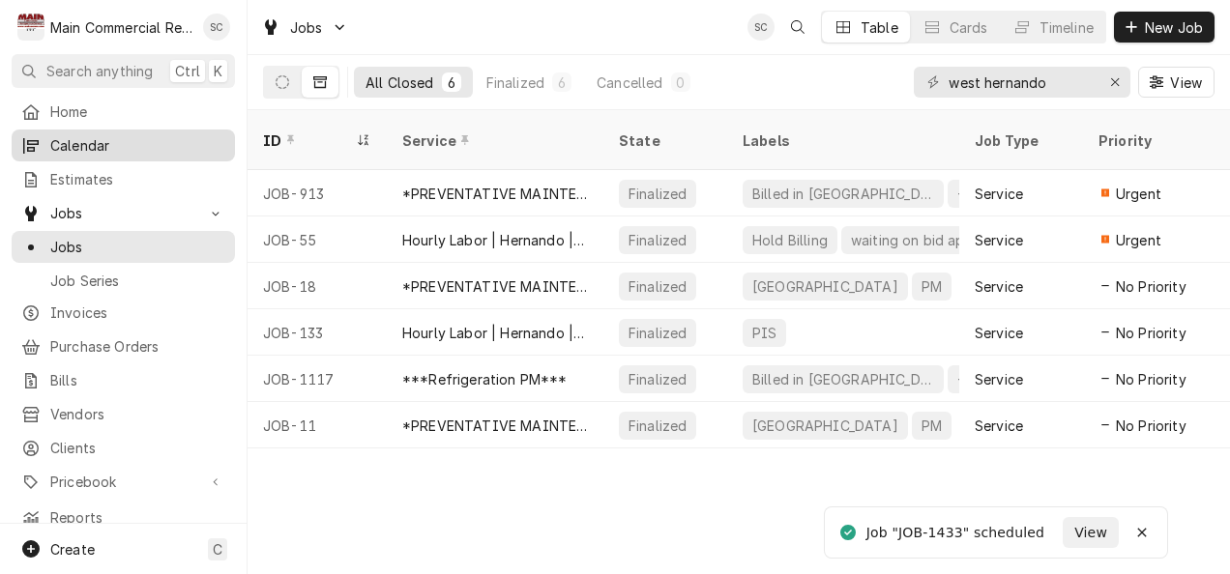
click at [74, 146] on span "Calendar" at bounding box center [137, 145] width 175 height 20
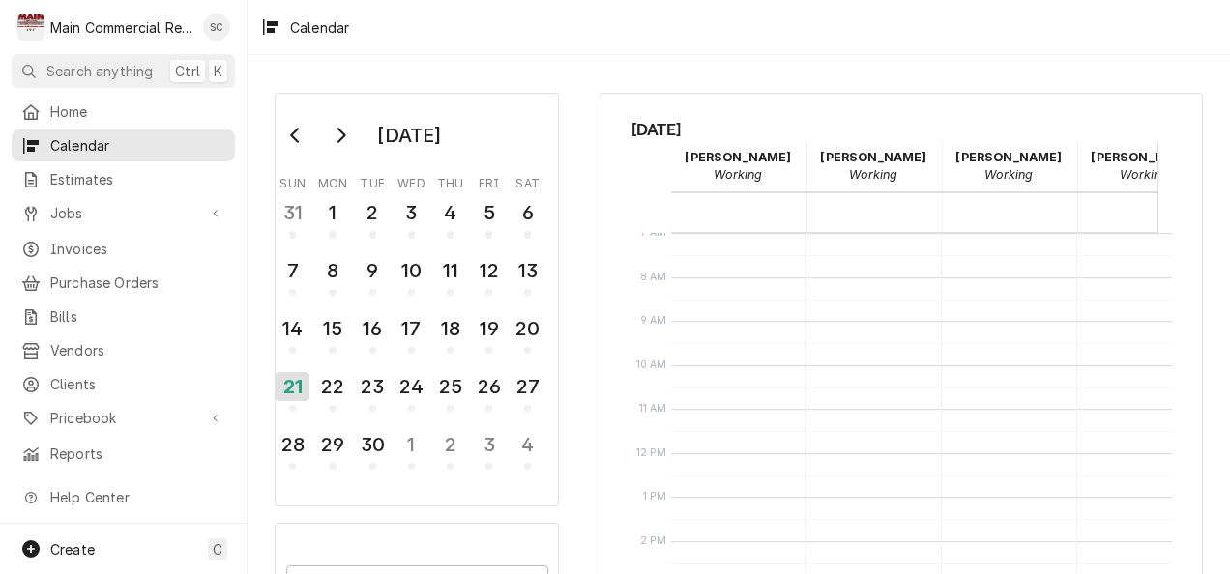
scroll to position [309, 0]
click at [328, 381] on div "22" at bounding box center [332, 386] width 34 height 33
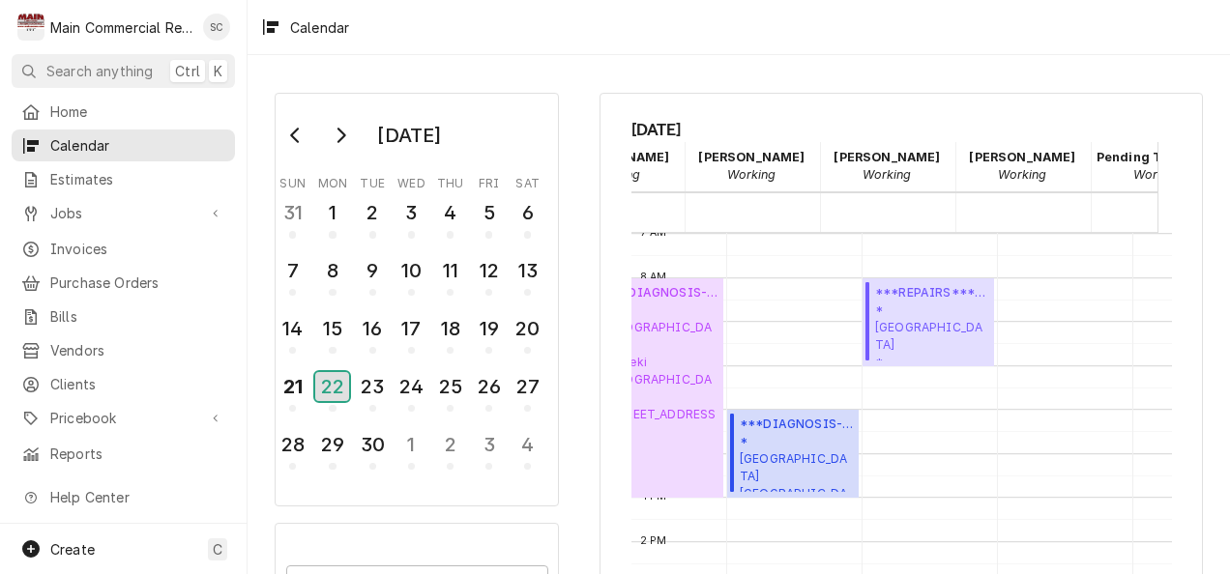
scroll to position [0, 215]
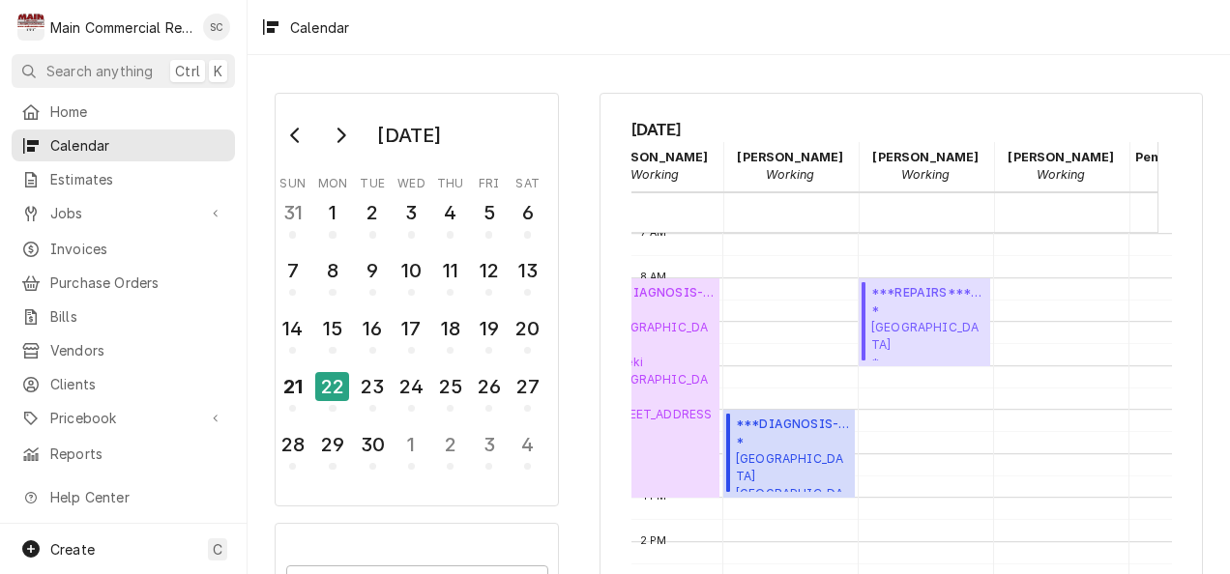
click at [279, 25] on div "Calendar" at bounding box center [304, 28] width 103 height 32
click at [259, 40] on div "Calendar" at bounding box center [304, 28] width 103 height 32
click at [267, 29] on div "Calendar" at bounding box center [304, 28] width 103 height 32
click at [268, 24] on div "Calendar" at bounding box center [304, 28] width 103 height 32
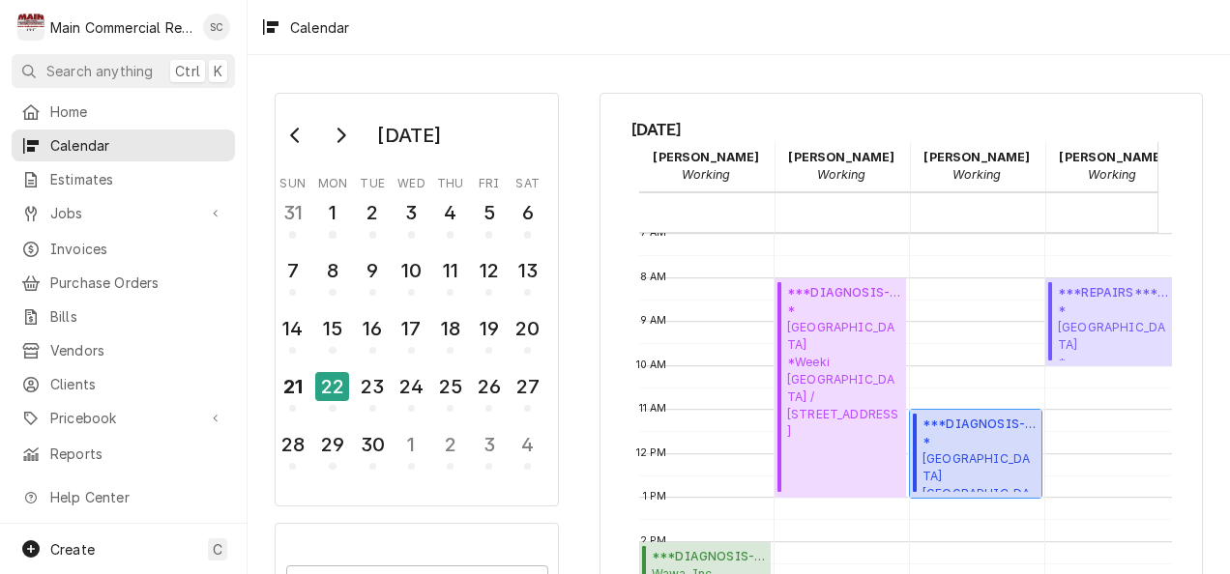
click at [987, 451] on span "*[GEOGRAPHIC_DATA] / [STREET_ADDRESS][PERSON_NAME]" at bounding box center [978, 462] width 113 height 59
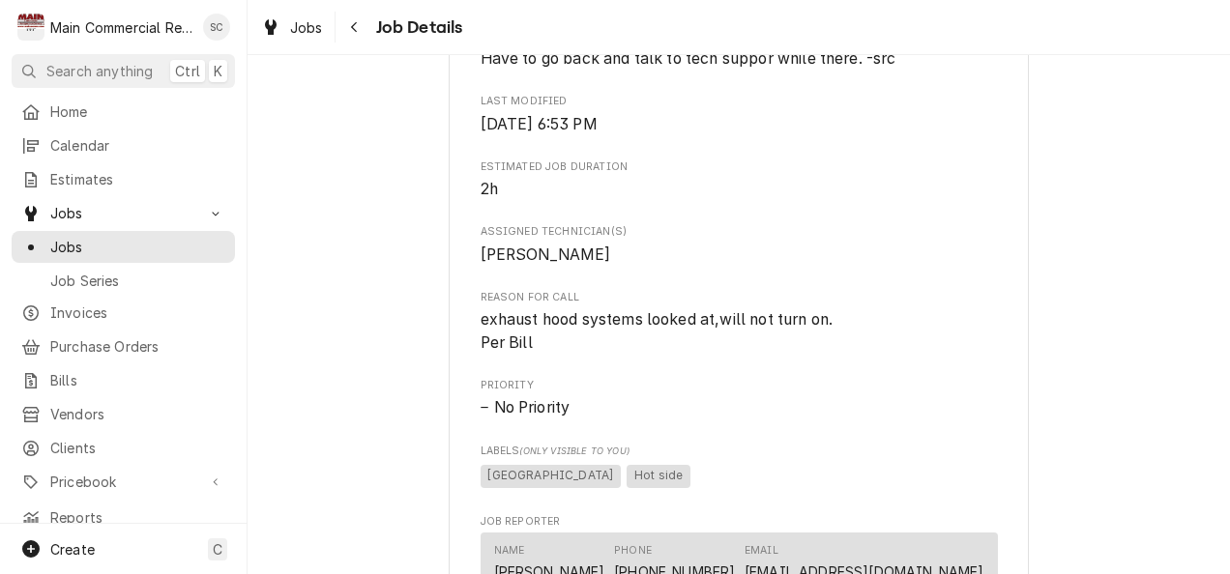
scroll to position [1672, 0]
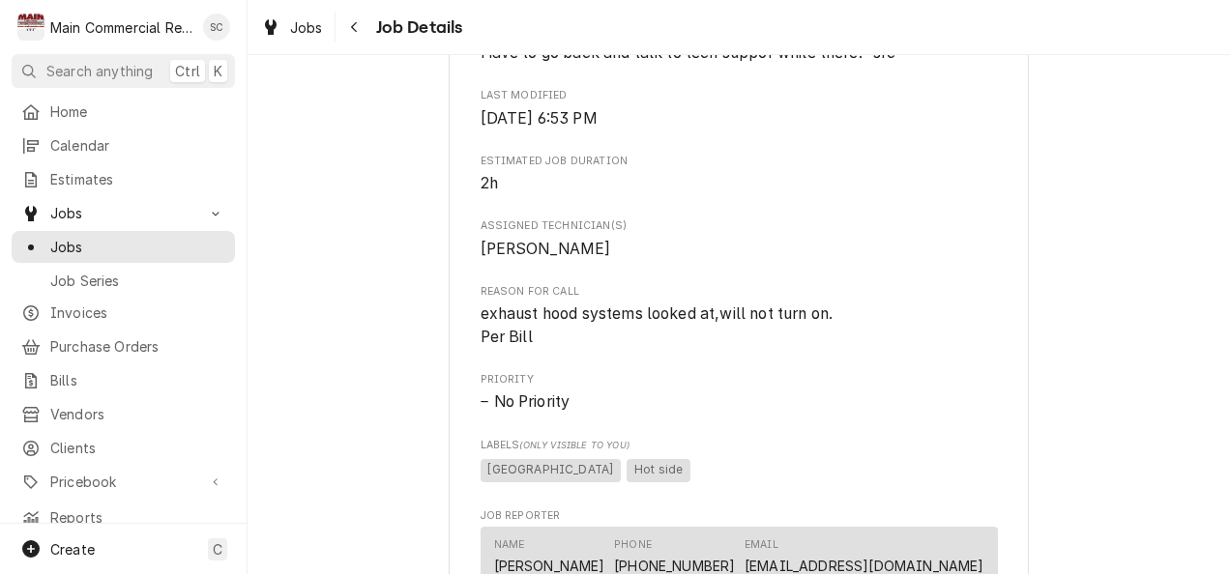
click at [980, 377] on span "Priority" at bounding box center [738, 379] width 517 height 15
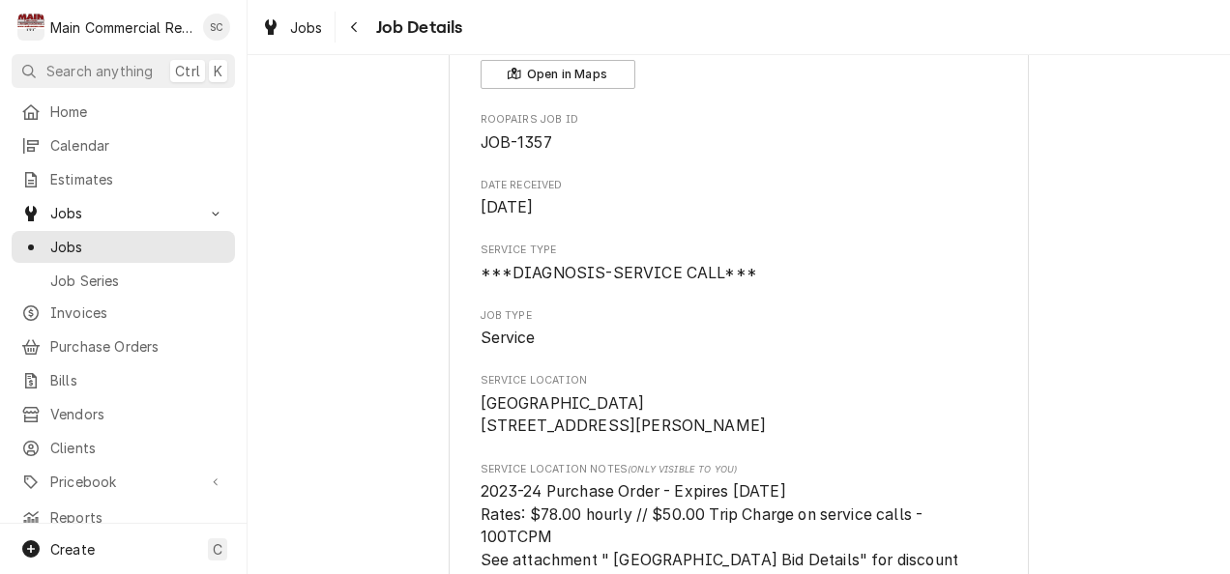
scroll to position [0, 0]
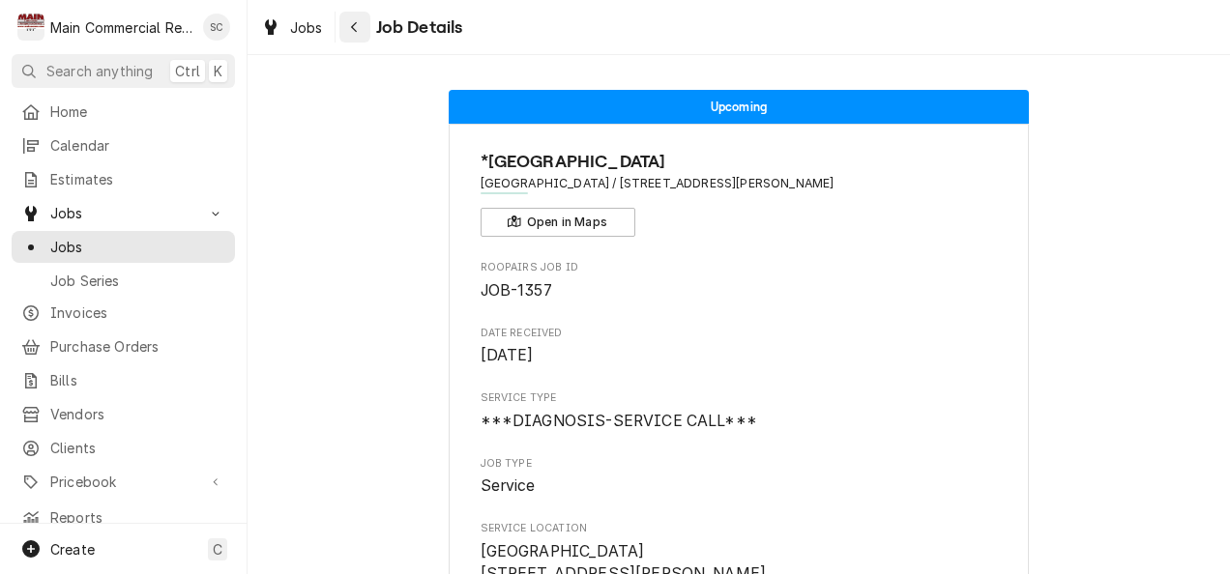
click at [352, 24] on icon "Navigate back" at bounding box center [354, 27] width 9 height 14
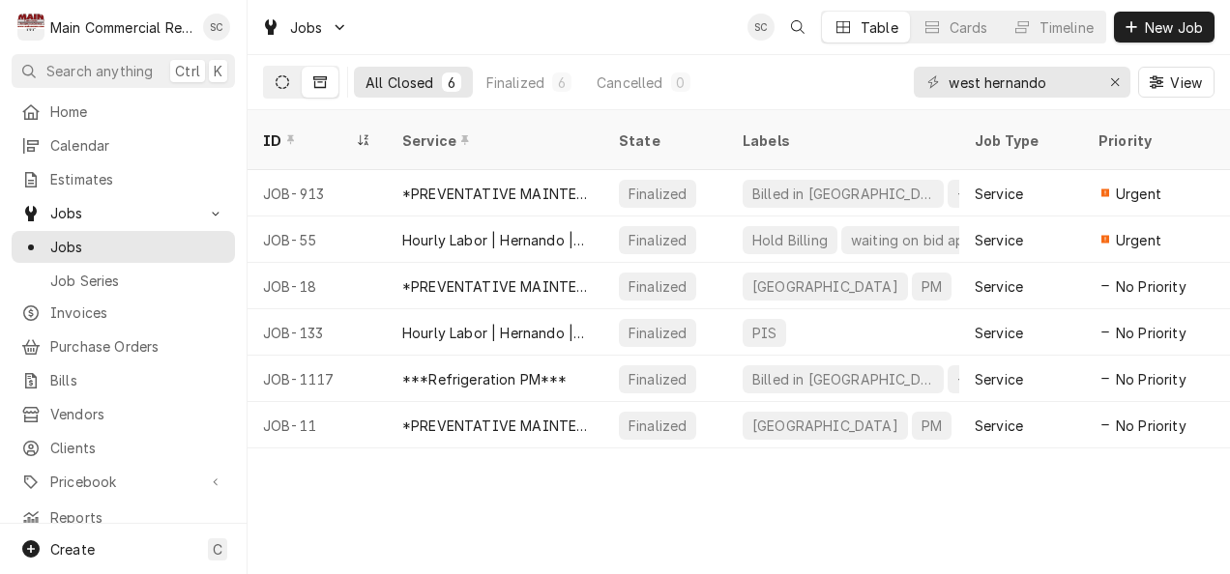
click at [283, 90] on button "Dynamic Content Wrapper" at bounding box center [282, 82] width 37 height 31
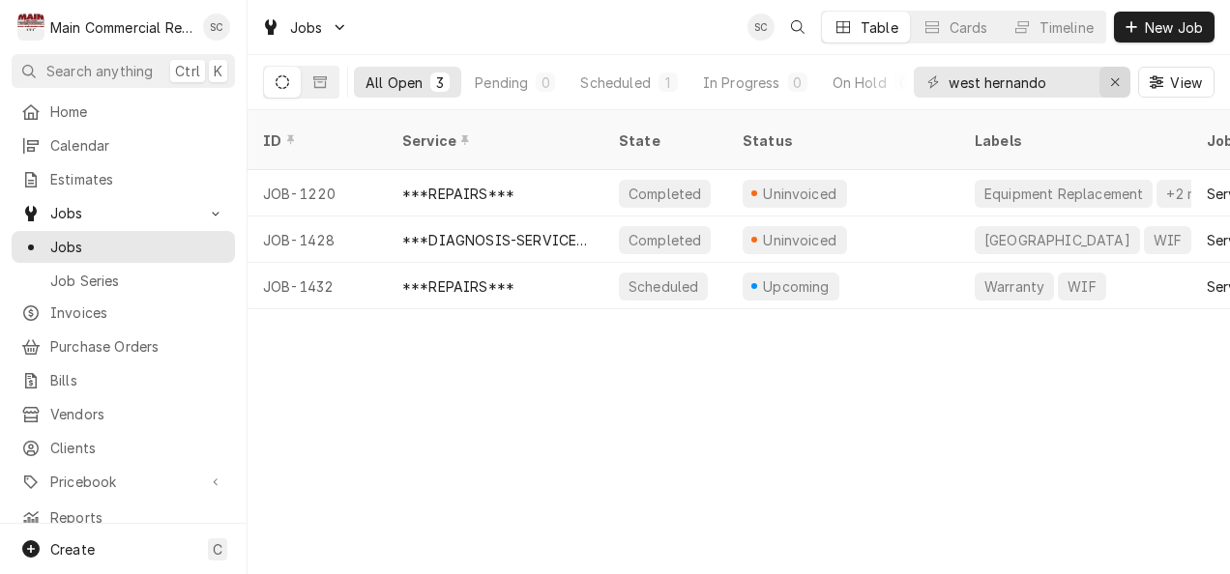
click at [1109, 89] on div "Erase input" at bounding box center [1114, 81] width 19 height 19
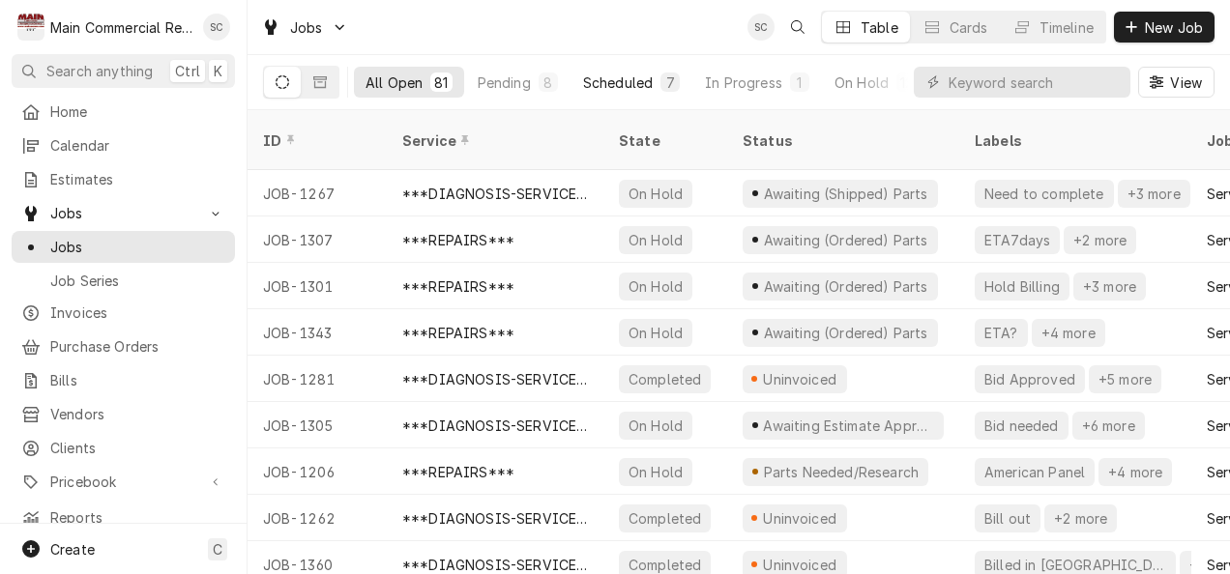
click at [612, 87] on div "Scheduled" at bounding box center [618, 82] width 70 height 20
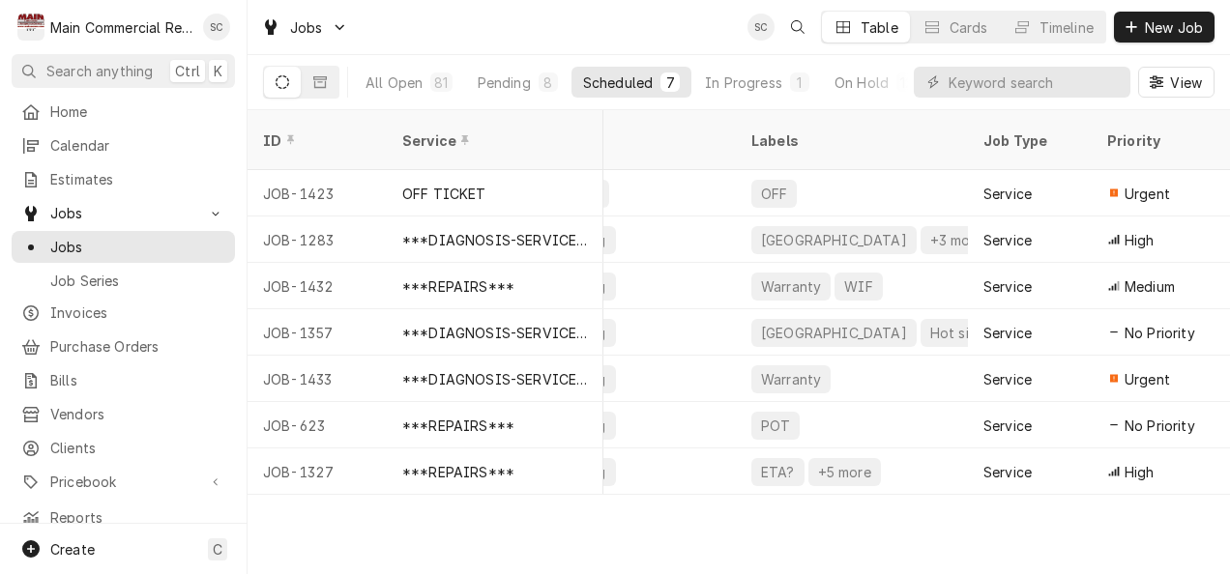
scroll to position [0, 176]
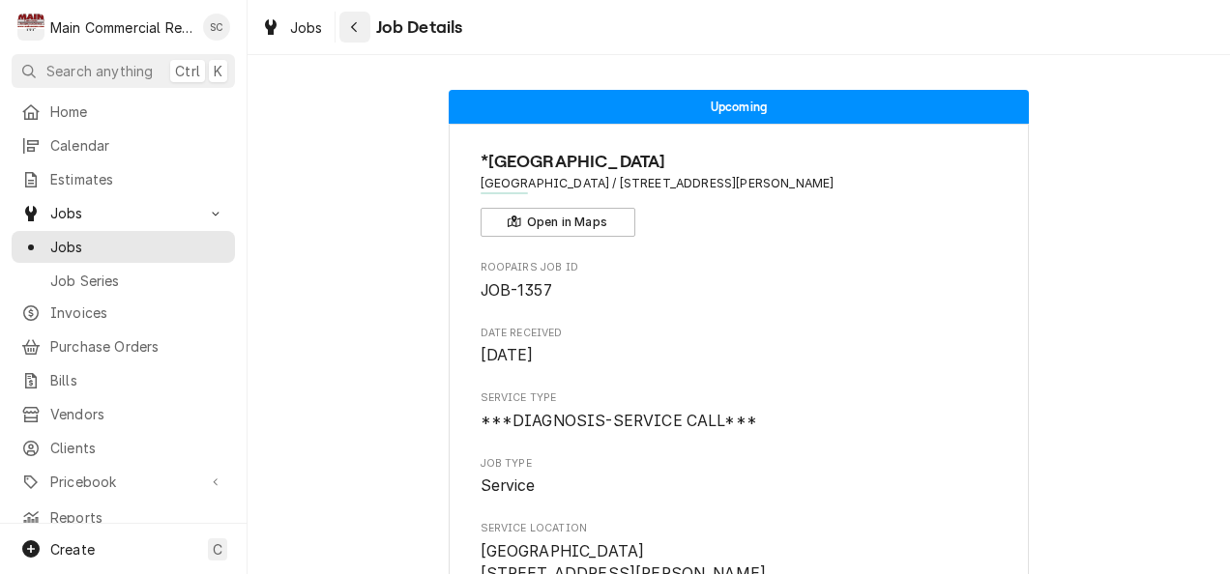
click at [342, 33] on button "Navigate back" at bounding box center [354, 27] width 31 height 31
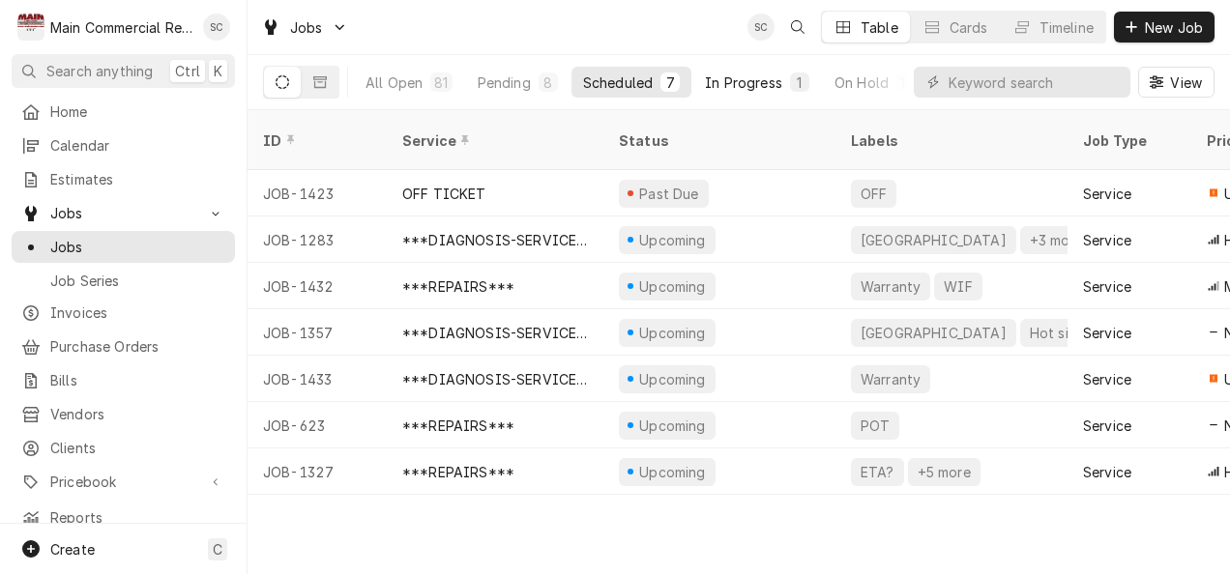
click at [764, 95] on button "In Progress 1" at bounding box center [757, 82] width 128 height 31
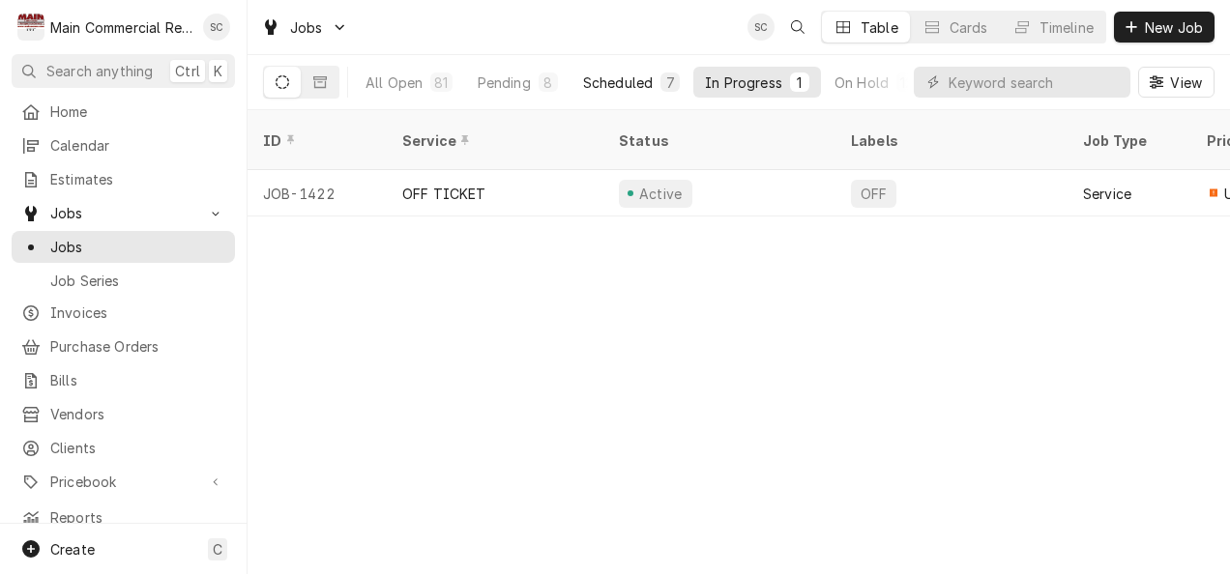
click at [612, 87] on div "Scheduled" at bounding box center [618, 82] width 70 height 20
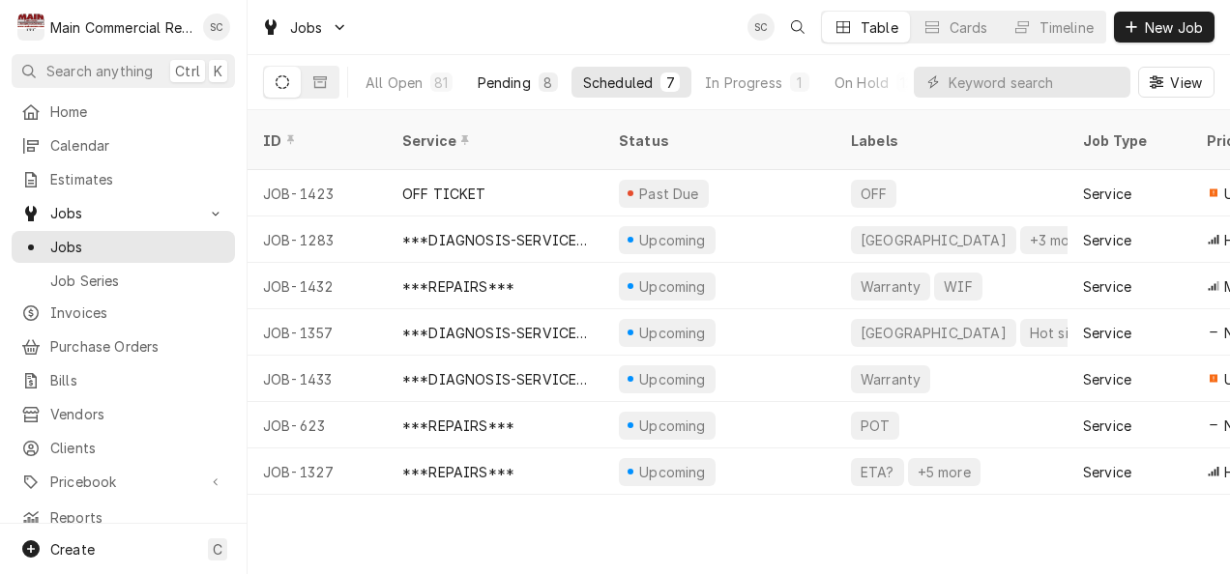
click at [514, 75] on div "Pending" at bounding box center [504, 82] width 53 height 20
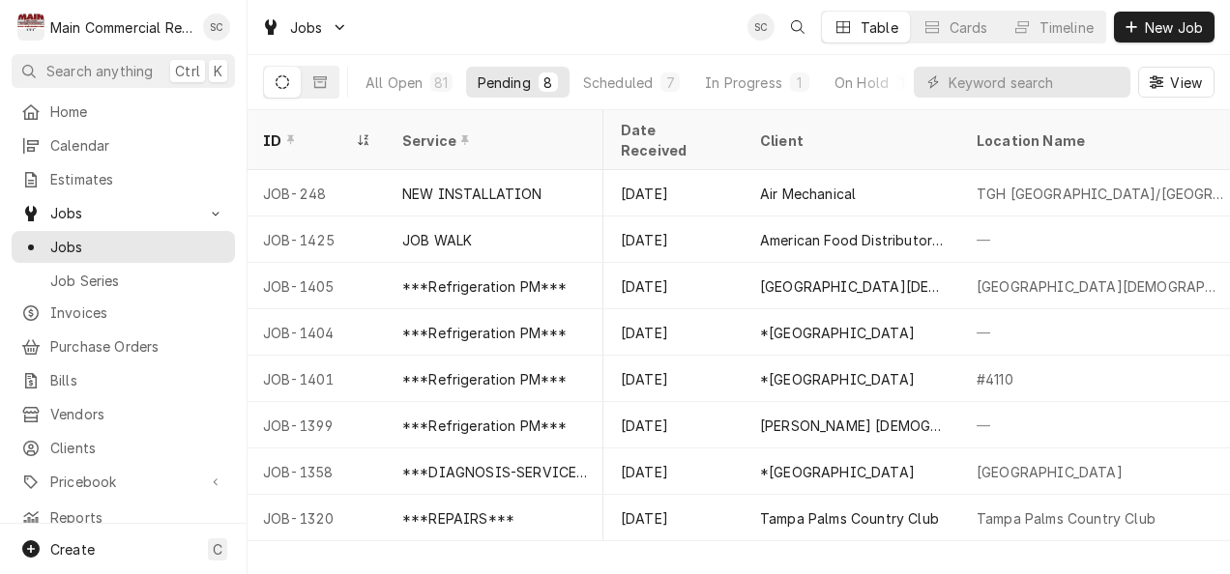
scroll to position [0, 1129]
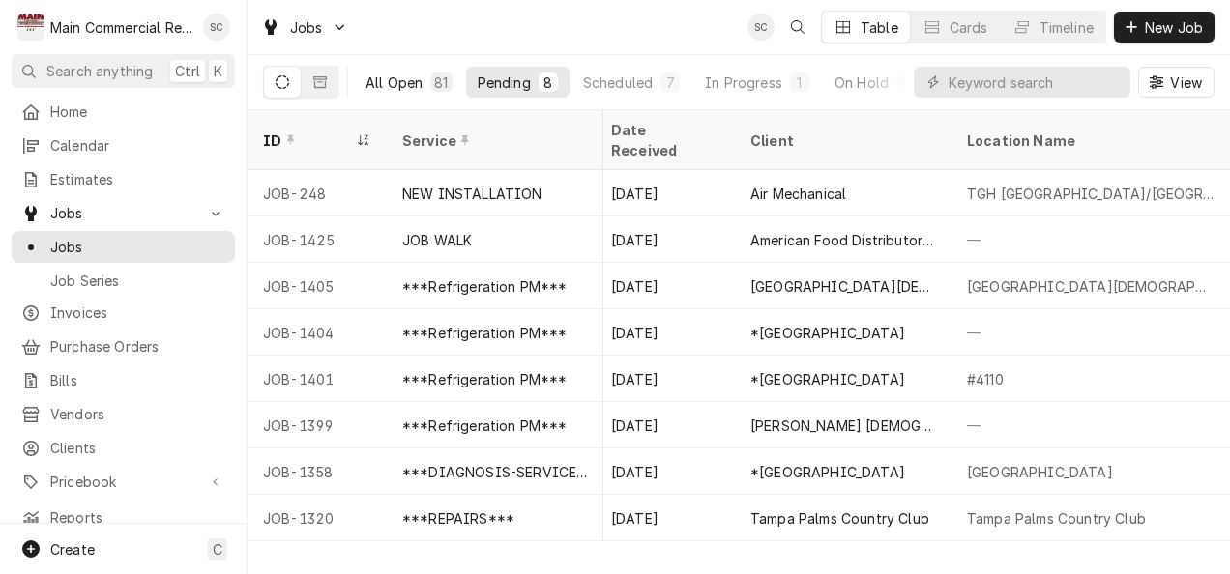
click at [363, 87] on button "All Open 81" at bounding box center [409, 82] width 110 height 31
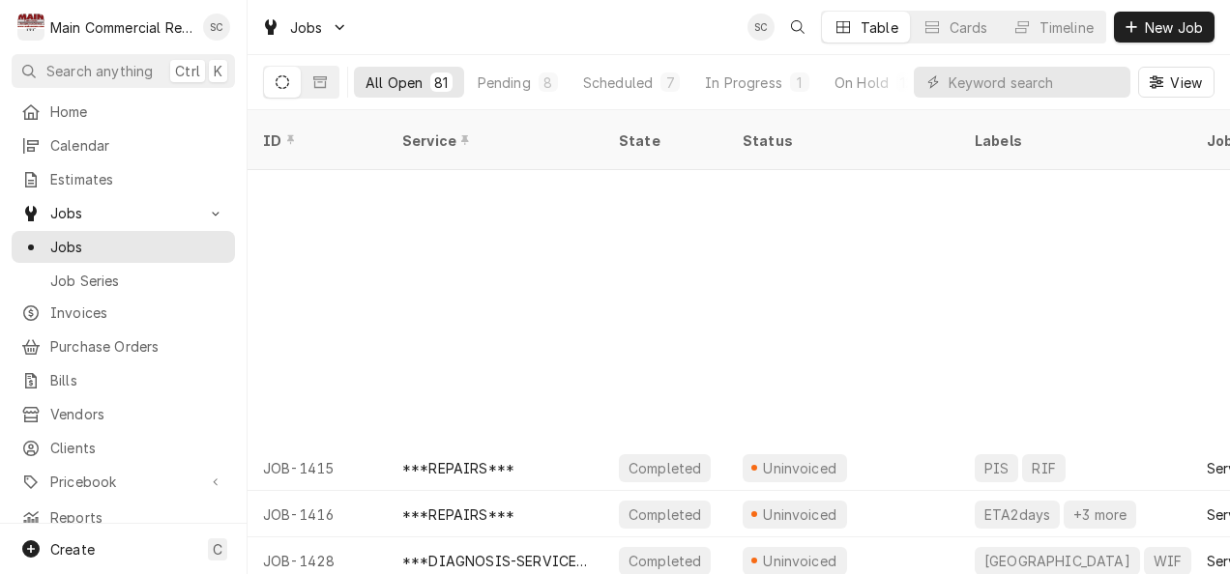
scroll to position [2881, 0]
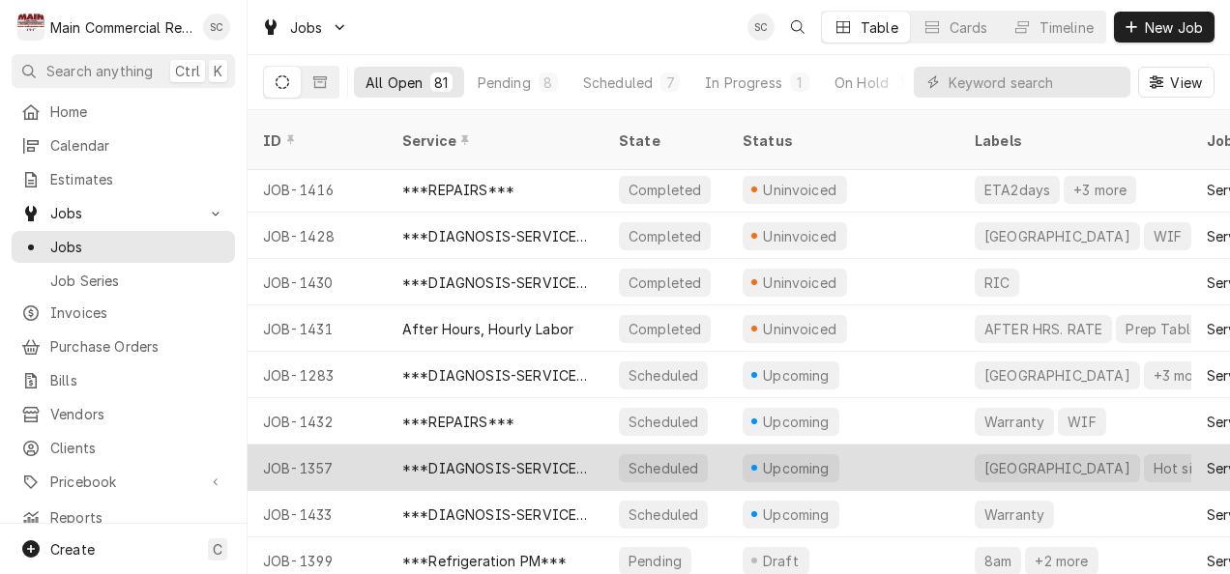
click at [887, 445] on div "Upcoming" at bounding box center [843, 468] width 232 height 46
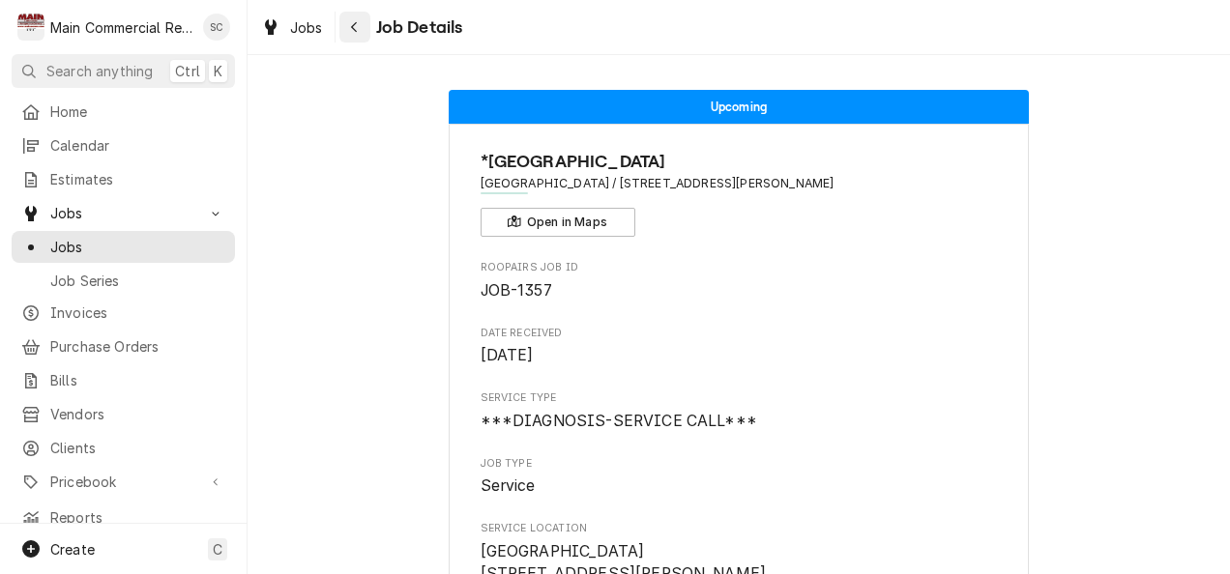
click at [342, 31] on button "Navigate back" at bounding box center [354, 27] width 31 height 31
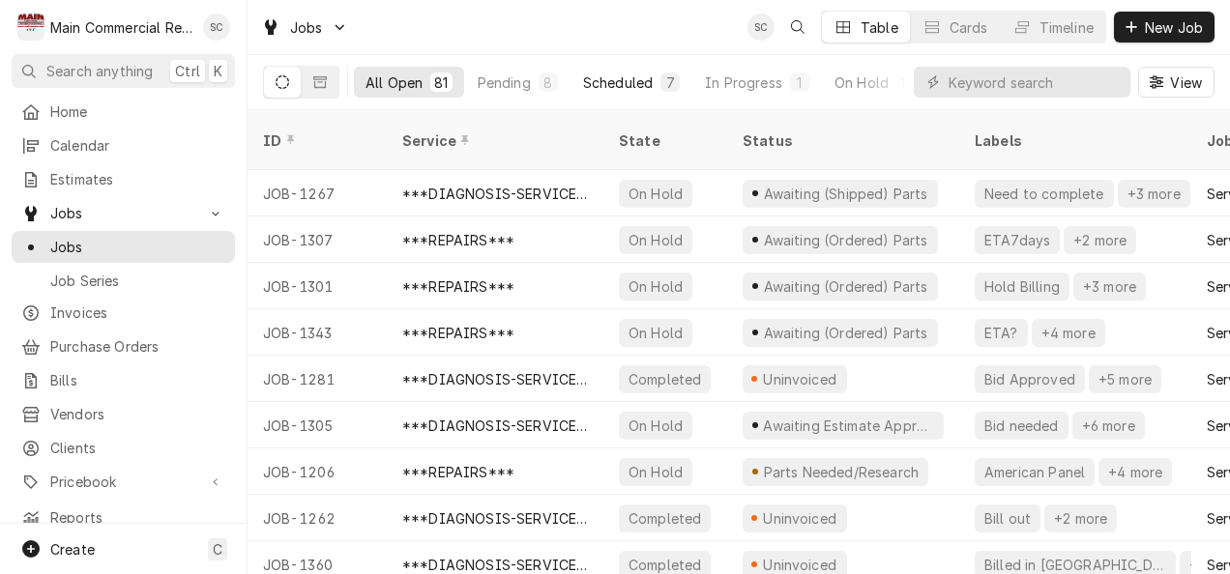
click at [617, 93] on button "Scheduled 7" at bounding box center [631, 82] width 120 height 31
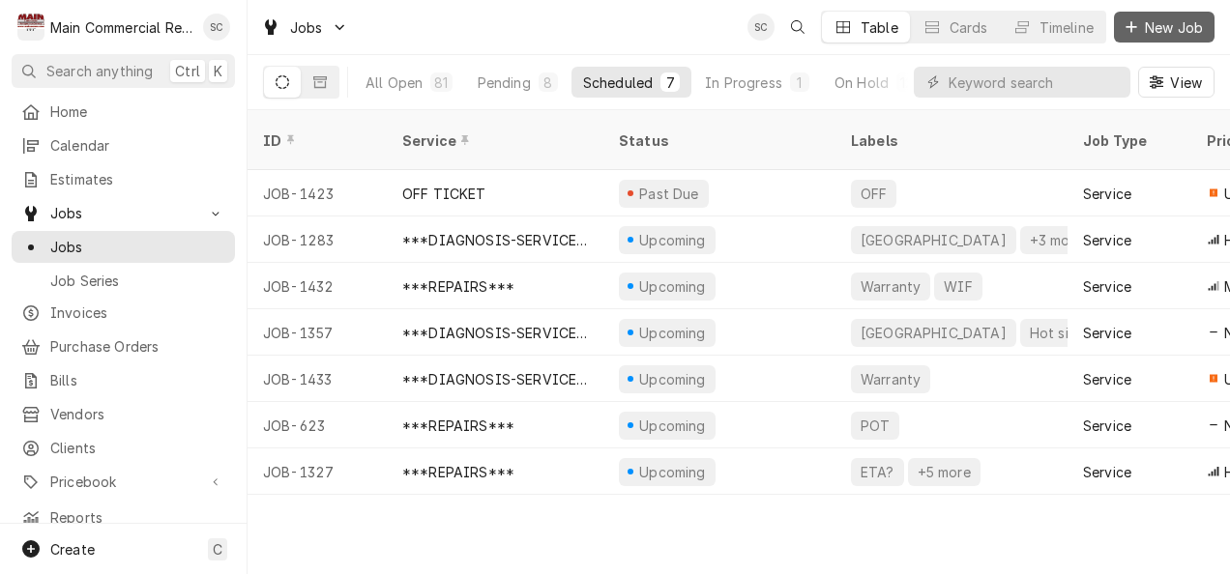
click at [1178, 26] on span "New Job" at bounding box center [1174, 27] width 66 height 20
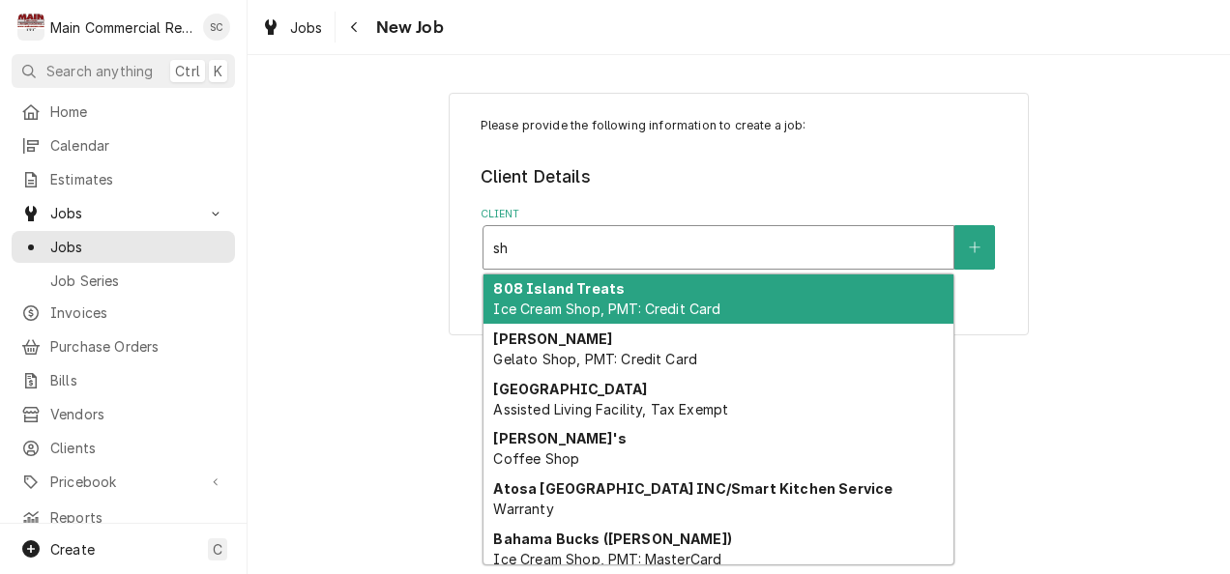
type input "s"
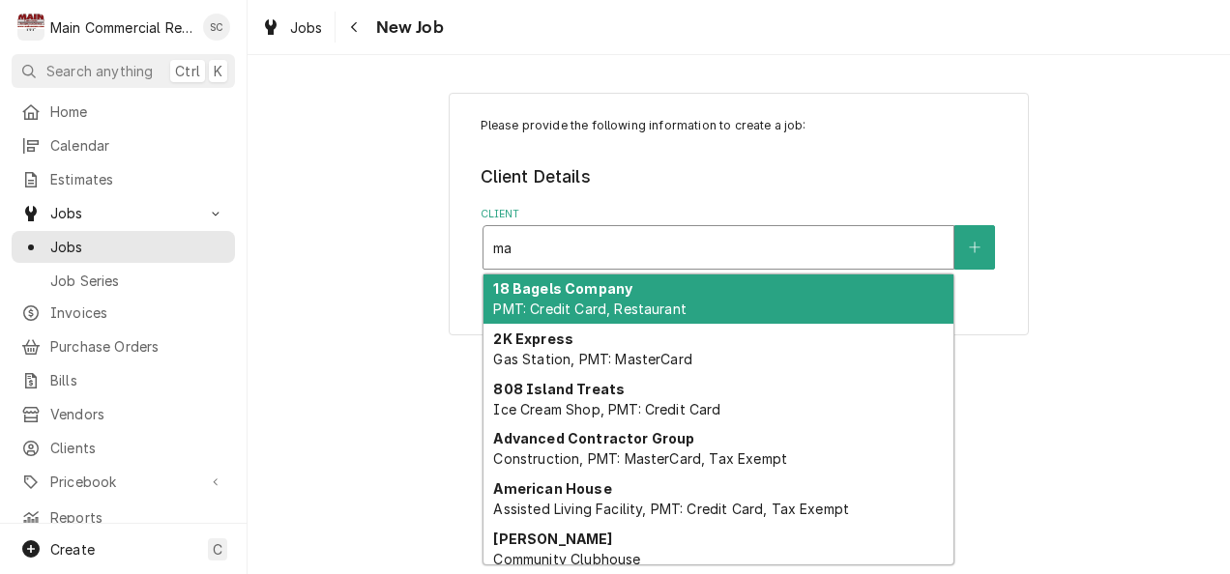
type input "m"
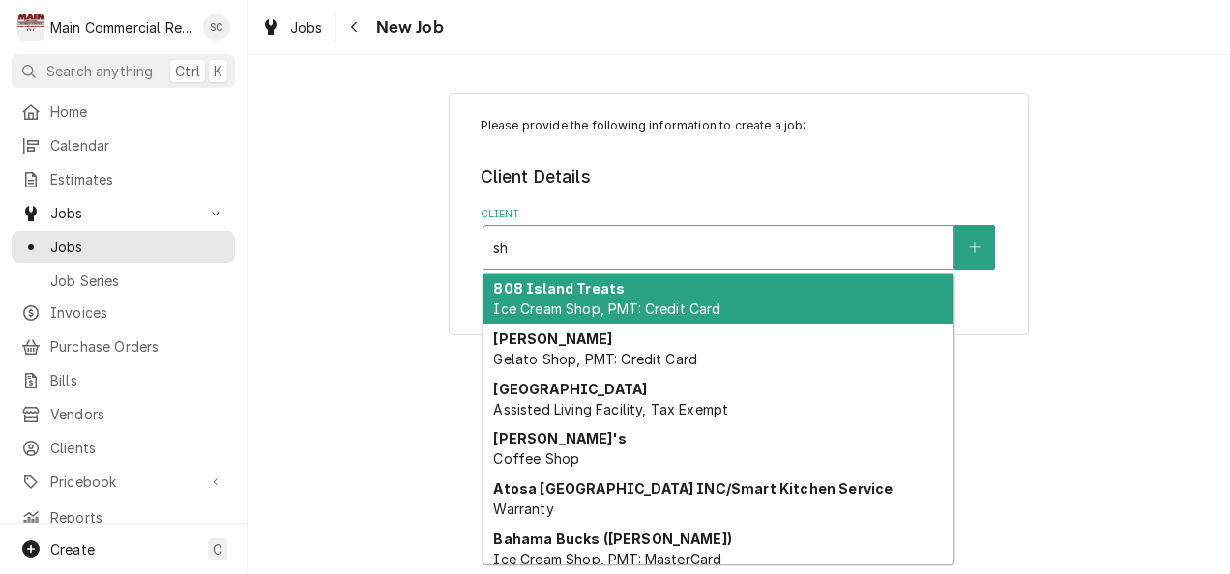
type input "s"
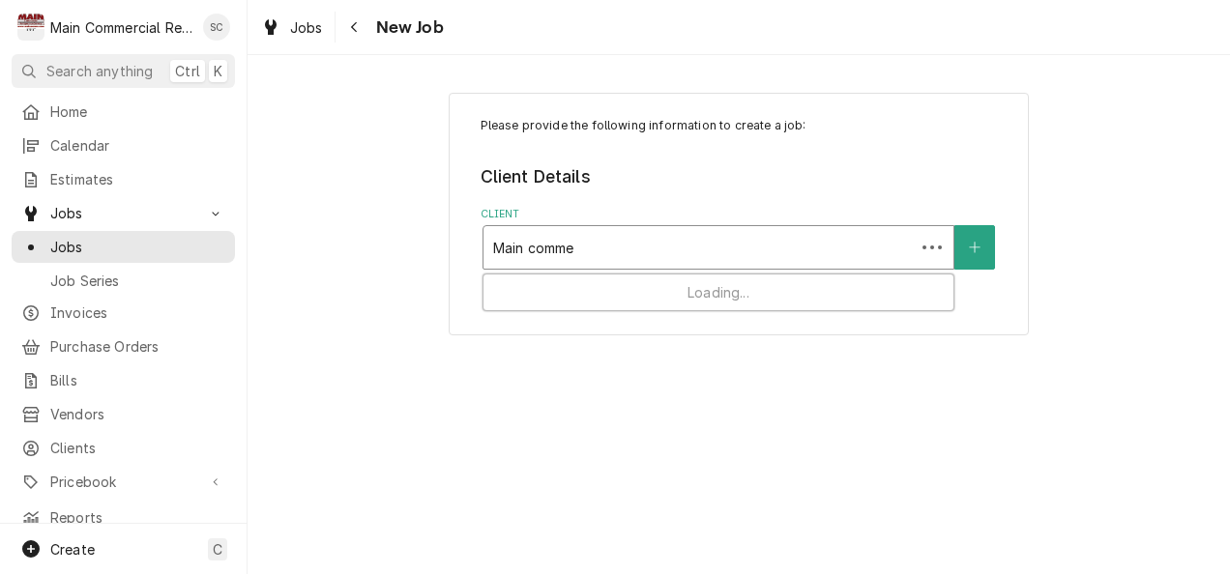
type input "Main commer"
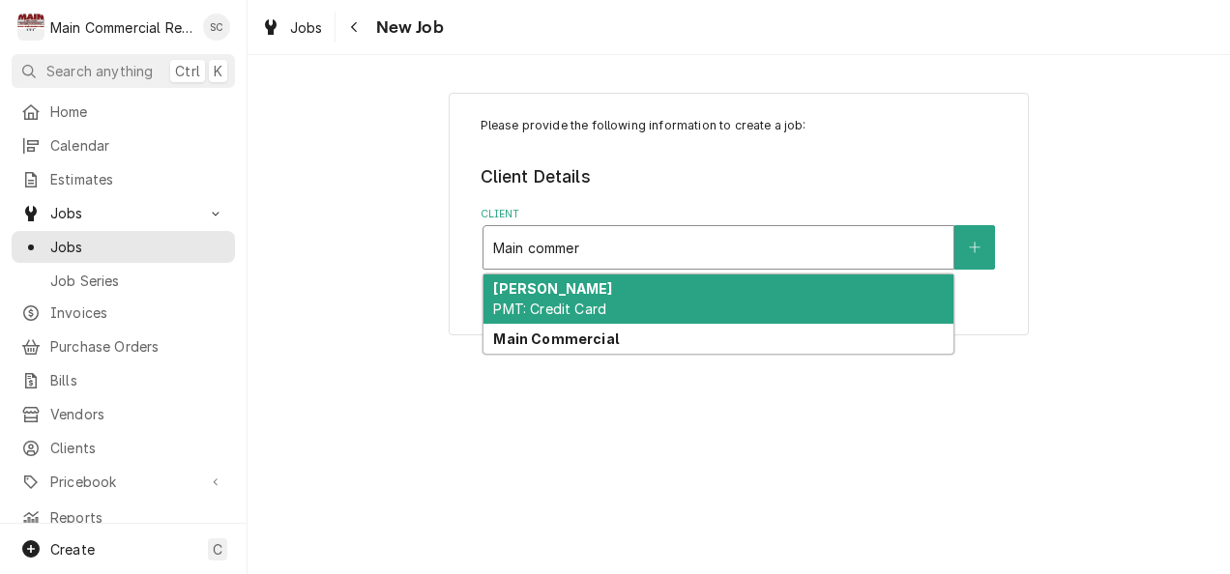
click at [521, 352] on div "Main Commercial" at bounding box center [718, 339] width 470 height 30
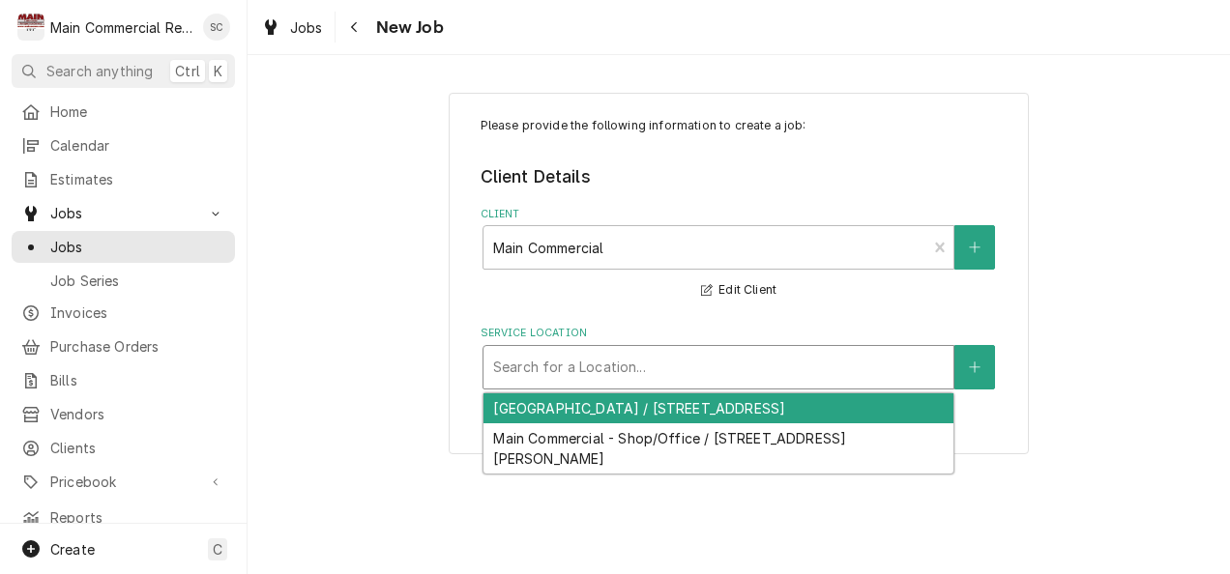
click at [568, 453] on div "Main Commercial - Shop/Office / 16705 Scheer Blvd, Hudson, FL 34667" at bounding box center [718, 448] width 470 height 50
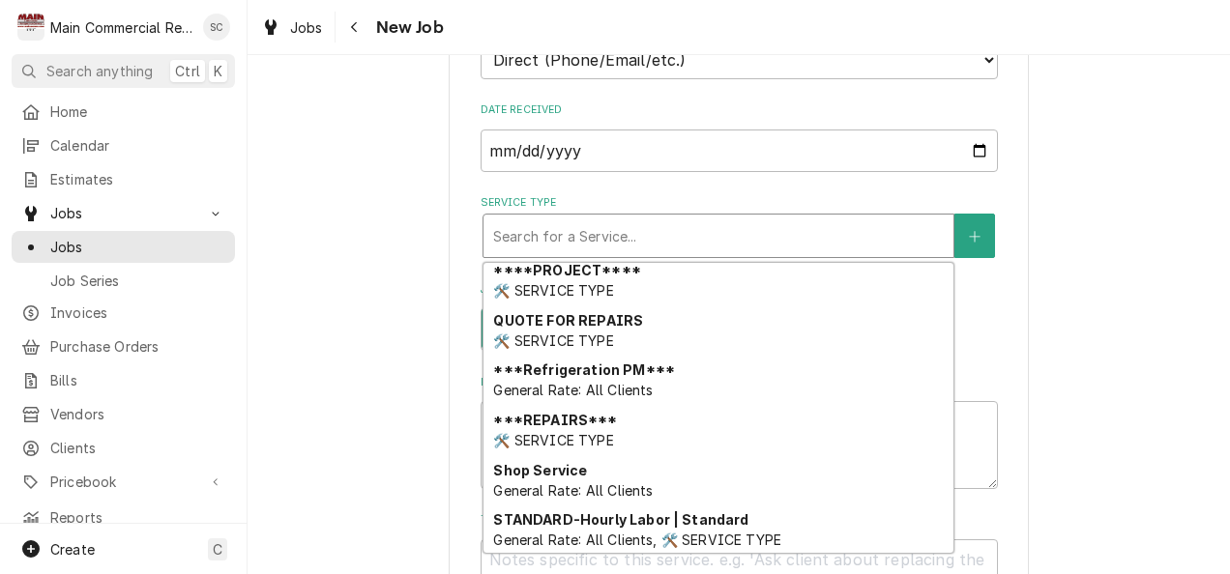
scroll to position [1214, 0]
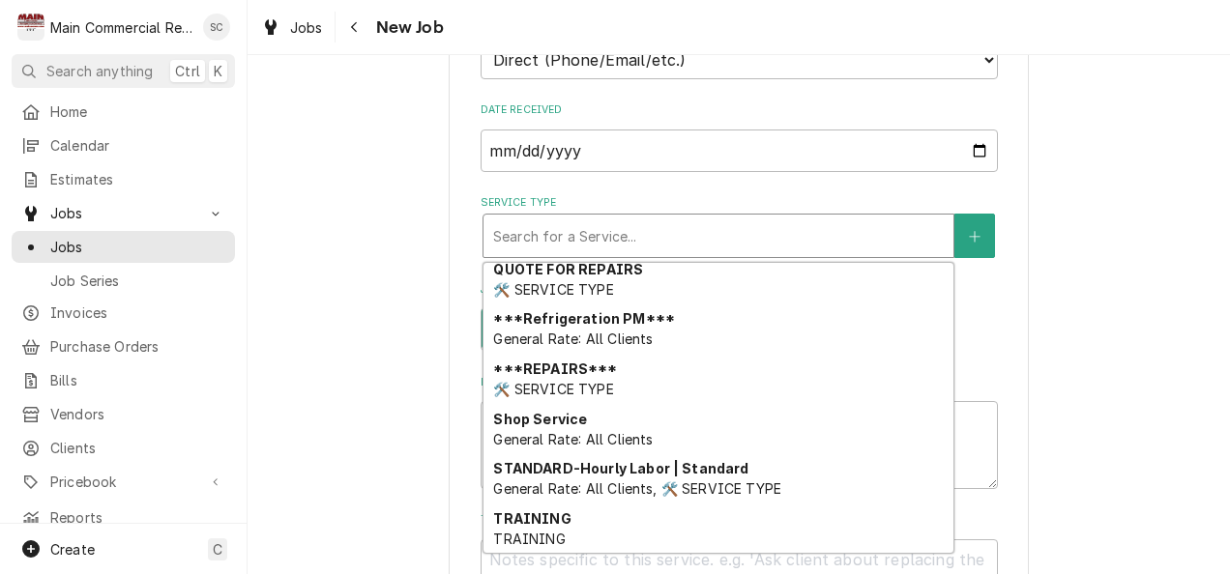
type textarea "x"
type input "m"
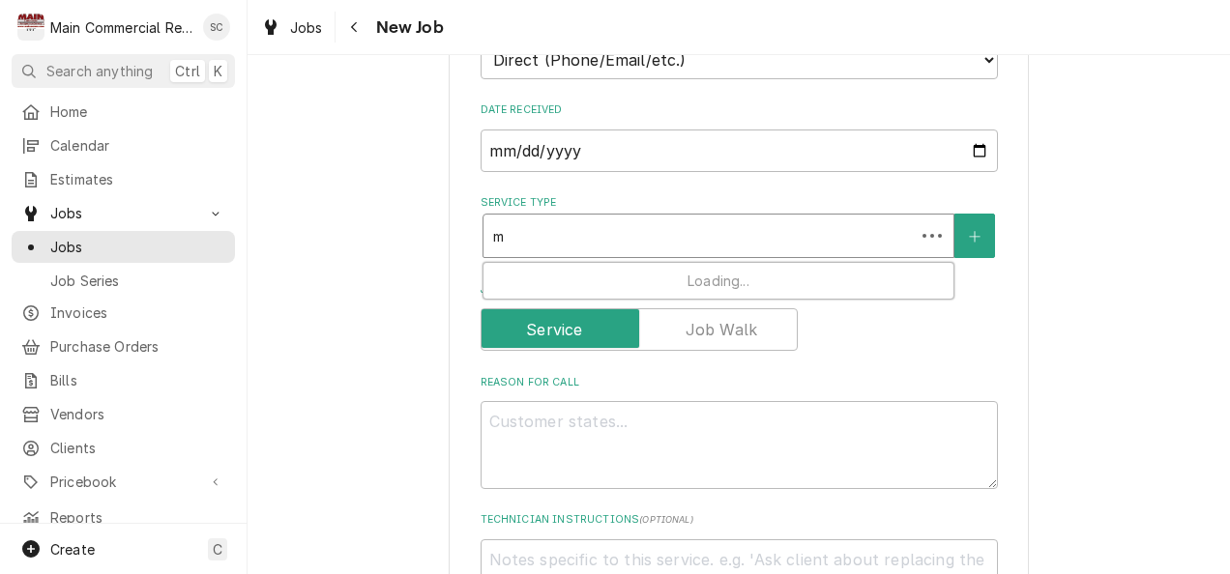
scroll to position [0, 0]
type textarea "x"
type input "me"
type textarea "x"
type input "mee"
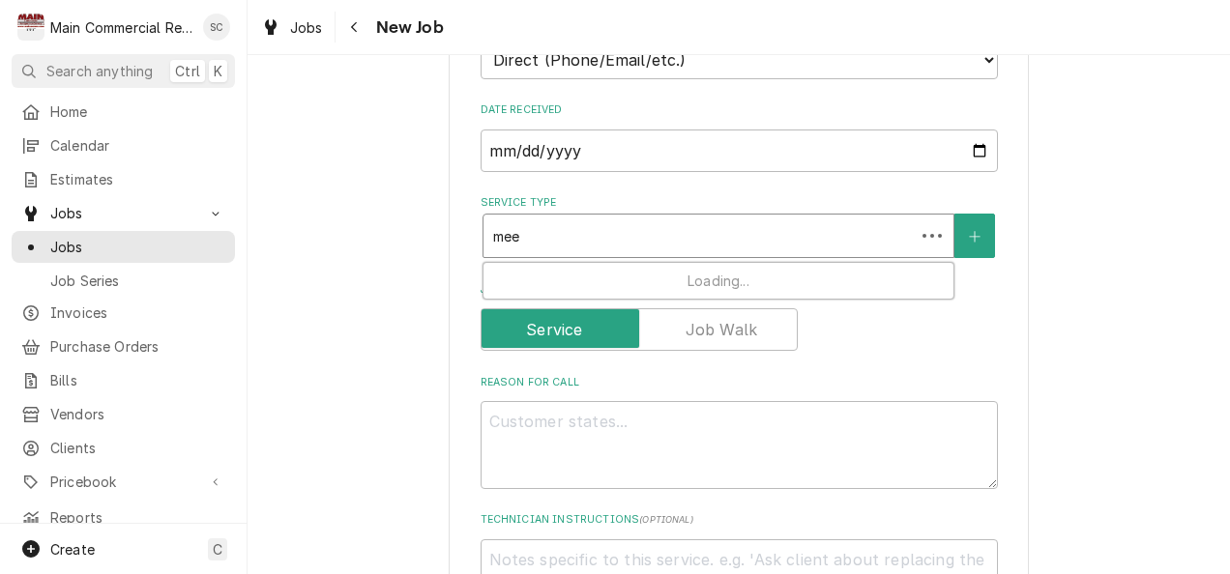
type textarea "x"
type input "meet"
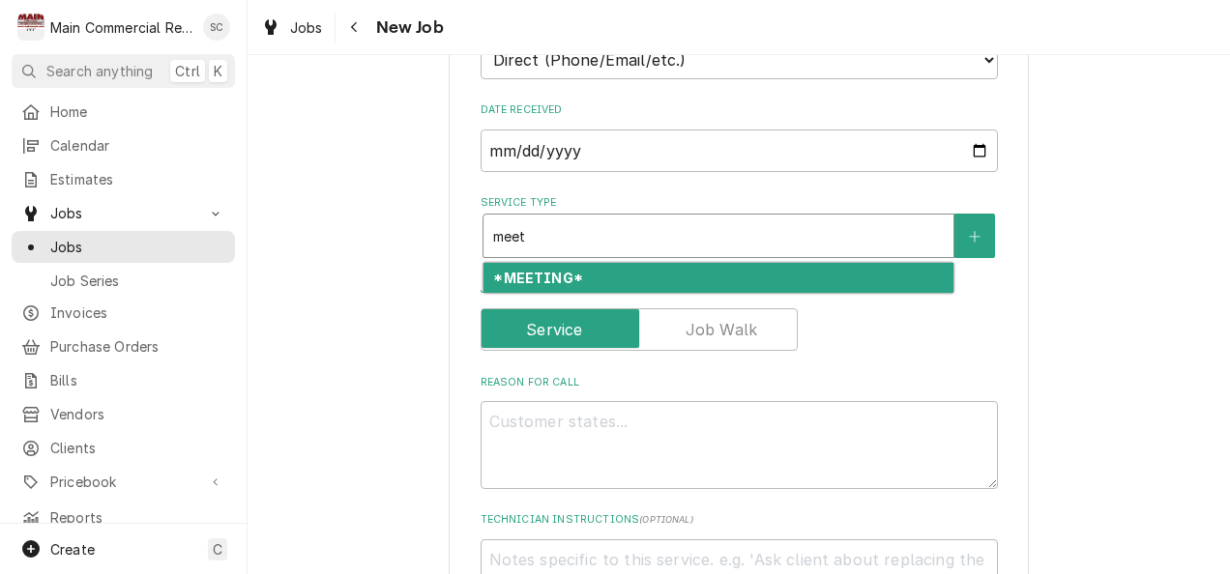
click at [532, 281] on strong "*MEETING*" at bounding box center [537, 278] width 89 height 16
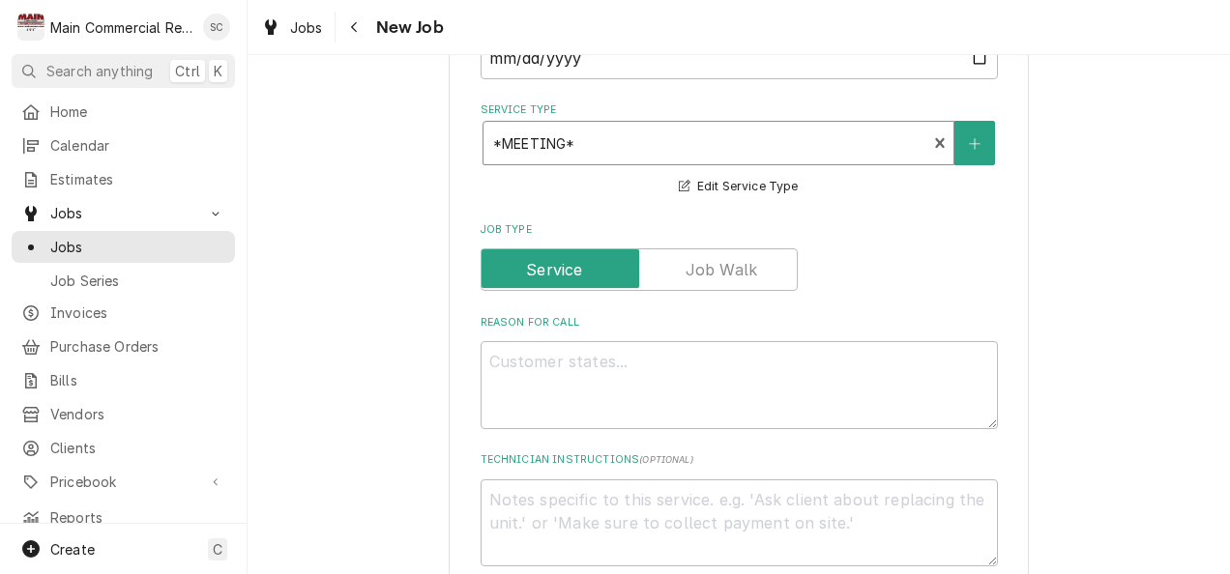
scroll to position [636, 0]
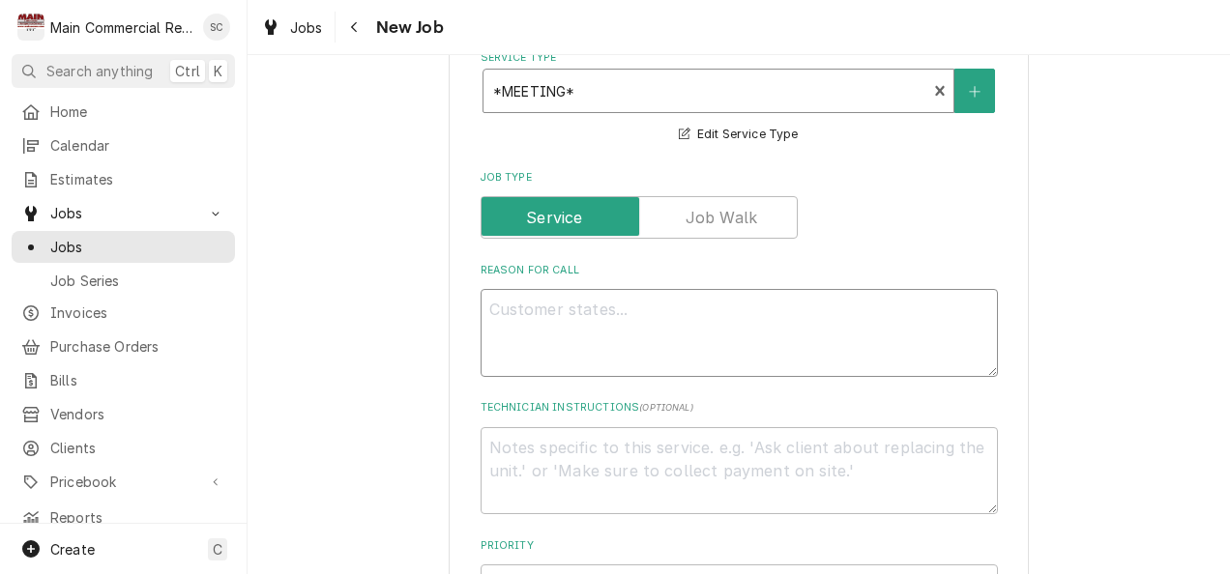
click at [741, 334] on textarea "Reason For Call" at bounding box center [738, 333] width 517 height 88
type textarea "x"
type textarea "m"
type textarea "x"
type textarea "mi"
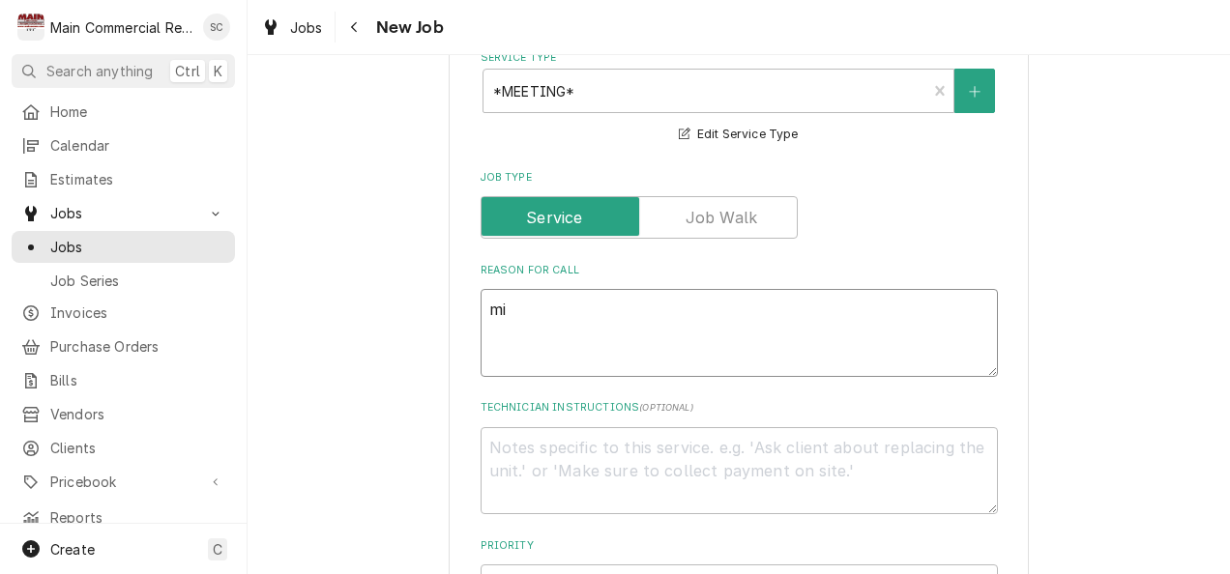
type textarea "x"
type textarea "m"
type textarea "x"
type textarea "M"
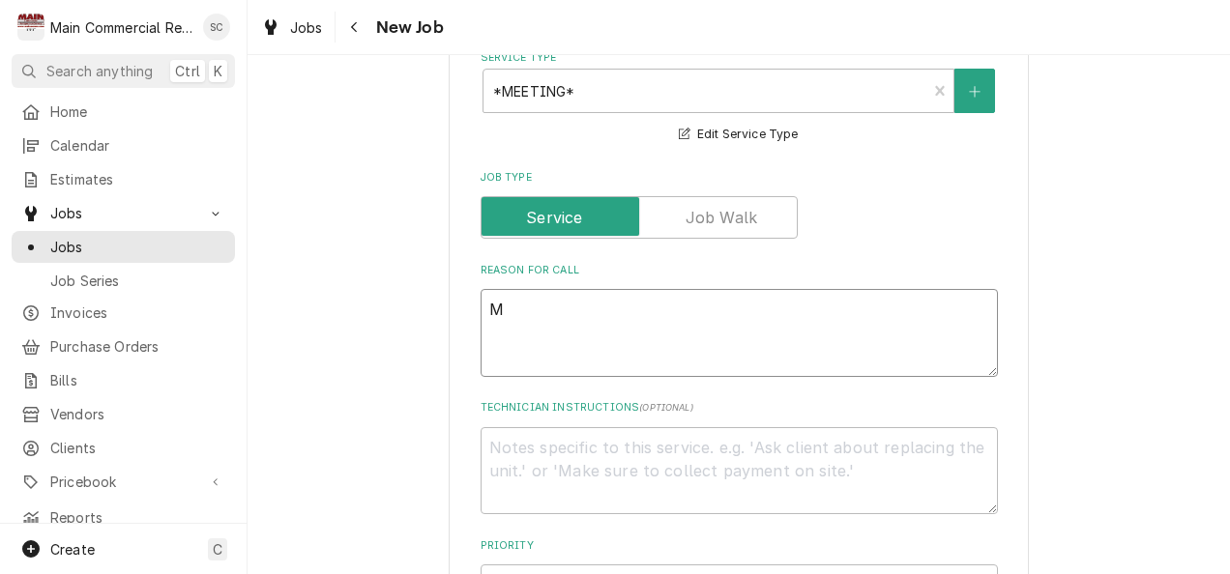
type textarea "x"
type textarea "Me"
type textarea "x"
type textarea "Met"
type textarea "x"
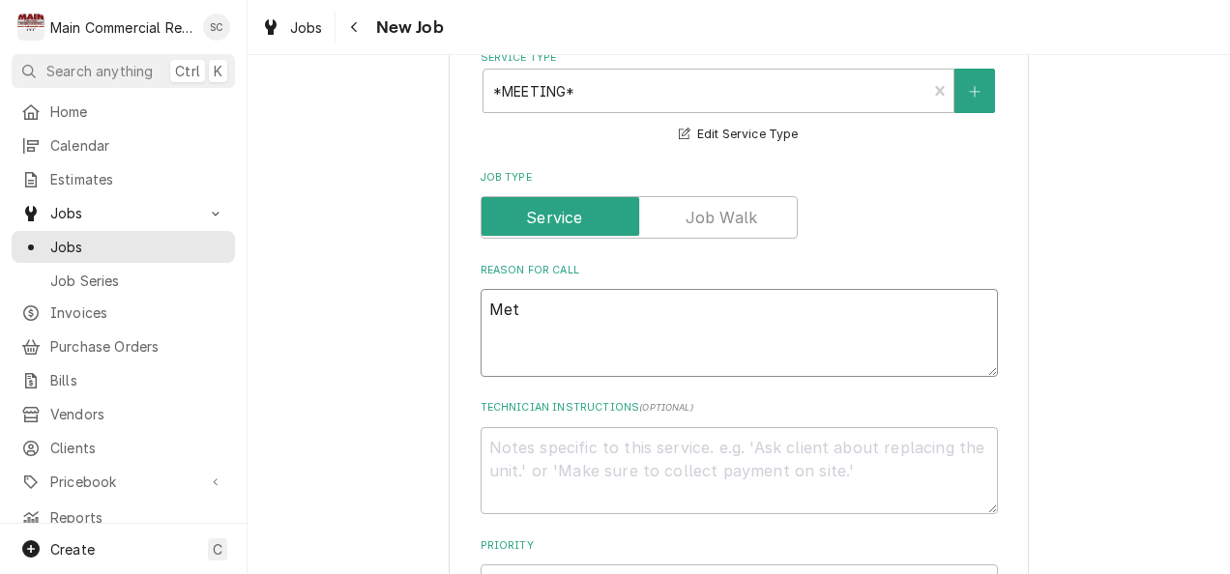
type textarea "Me"
type textarea "x"
type textarea "Mee"
type textarea "x"
type textarea "Meet"
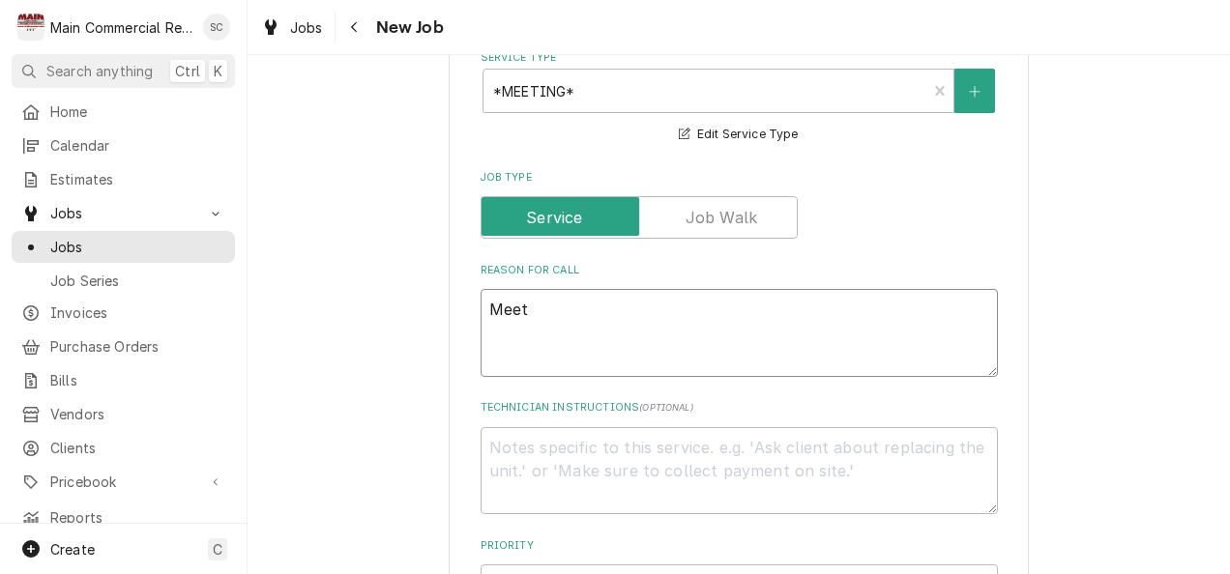
type textarea "x"
type textarea "Meeti"
type textarea "x"
type textarea "Meetin"
type textarea "x"
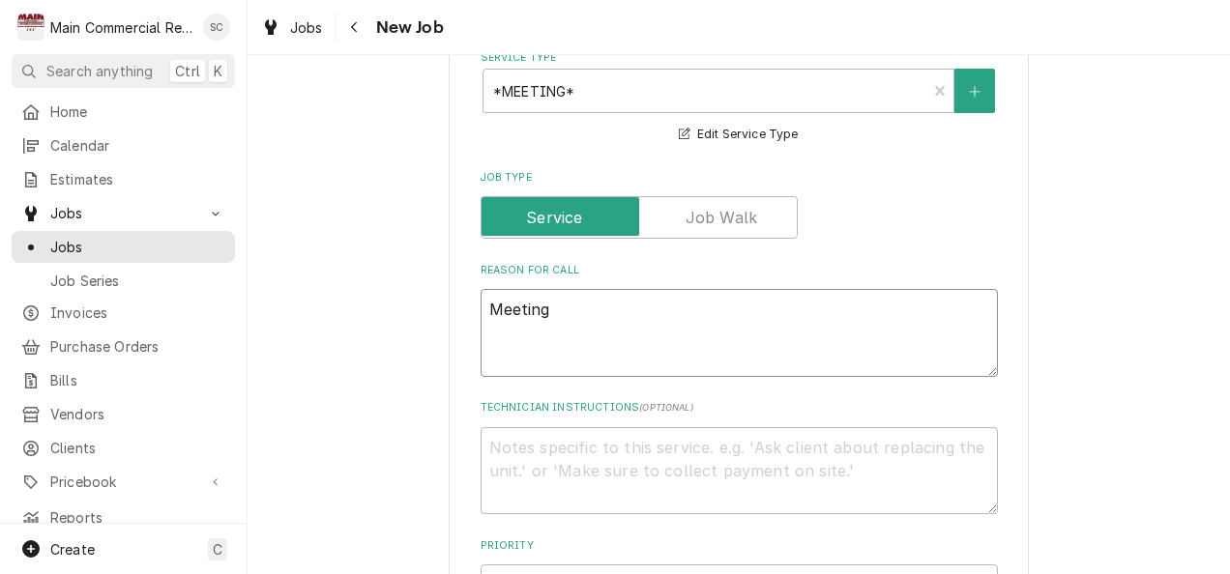
type textarea "Meeting"
type textarea "x"
type textarea "Meeting we"
type textarea "x"
type textarea "Meeting wei"
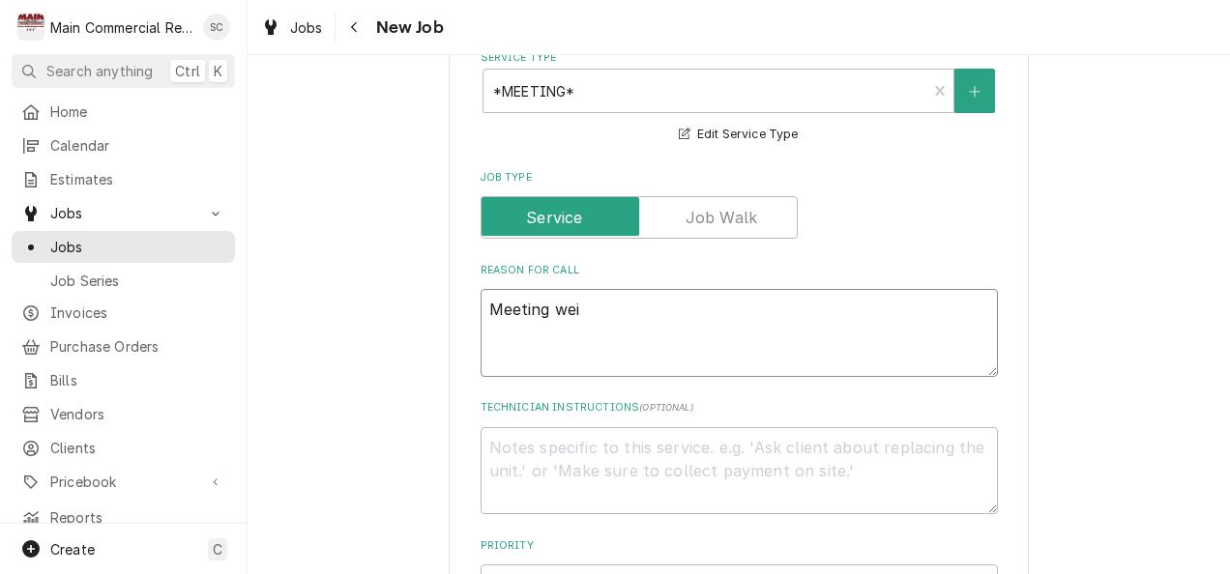
type textarea "x"
type textarea "Meeting weih"
type textarea "x"
type textarea "Meeting weiht"
type textarea "x"
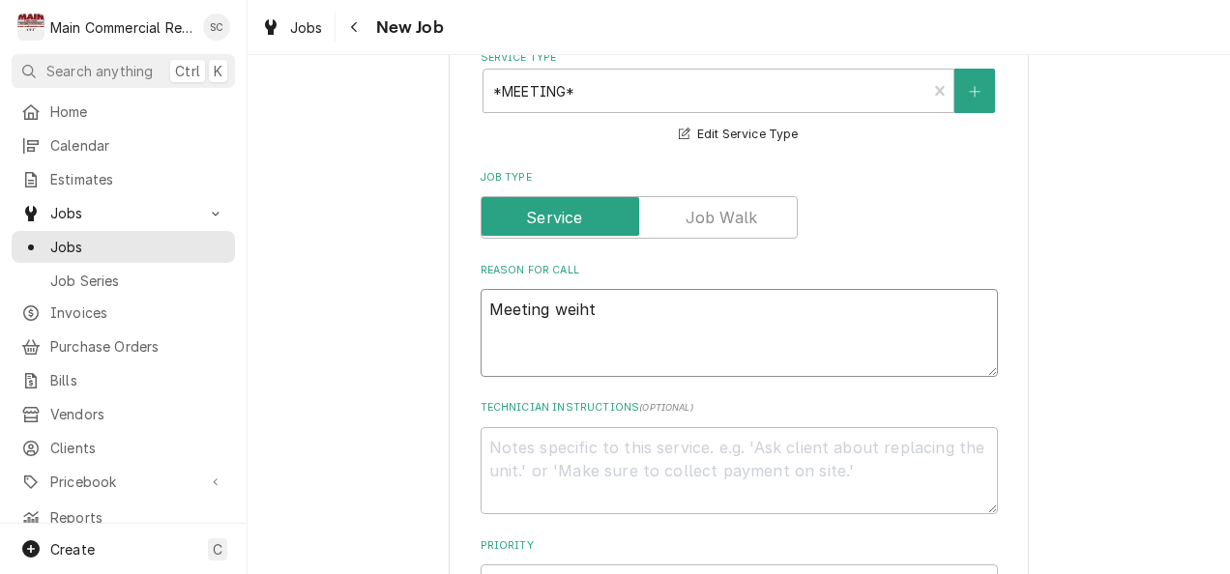
type textarea "Meeting weiht"
type textarea "x"
type textarea "Meeting weiht"
type textarea "x"
type textarea "Meeting weih"
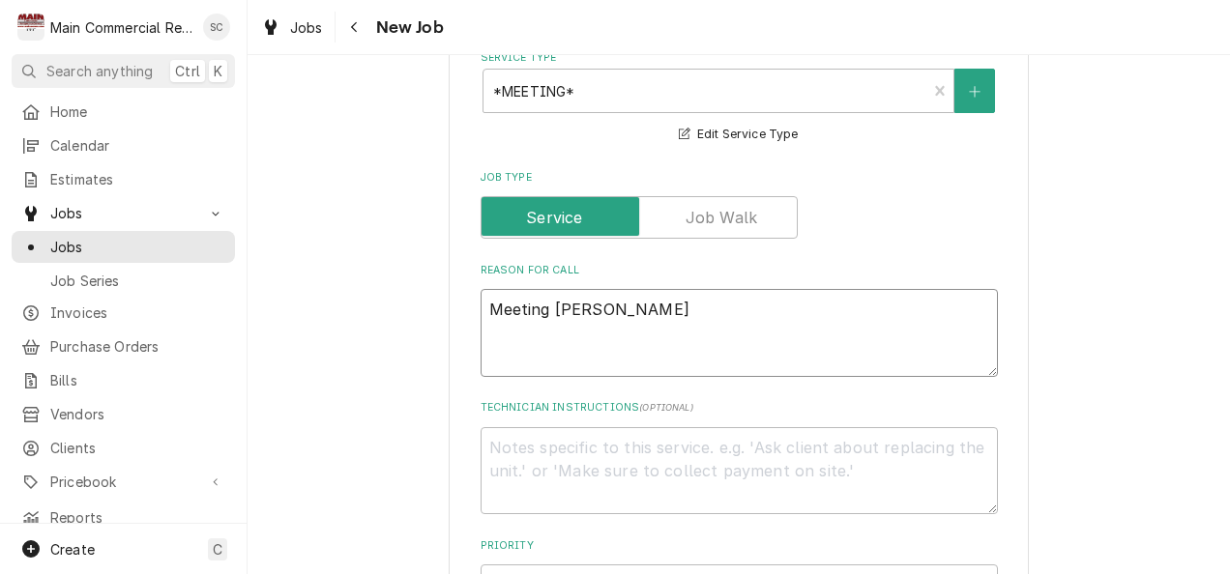
type textarea "x"
type textarea "Meeting wei"
type textarea "x"
type textarea "Meeting we"
type textarea "x"
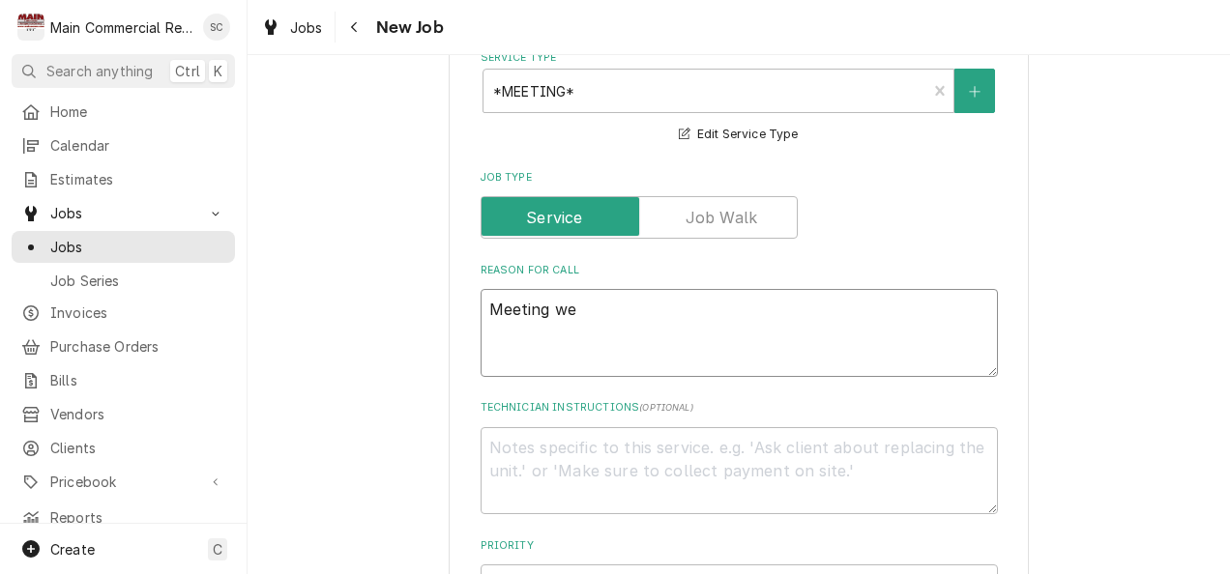
type textarea "Meeting w"
type textarea "x"
type textarea "Meeting wi"
type textarea "x"
type textarea "Meeting wit"
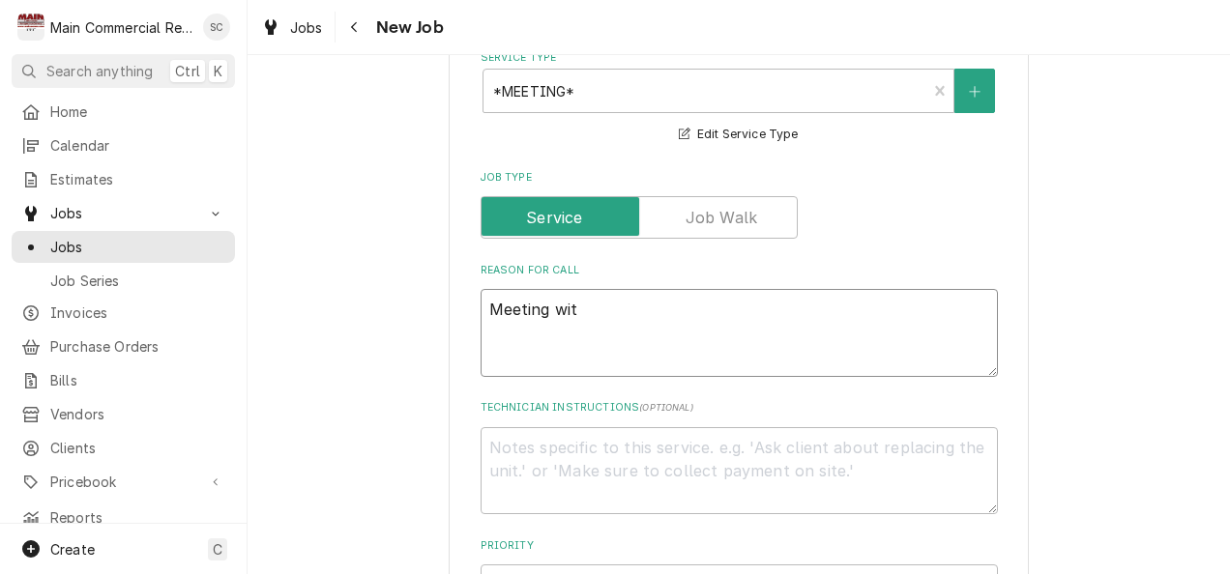
type textarea "x"
type textarea "Meeting with"
type textarea "x"
type textarea "Meeting with S"
type textarea "x"
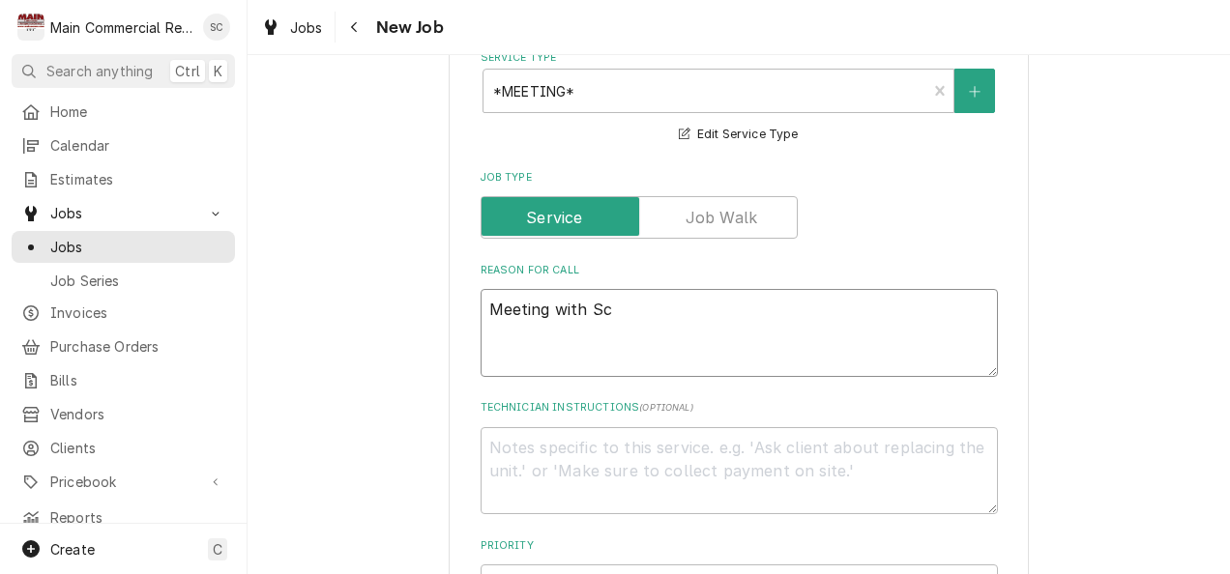
type textarea "Meeting with Sco"
type textarea "x"
type textarea "Meeting with Scot"
type textarea "x"
type textarea "Meeting with Scott"
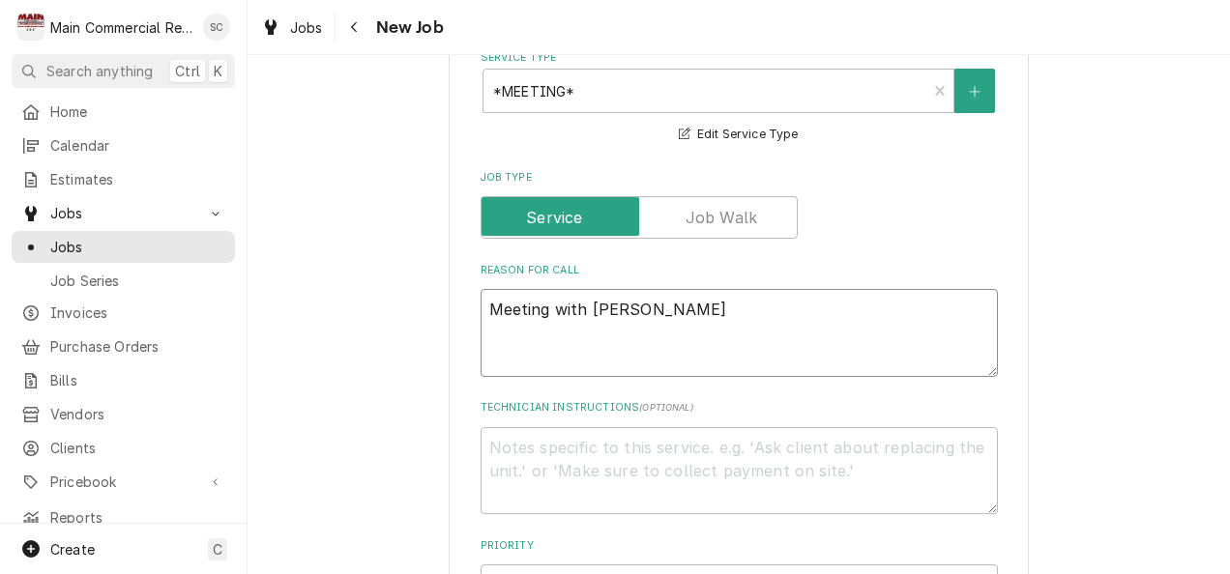
type textarea "x"
type textarea "Meeting with Scott/"
type textarea "x"
type textarea "Meeting with Scott/s"
type textarea "x"
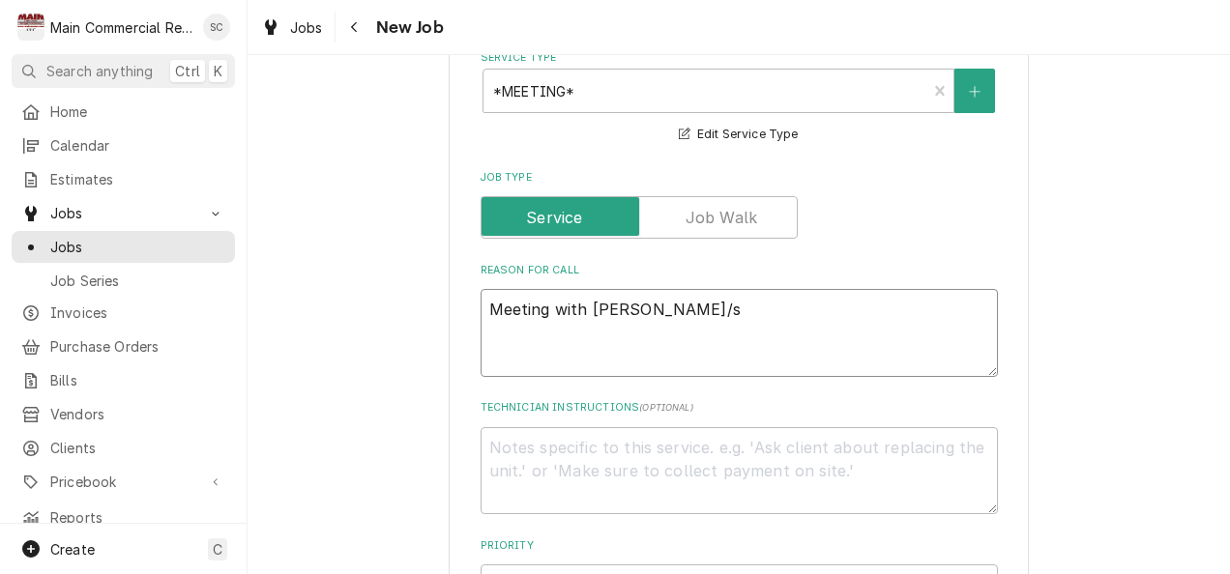
type textarea "Meeting with Scott/st"
type textarea "x"
type textarea "Meeting with Scott/str"
type textarea "x"
type textarea "Meeting with Scott/stra"
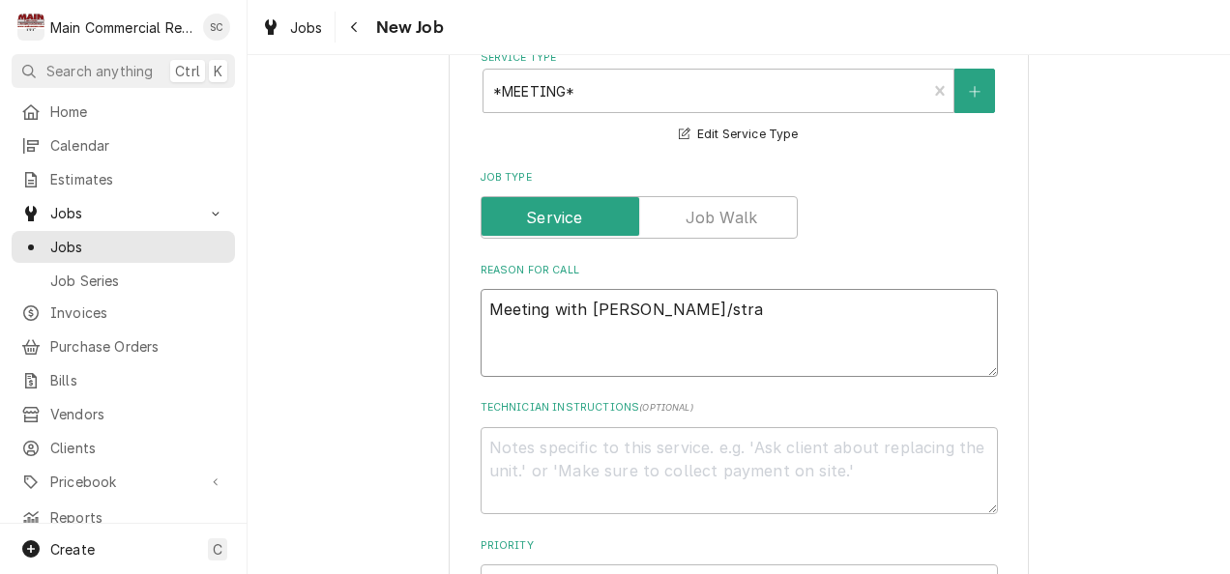
type textarea "x"
type textarea "Meeting with Scott/strai"
type textarea "x"
type textarea "Meeting with Scott/straig"
type textarea "x"
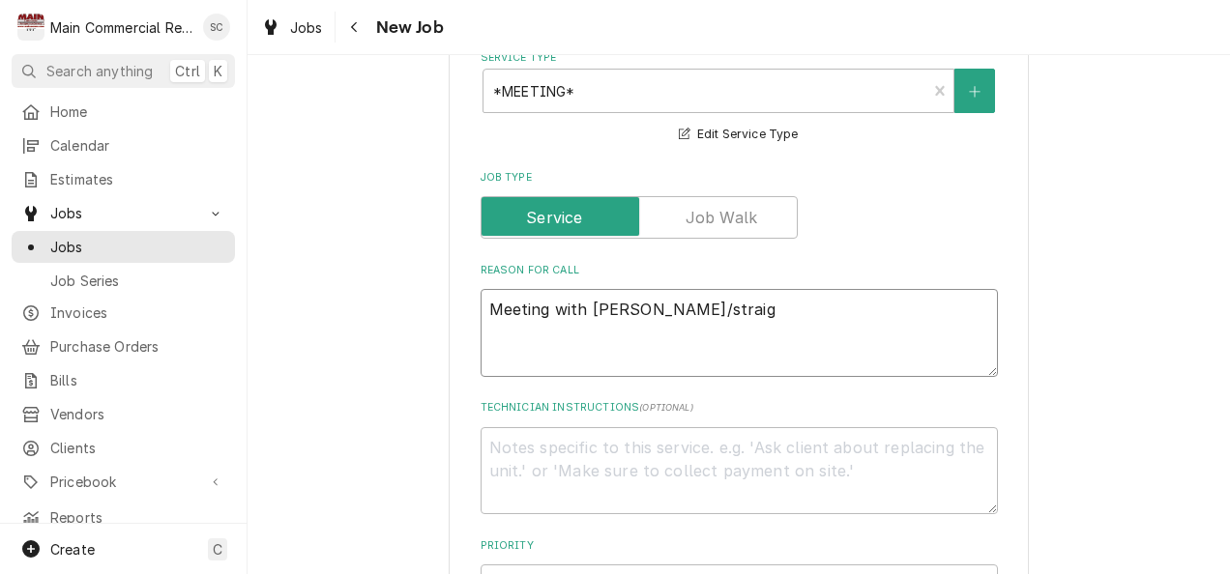
type textarea "Meeting with Scott/straigh"
type textarea "x"
type textarea "Meeting with Scott/straight"
type textarea "x"
type textarea "Meeting with Scott/straighte"
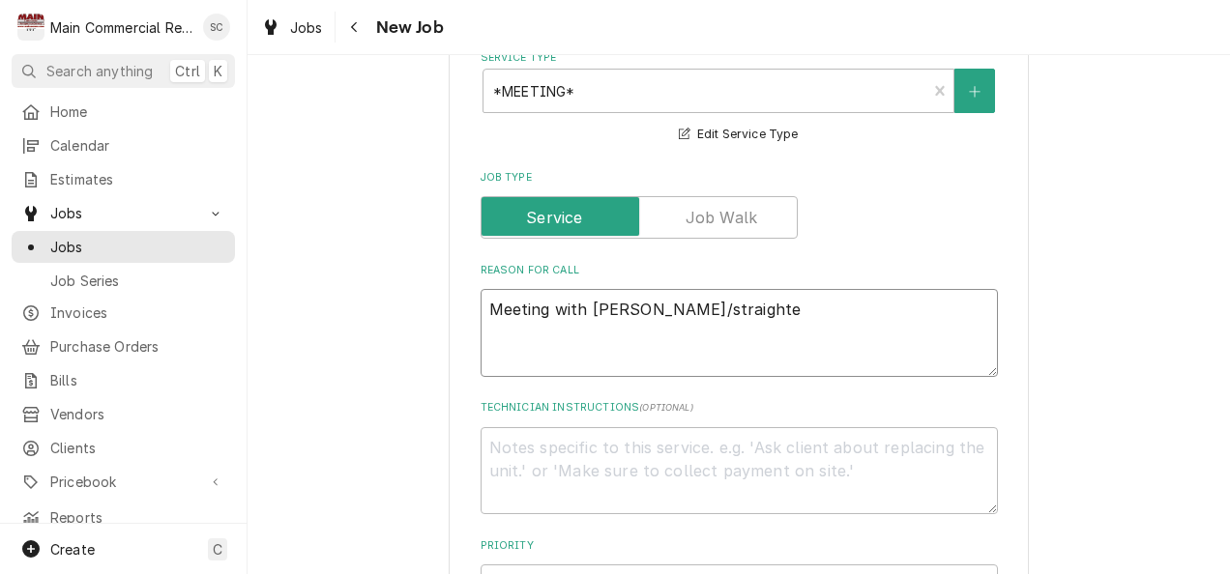
type textarea "x"
type textarea "Meeting with Scott/straighten"
type textarea "x"
type textarea "Meeting with Scott/straighten u"
type textarea "x"
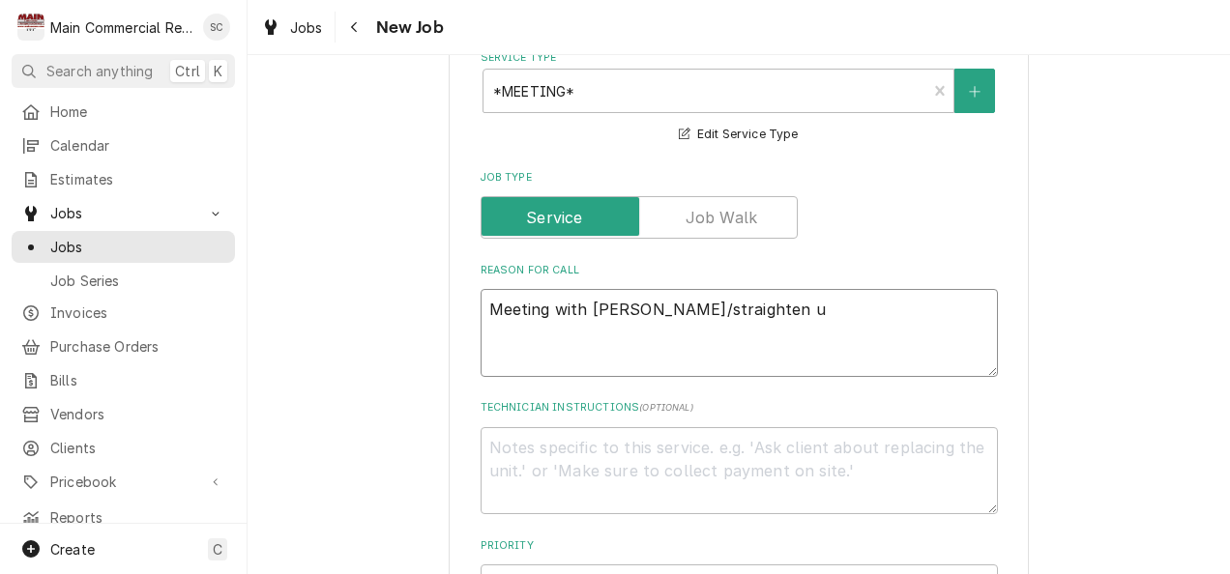
type textarea "Meeting with Scott/straighten up"
type textarea "x"
type textarea "Meeting with Scott/straighten u"
type textarea "x"
type textarea "Meeting with Scott/straighten"
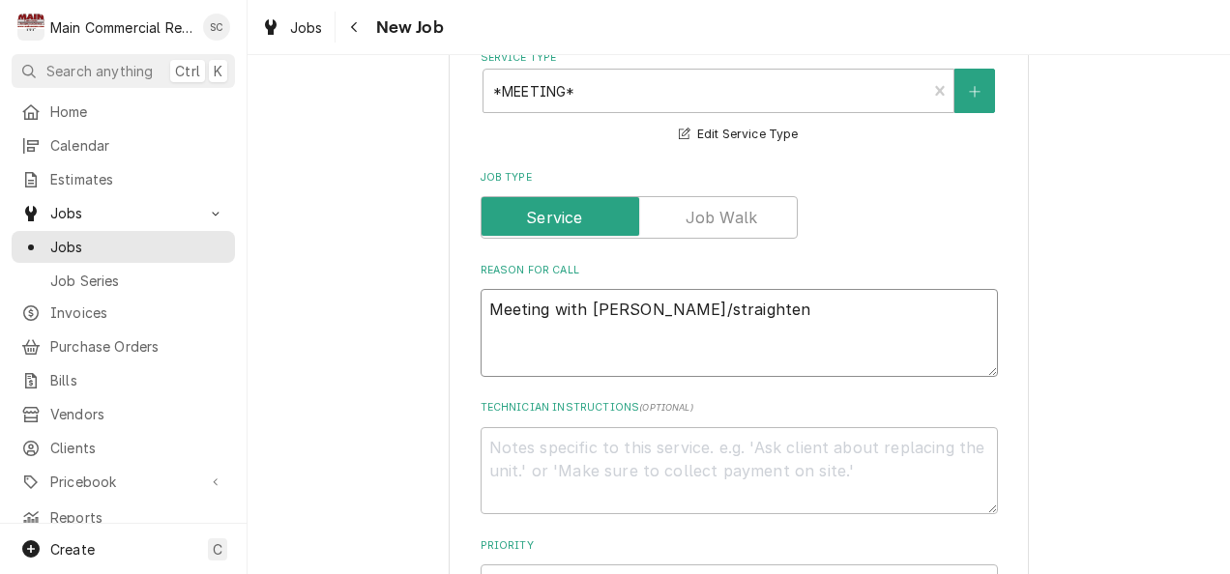
type textarea "x"
type textarea "Meeting with Scott/straighten"
type textarea "x"
type textarea "Meeting with Scott/straighte"
type textarea "x"
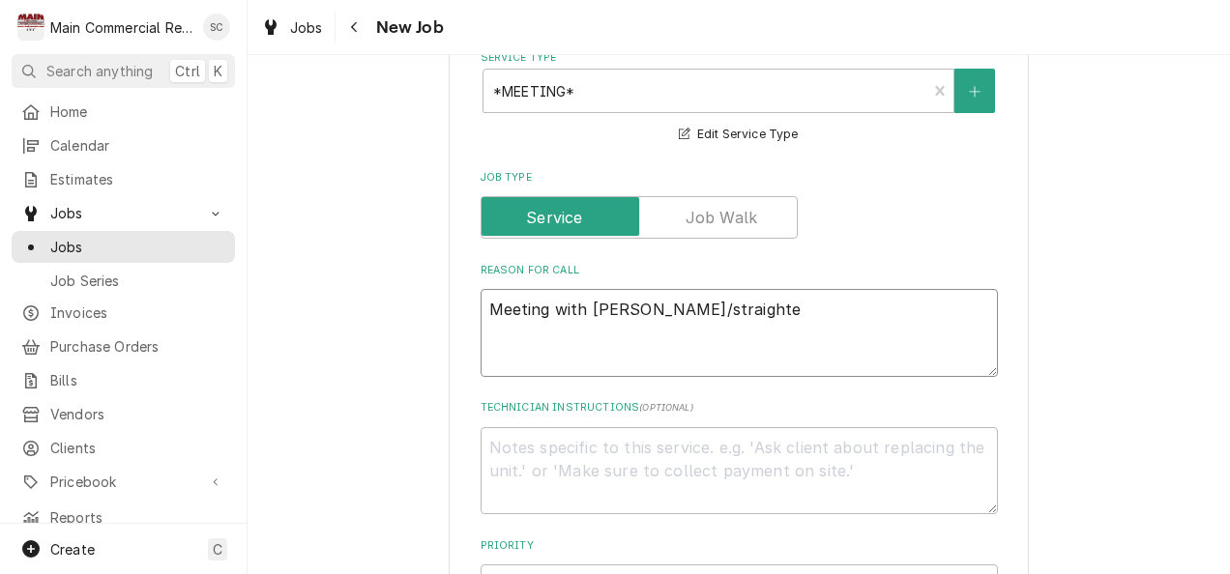
type textarea "Meeting with Scott/straight"
type textarea "x"
type textarea "Meeting with Scott/straigh"
type textarea "x"
type textarea "Meeting with Scott/straig"
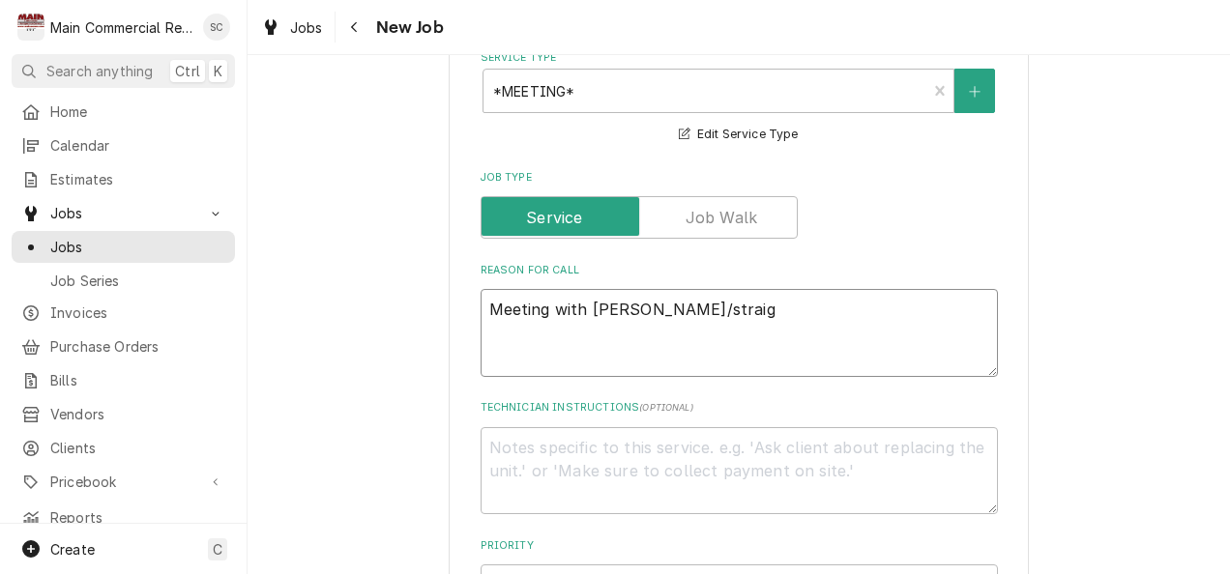
type textarea "x"
type textarea "Meeting with Scott/strai"
type textarea "x"
type textarea "Meeting with Scott/stra"
type textarea "x"
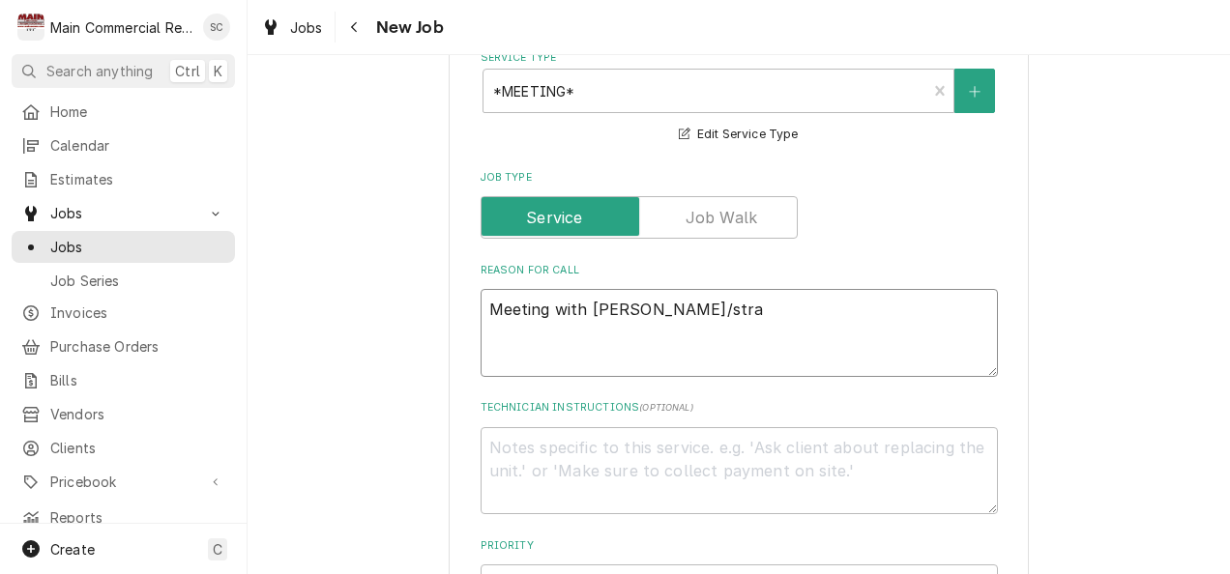
type textarea "Meeting with Scott/str"
type textarea "x"
type textarea "Meeting with Scott/st"
type textarea "x"
type textarea "Meeting with Scott/s"
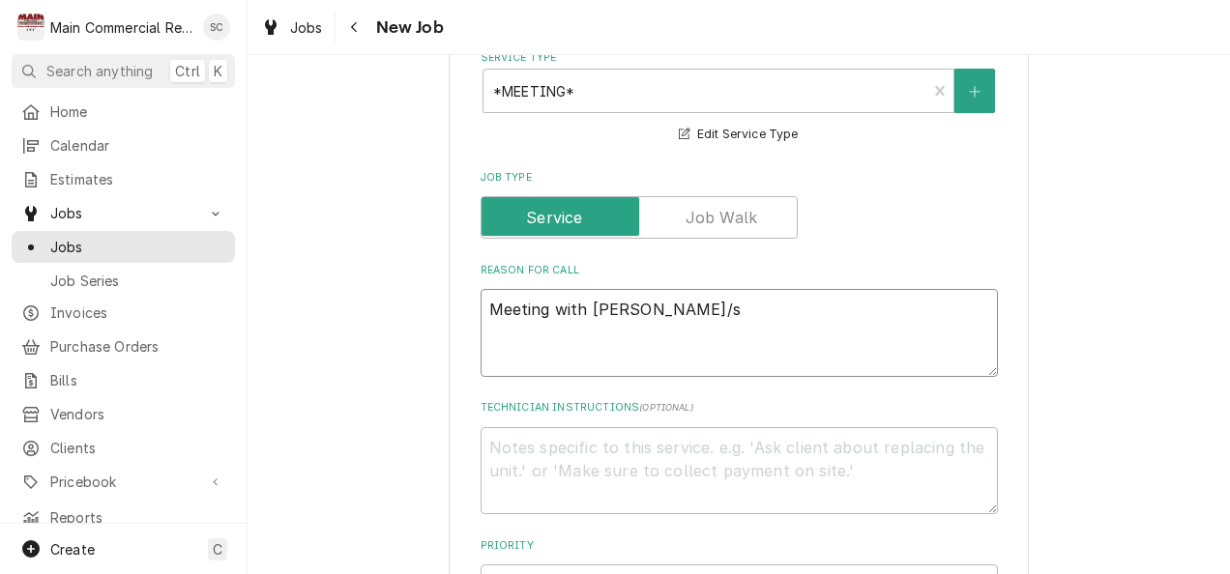
type textarea "x"
type textarea "Meeting with Scott/"
type textarea "x"
type textarea "Meeting with Scott"
type textarea "x"
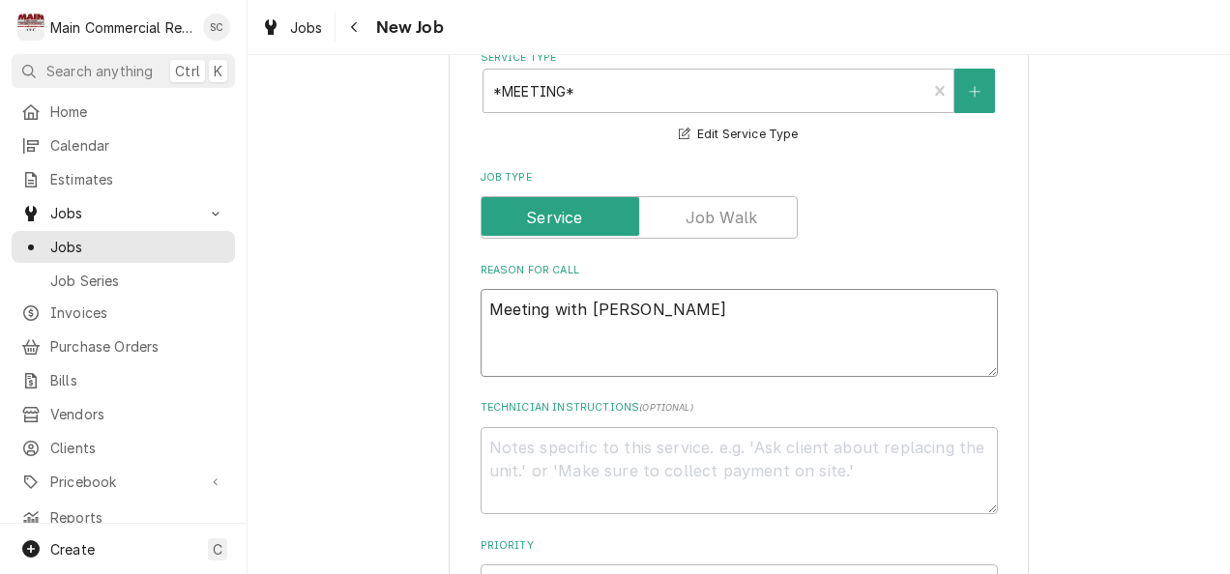
type textarea "Meeting with Scot"
type textarea "x"
type textarea "Meeting with Sco"
type textarea "x"
type textarea "Meeting with Sc"
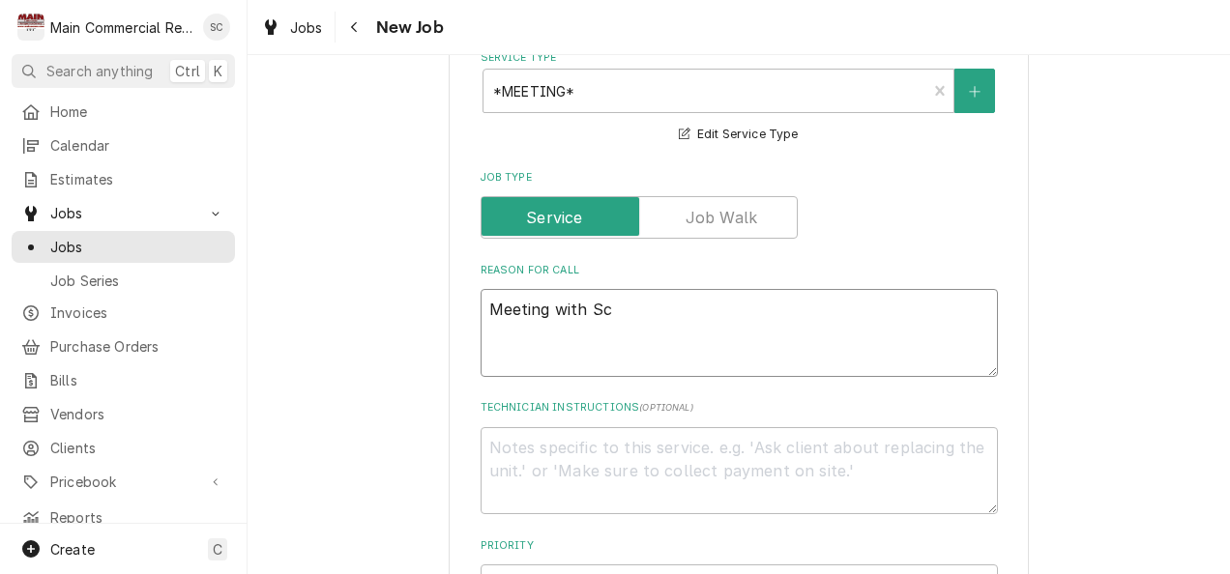
type textarea "x"
type textarea "Meeting with S"
type textarea "x"
type textarea "Meeting with"
type textarea "x"
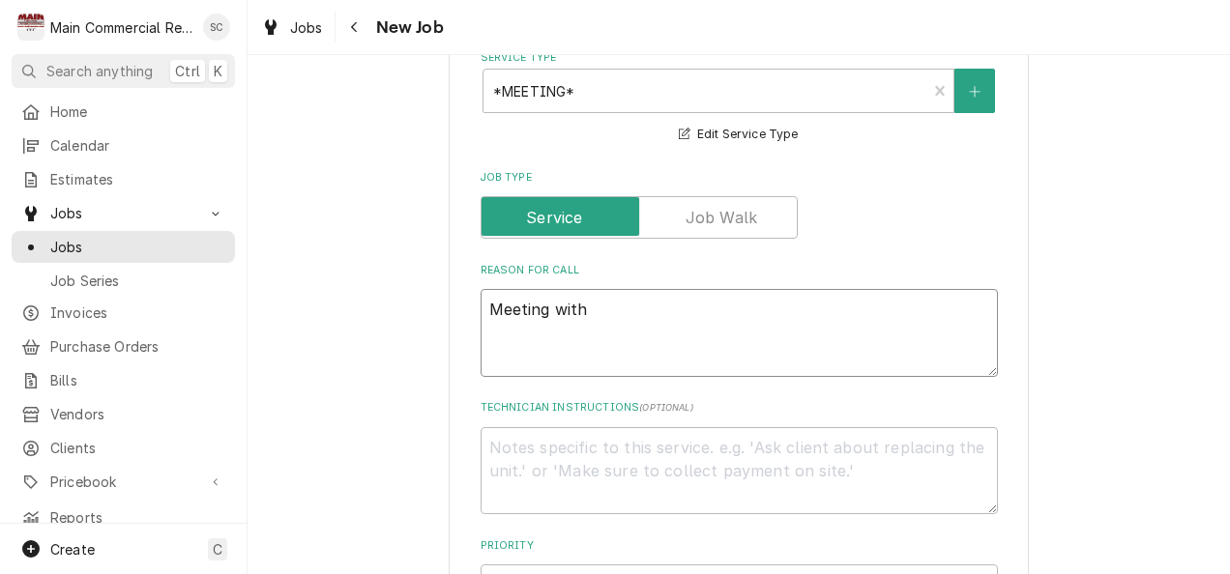
type textarea "Meeting with"
type textarea "x"
type textarea "Meeting wit"
type textarea "x"
type textarea "Meeting wi"
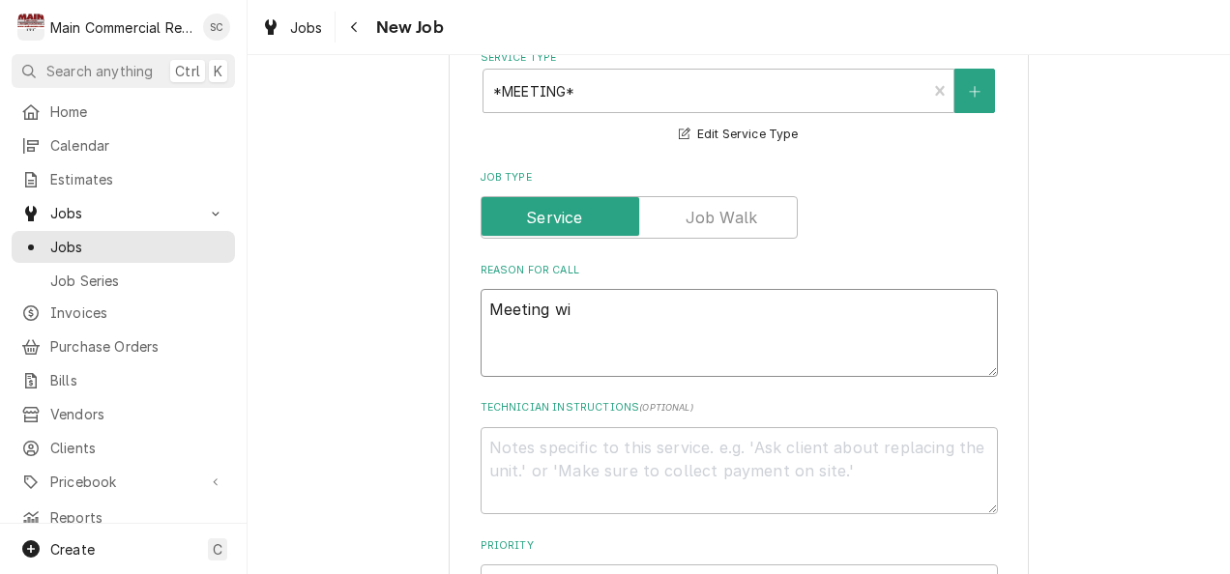
type textarea "x"
type textarea "Meeting w"
type textarea "x"
type textarea "Meeting"
type textarea "x"
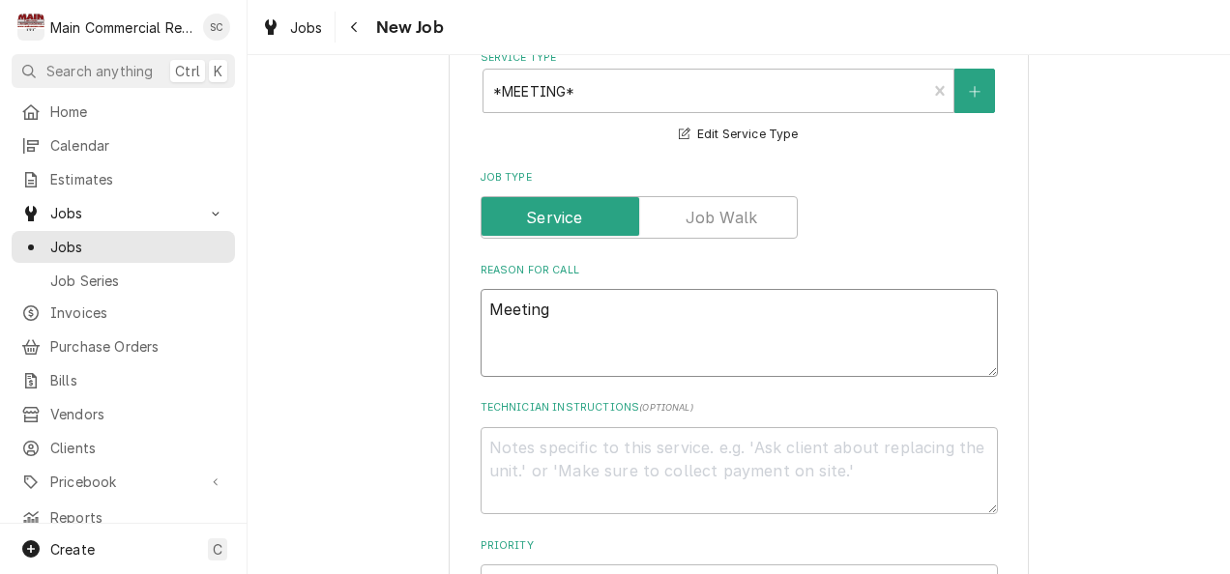
type textarea "Meeting"
type textarea "x"
type textarea "Meetin"
type textarea "x"
type textarea "Meeti"
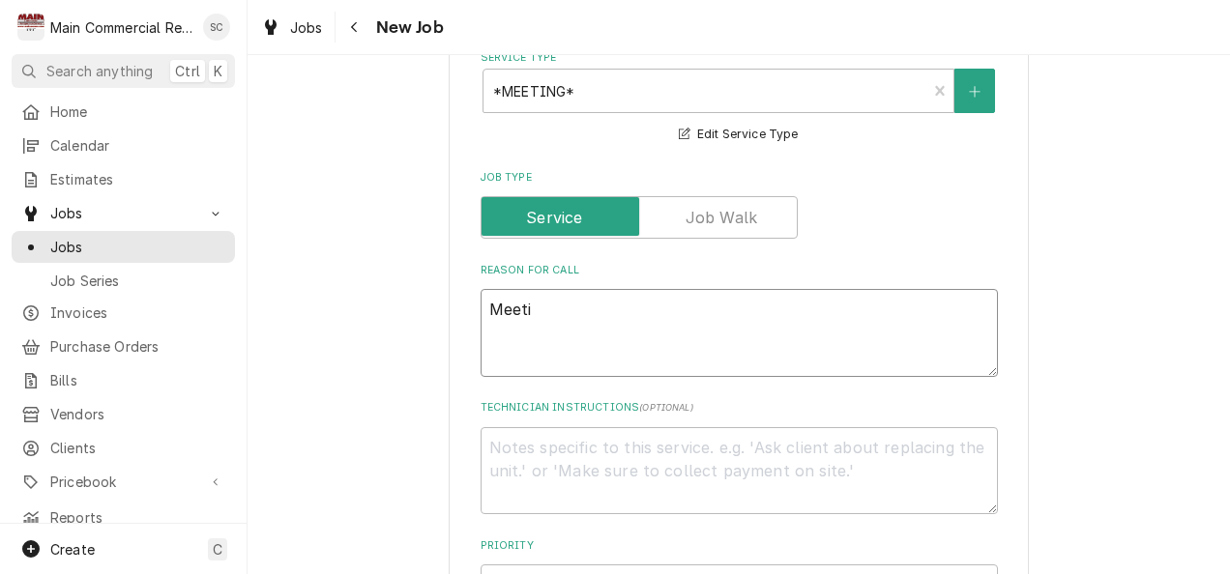
type textarea "x"
type textarea "Meet"
type textarea "x"
type textarea "Mee"
type textarea "x"
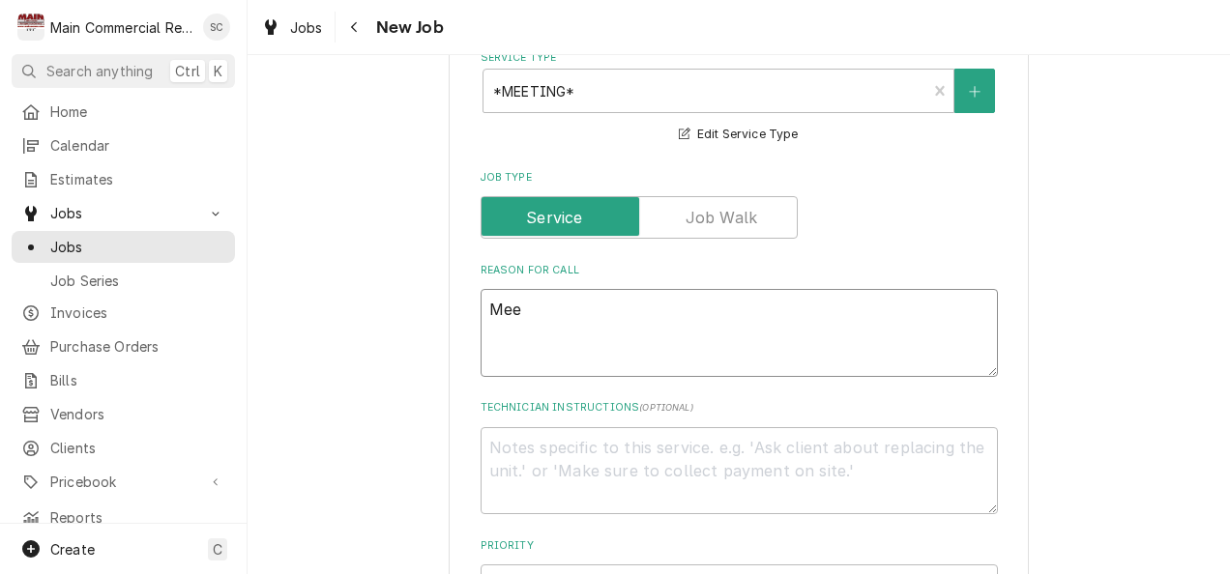
type textarea "Me"
type textarea "x"
type textarea "M"
type textarea "x"
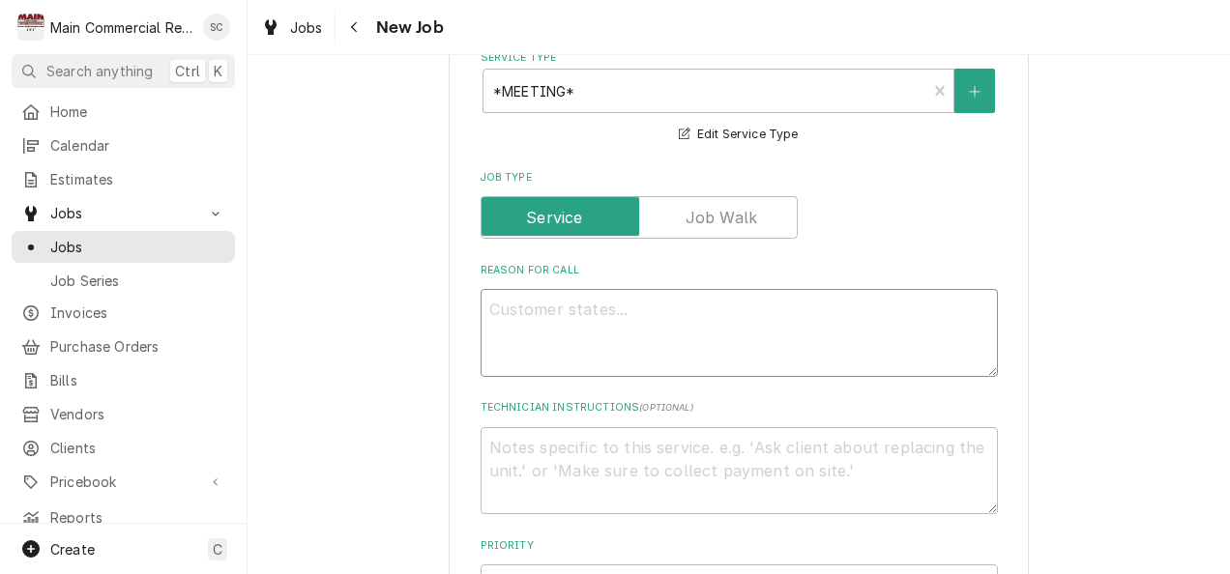
type textarea "C"
type textarea "x"
type textarea "Co"
type textarea "x"
type textarea "Com"
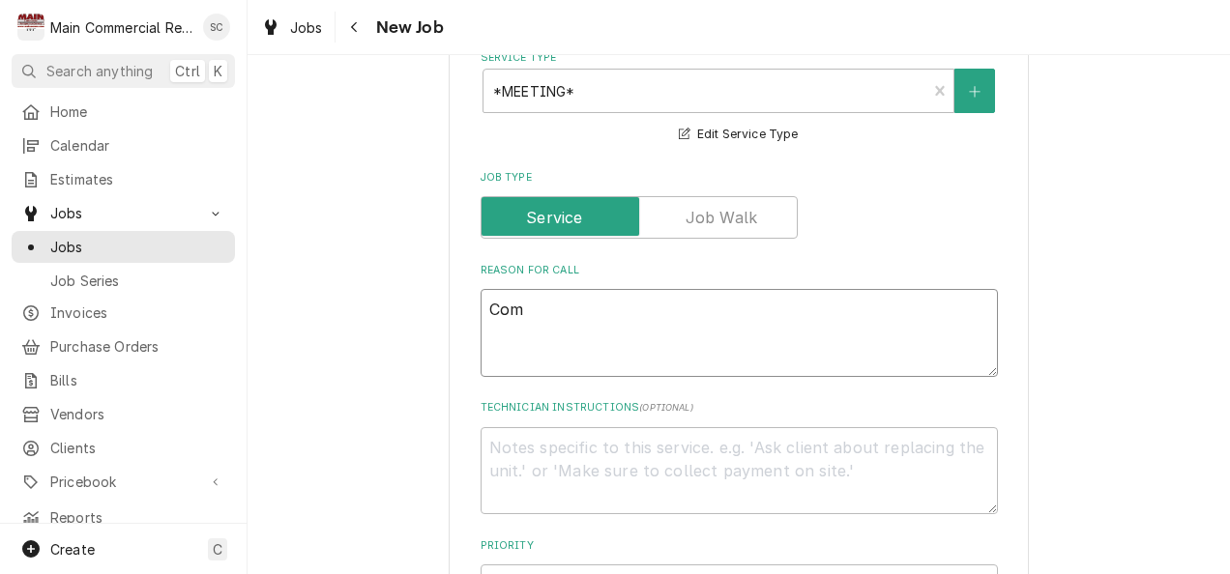
type textarea "x"
type textarea "Come"
type textarea "x"
type textarea "Come"
type textarea "x"
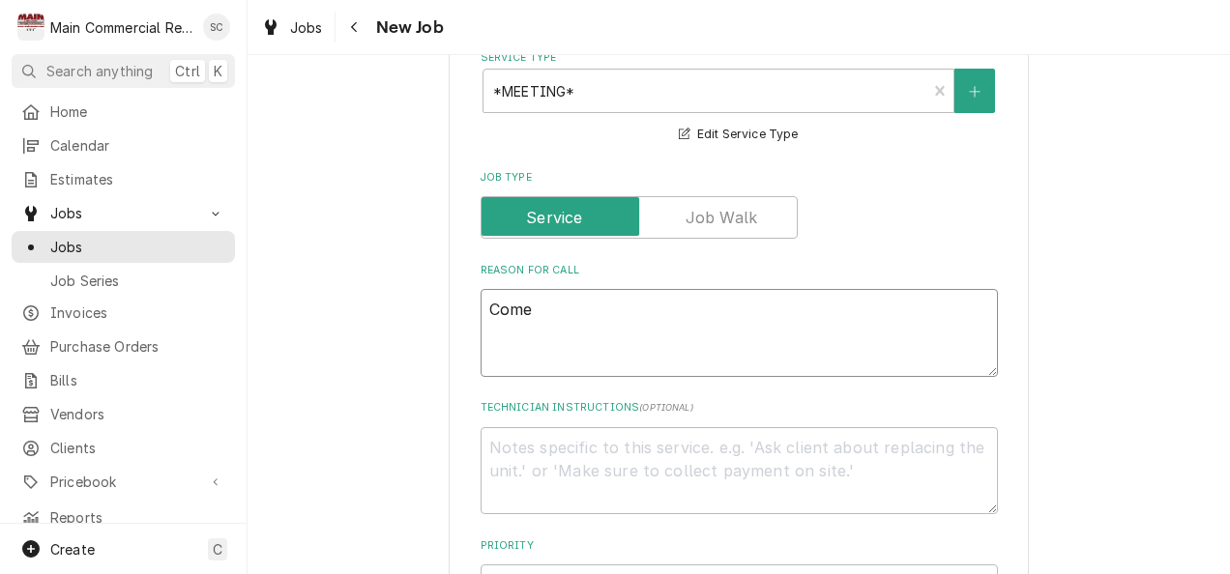
type textarea "Come t"
type textarea "x"
type textarea "Come to"
type textarea "x"
type textarea "Come to"
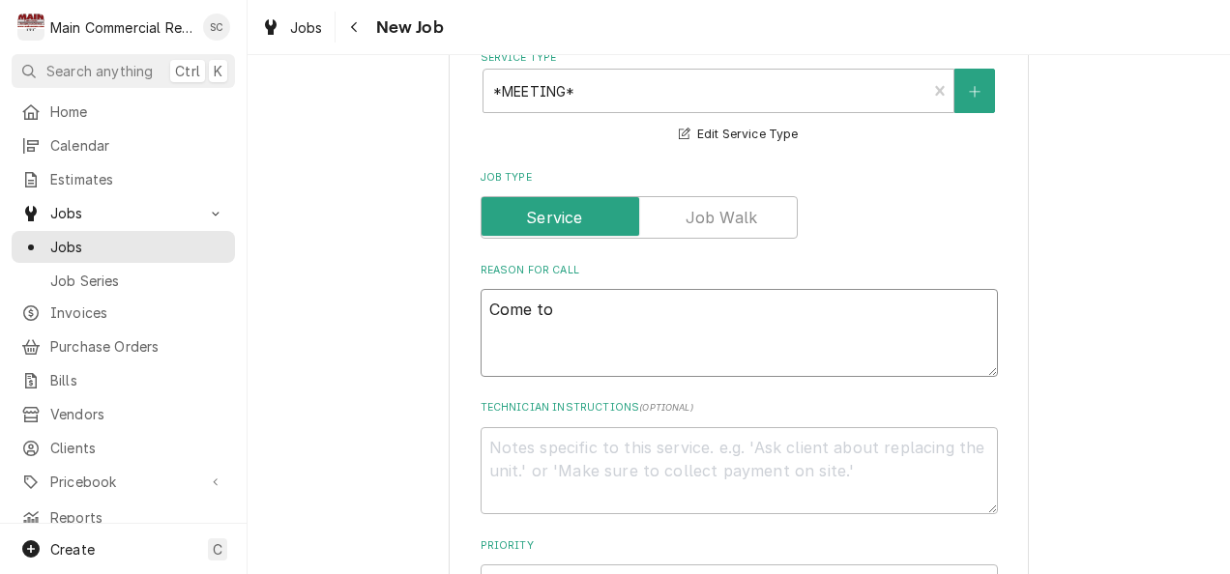
type textarea "x"
type textarea "Come to S"
type textarea "x"
type textarea "Come to Sh"
type textarea "x"
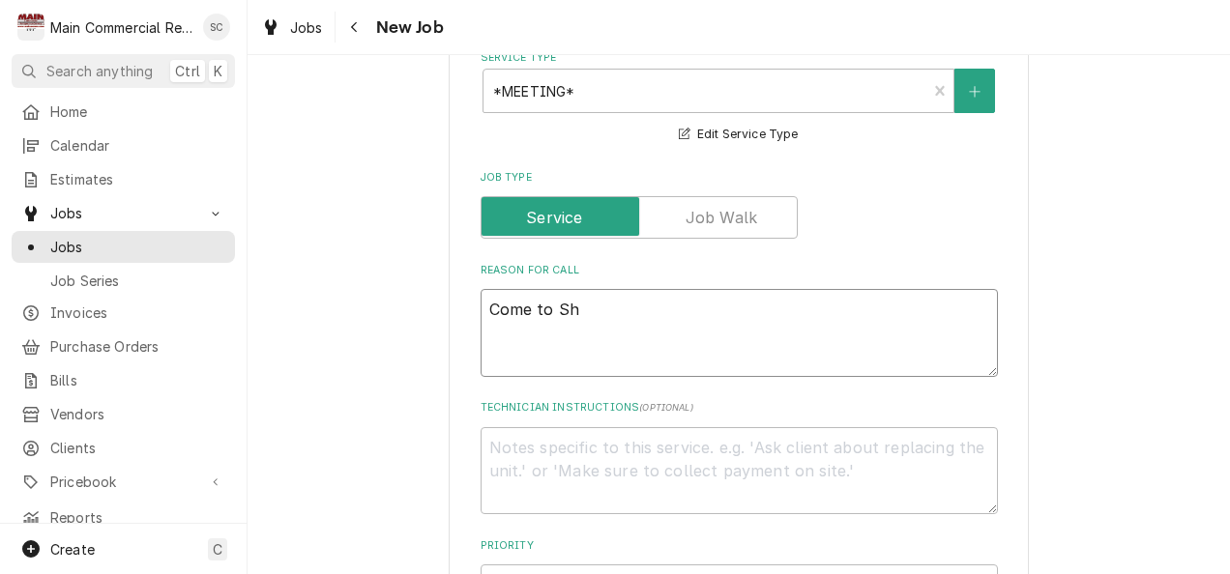
type textarea "Come to Sho"
type textarea "x"
type textarea "Come to Shop"
type textarea "x"
type textarea "Come to Shop"
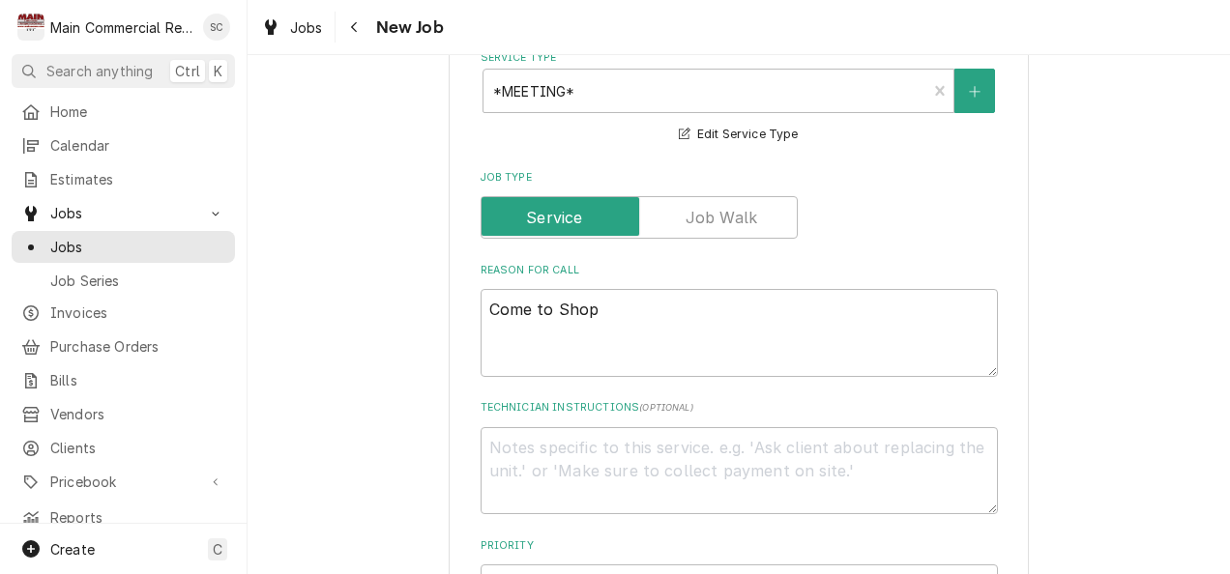
click at [1070, 366] on div "Please provide the following information to create a job: Client Details Client…" at bounding box center [738, 451] width 982 height 2025
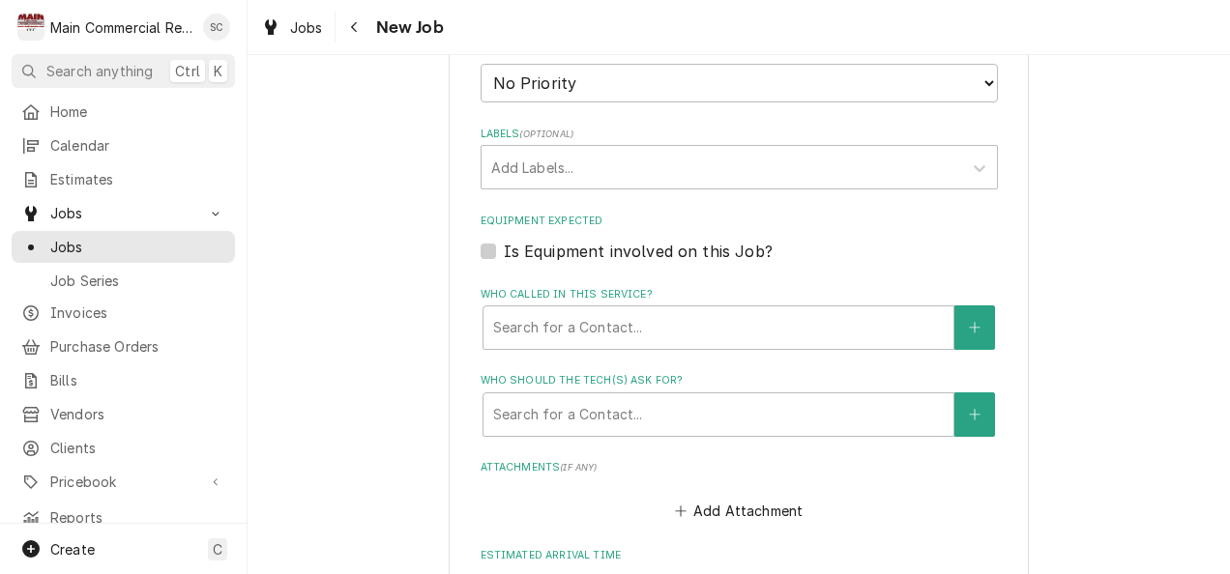
scroll to position [1145, 0]
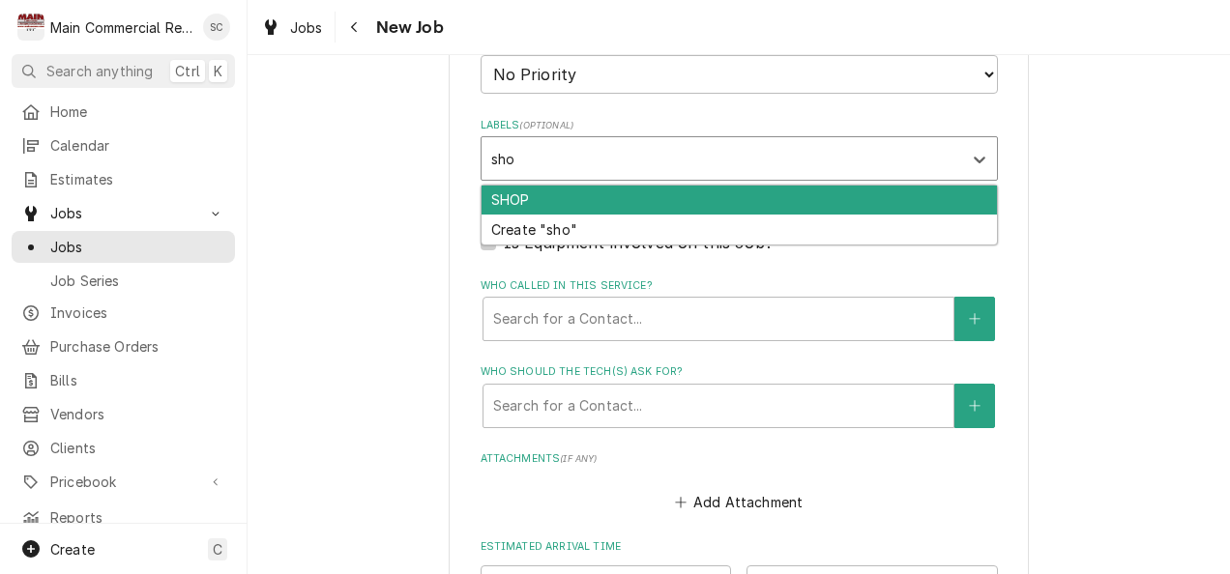
type input "shop"
click at [564, 201] on div "SHOP" at bounding box center [738, 201] width 515 height 30
type textarea "x"
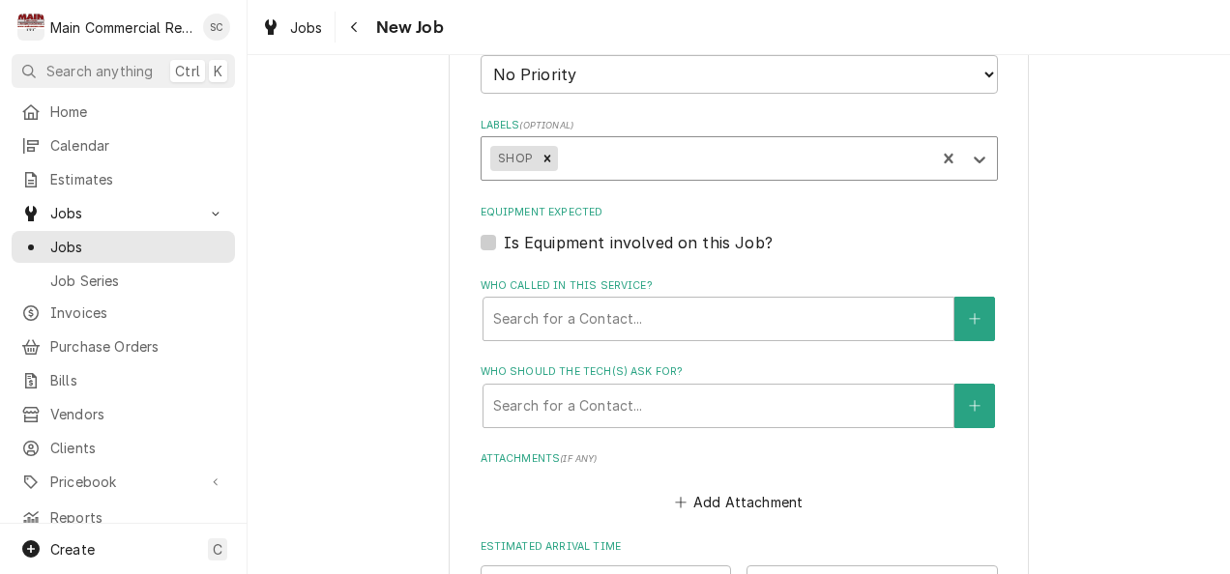
type textarea "x"
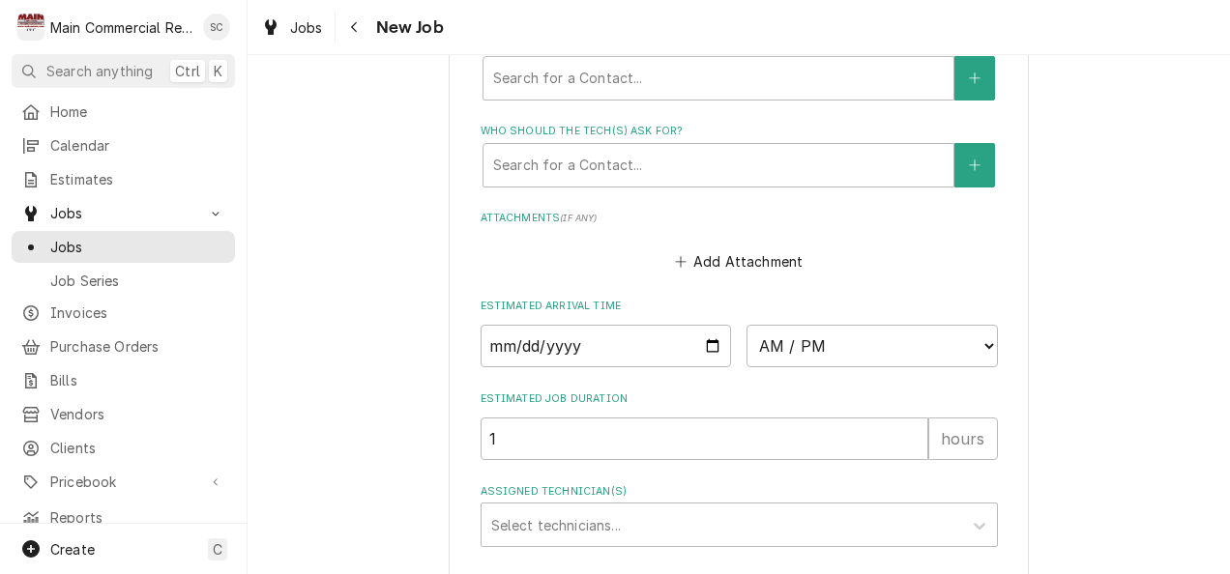
scroll to position [1429, 0]
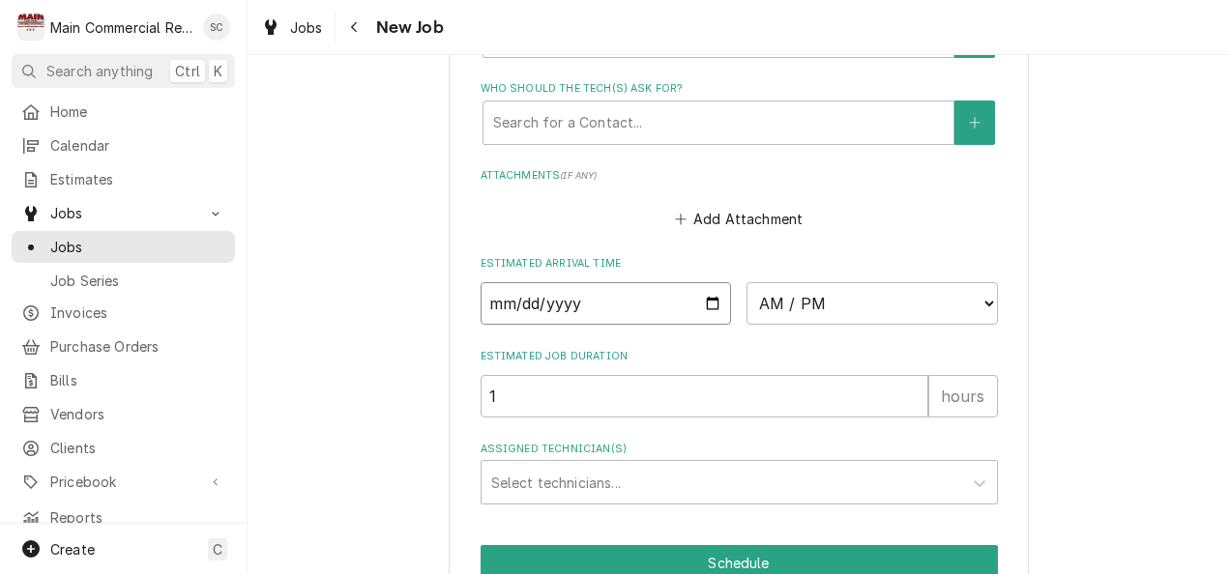
click at [642, 318] on input "Date" at bounding box center [605, 303] width 251 height 43
click at [702, 324] on input "Date" at bounding box center [605, 303] width 251 height 43
click at [711, 310] on input "Date" at bounding box center [605, 303] width 251 height 43
type input "[DATE]"
type textarea "x"
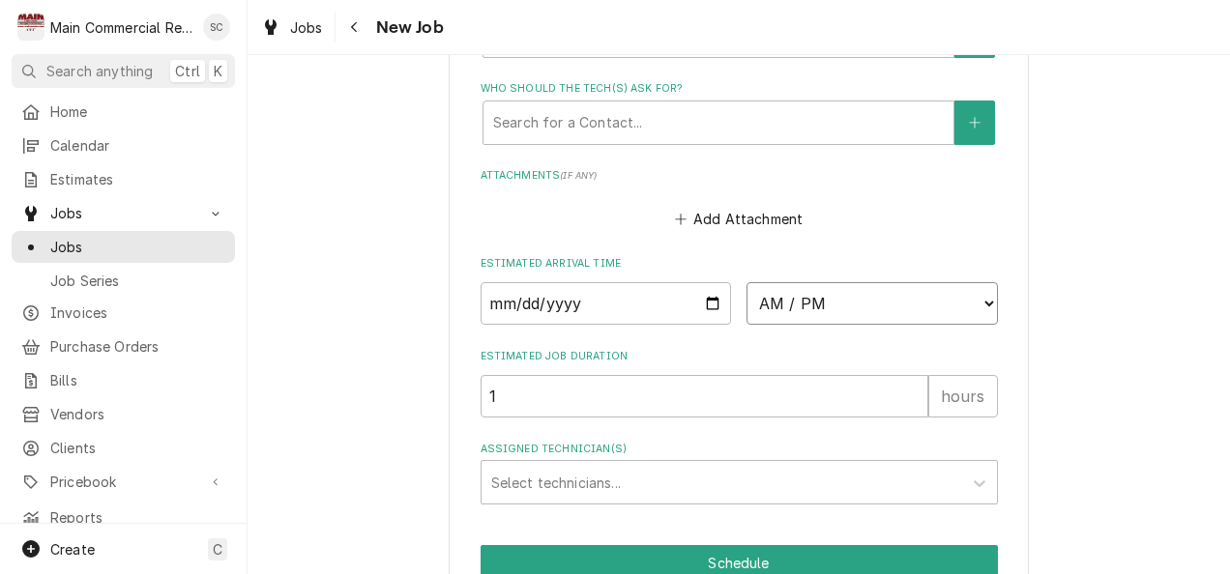
click at [911, 313] on select "AM / PM 6:00 AM 6:15 AM 6:30 AM 6:45 AM 7:00 AM 7:15 AM 7:30 AM 7:45 AM 8:00 AM…" at bounding box center [871, 303] width 251 height 43
select select "08:00:00"
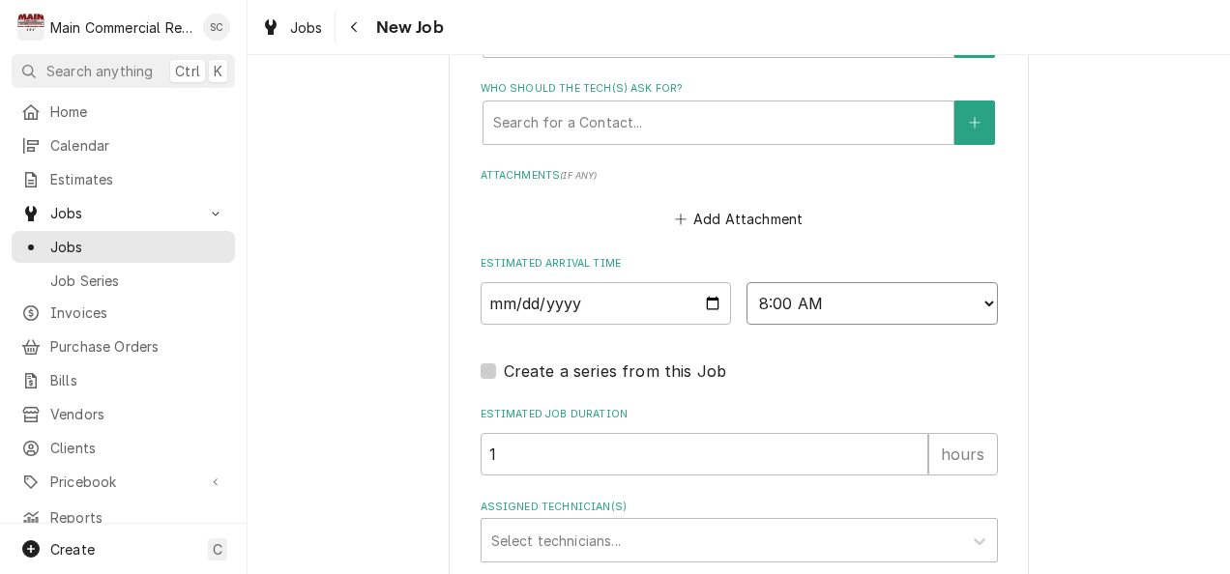
type textarea "x"
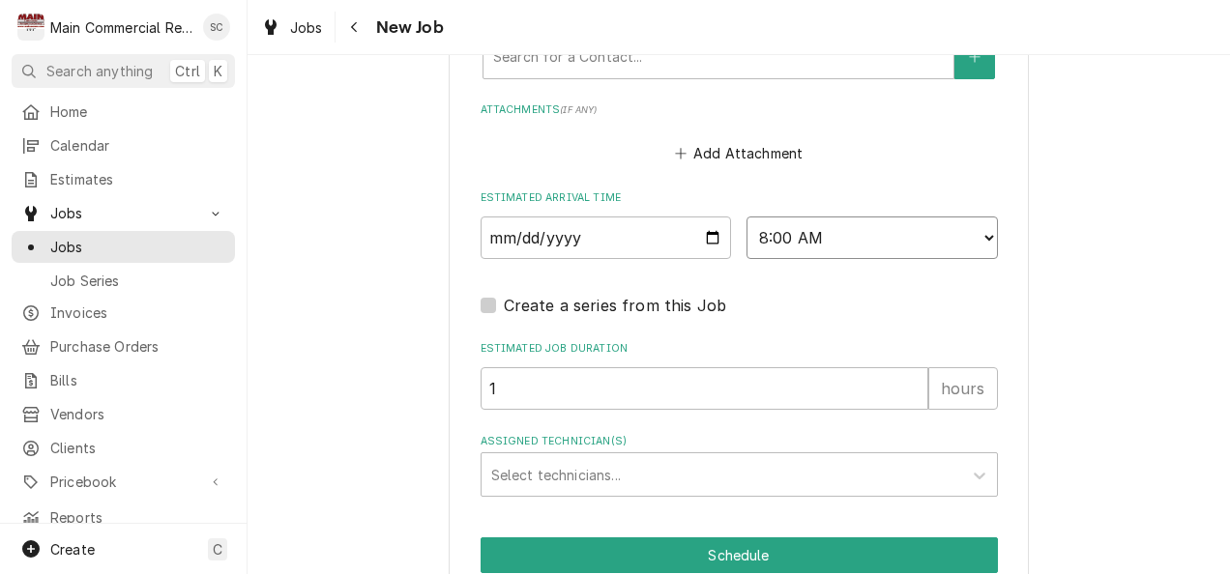
scroll to position [1587, 0]
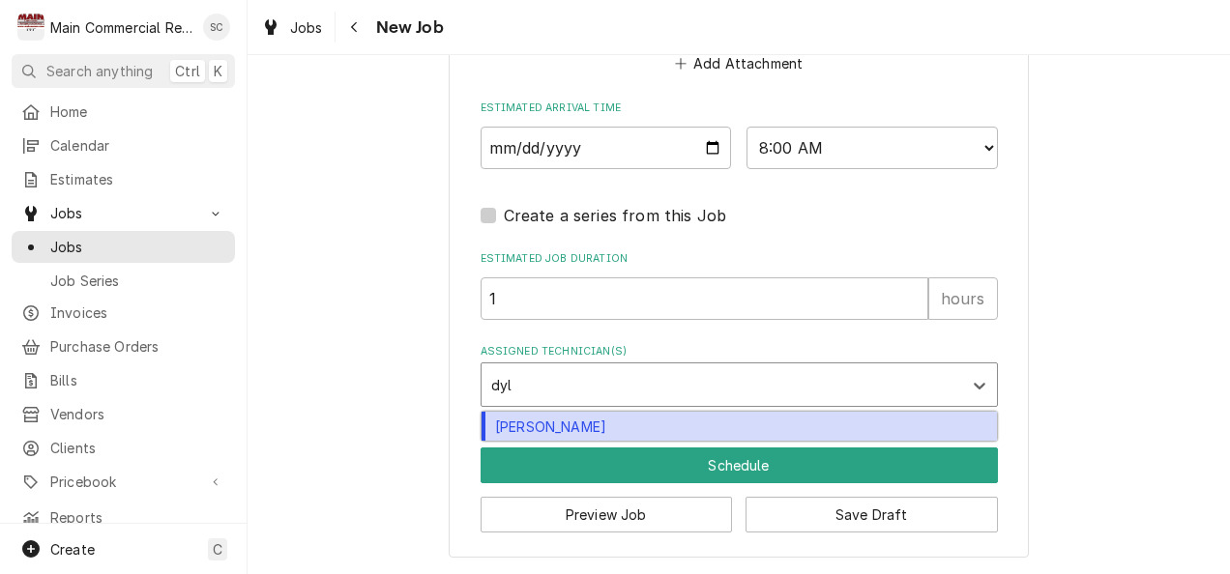
type input "dyl"
click at [579, 448] on button "Schedule" at bounding box center [738, 466] width 517 height 36
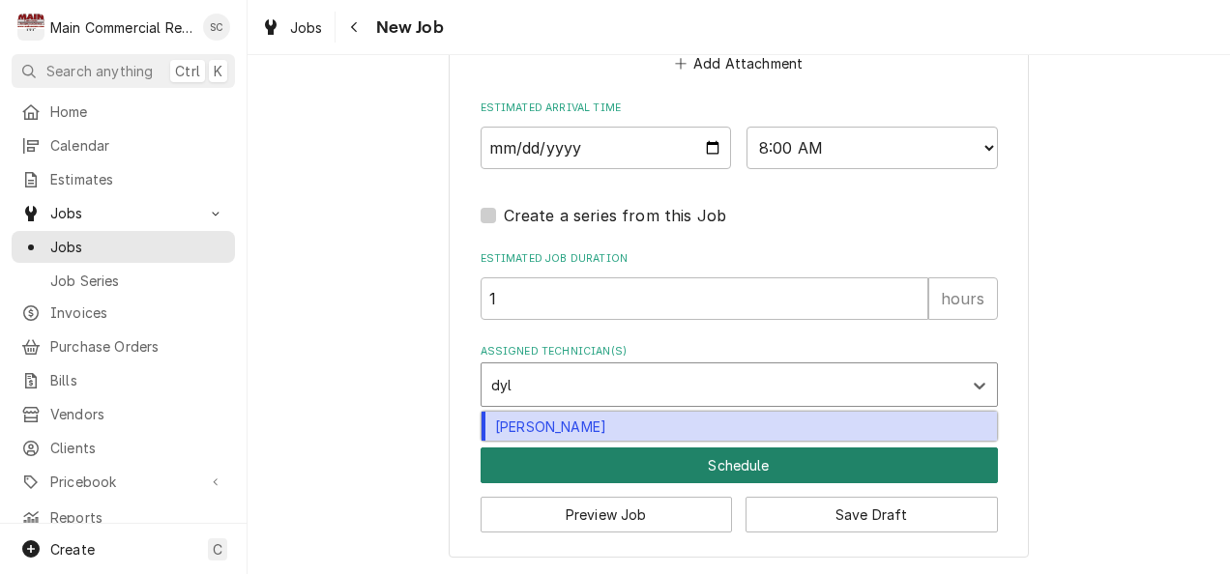
type textarea "x"
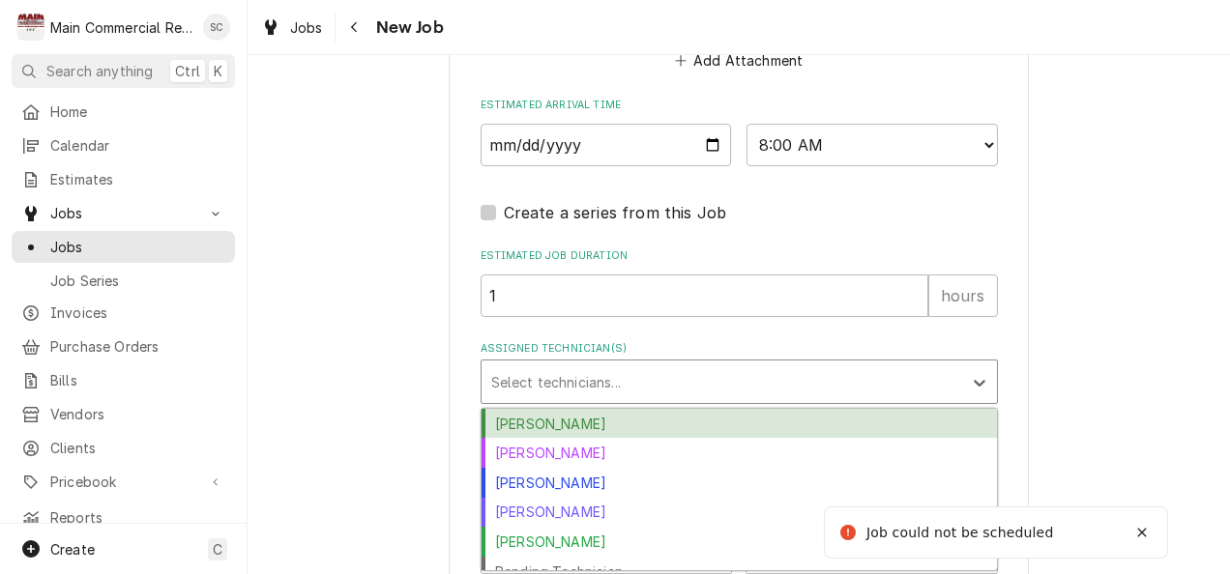
click at [556, 487] on div "[PERSON_NAME]" at bounding box center [738, 483] width 515 height 30
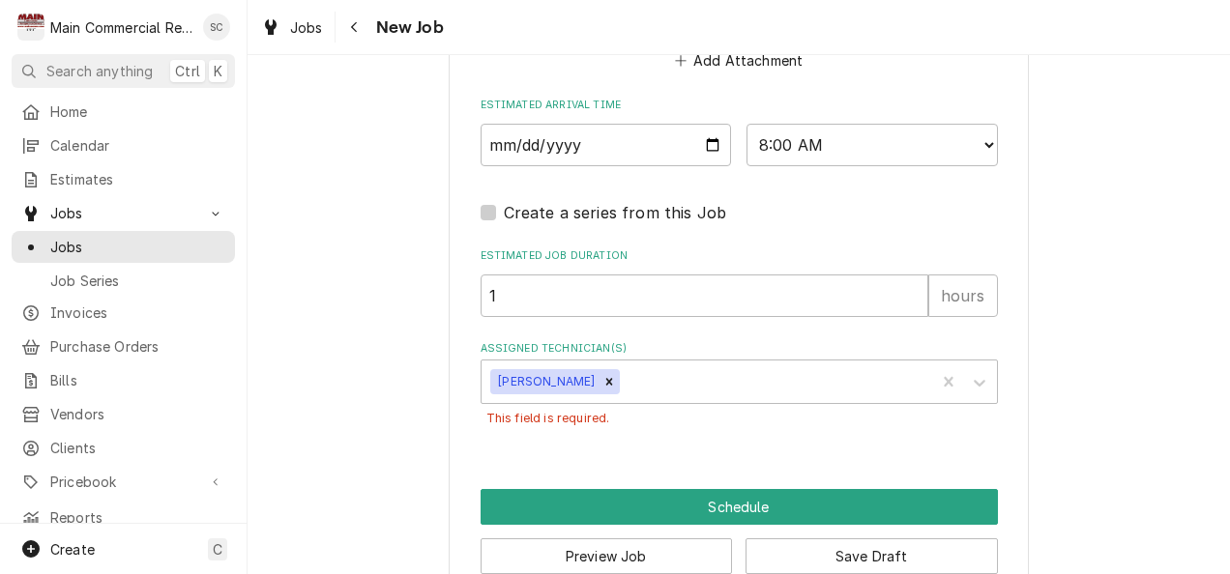
scroll to position [1632, 0]
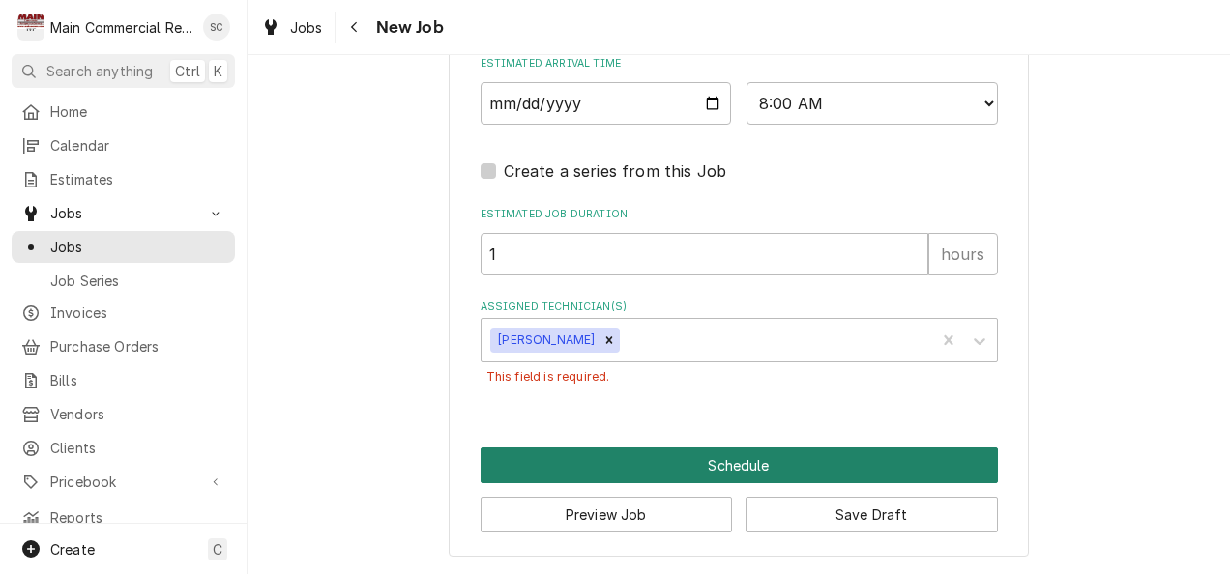
click at [739, 479] on button "Schedule" at bounding box center [738, 466] width 517 height 36
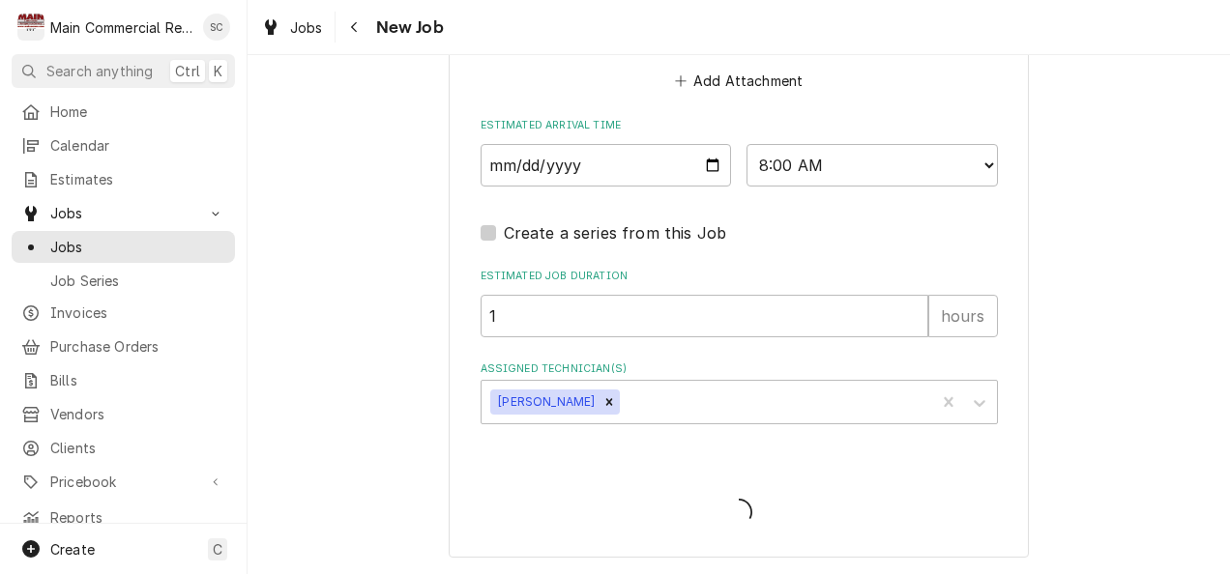
scroll to position [1569, 0]
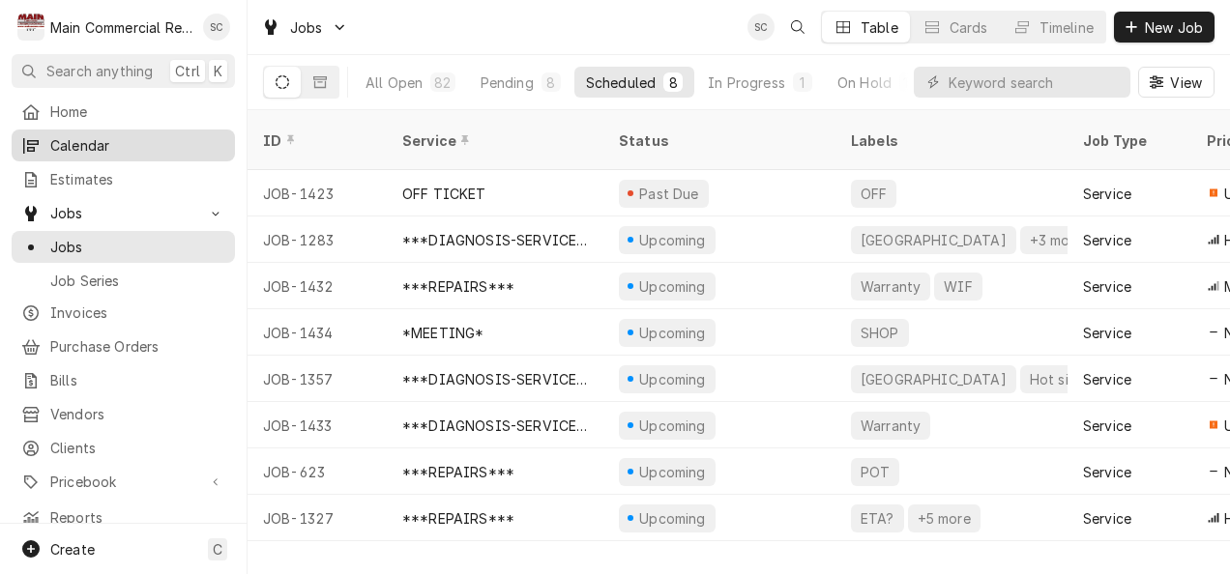
click at [99, 149] on span "Calendar" at bounding box center [137, 145] width 175 height 20
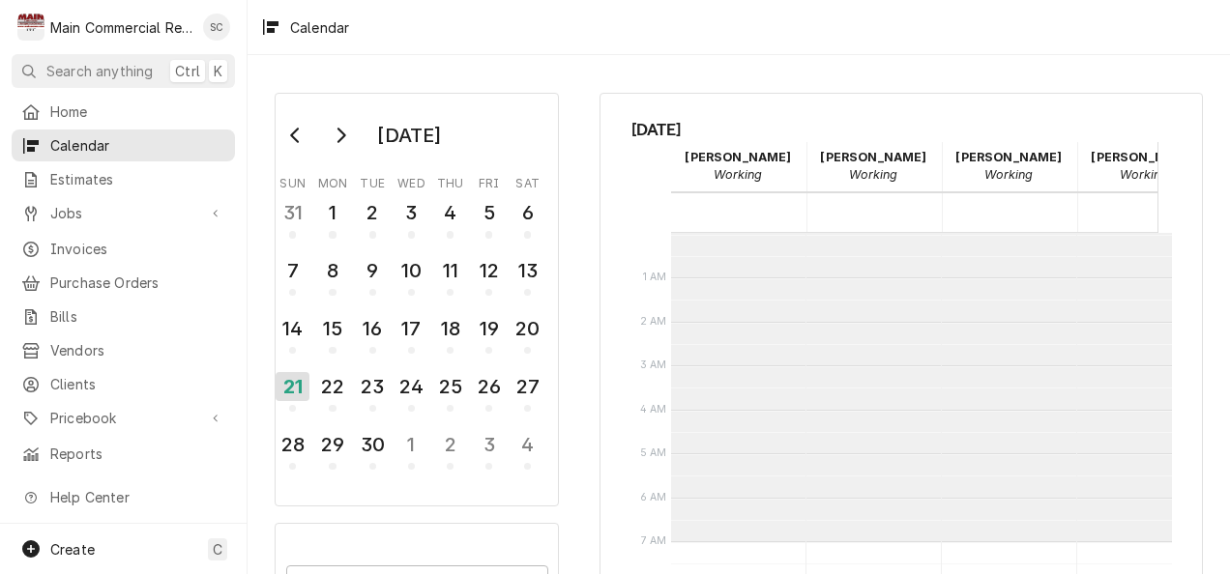
scroll to position [308, 0]
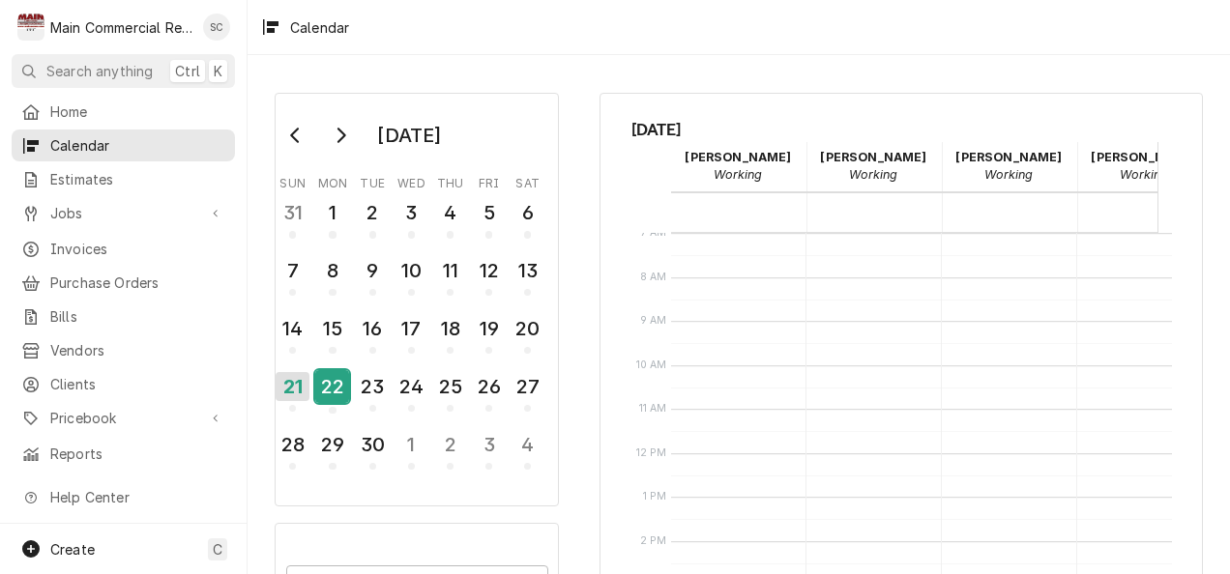
click at [336, 382] on div "22" at bounding box center [332, 386] width 34 height 33
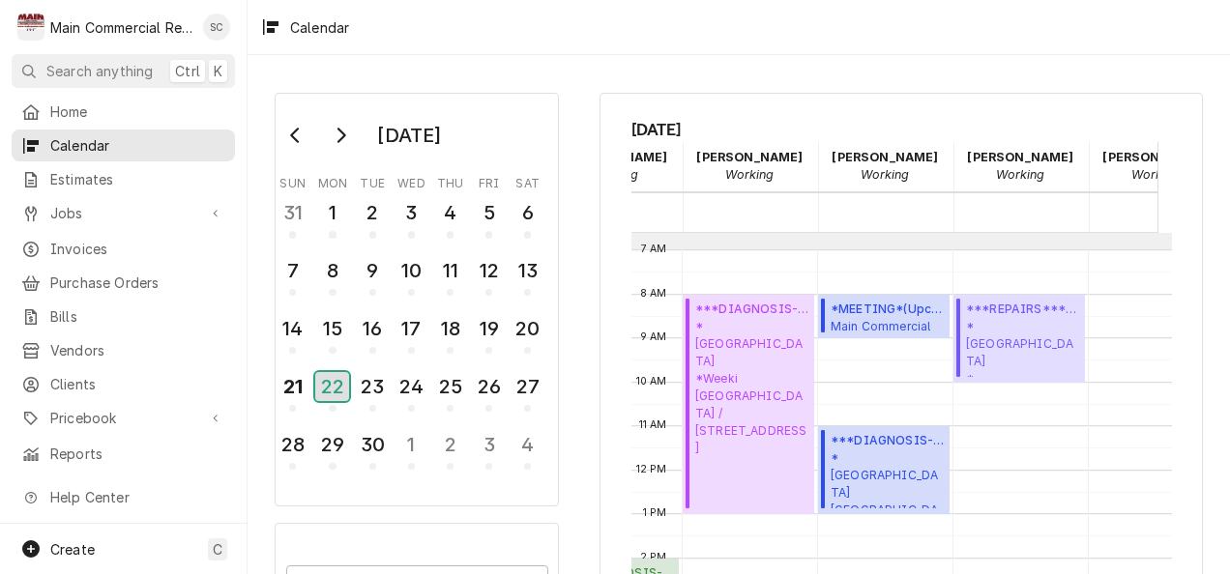
scroll to position [0, 0]
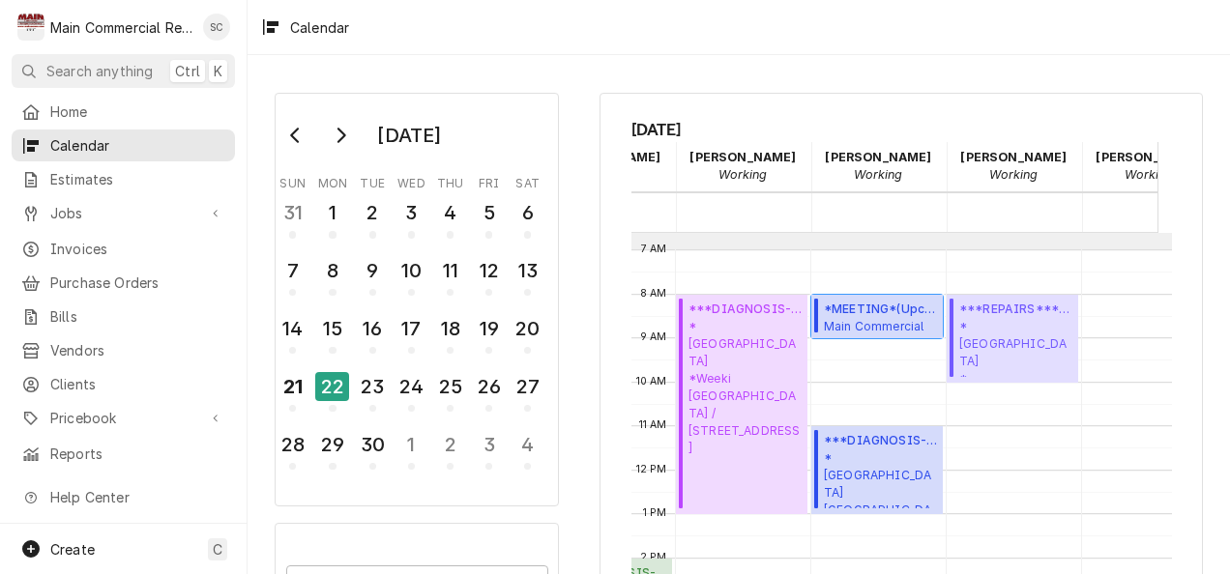
click at [869, 318] on span "Main Commercial Main Commercial - Shop/Office / [STREET_ADDRESS][PERSON_NAME]" at bounding box center [880, 325] width 113 height 15
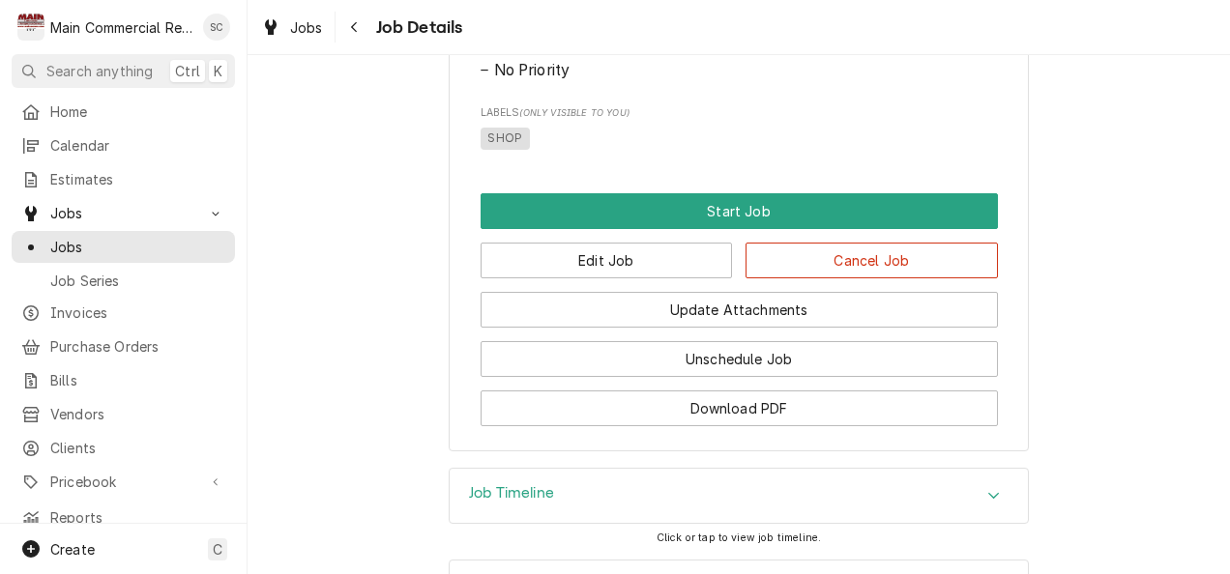
scroll to position [962, 0]
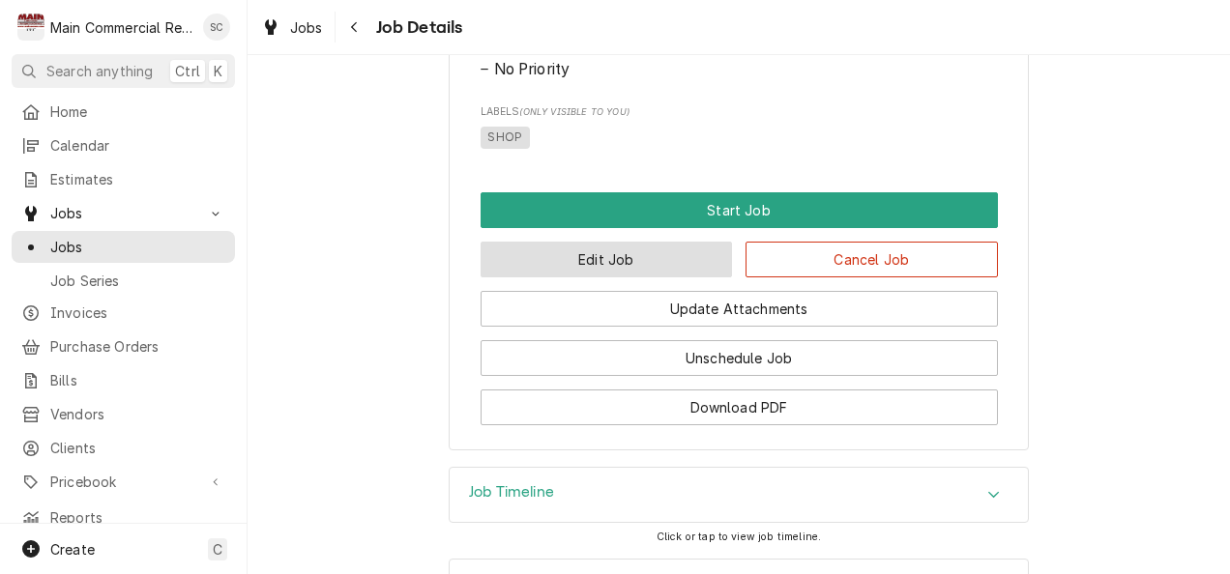
click at [634, 277] on button "Edit Job" at bounding box center [606, 260] width 252 height 36
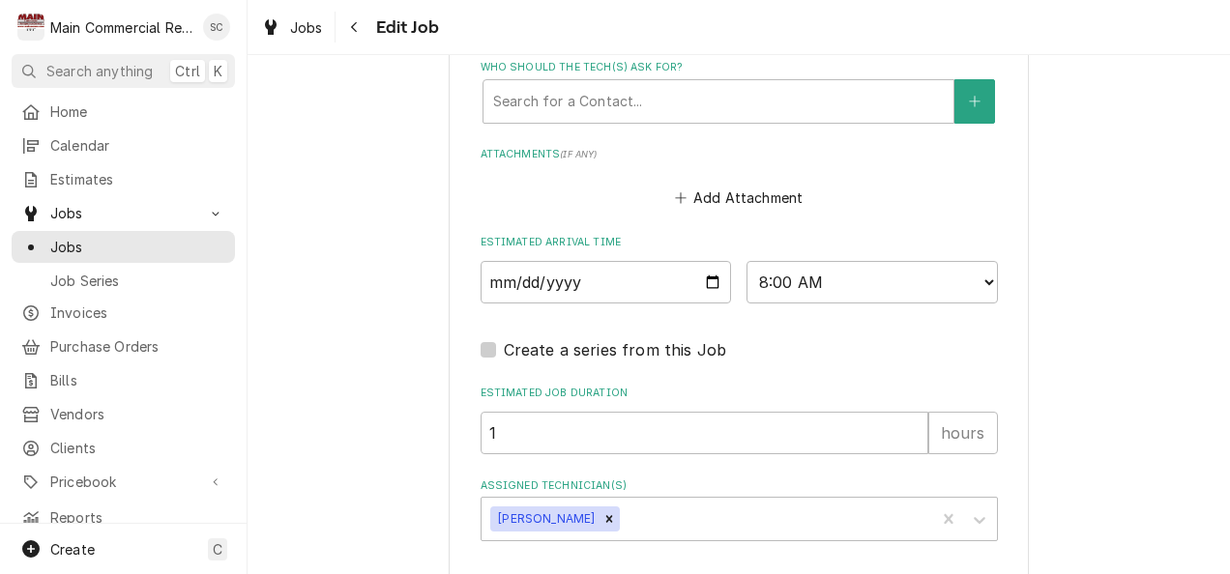
scroll to position [1538, 0]
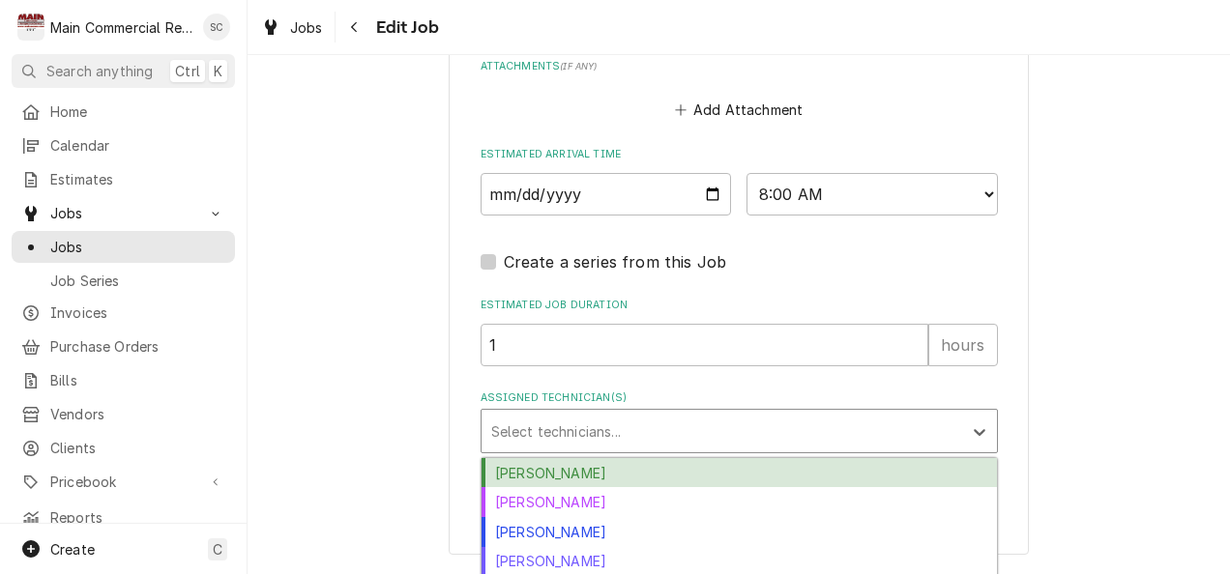
type textarea "x"
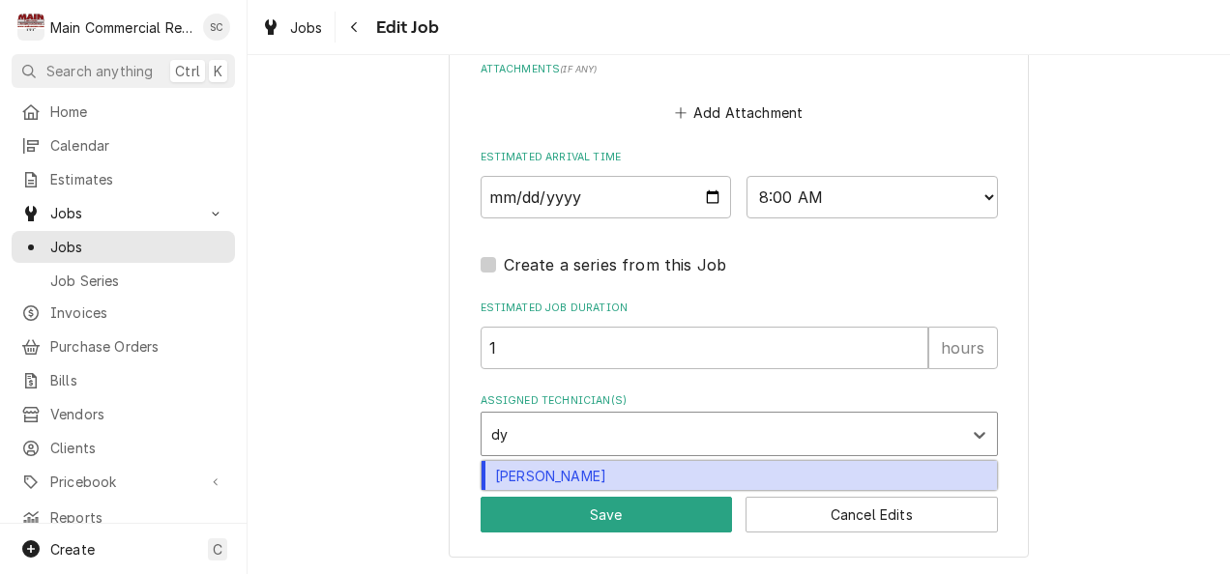
type input "dyl"
click at [558, 483] on div "[PERSON_NAME]" at bounding box center [738, 476] width 515 height 30
type textarea "x"
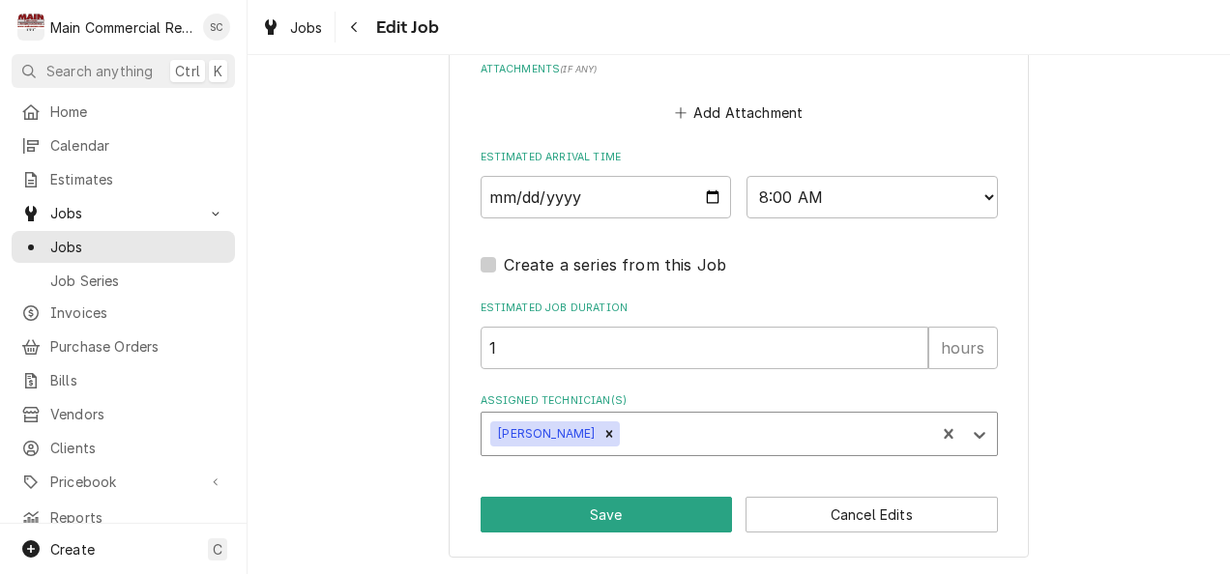
type textarea "x"
type input "[PERSON_NAME]"
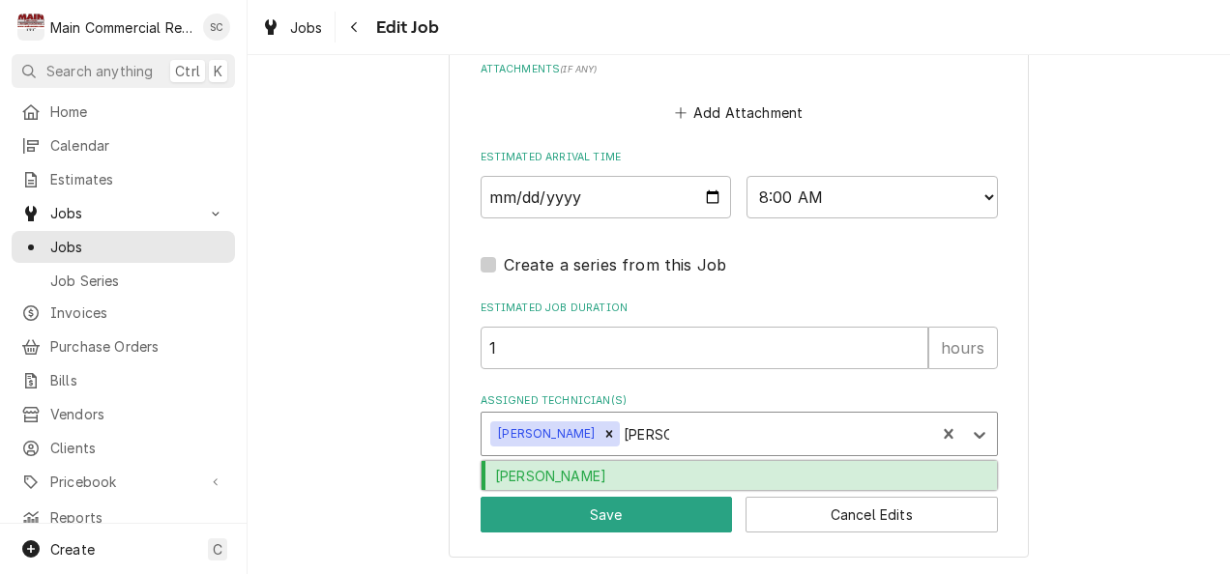
click at [529, 476] on div "[PERSON_NAME]" at bounding box center [738, 476] width 515 height 30
type textarea "x"
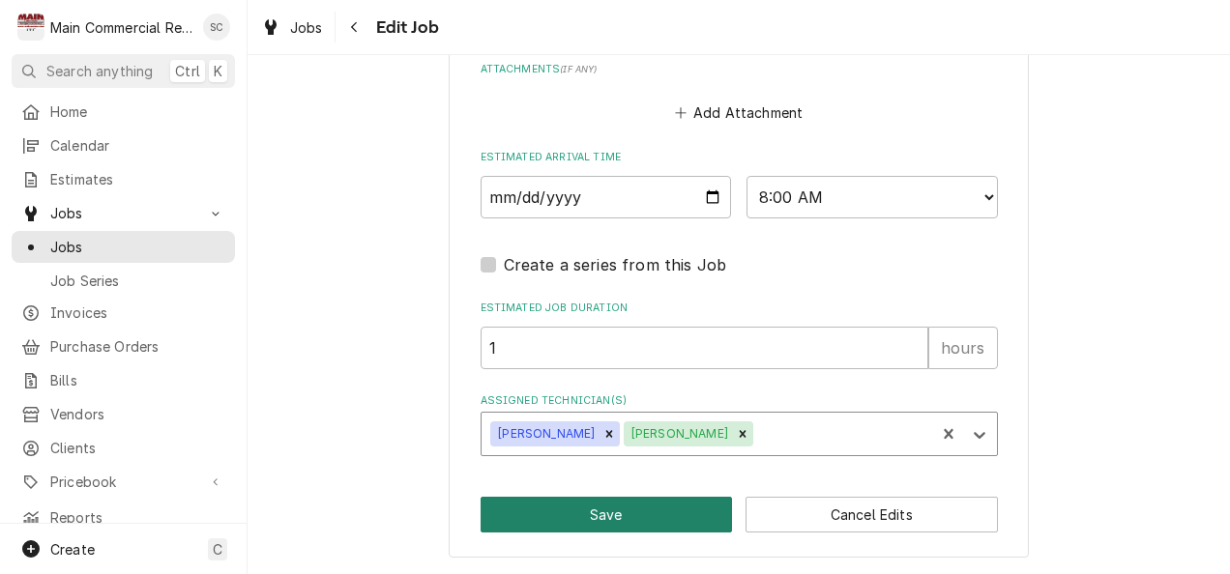
click at [574, 521] on button "Save" at bounding box center [606, 515] width 252 height 36
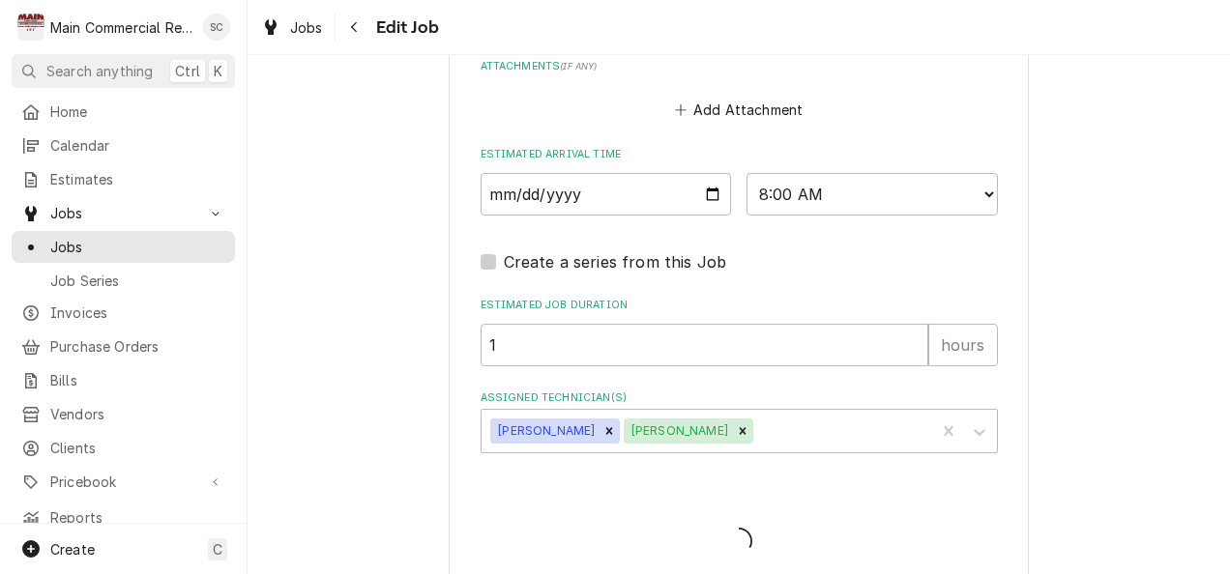
type textarea "x"
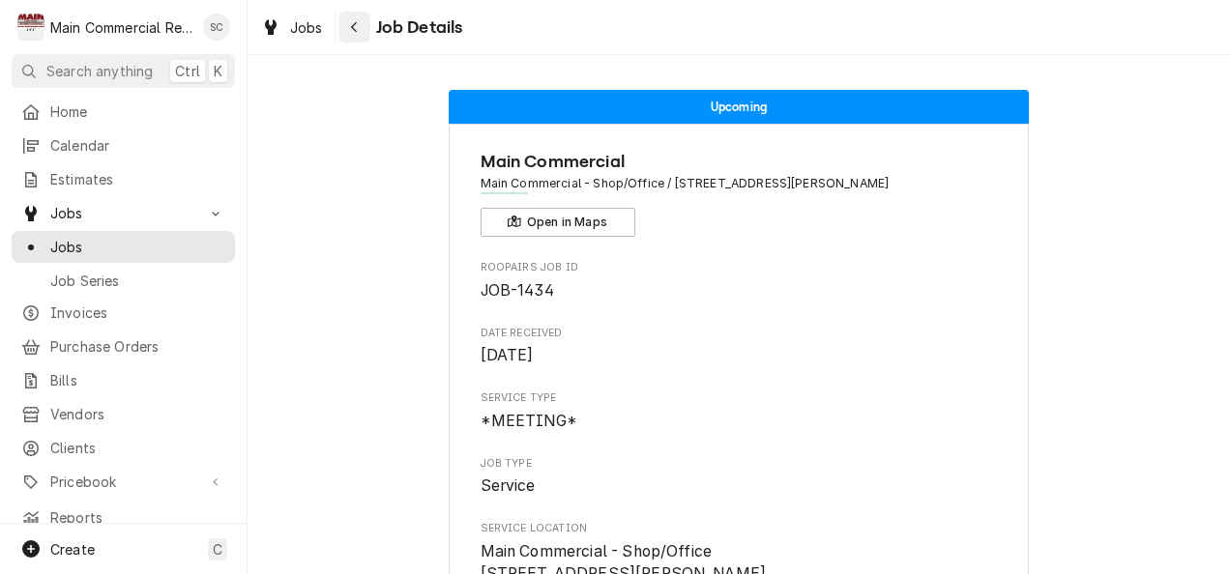
click at [350, 39] on button "Navigate back" at bounding box center [354, 27] width 31 height 31
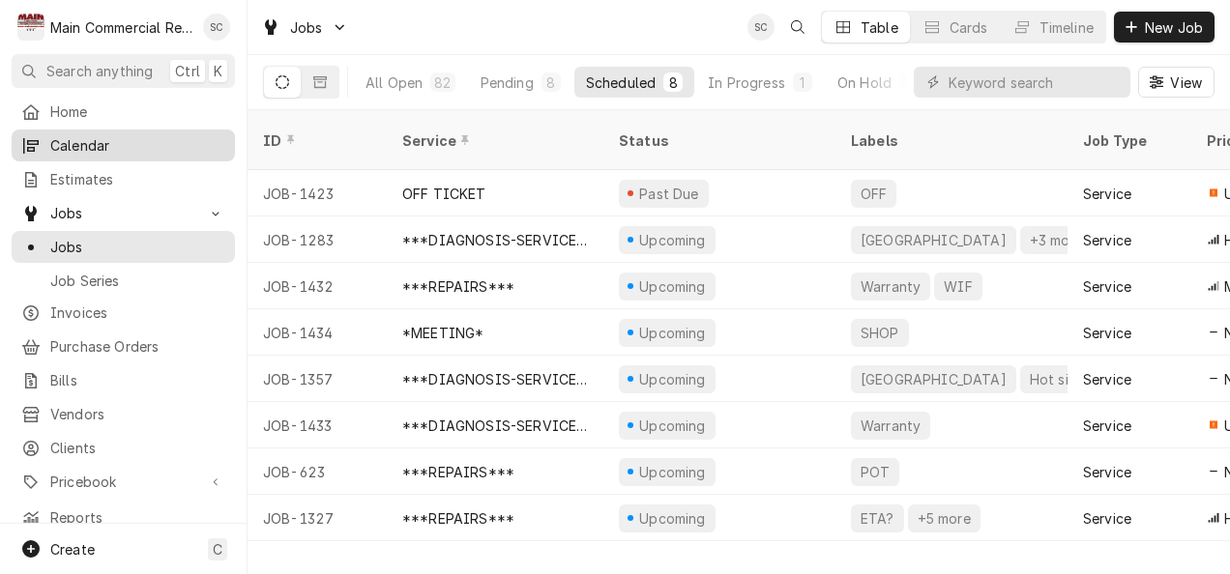
click at [75, 147] on span "Calendar" at bounding box center [137, 145] width 175 height 20
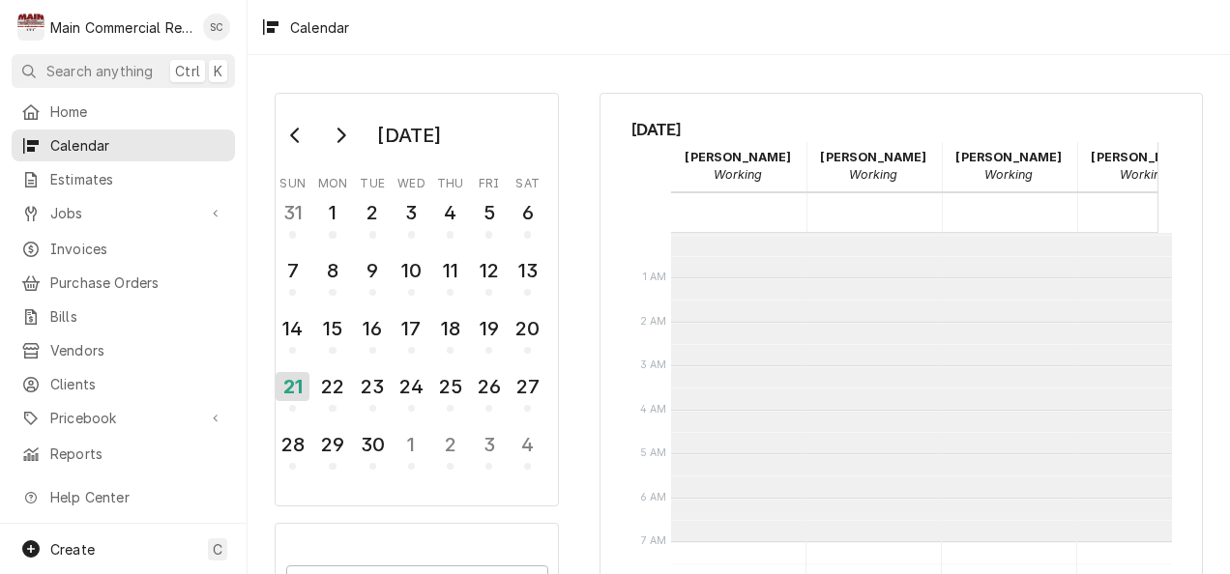
scroll to position [308, 0]
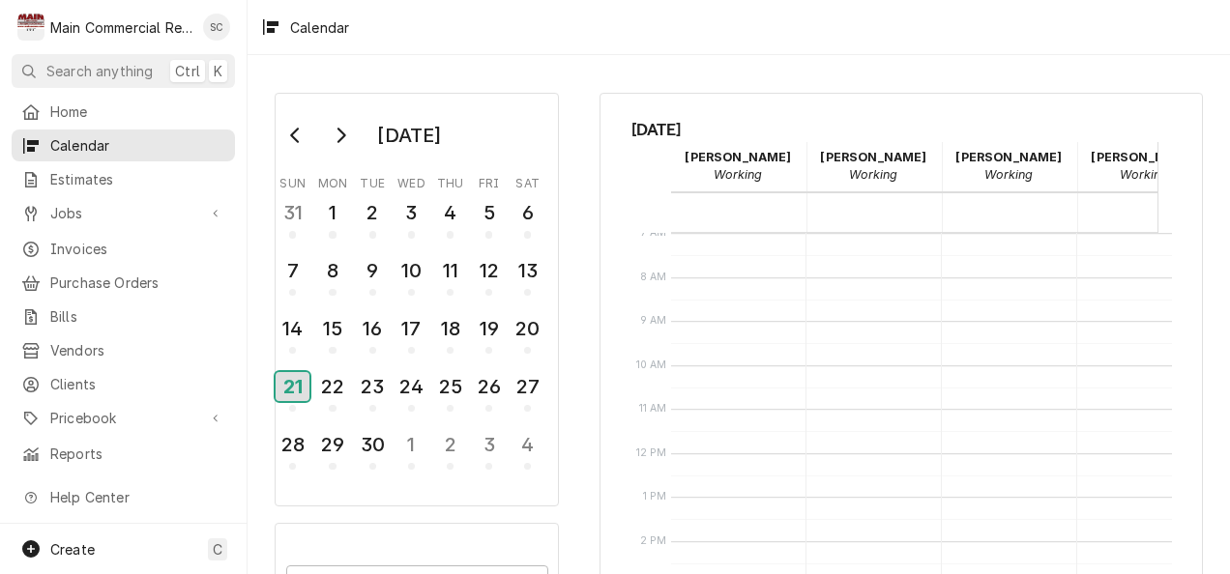
click at [311, 389] on button "21" at bounding box center [293, 392] width 39 height 48
click at [325, 395] on div "22" at bounding box center [332, 386] width 34 height 33
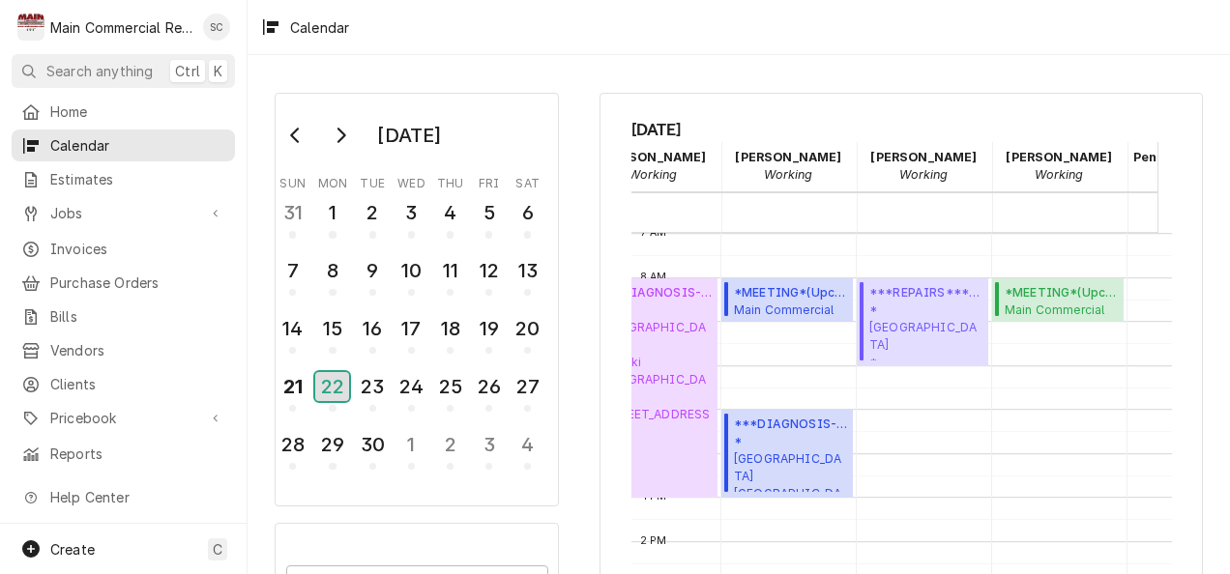
scroll to position [0, 213]
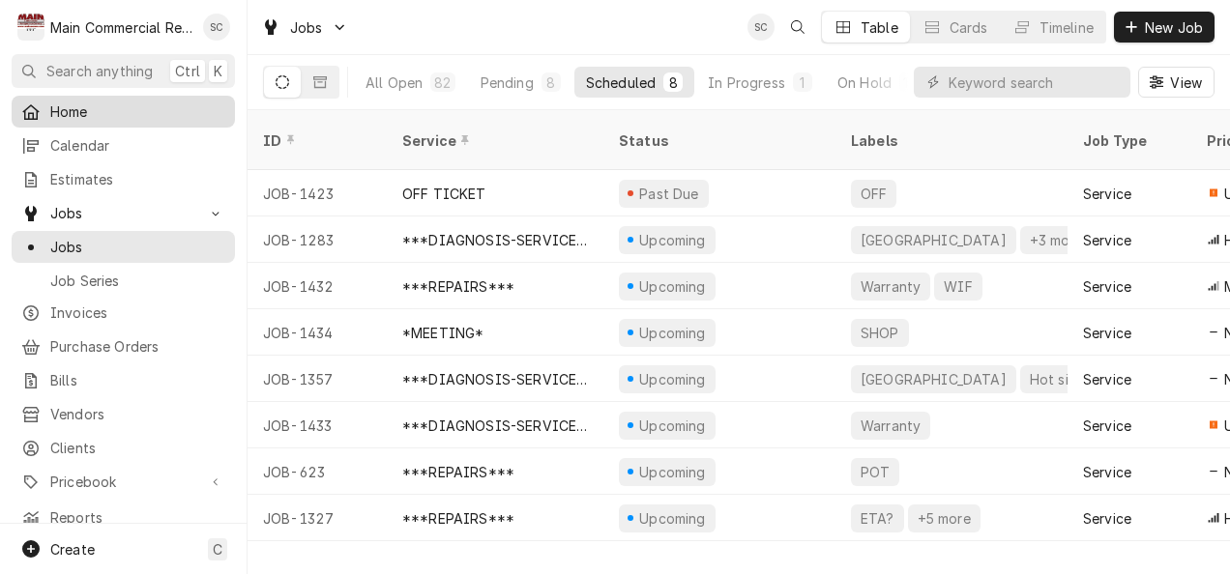
click at [50, 106] on span "Home" at bounding box center [137, 111] width 175 height 20
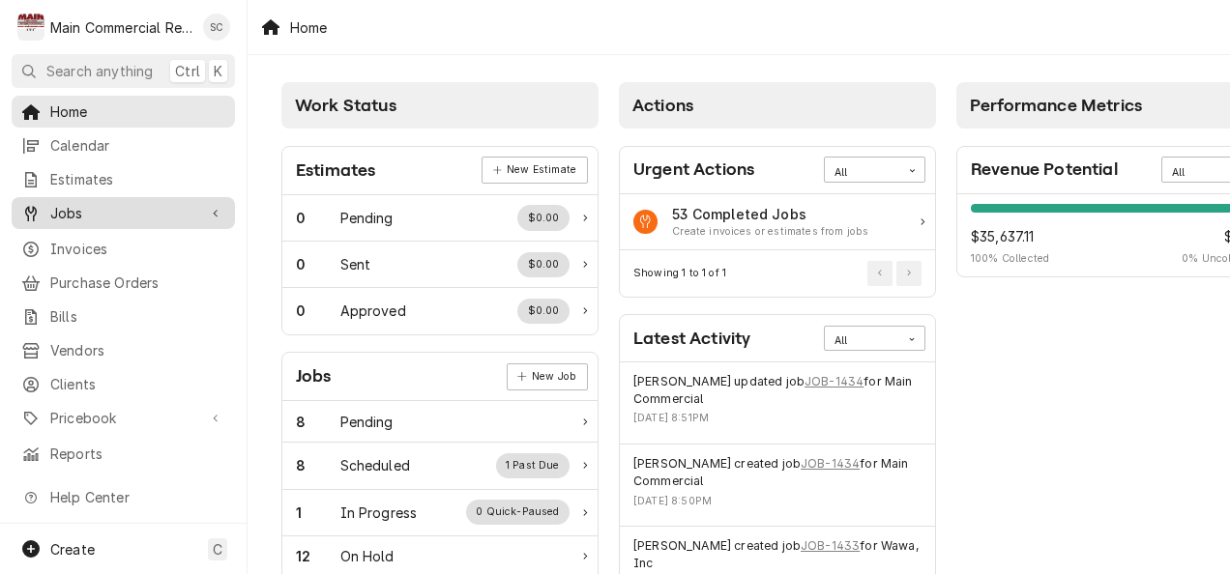
click at [49, 207] on div "Jobs" at bounding box center [108, 213] width 175 height 20
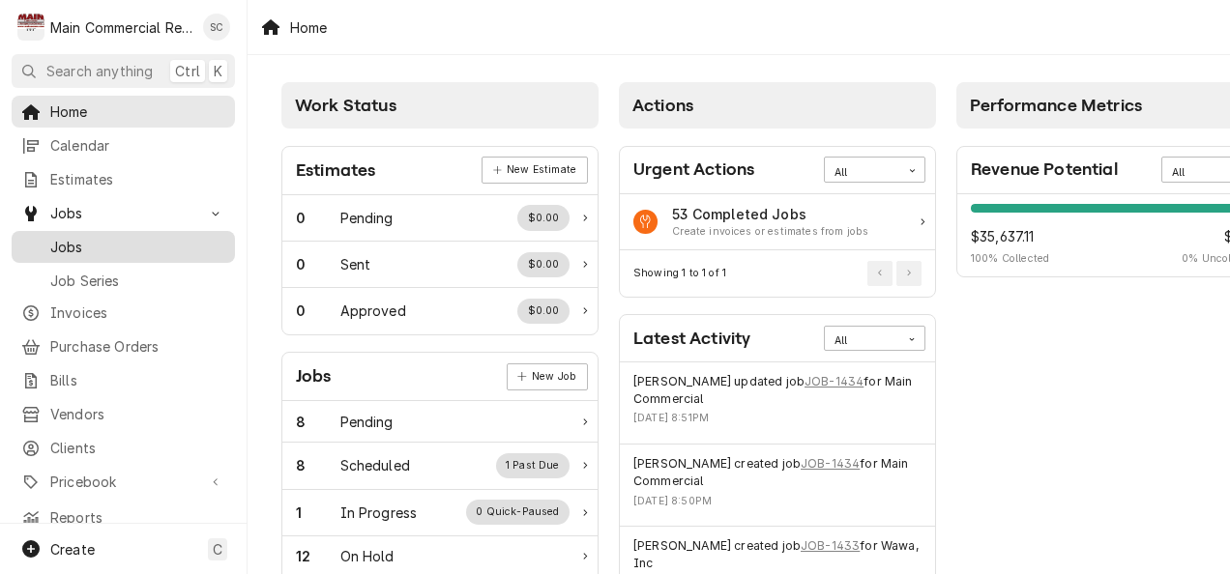
click at [66, 242] on span "Jobs" at bounding box center [137, 247] width 175 height 20
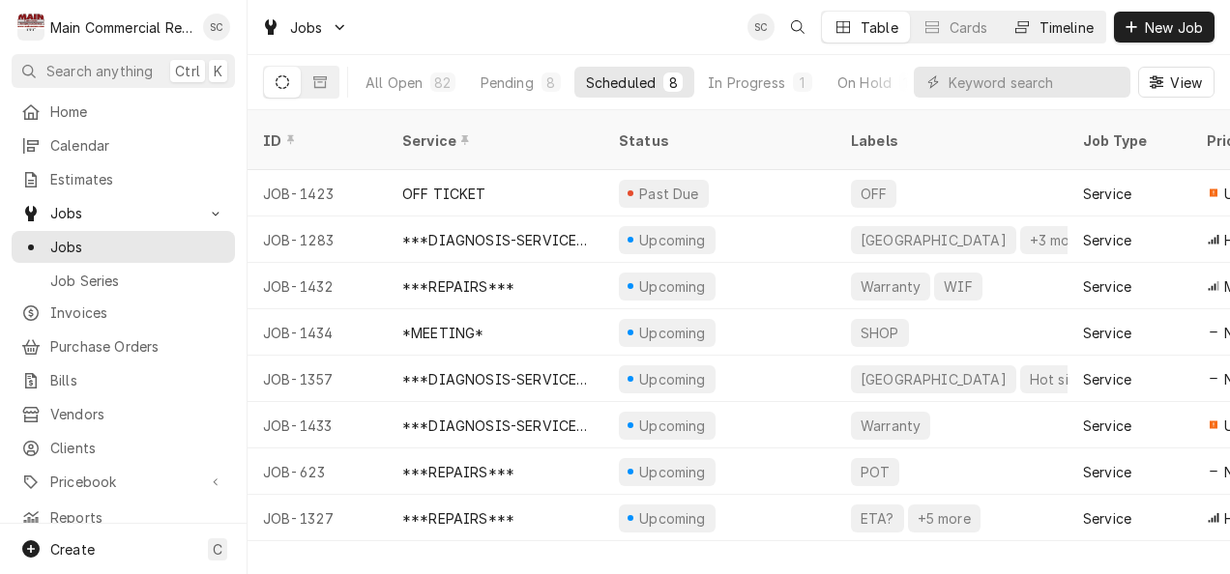
click at [1065, 26] on div "Timeline" at bounding box center [1066, 27] width 54 height 20
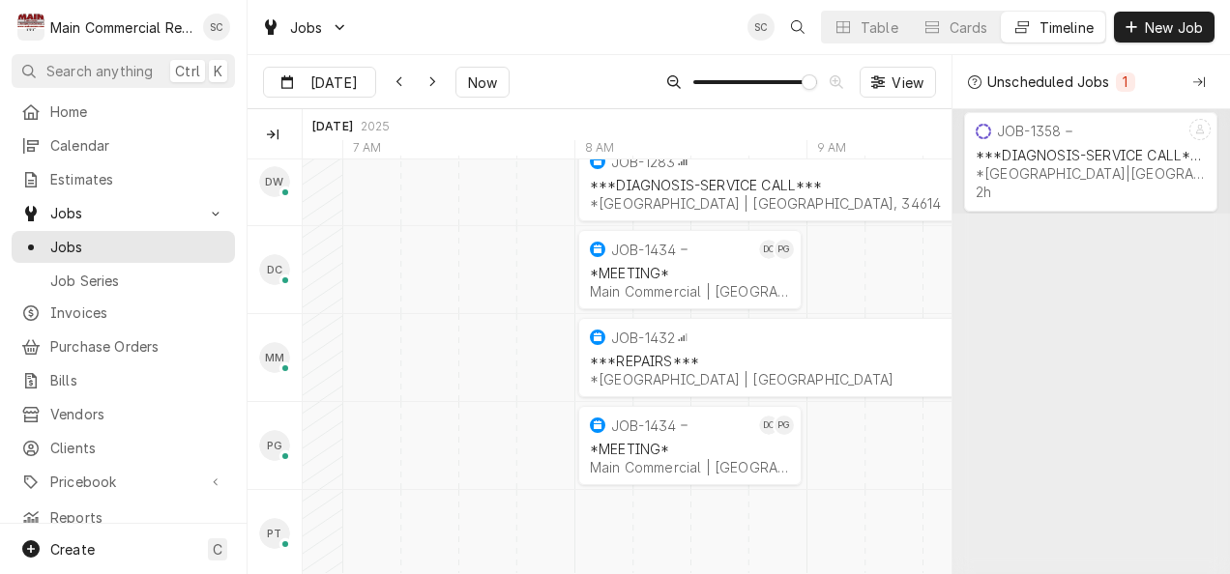
scroll to position [197, 0]
